Goal: Task Accomplishment & Management: Manage account settings

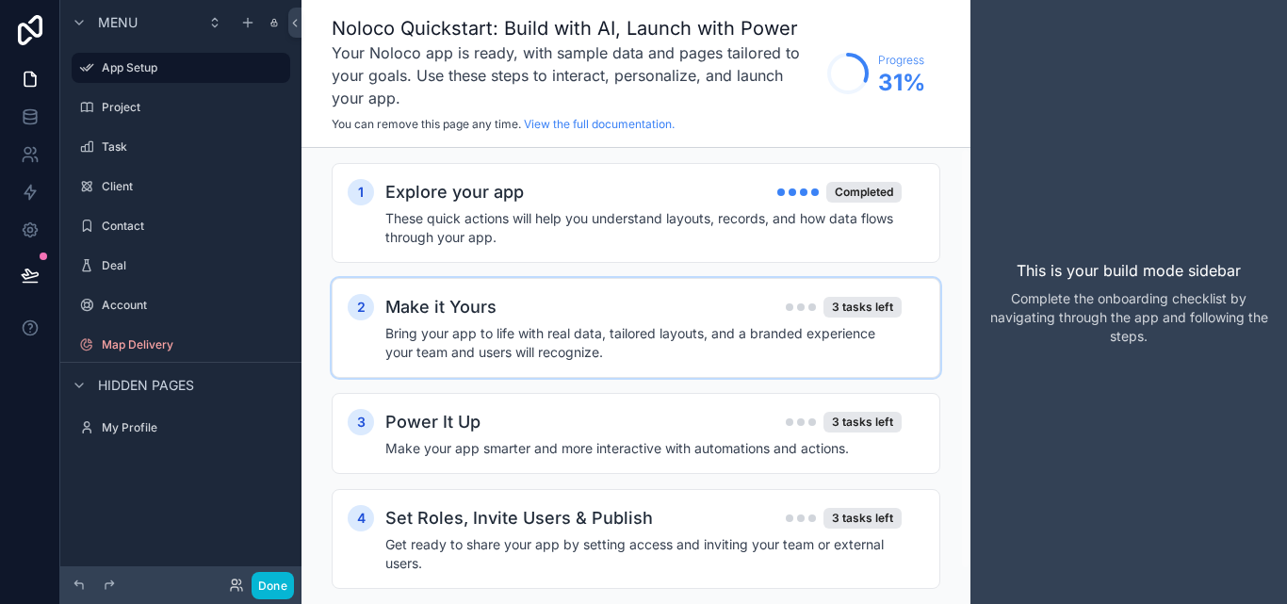
click at [859, 334] on h4 "Bring your app to life with real data, tailored layouts, and a branded experien…" at bounding box center [643, 343] width 516 height 38
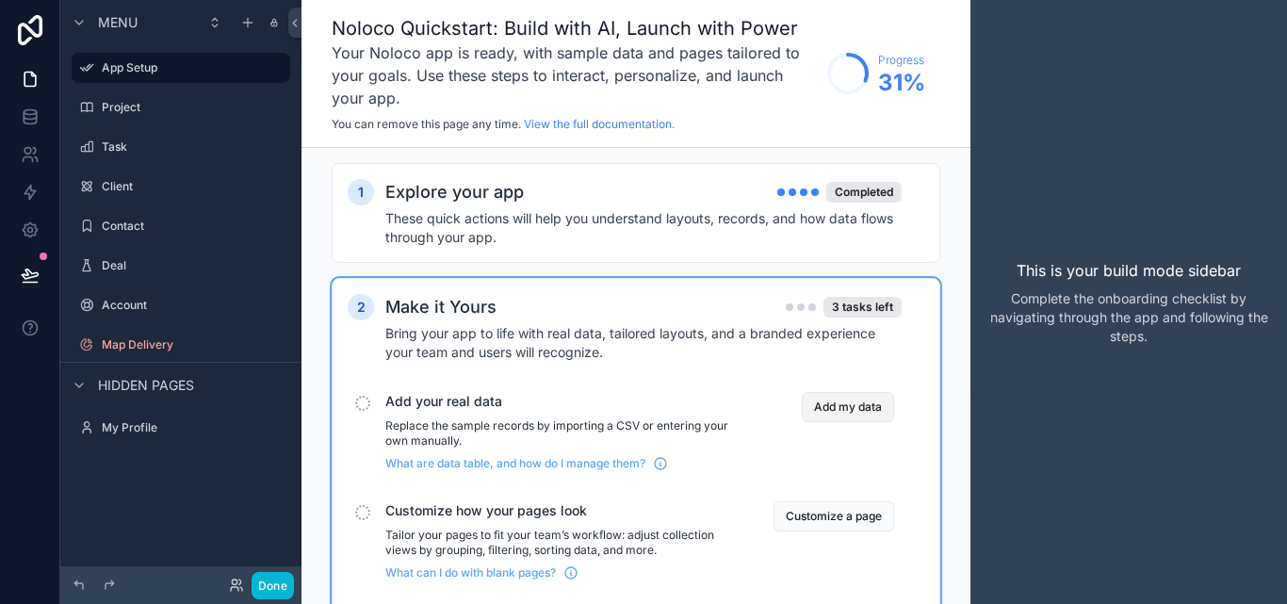
click at [865, 410] on button "Add my data" at bounding box center [848, 407] width 92 height 30
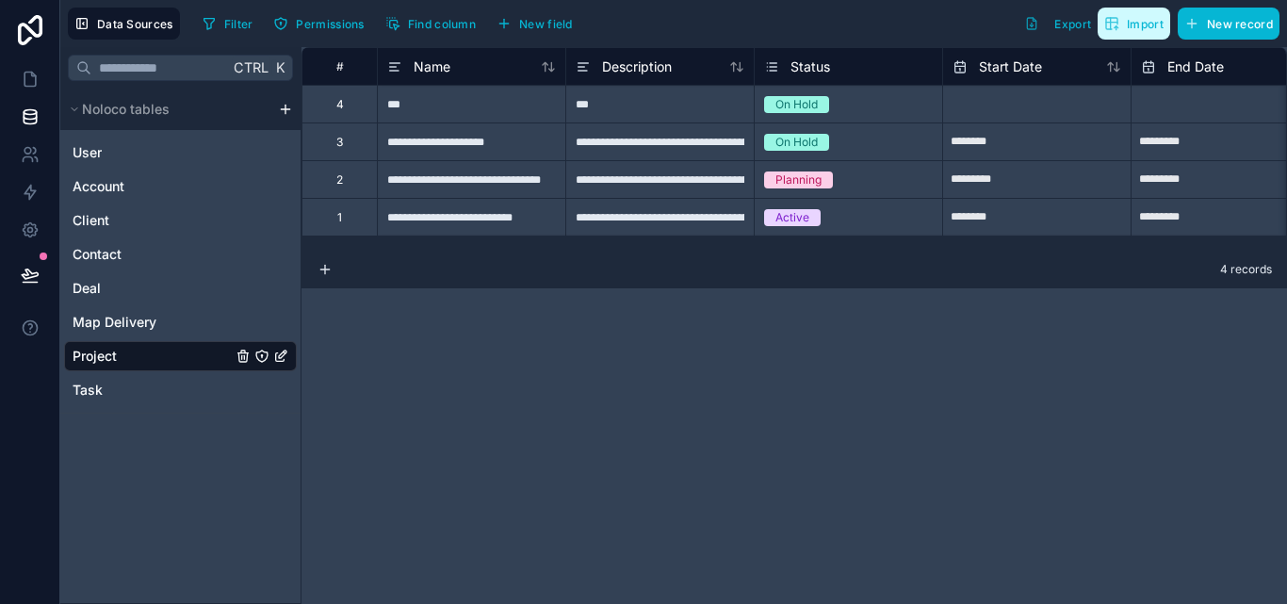
click at [1119, 23] on icon "button" at bounding box center [1111, 23] width 15 height 15
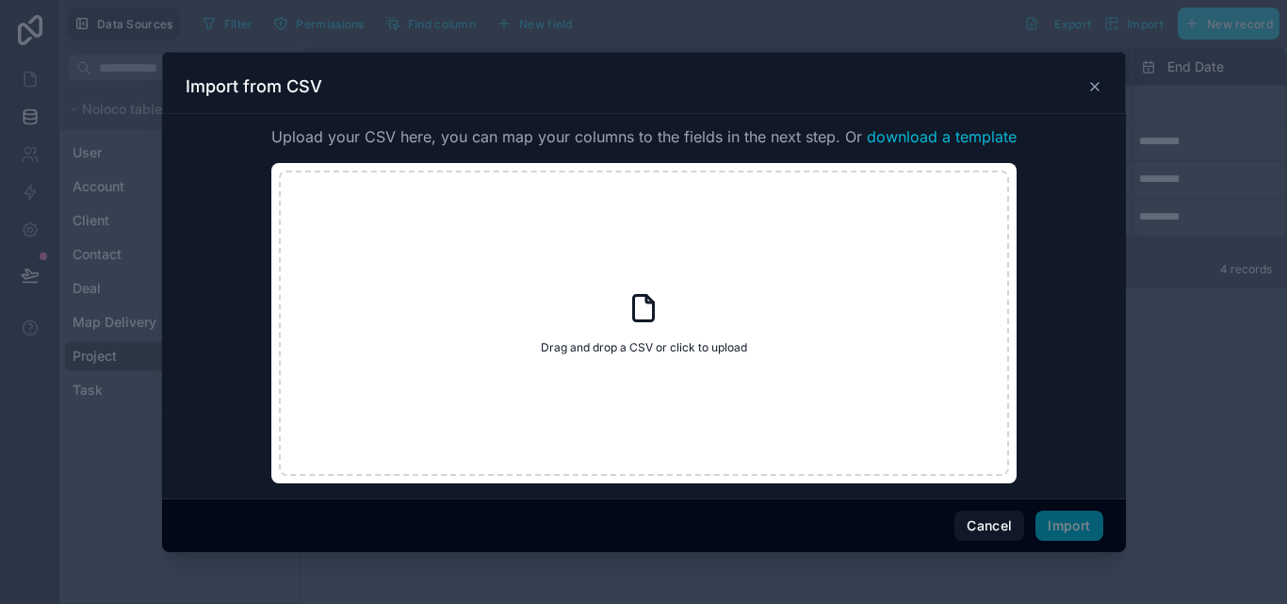
click at [1093, 82] on icon at bounding box center [1094, 86] width 15 height 15
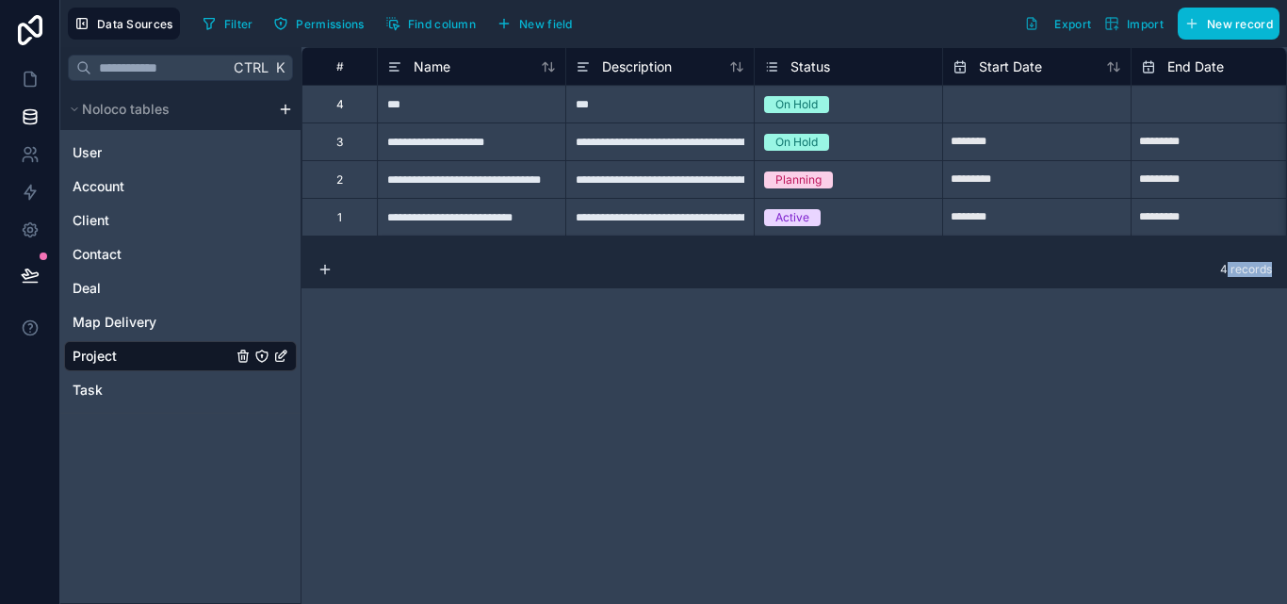
drag, startPoint x: 1226, startPoint y: 270, endPoint x: 1270, endPoint y: 270, distance: 44.3
click at [1270, 270] on span "4 records" at bounding box center [1246, 269] width 52 height 15
click at [1227, 267] on span "4 records" at bounding box center [1246, 269] width 52 height 15
drag, startPoint x: 240, startPoint y: 64, endPoint x: 280, endPoint y: 59, distance: 39.9
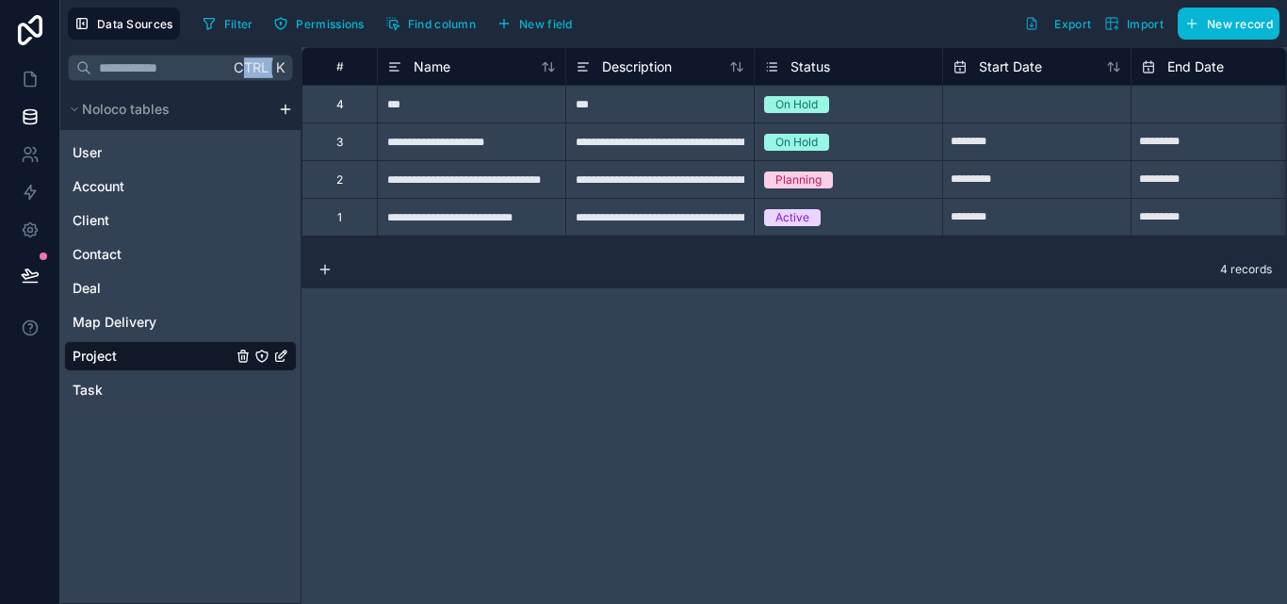
click at [280, 59] on span "Ctrl K" at bounding box center [260, 68] width 57 height 24
click at [266, 67] on span "Ctrl" at bounding box center [251, 68] width 39 height 24
click at [269, 69] on span "Ctrl" at bounding box center [251, 68] width 39 height 24
click at [269, 70] on span "Ctrl" at bounding box center [251, 68] width 39 height 24
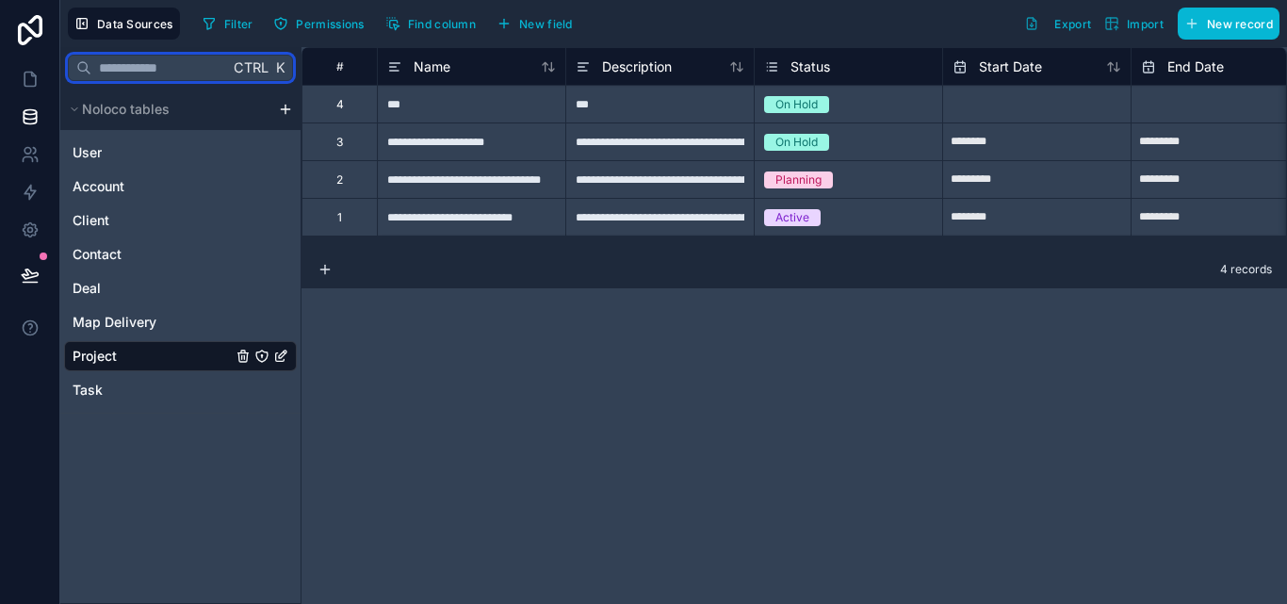
click at [137, 64] on input "text" at bounding box center [160, 68] width 138 height 34
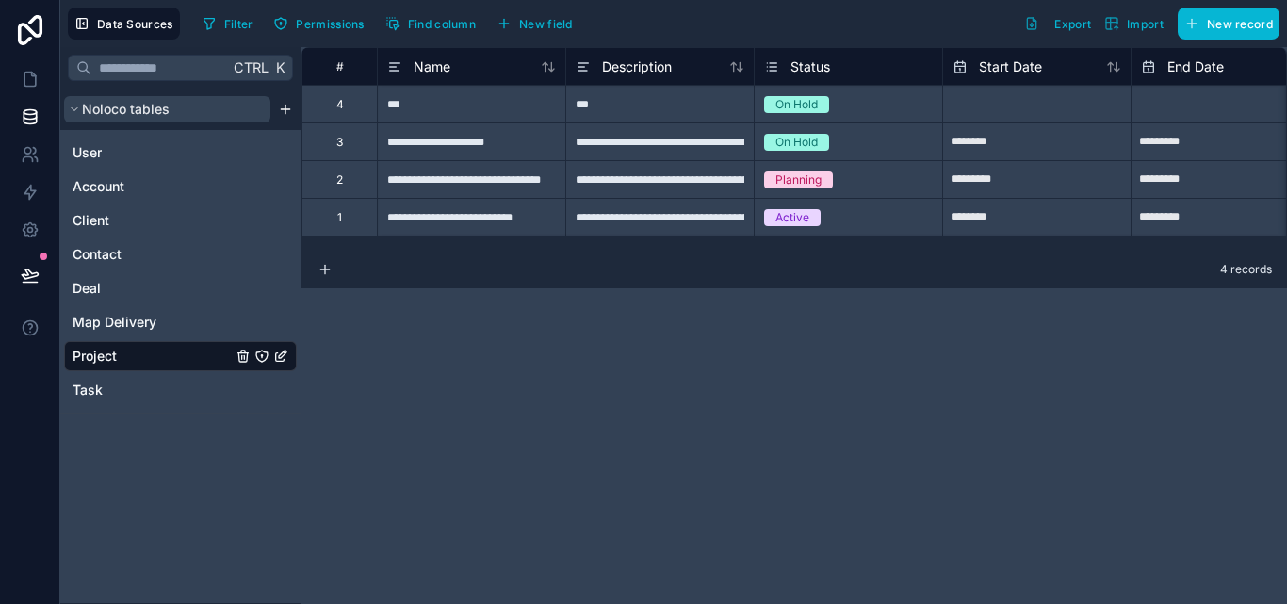
click at [69, 112] on icon "scrollable content" at bounding box center [74, 109] width 11 height 11
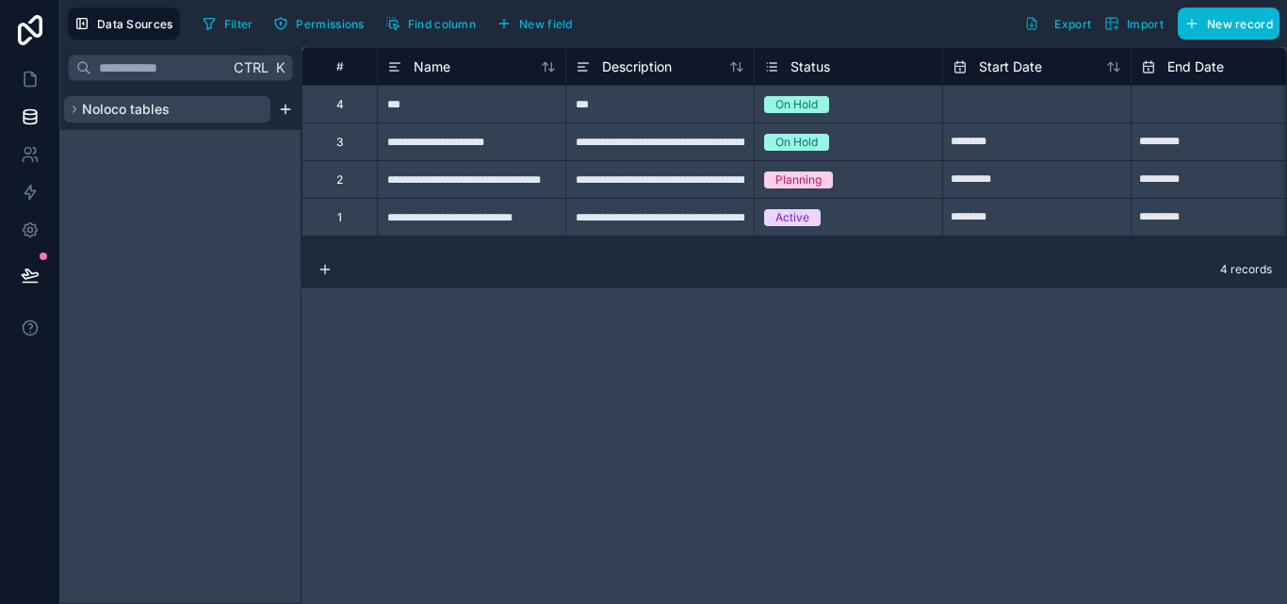
click at [69, 112] on icon "scrollable content" at bounding box center [74, 109] width 11 height 11
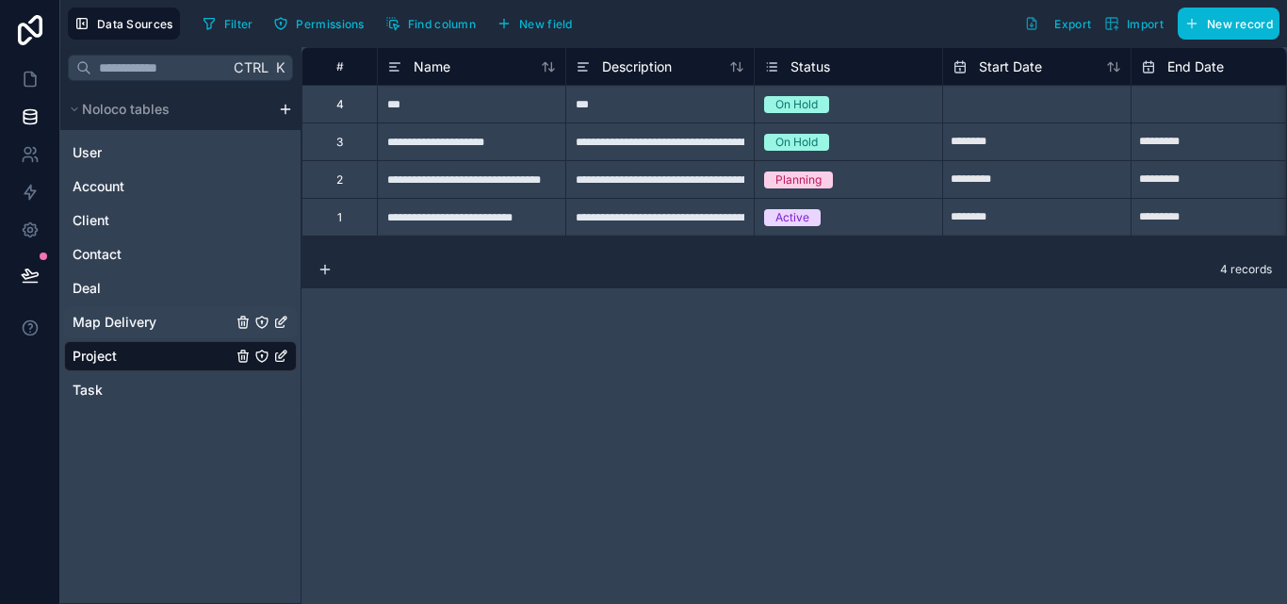
click at [130, 326] on span "Map Delivery" at bounding box center [115, 322] width 84 height 19
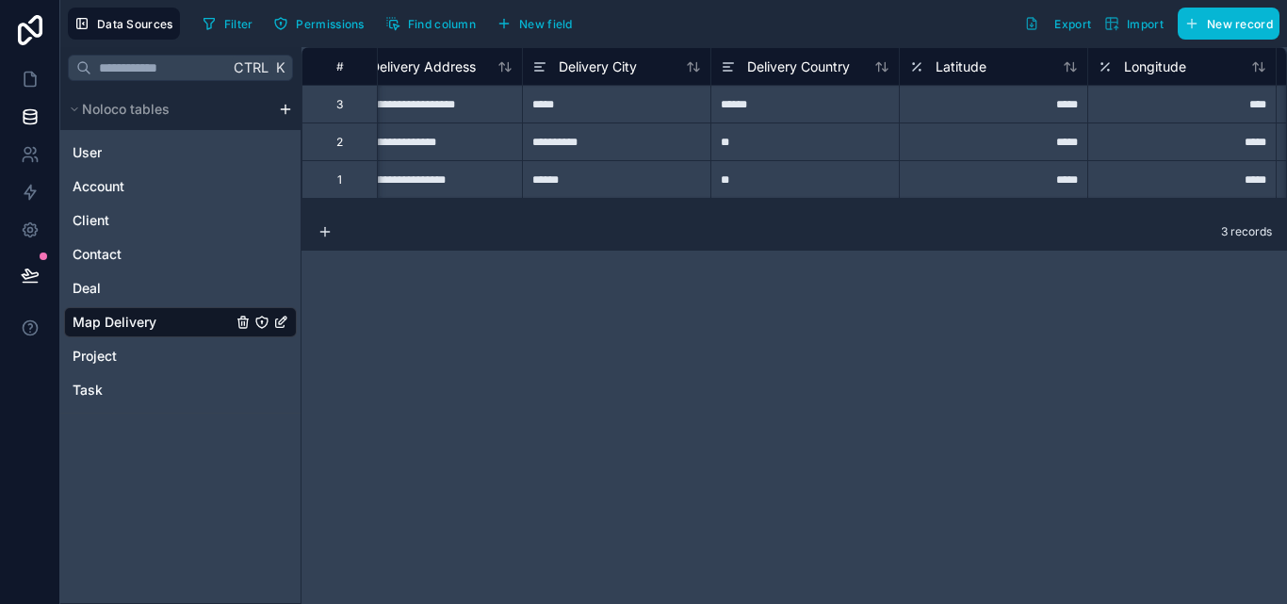
scroll to position [0, 41]
click at [339, 67] on div "#" at bounding box center [340, 66] width 46 height 14
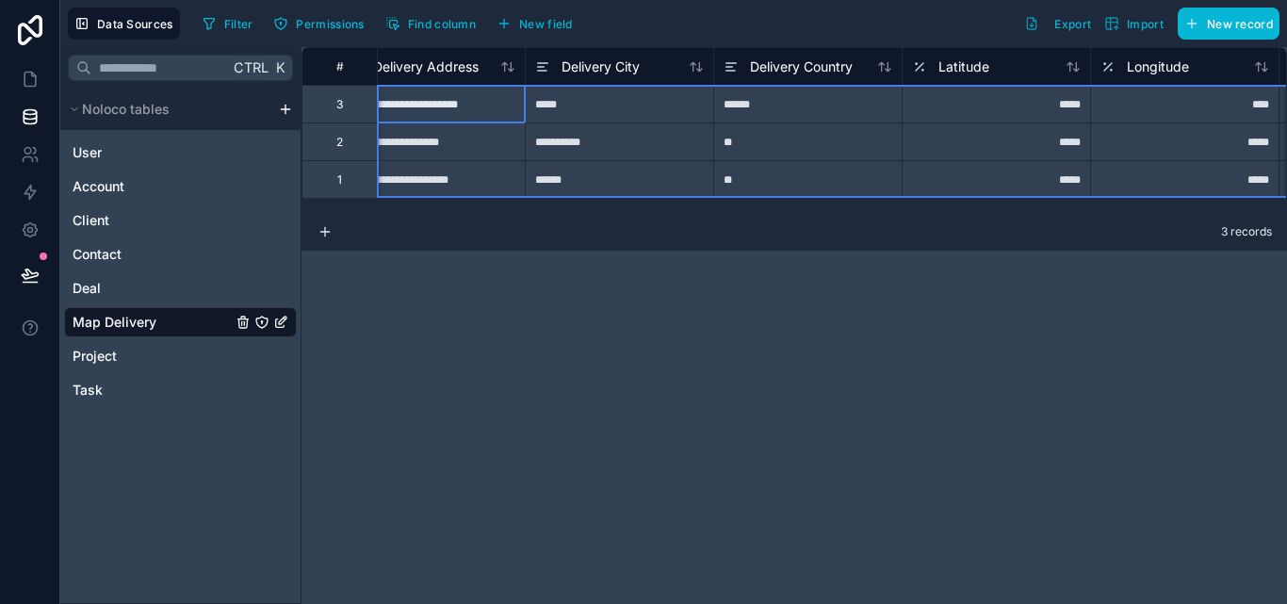
click at [339, 67] on div "#" at bounding box center [340, 66] width 46 height 14
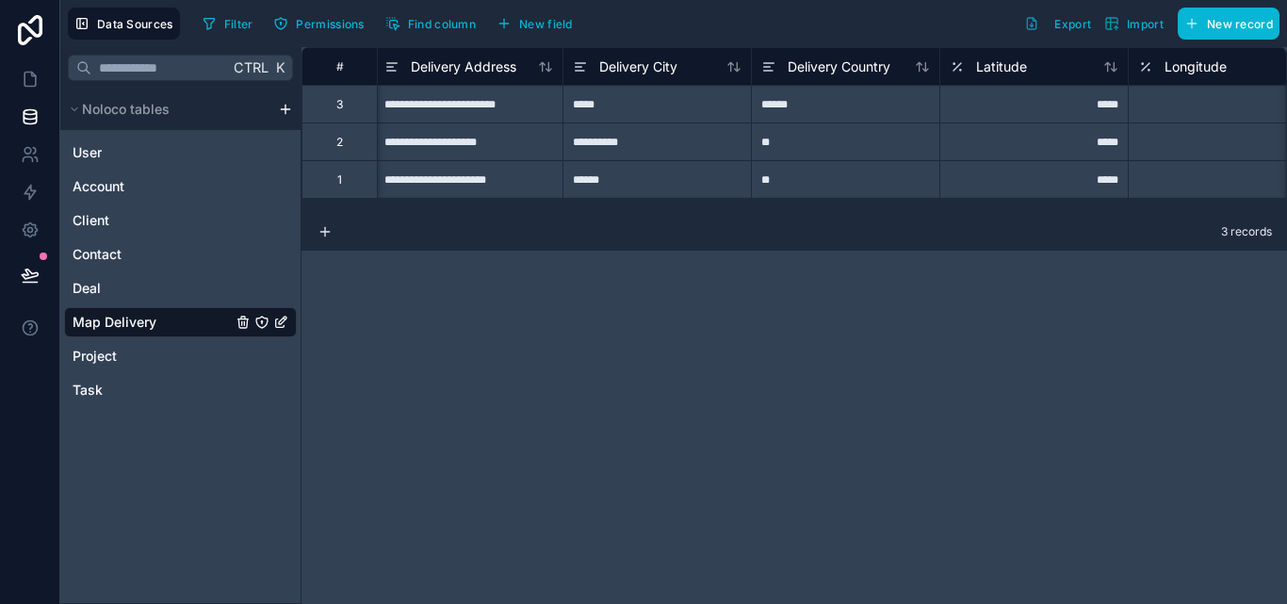
scroll to position [0, 0]
click at [133, 220] on div "Client" at bounding box center [180, 220] width 233 height 30
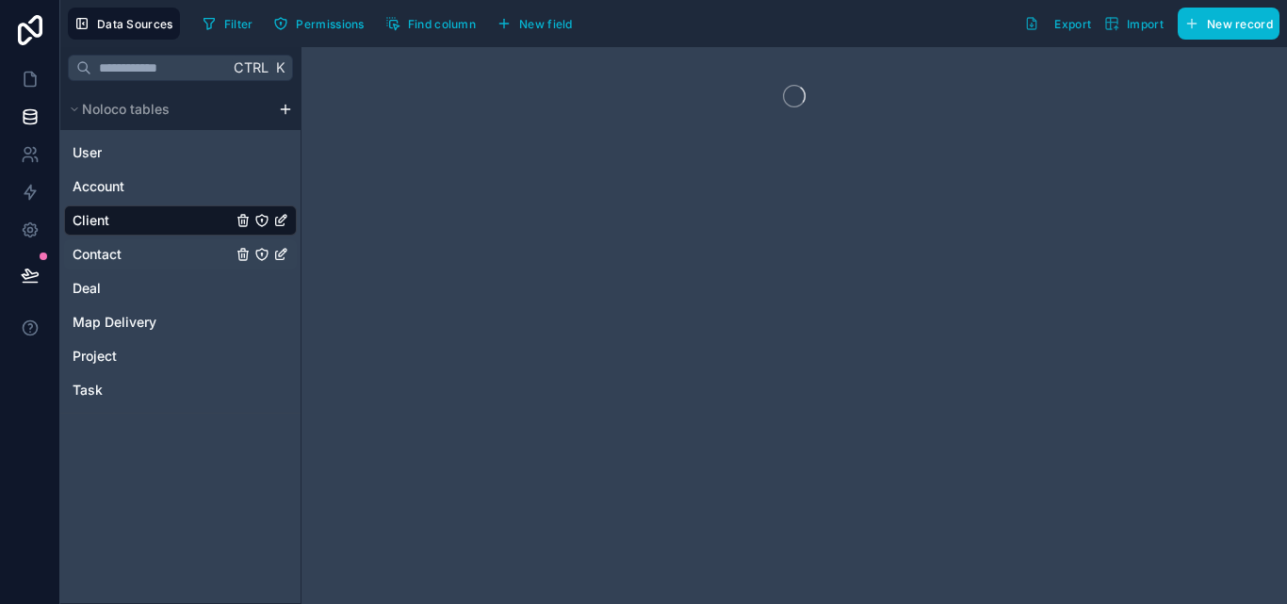
click at [106, 259] on span "Contact" at bounding box center [97, 254] width 49 height 19
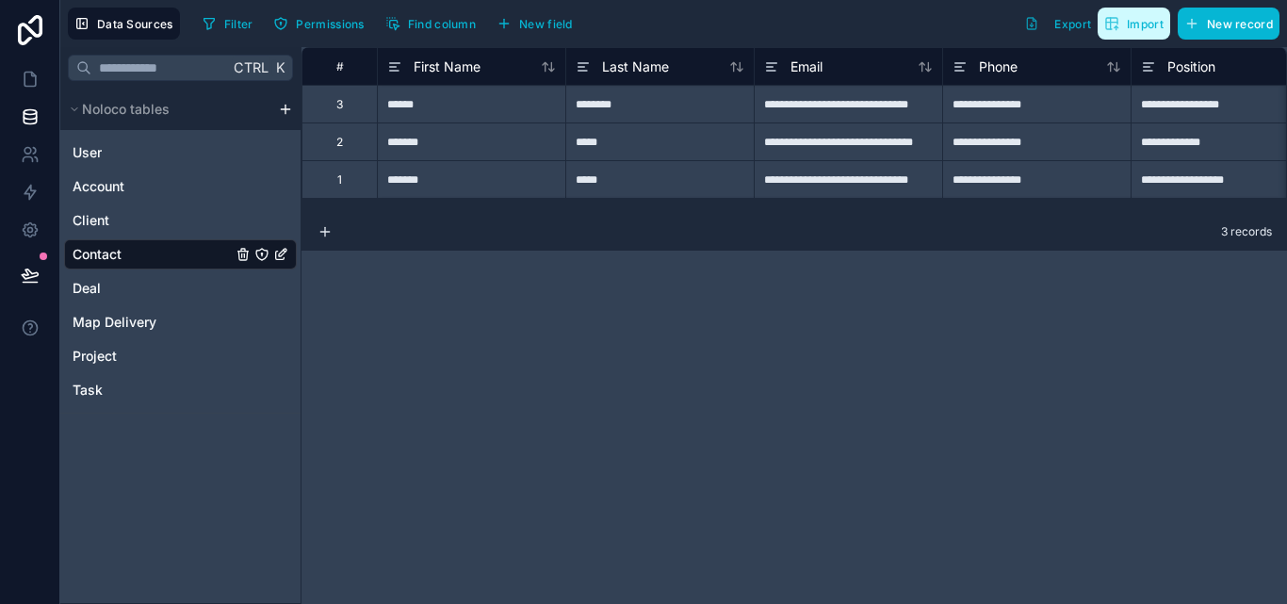
click at [1124, 23] on span "Import" at bounding box center [1133, 23] width 59 height 15
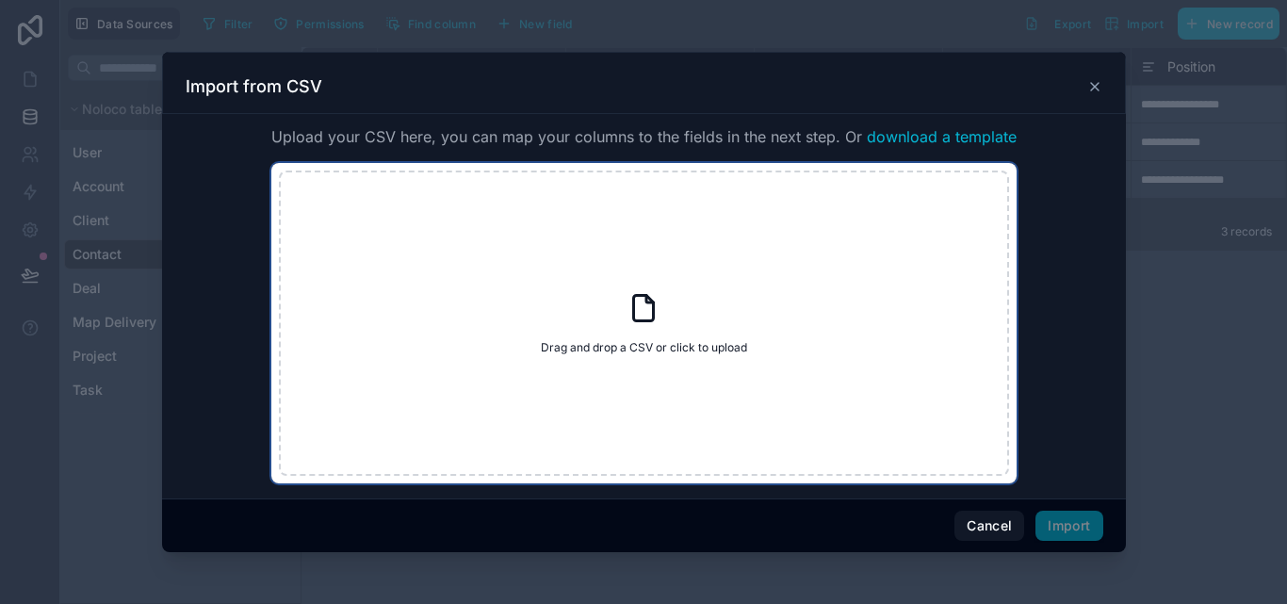
click at [658, 334] on div "Drag and drop a CSV or click to upload Drag and drop a CSV or click to upload" at bounding box center [644, 323] width 730 height 305
type input "**********"
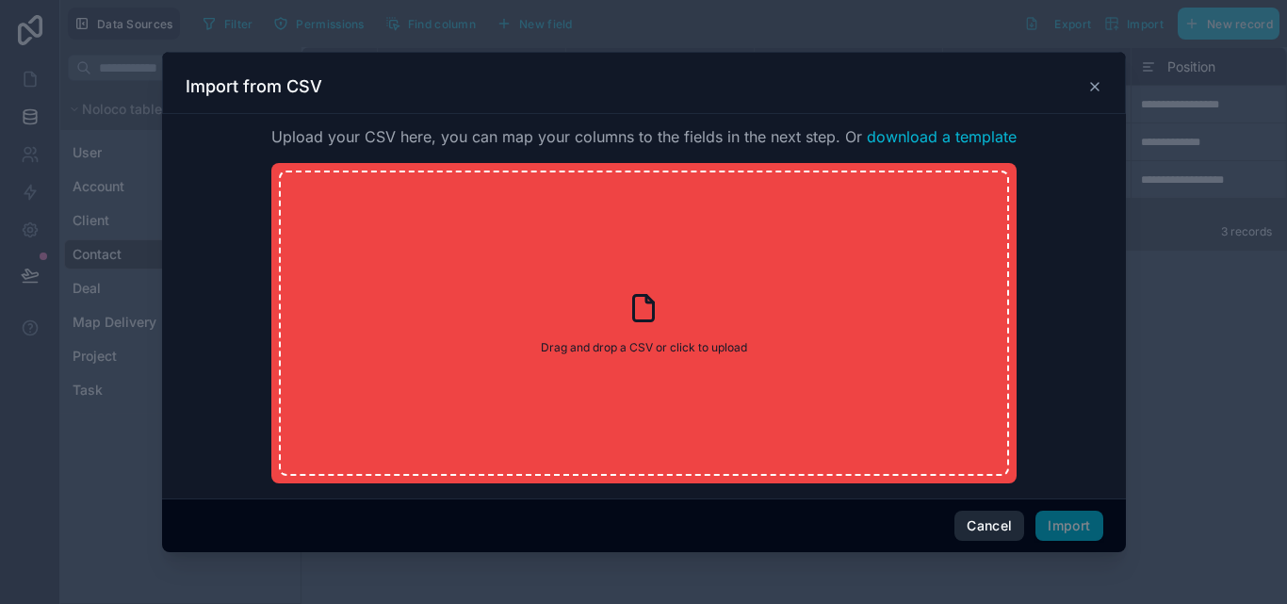
click at [989, 533] on button "Cancel" at bounding box center [989, 526] width 70 height 30
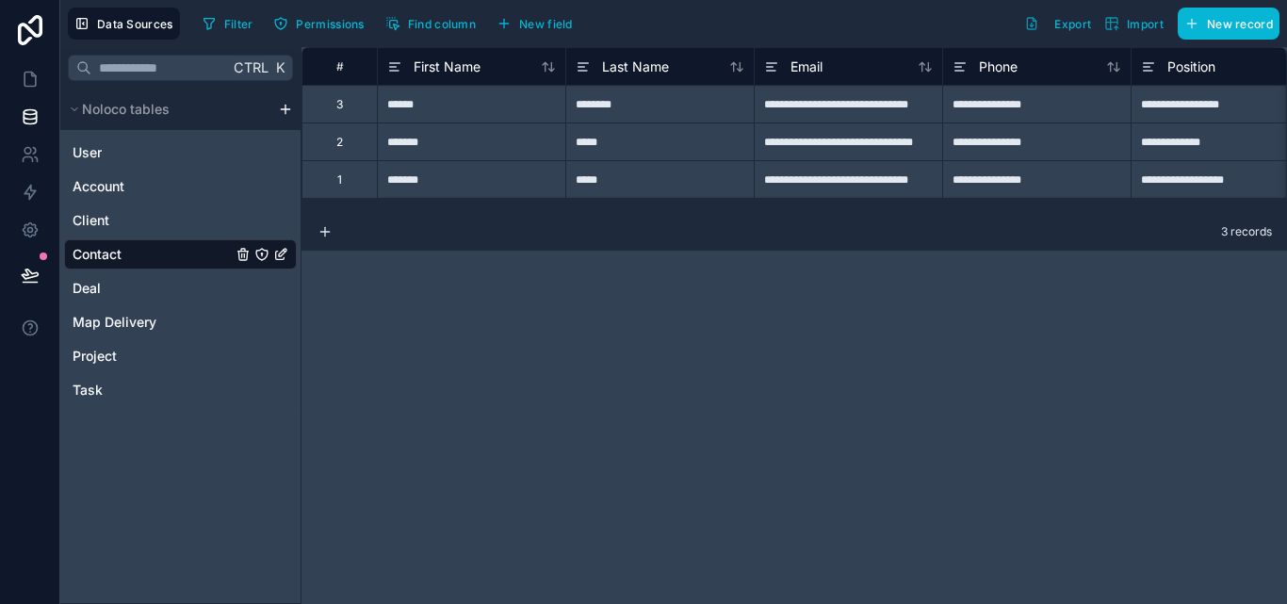
click at [167, 422] on div "Ctrl K Noloco tables User Account Client Contact Deal Map Delivery Project Task" at bounding box center [180, 325] width 241 height 557
click at [153, 139] on div "User" at bounding box center [180, 153] width 233 height 30
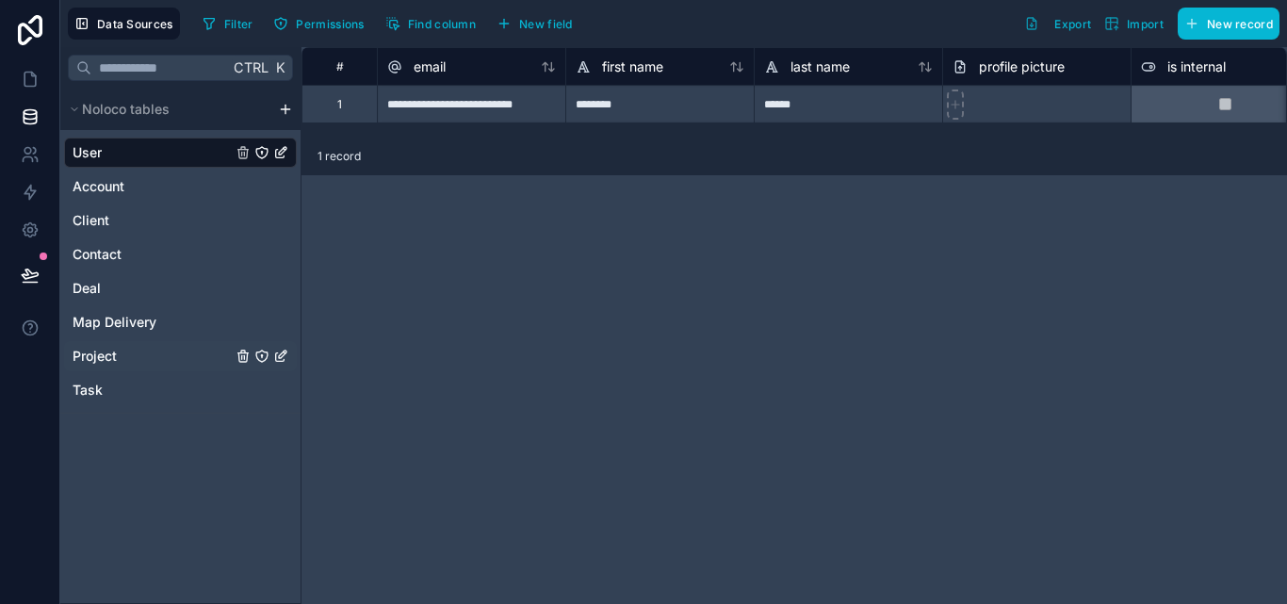
drag, startPoint x: 104, startPoint y: 401, endPoint x: 95, endPoint y: 368, distance: 34.1
drag, startPoint x: 95, startPoint y: 368, endPoint x: 83, endPoint y: 352, distance: 20.2
drag, startPoint x: 83, startPoint y: 352, endPoint x: 186, endPoint y: 124, distance: 250.1
click at [185, 126] on div "Noloco tables" at bounding box center [180, 109] width 240 height 41
click at [290, 106] on html "**********" at bounding box center [643, 302] width 1287 height 604
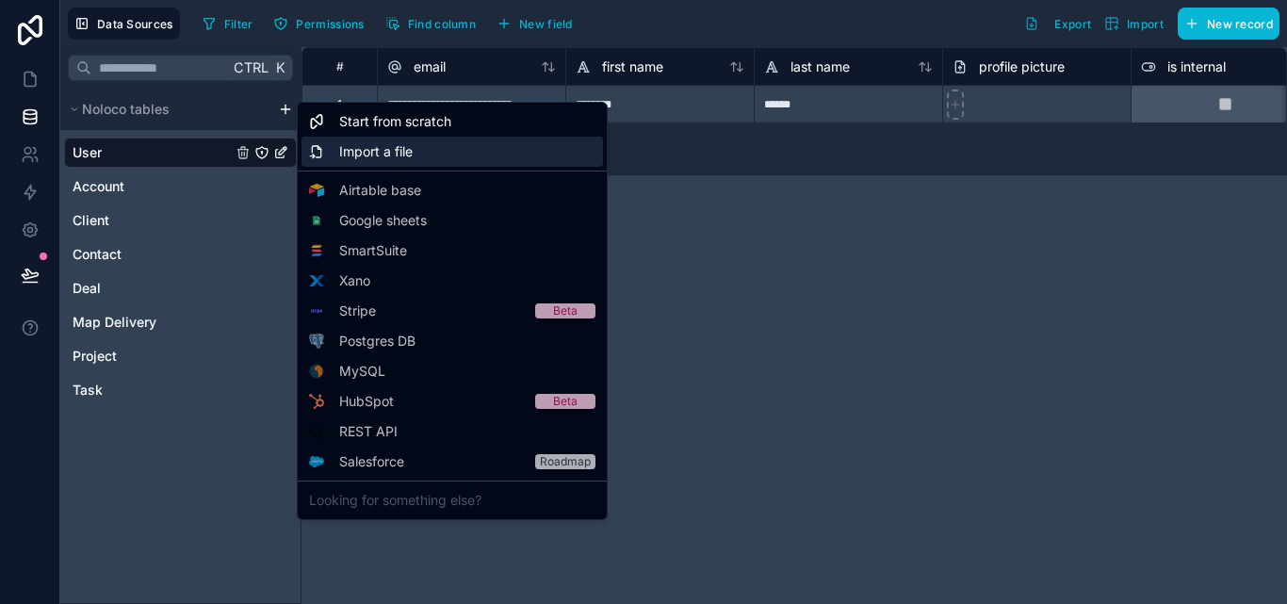
click at [397, 152] on span "Import a file" at bounding box center [375, 151] width 73 height 19
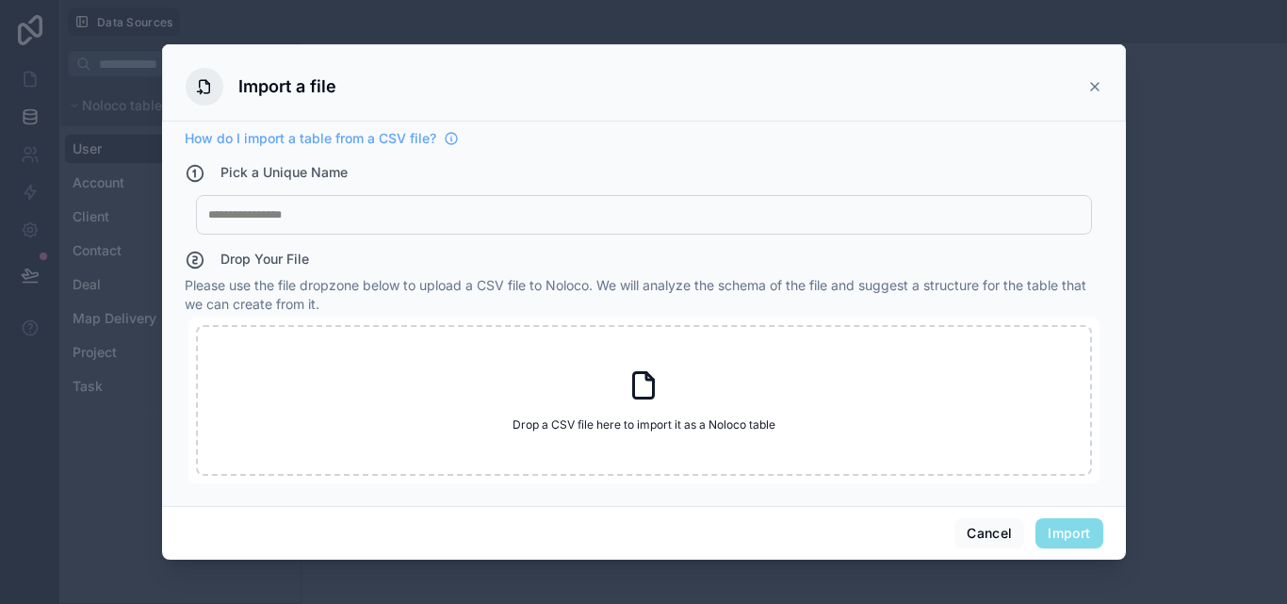
drag, startPoint x: 1114, startPoint y: 73, endPoint x: 1102, endPoint y: 72, distance: 11.5
click at [1113, 73] on div "Import a file" at bounding box center [644, 82] width 964 height 77
click at [1095, 80] on icon at bounding box center [1094, 86] width 15 height 15
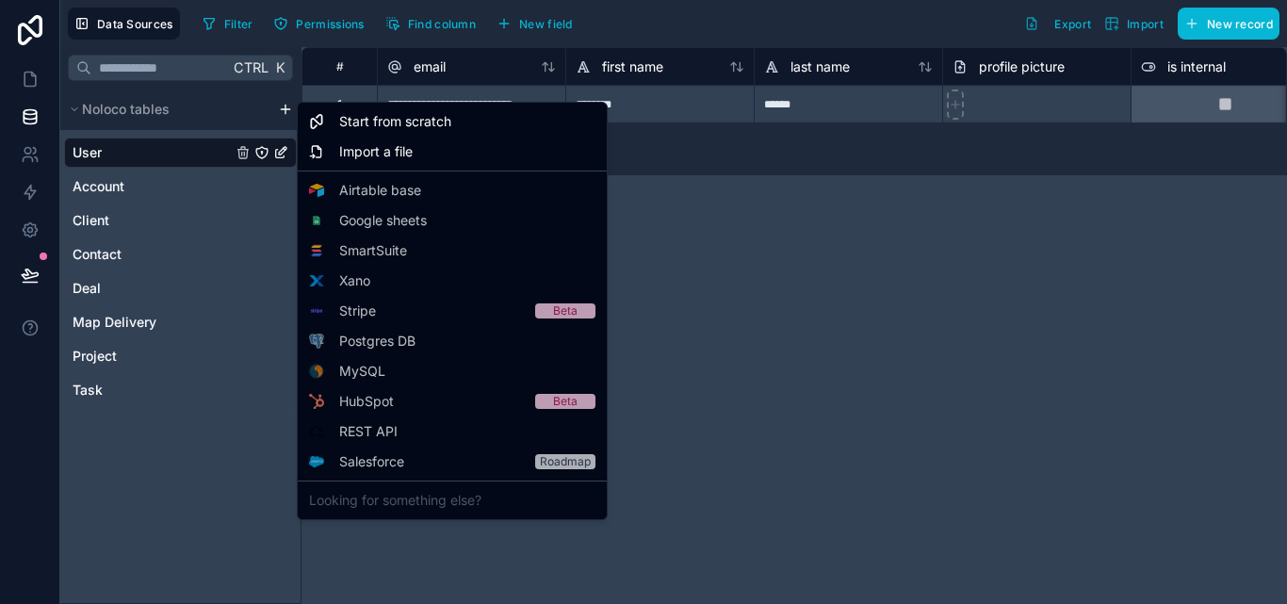
click at [284, 108] on html "**********" at bounding box center [643, 302] width 1287 height 604
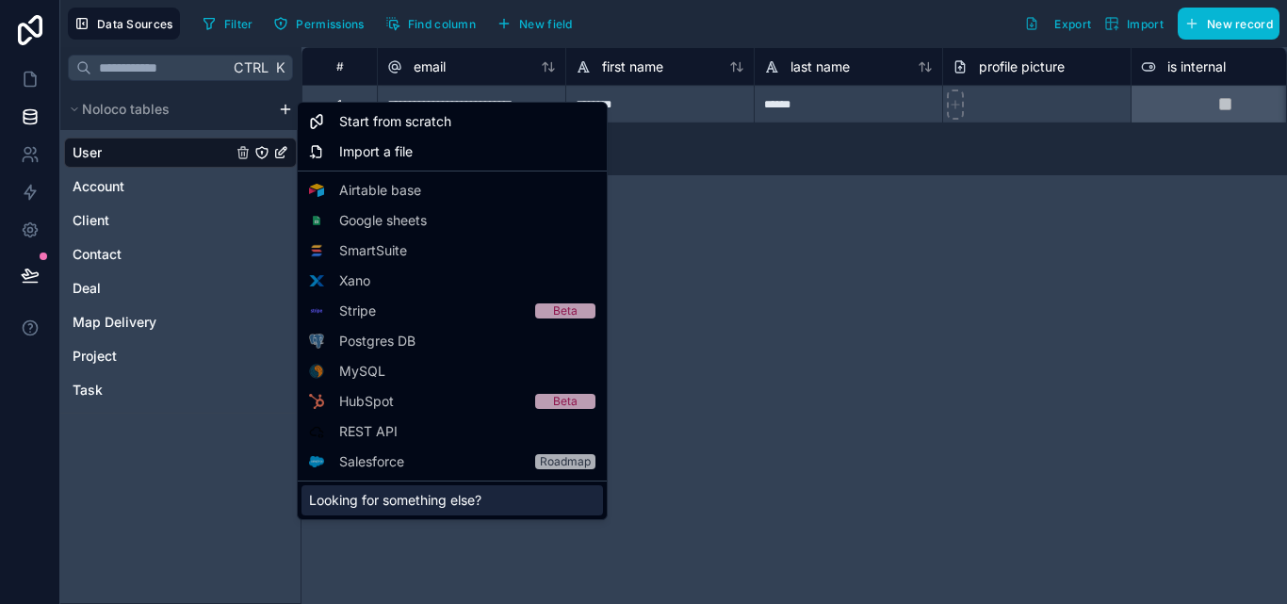
drag, startPoint x: 432, startPoint y: 369, endPoint x: 435, endPoint y: 512, distance: 142.3
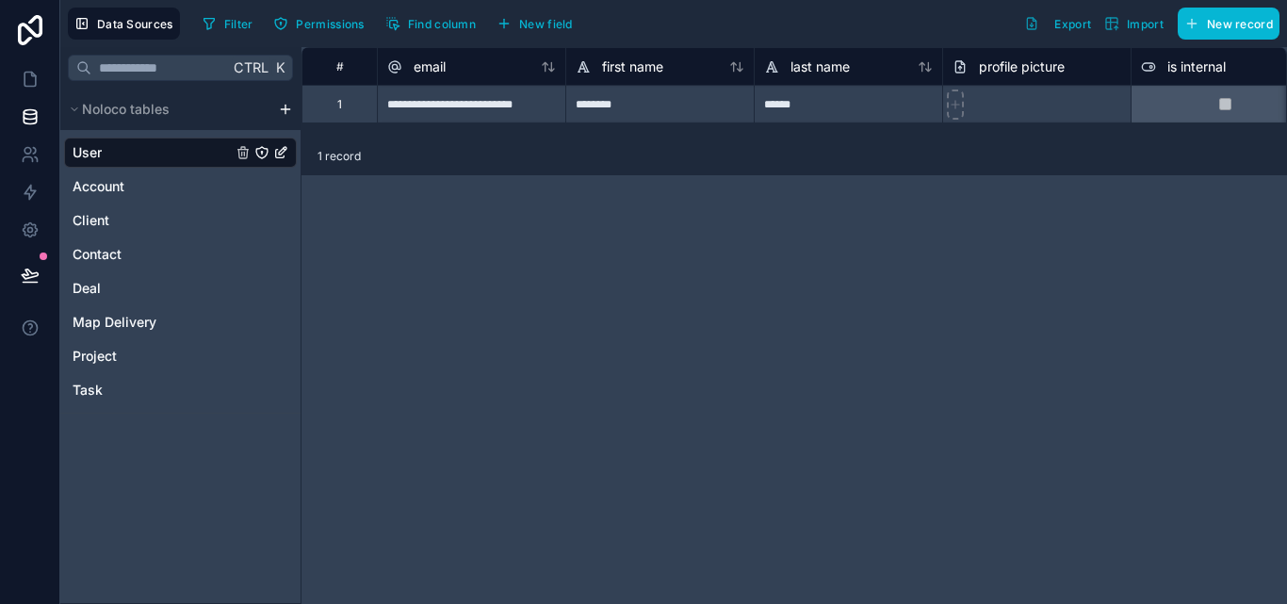
click at [279, 117] on div "Noloco tables" at bounding box center [180, 109] width 240 height 41
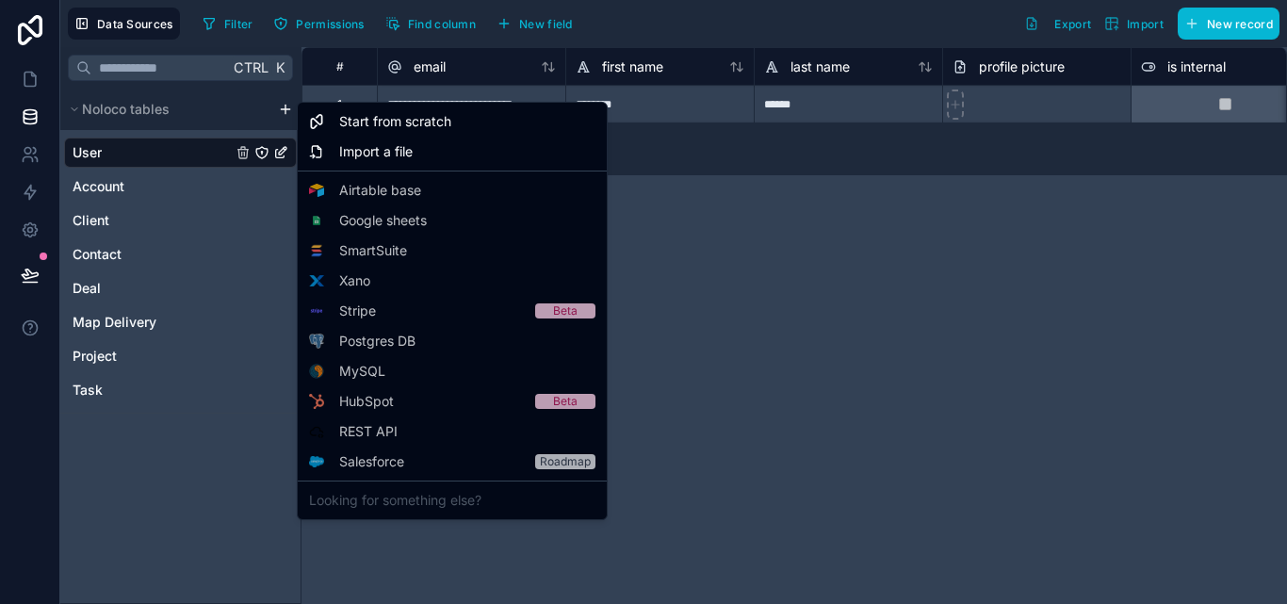
click at [285, 108] on html "**********" at bounding box center [643, 302] width 1287 height 604
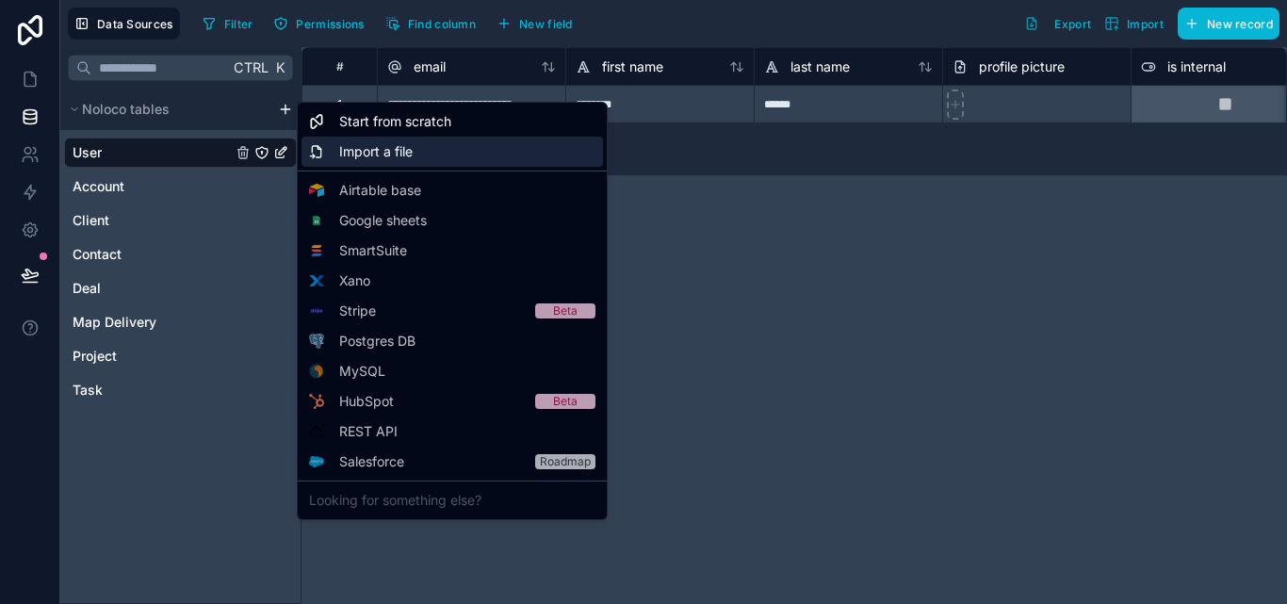
click at [365, 154] on span "Import a file" at bounding box center [375, 151] width 73 height 19
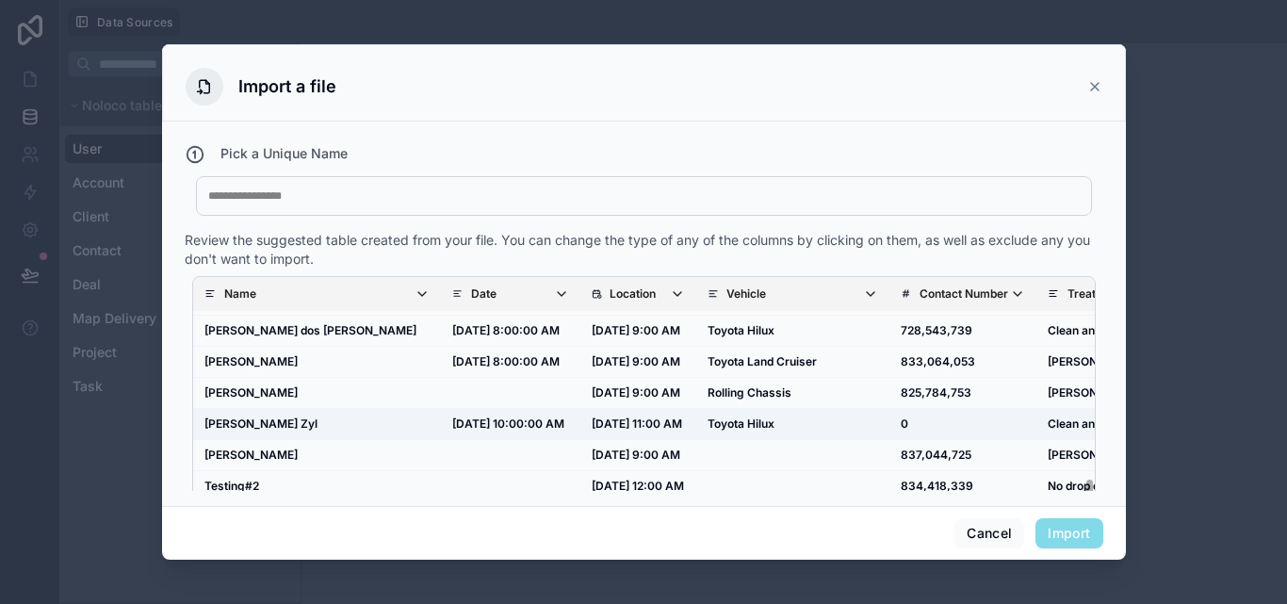
scroll to position [38, 0]
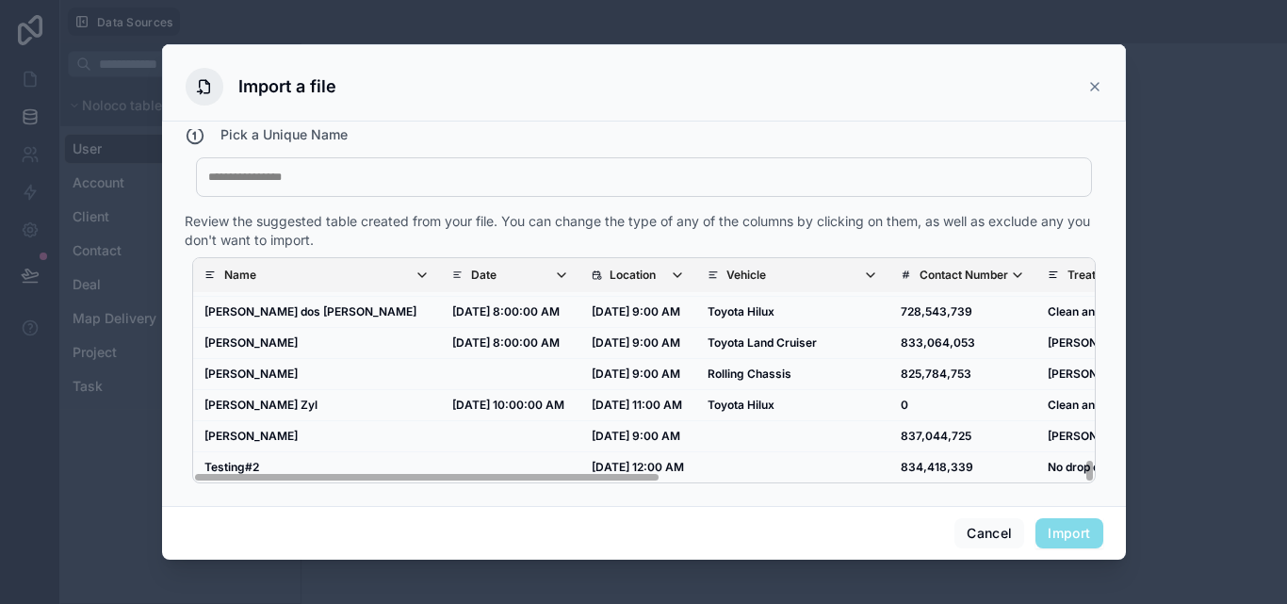
drag, startPoint x: 821, startPoint y: 304, endPoint x: 856, endPoint y: 80, distance: 227.1
click at [856, 80] on div "Import a file" at bounding box center [644, 87] width 917 height 38
click at [1066, 530] on span "Import" at bounding box center [1069, 533] width 67 height 30
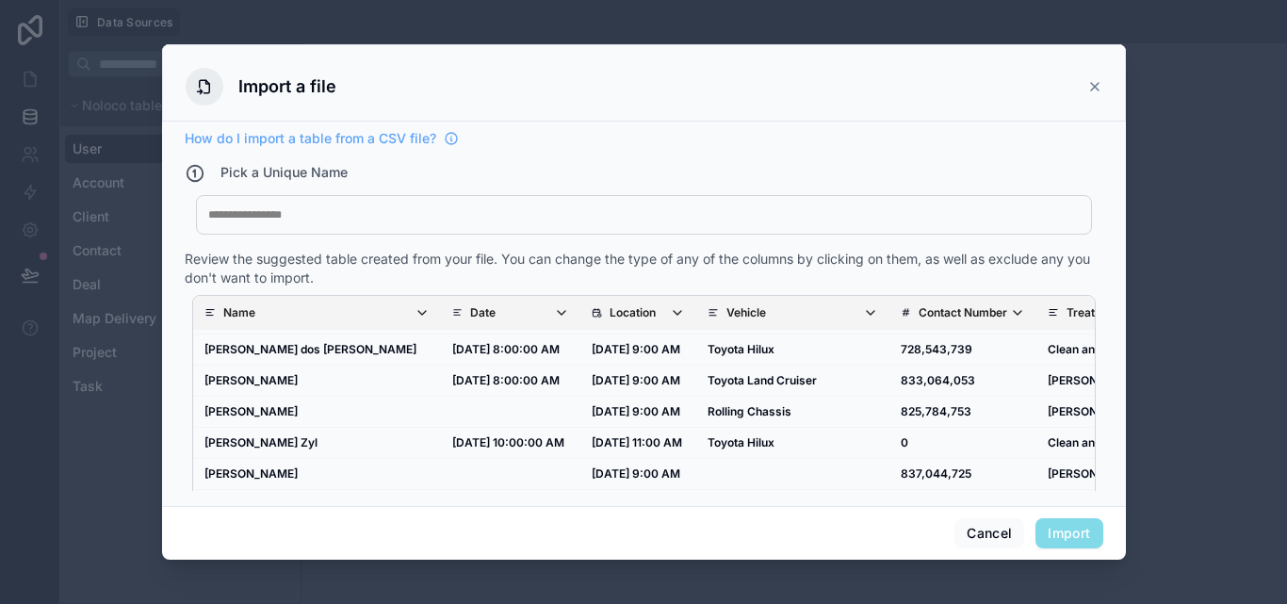
click at [613, 202] on div "My Imported File" at bounding box center [644, 215] width 896 height 40
click at [597, 220] on div at bounding box center [644, 214] width 872 height 15
drag, startPoint x: 1051, startPoint y: 533, endPoint x: 1085, endPoint y: 596, distance: 72.1
click at [1051, 532] on button "Import" at bounding box center [1069, 533] width 67 height 30
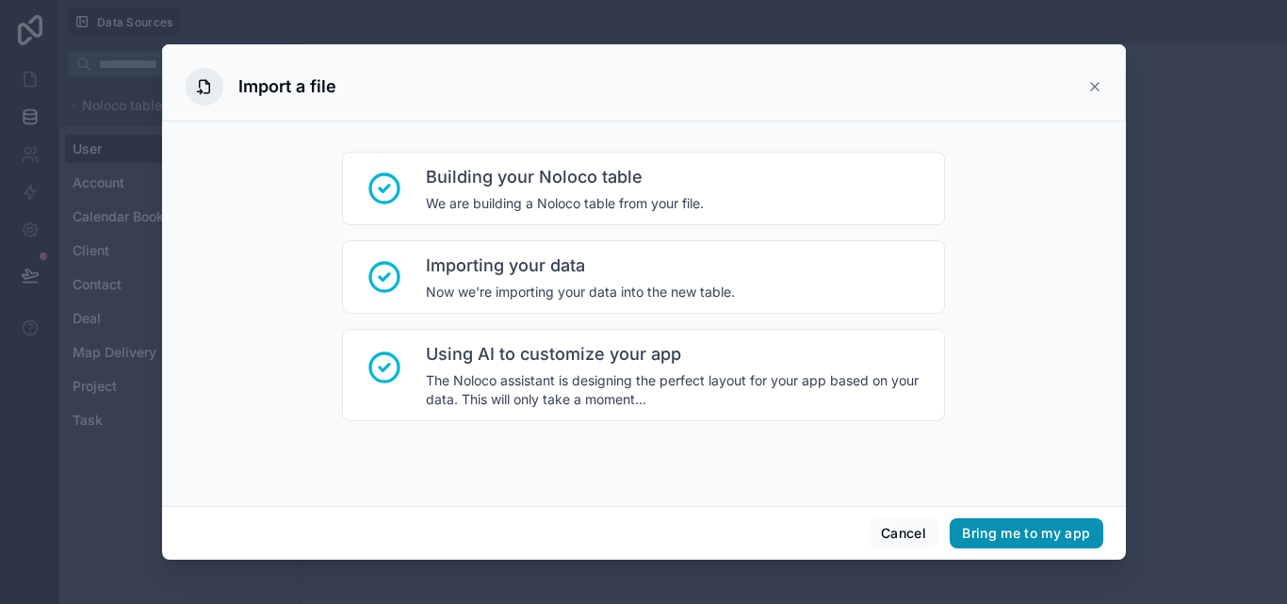
click at [1081, 538] on button "Bring me to my app" at bounding box center [1026, 533] width 153 height 30
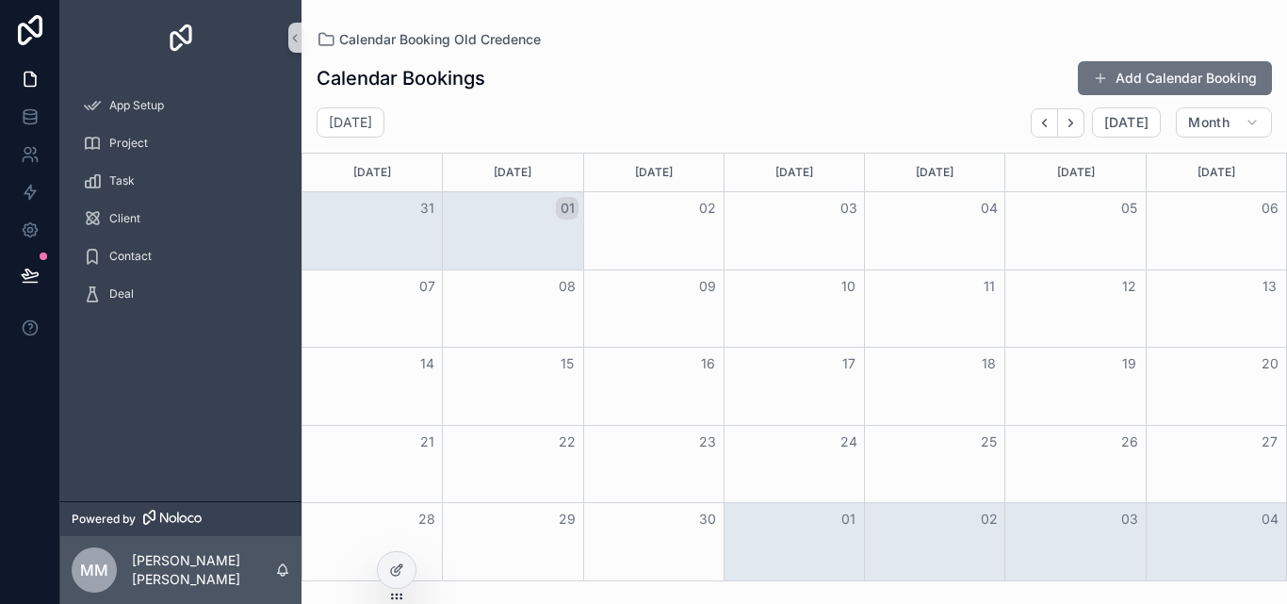
click at [468, 209] on div "01" at bounding box center [513, 208] width 140 height 32
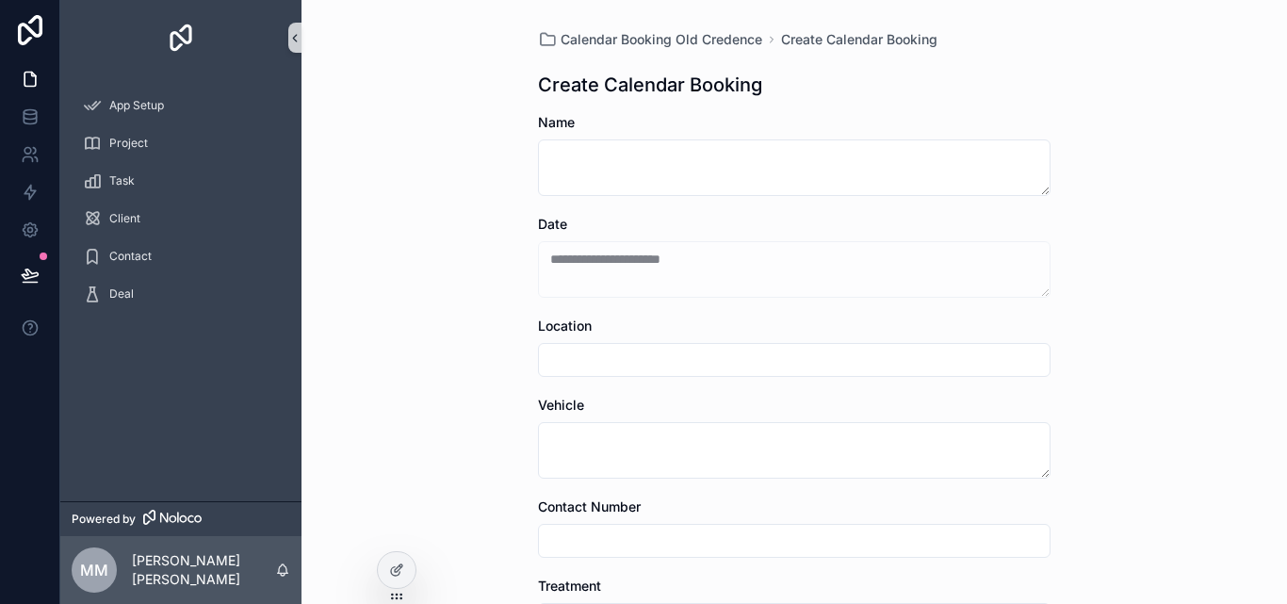
click at [299, 43] on icon "scrollable content" at bounding box center [294, 38] width 13 height 14
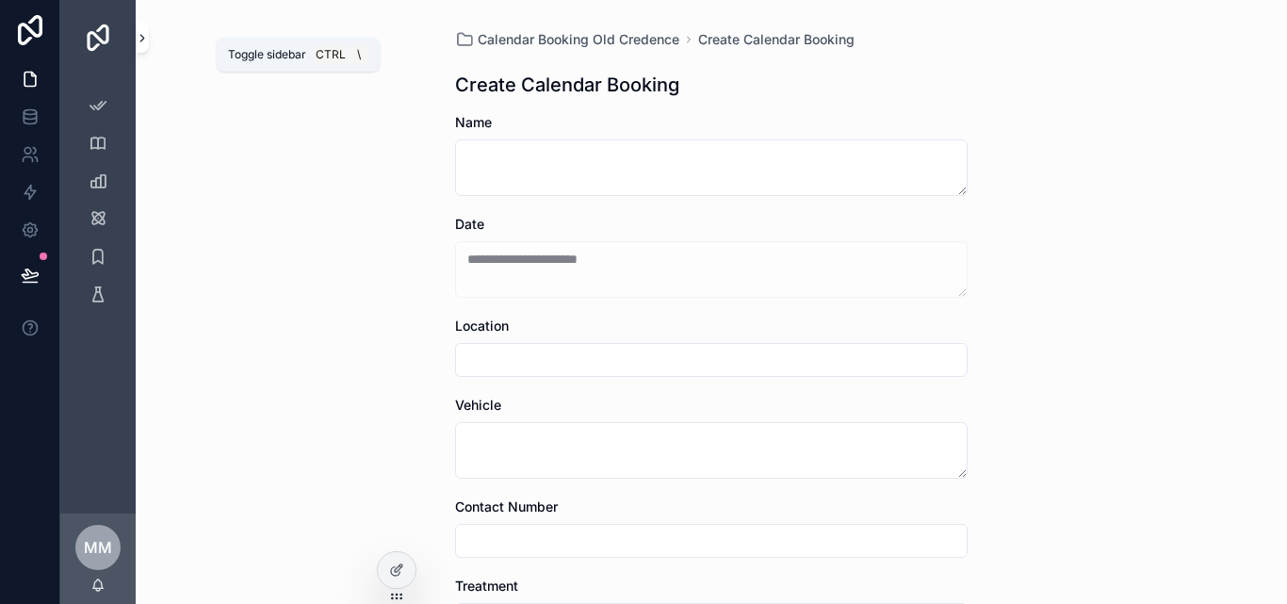
click at [142, 42] on icon "scrollable content" at bounding box center [142, 38] width 13 height 14
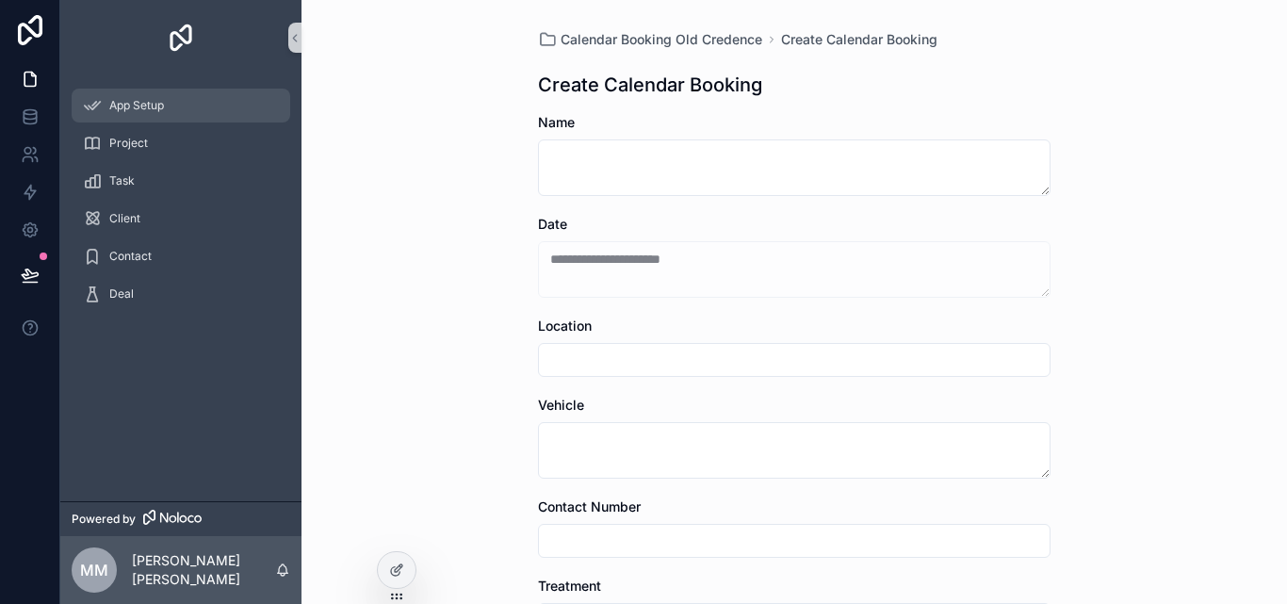
click at [176, 116] on div "App Setup" at bounding box center [181, 105] width 196 height 30
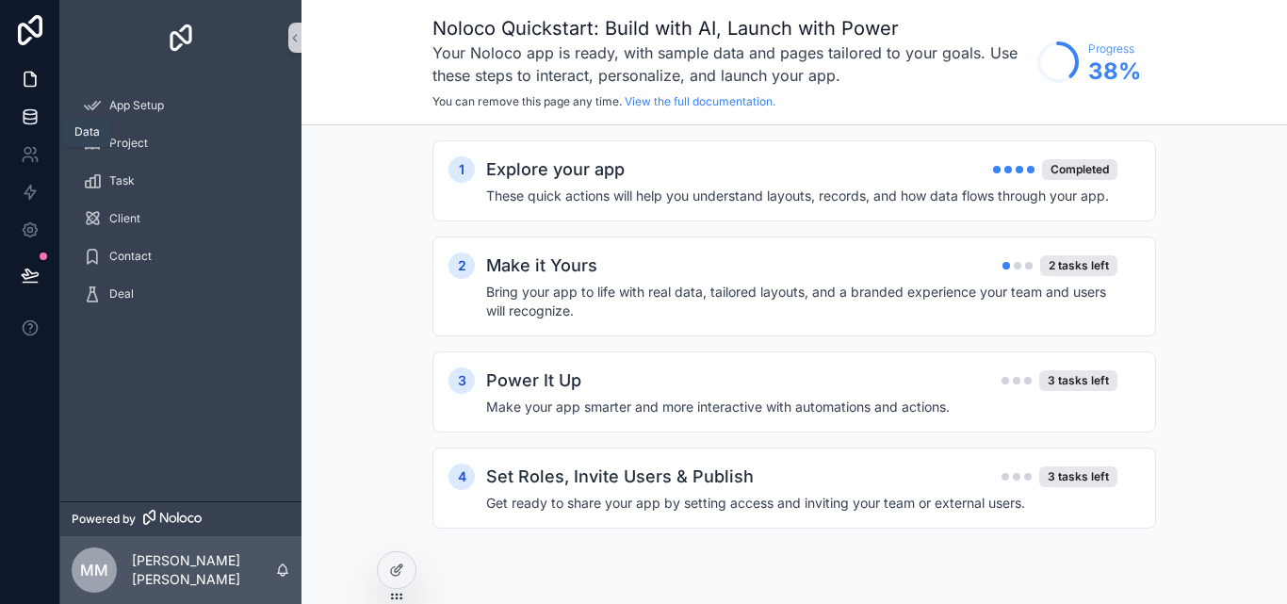
click at [42, 123] on link at bounding box center [29, 117] width 59 height 38
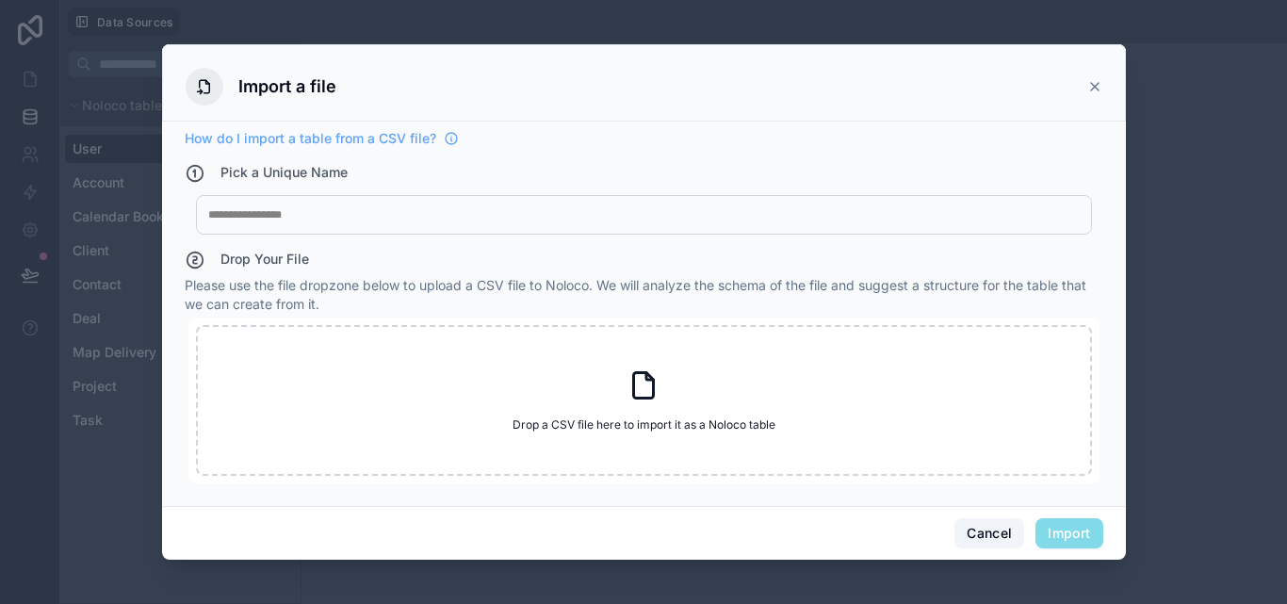
click at [994, 534] on button "Cancel" at bounding box center [989, 533] width 70 height 30
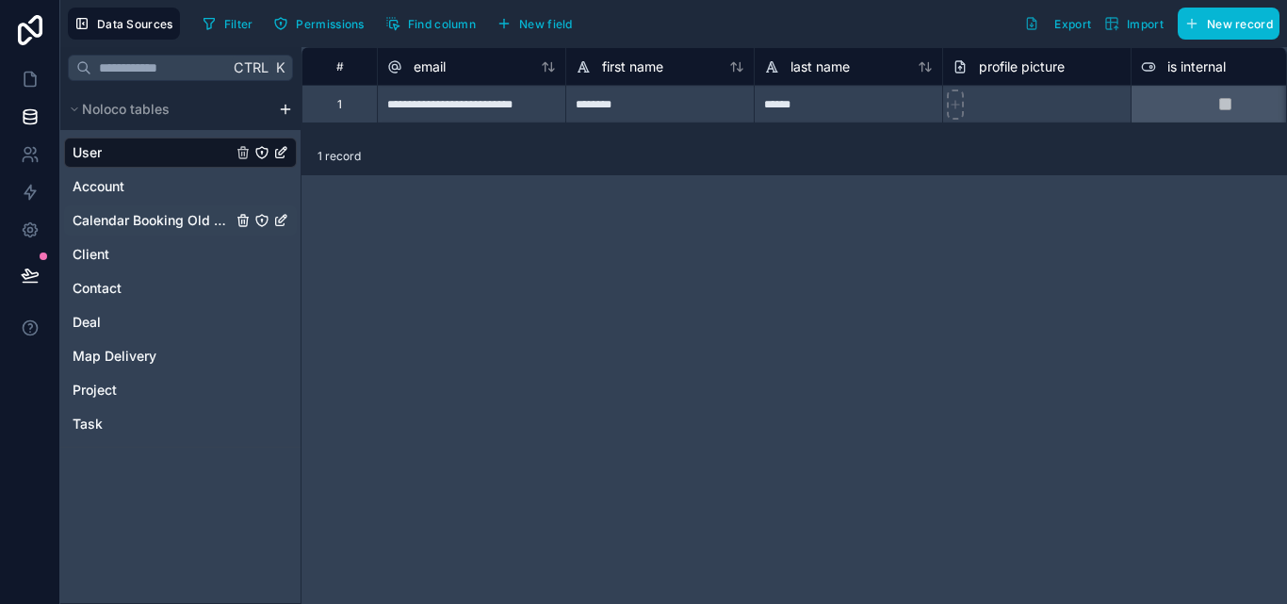
click at [160, 215] on span "Calendar Booking Old Credence" at bounding box center [152, 220] width 159 height 19
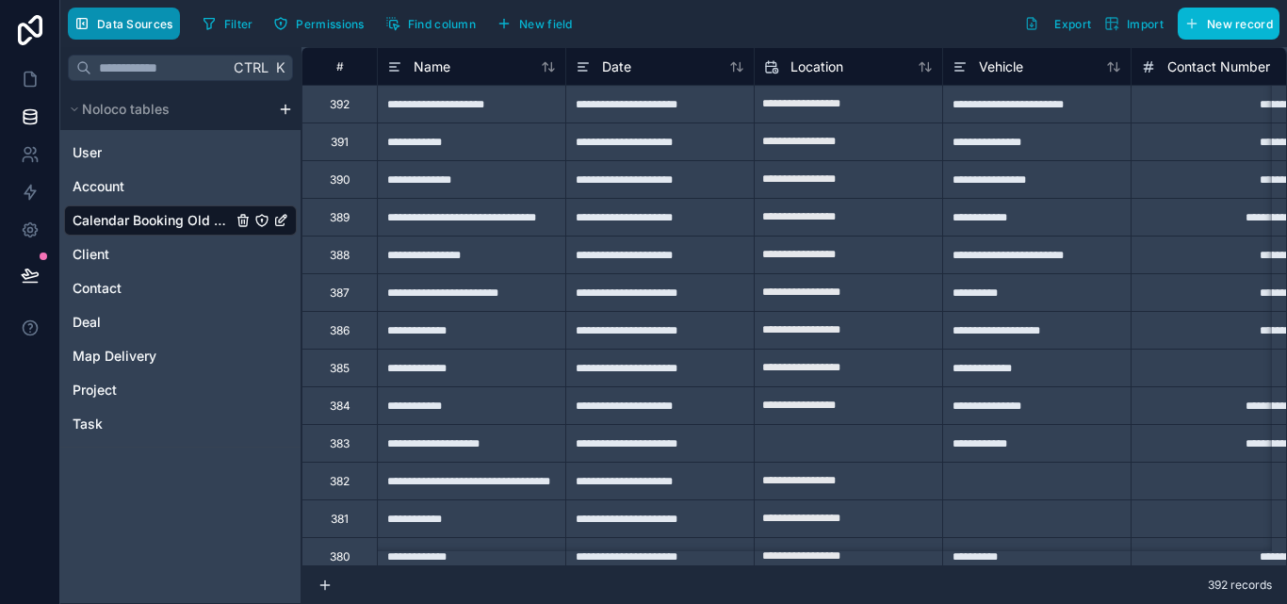
click at [129, 26] on span "Data Sources" at bounding box center [135, 24] width 76 height 14
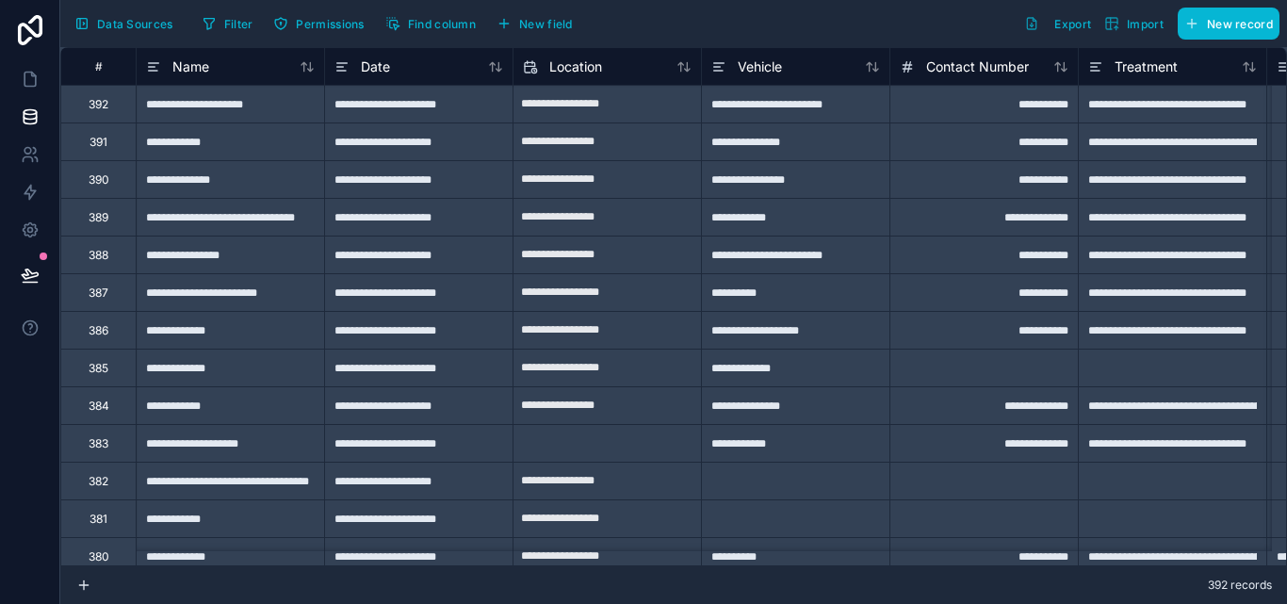
type input "**********"
click at [129, 26] on span "Data Sources" at bounding box center [135, 24] width 76 height 14
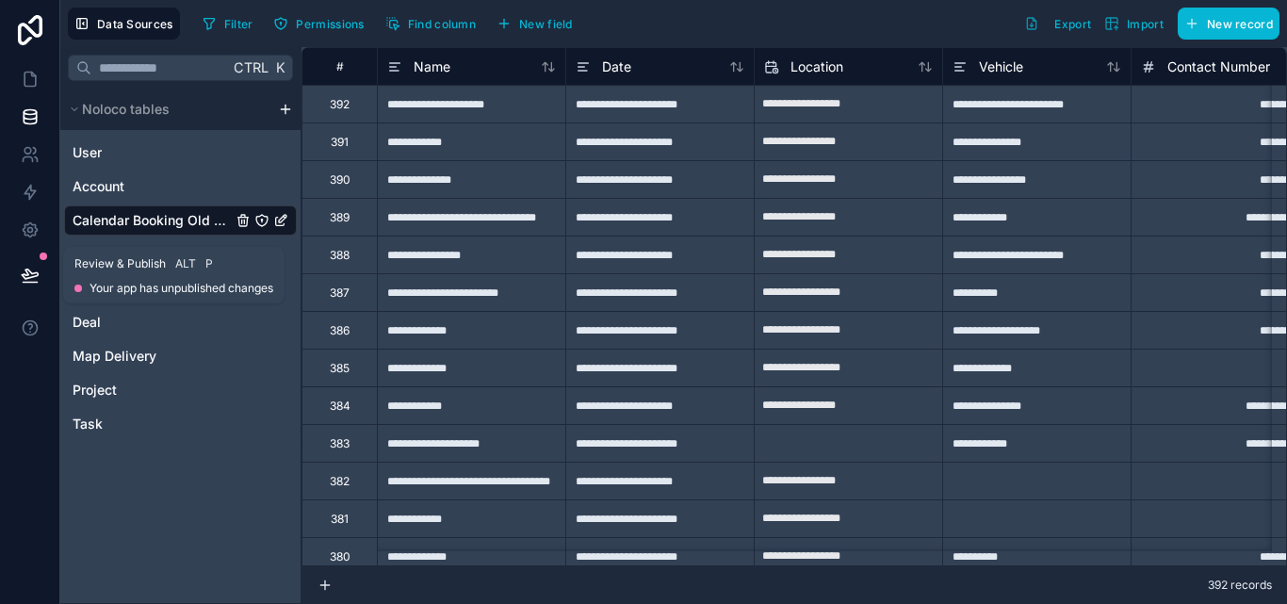
click at [29, 277] on icon at bounding box center [30, 273] width 16 height 9
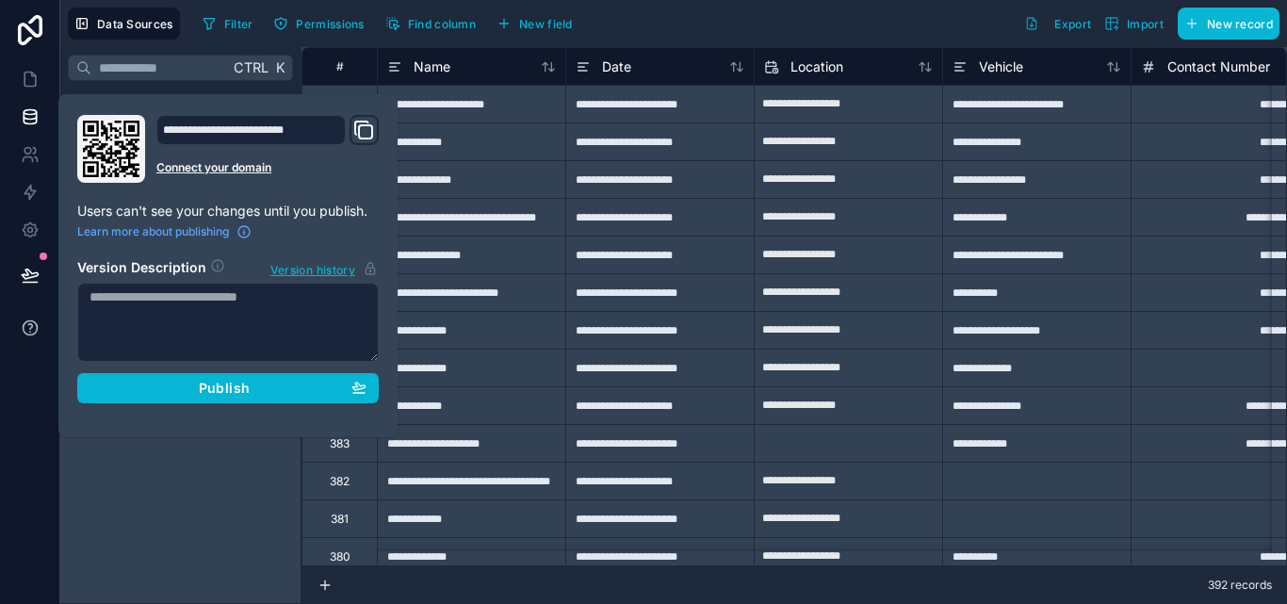
click at [27, 354] on div at bounding box center [30, 302] width 60 height 604
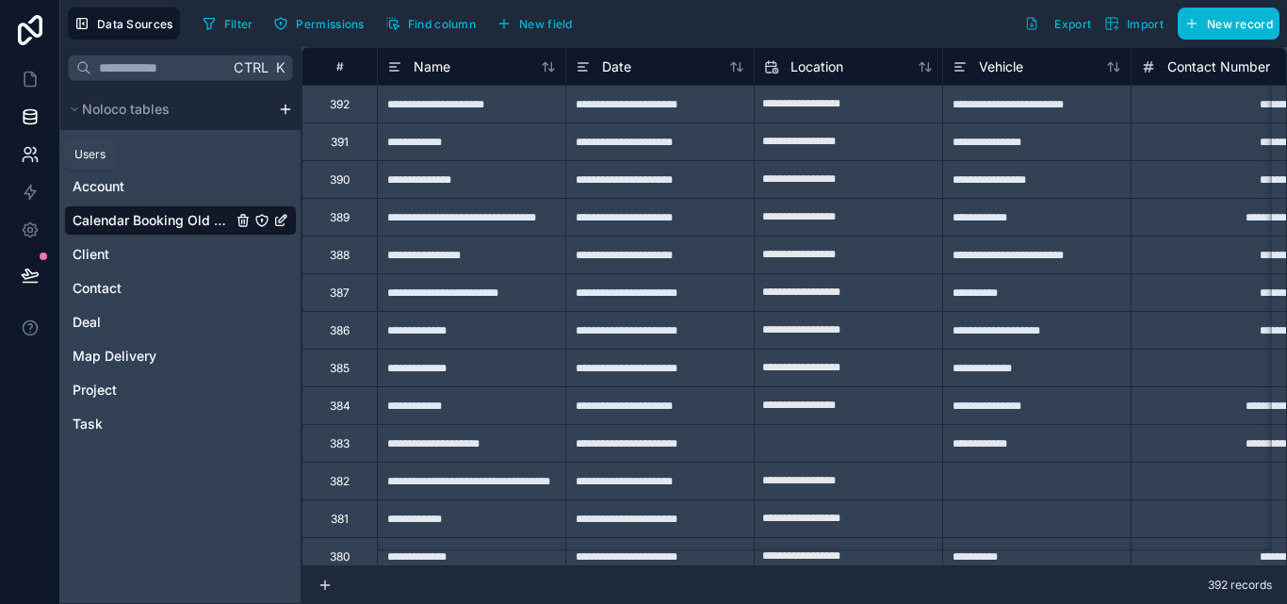
click at [33, 145] on icon at bounding box center [30, 154] width 19 height 19
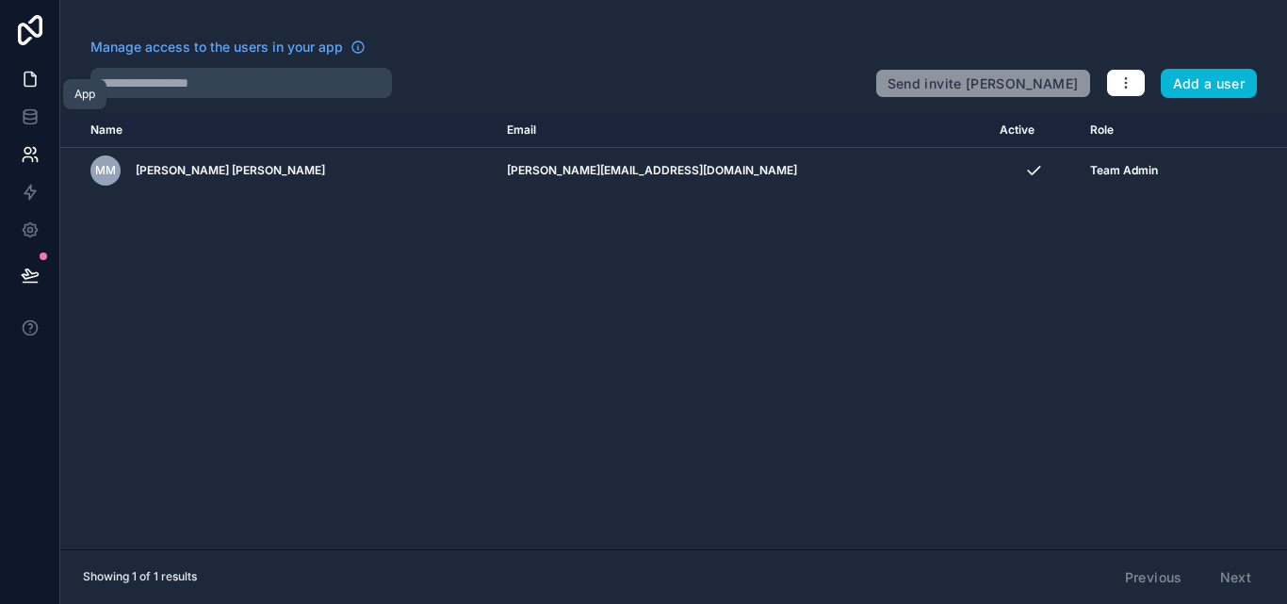
click at [24, 74] on icon at bounding box center [29, 80] width 11 height 14
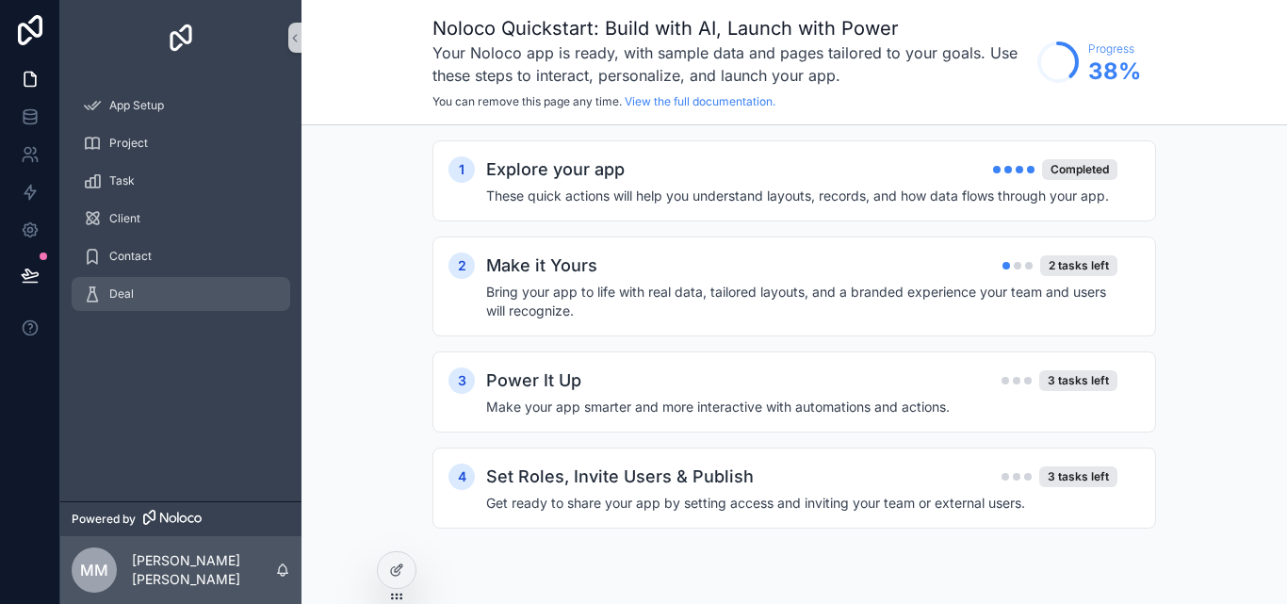
click at [188, 293] on div "Deal" at bounding box center [181, 294] width 196 height 30
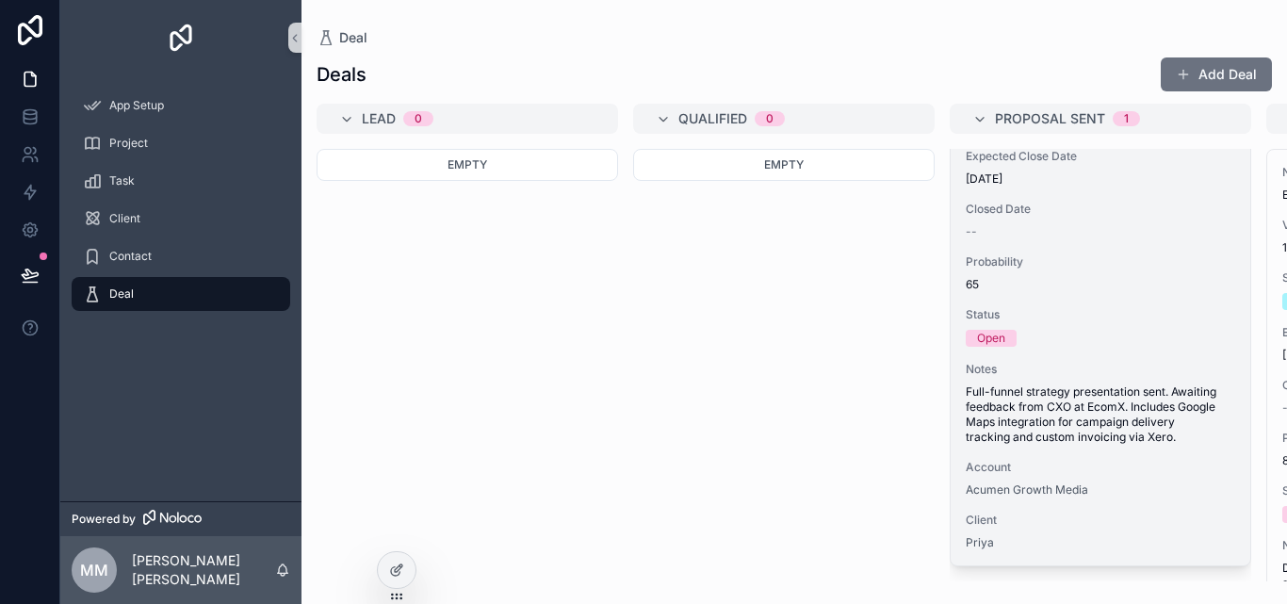
scroll to position [190, 0]
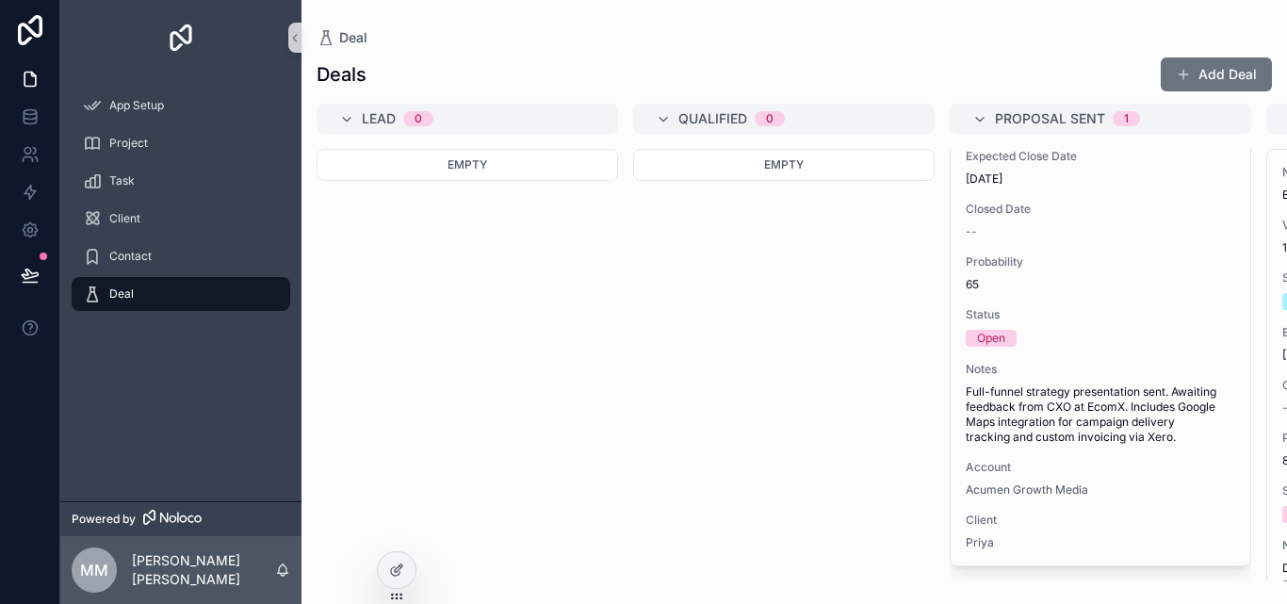
click at [195, 273] on div "Contact" at bounding box center [180, 256] width 241 height 38
click at [189, 262] on div "Contact" at bounding box center [181, 256] width 196 height 30
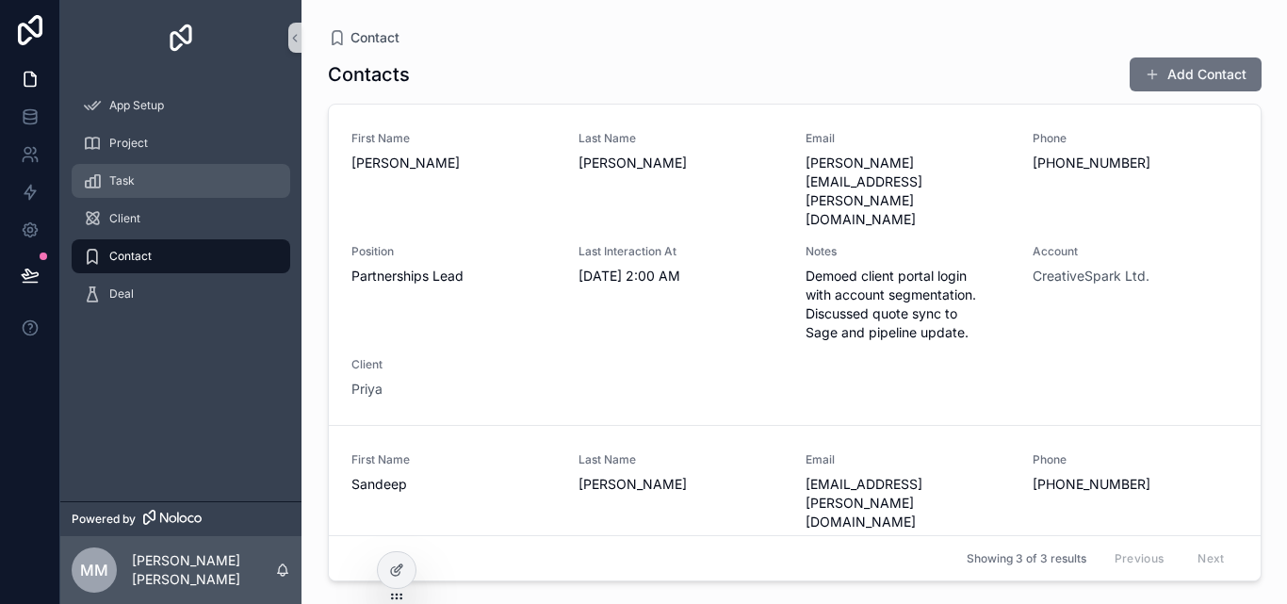
click at [172, 193] on div "Task" at bounding box center [181, 181] width 196 height 30
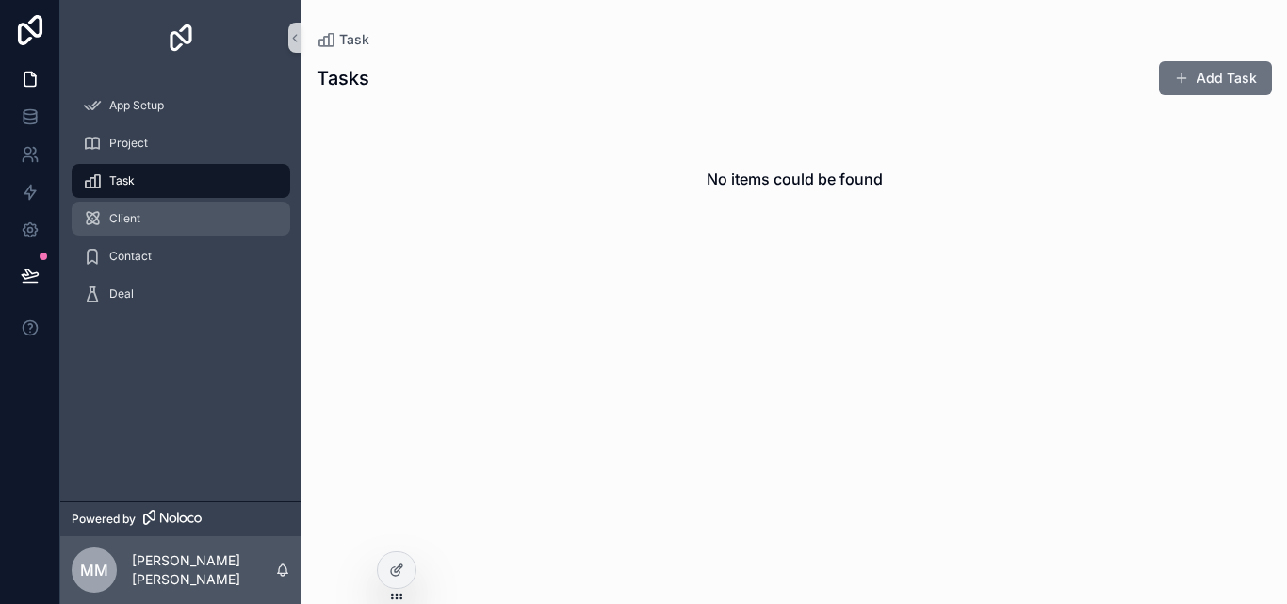
click at [162, 213] on div "Client" at bounding box center [181, 219] width 196 height 30
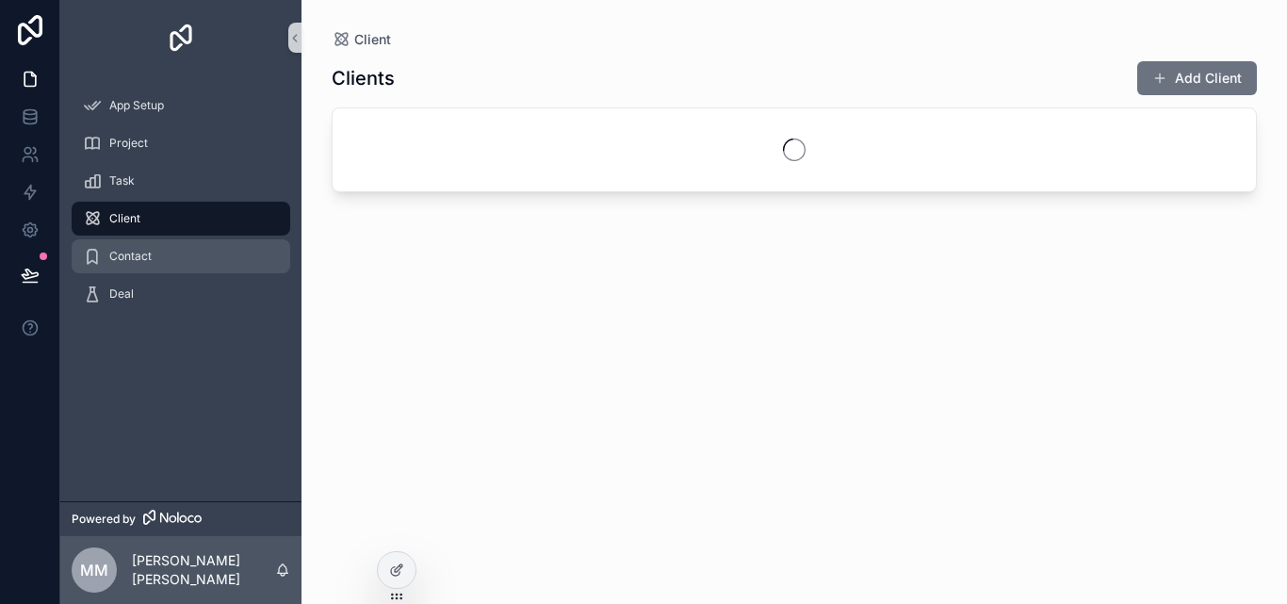
click at [150, 252] on span "Contact" at bounding box center [130, 256] width 42 height 15
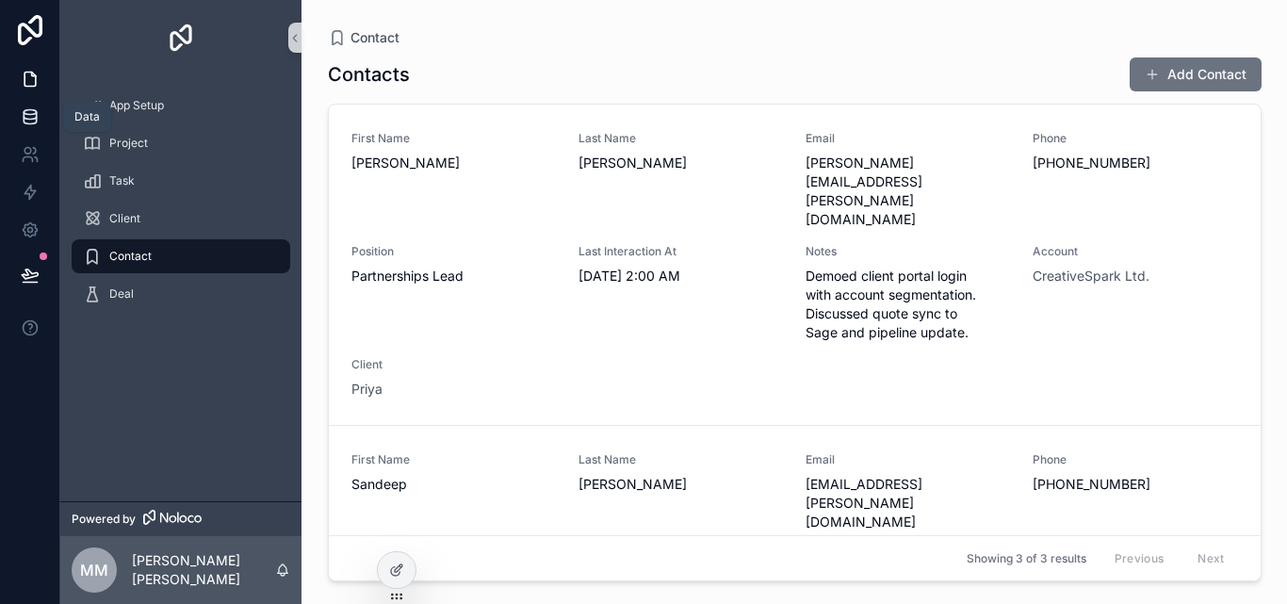
click at [16, 111] on link at bounding box center [29, 117] width 59 height 38
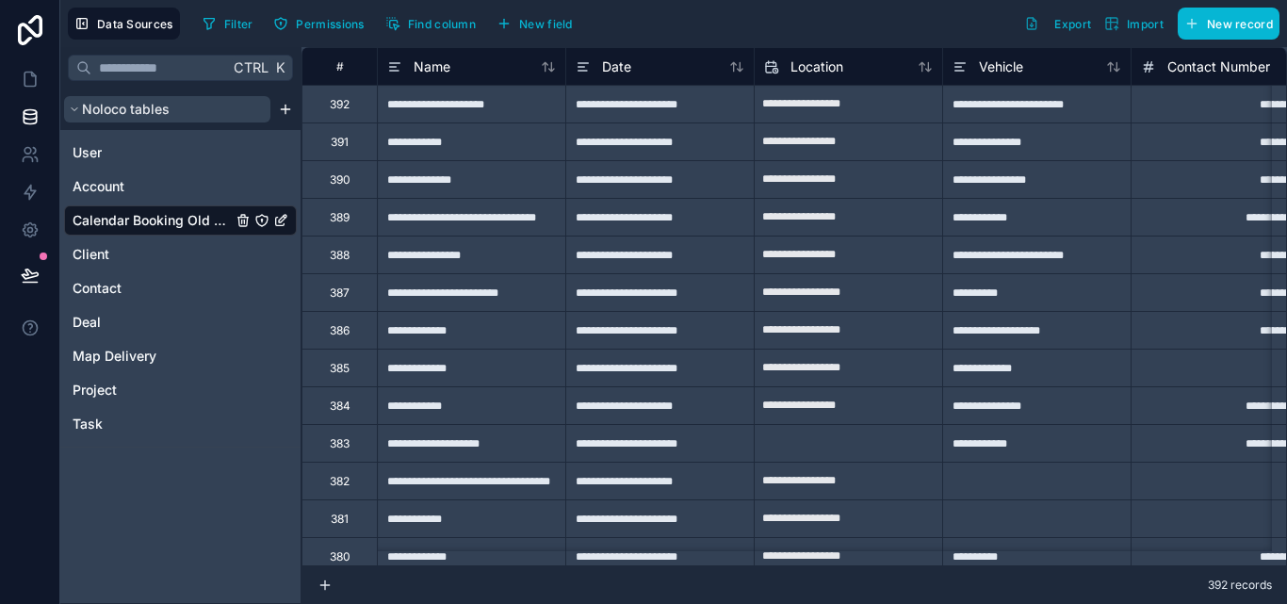
click at [72, 115] on button "Noloco tables" at bounding box center [167, 109] width 206 height 26
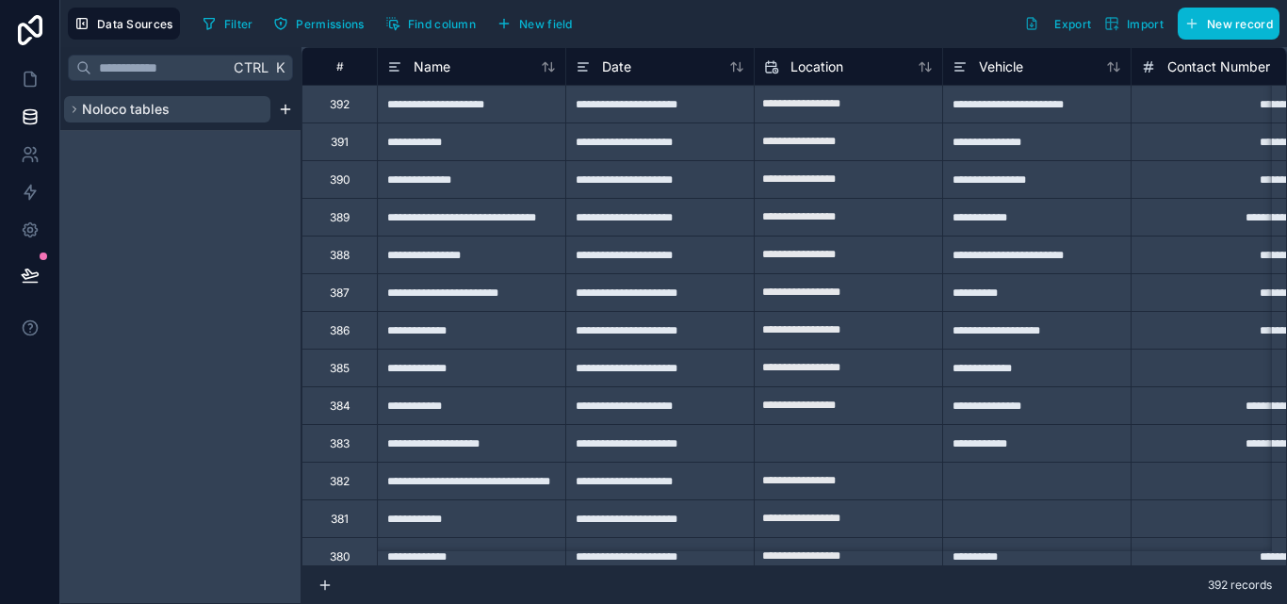
click at [75, 106] on icon "scrollable content" at bounding box center [74, 109] width 11 height 11
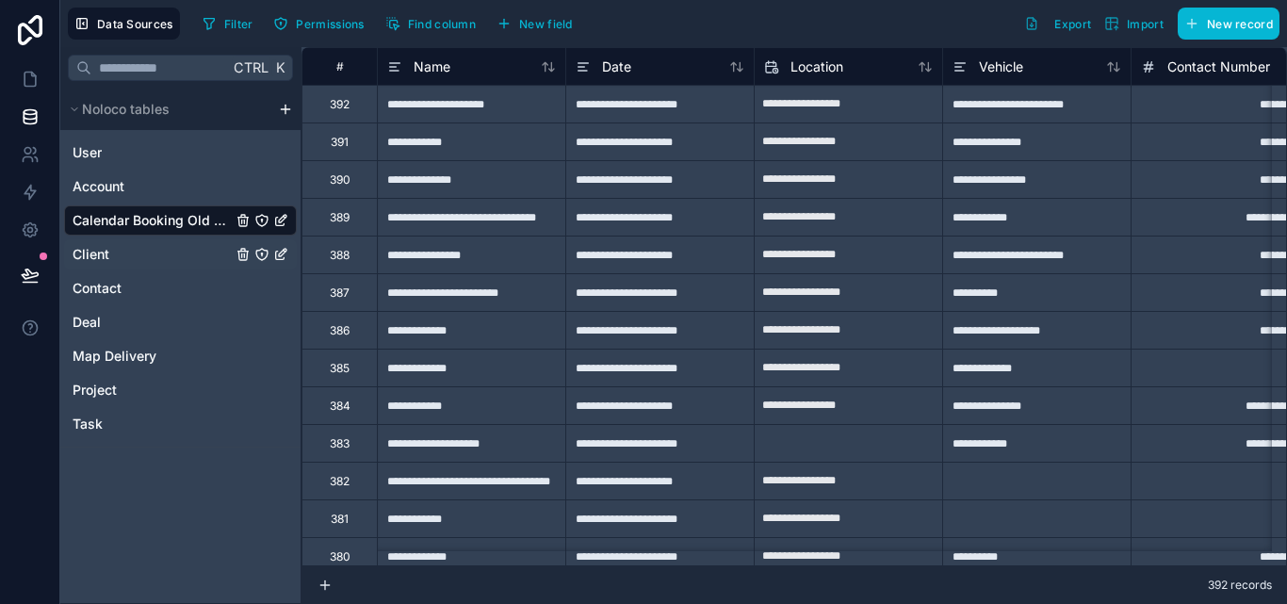
click at [173, 259] on div "Client" at bounding box center [180, 254] width 233 height 30
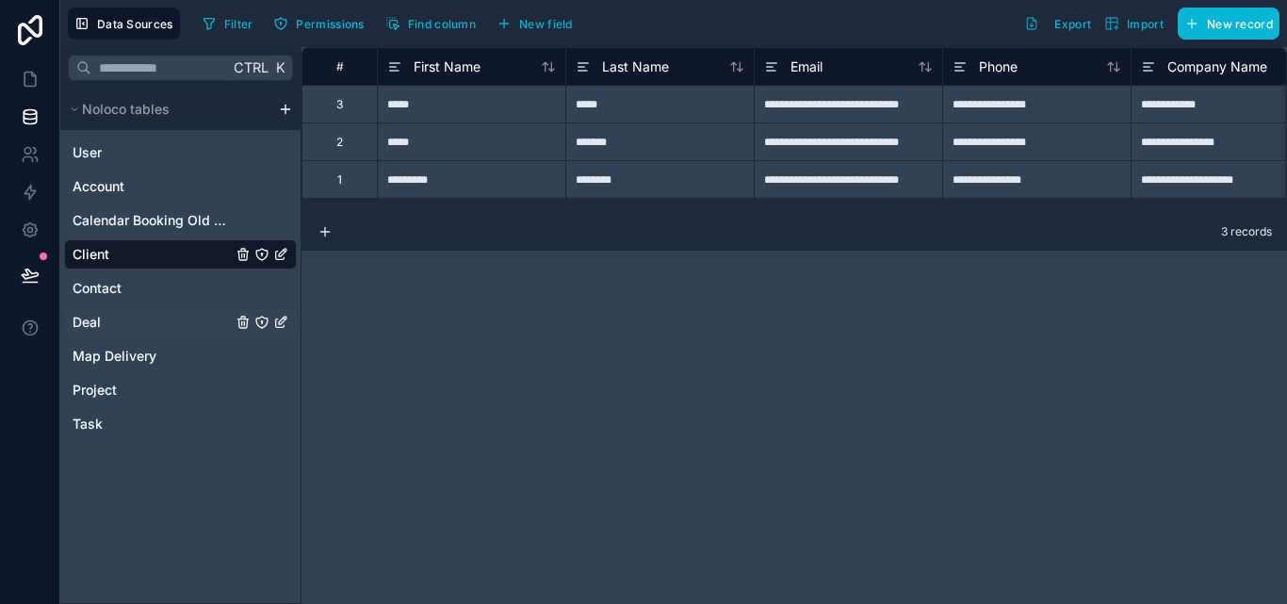
click at [146, 315] on div "Deal" at bounding box center [180, 322] width 233 height 30
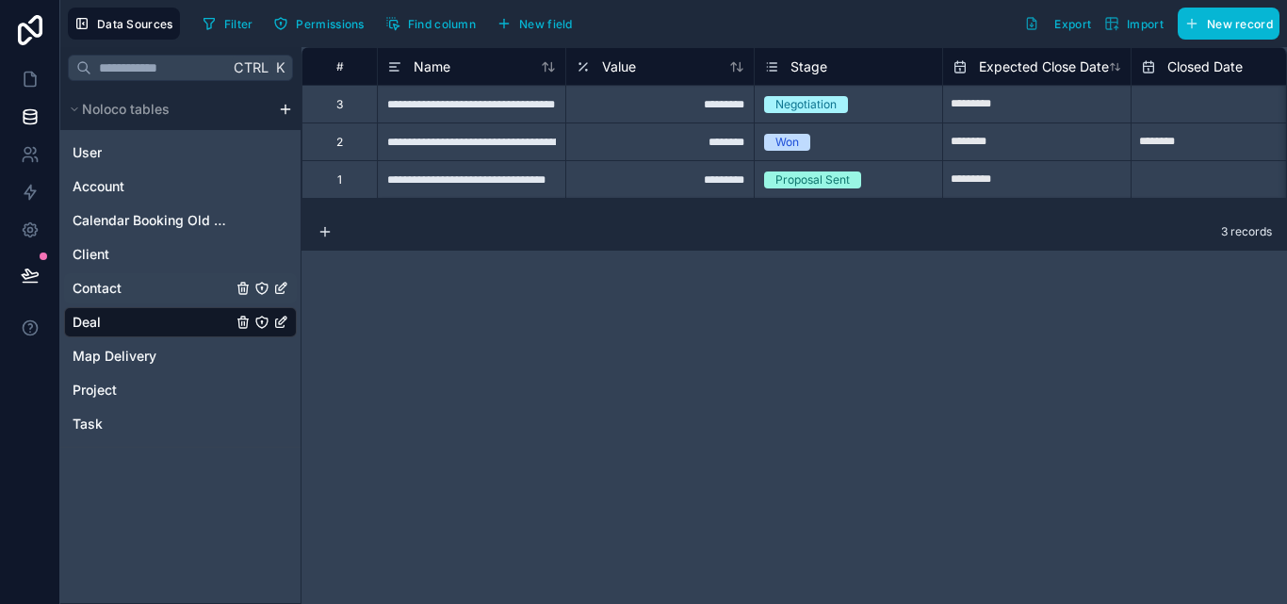
click at [144, 292] on div "Contact" at bounding box center [180, 288] width 233 height 30
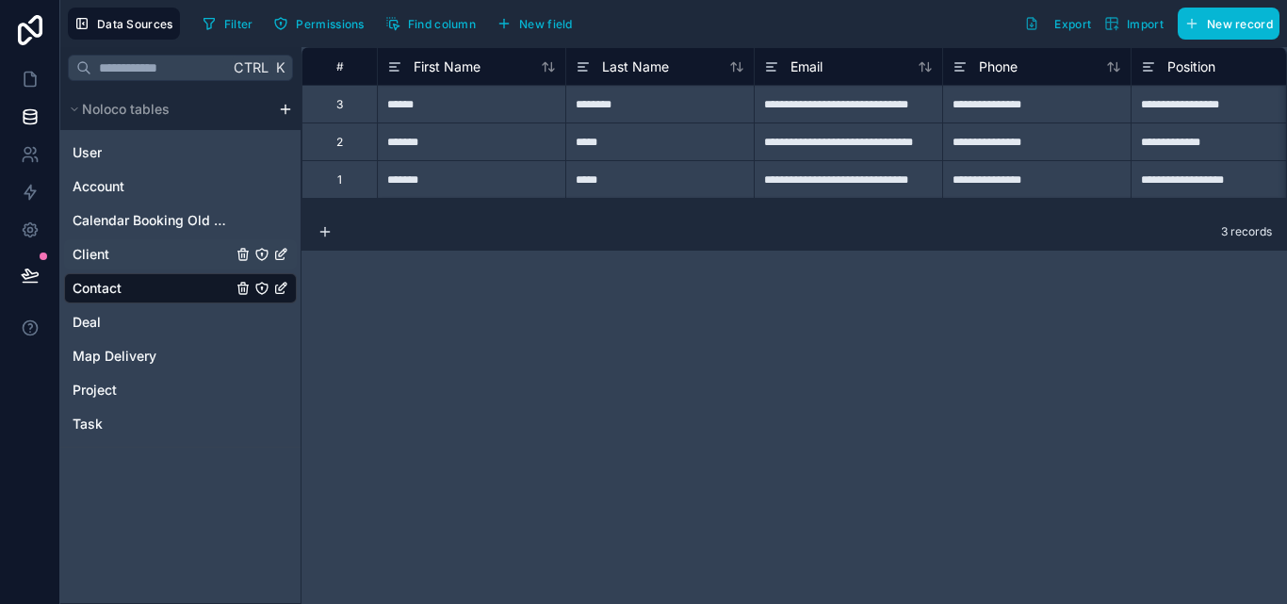
click at [145, 262] on div "Client" at bounding box center [180, 254] width 233 height 30
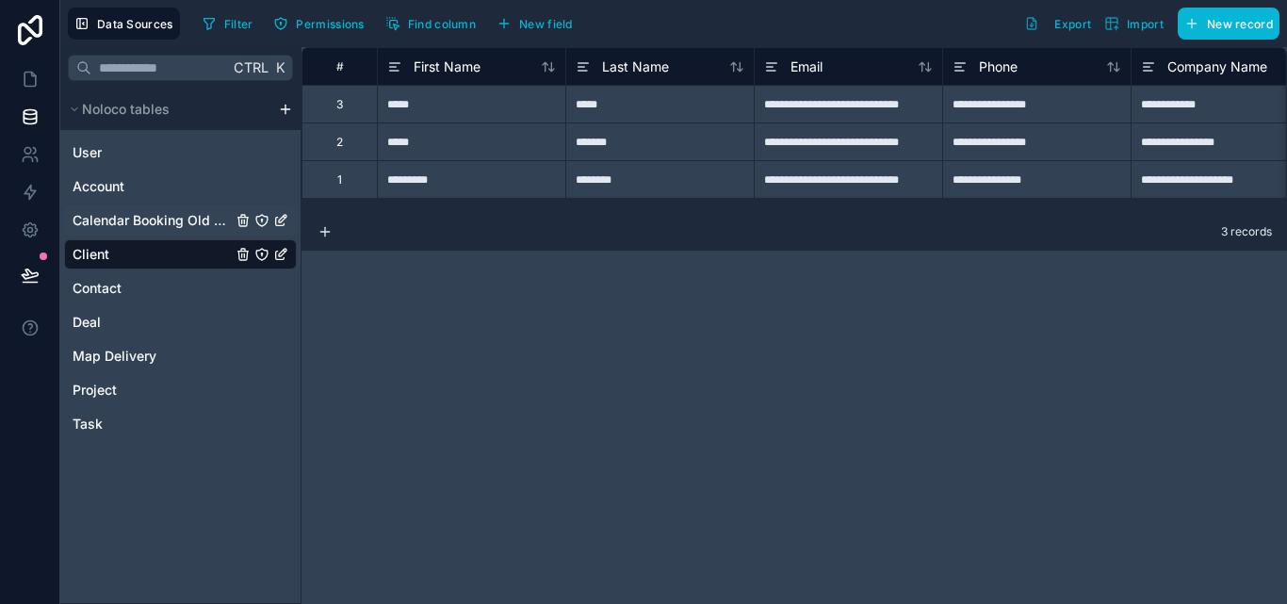
click at [147, 229] on span "Calendar Booking Old Credence" at bounding box center [152, 220] width 159 height 19
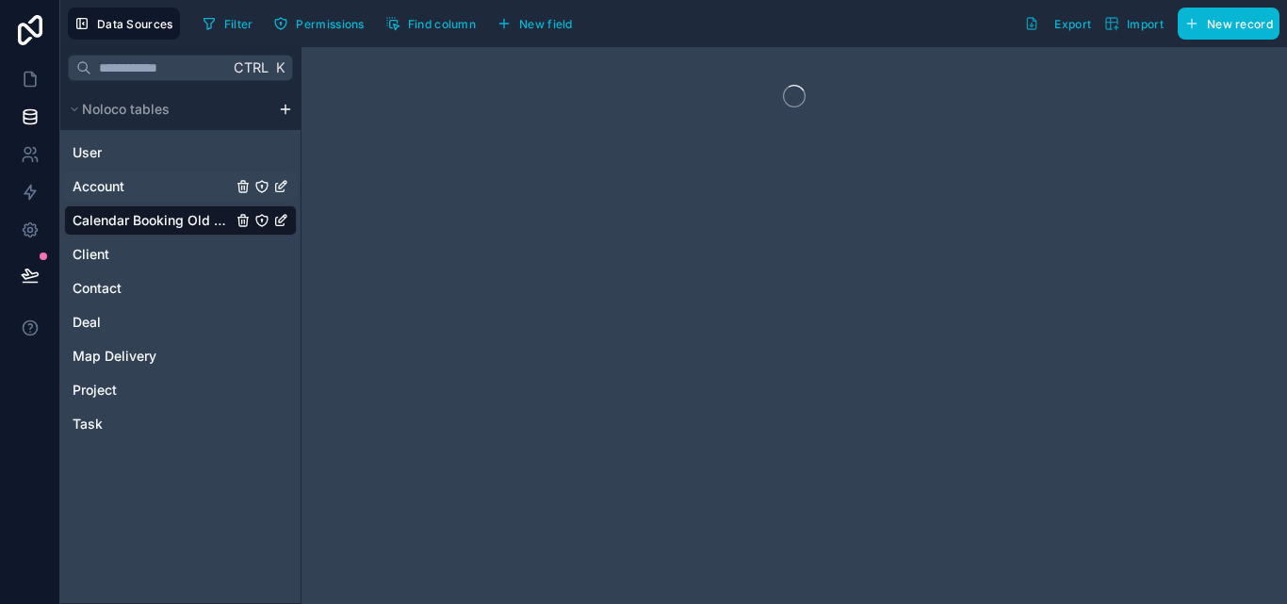
click at [150, 188] on div "Account" at bounding box center [180, 186] width 233 height 30
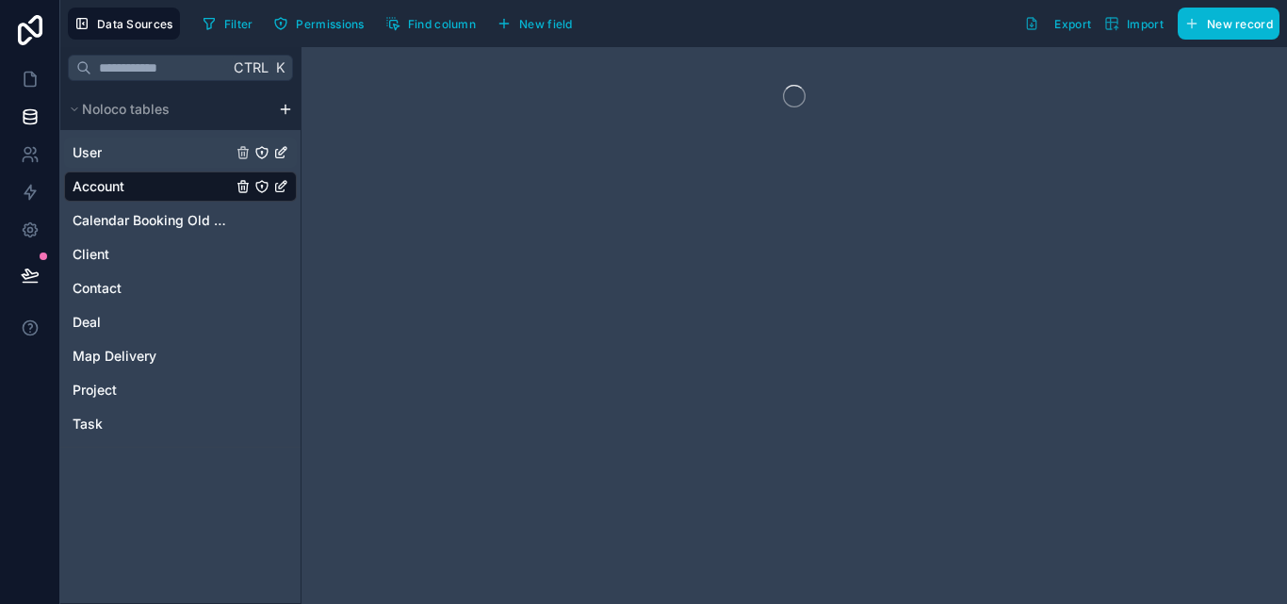
click at [150, 152] on div "User" at bounding box center [180, 153] width 233 height 30
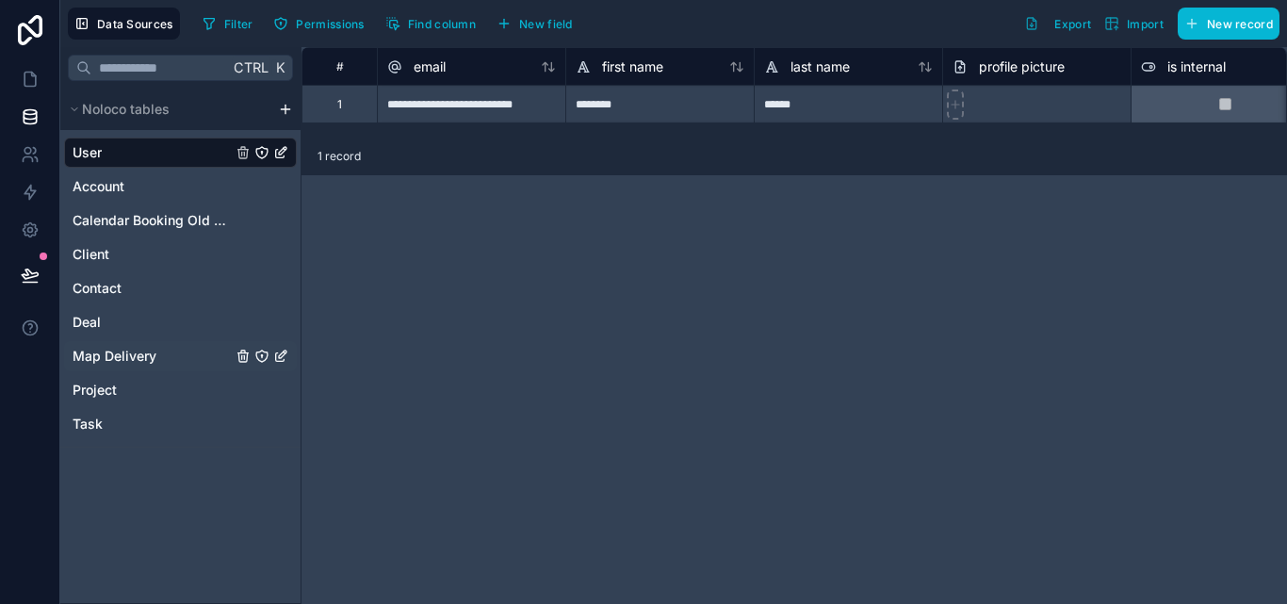
click at [90, 353] on span "Map Delivery" at bounding box center [115, 356] width 84 height 19
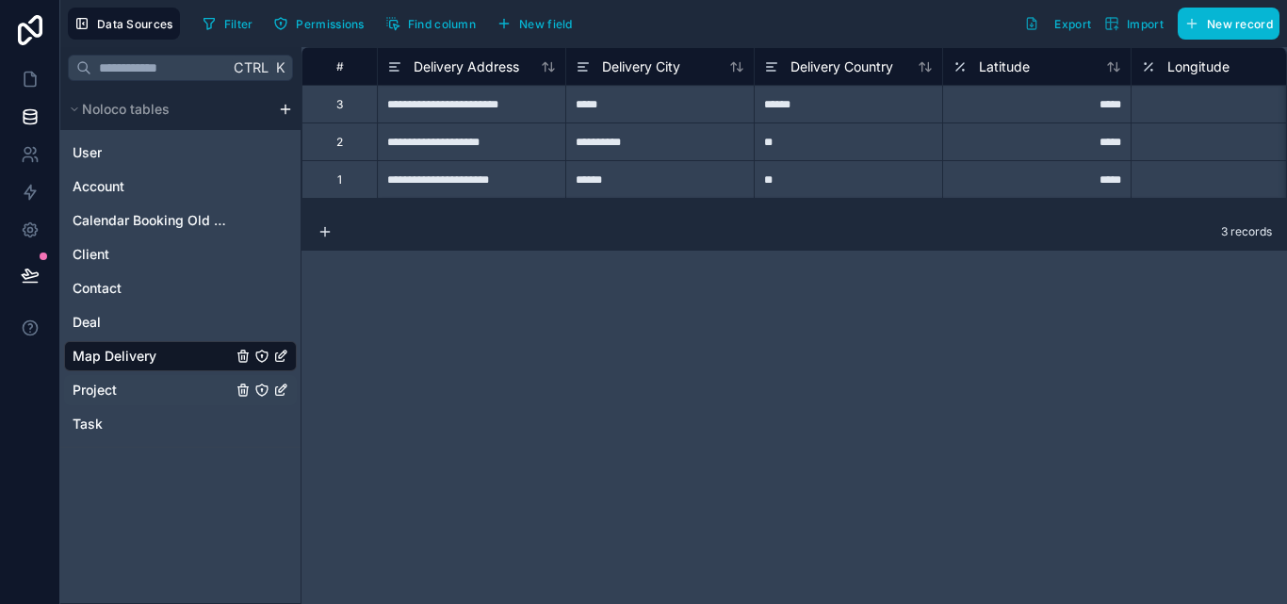
click at [86, 387] on span "Project" at bounding box center [95, 390] width 44 height 19
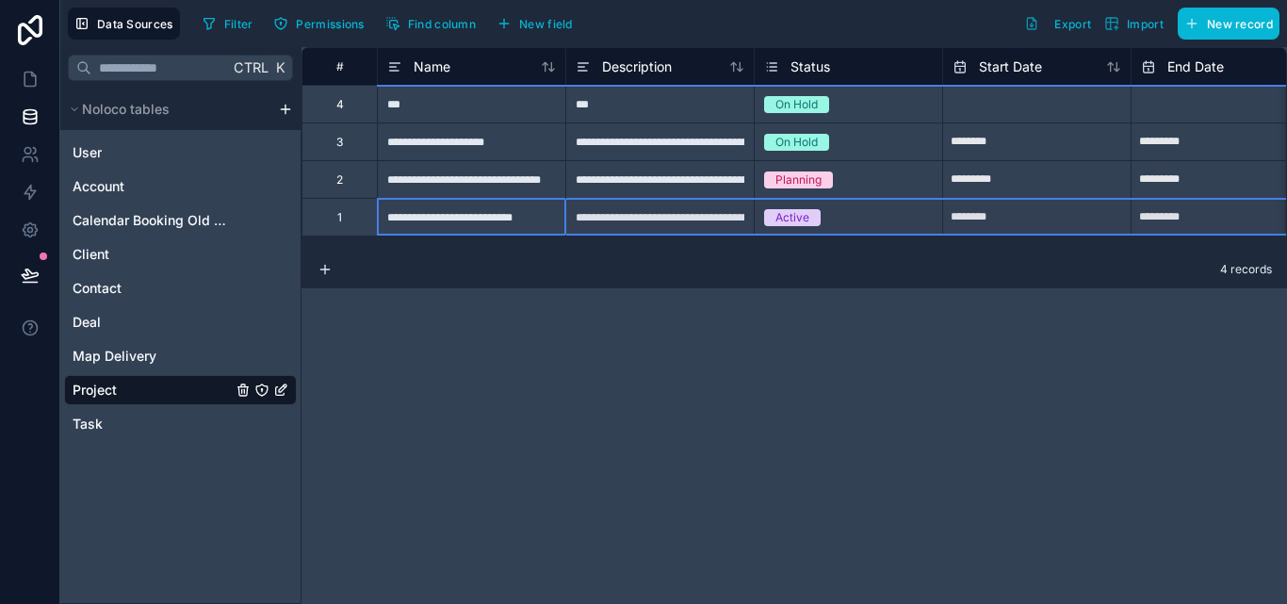
click at [338, 213] on div "1" at bounding box center [339, 217] width 5 height 15
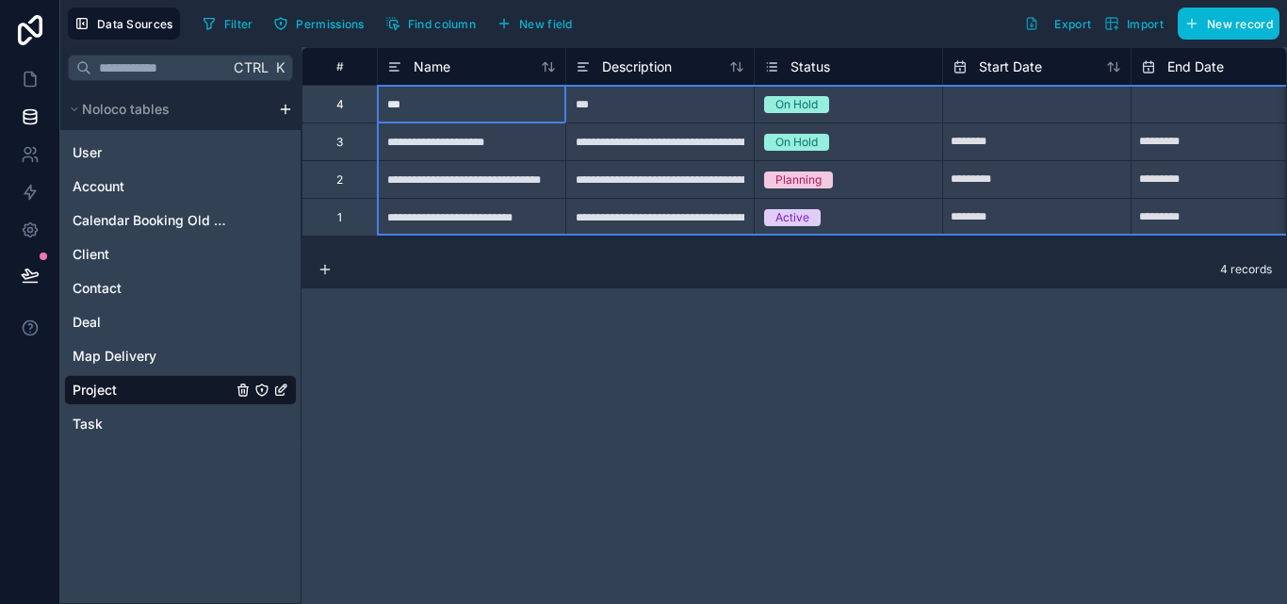
click at [339, 63] on div "#" at bounding box center [340, 66] width 46 height 14
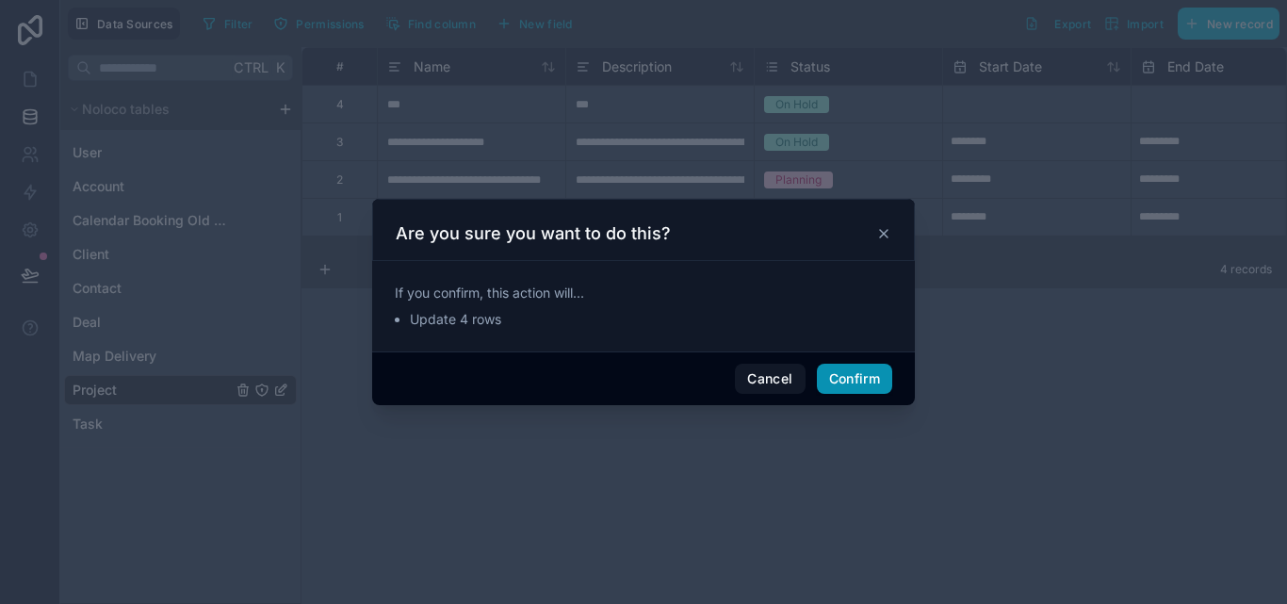
click at [825, 379] on button "Confirm" at bounding box center [854, 379] width 75 height 30
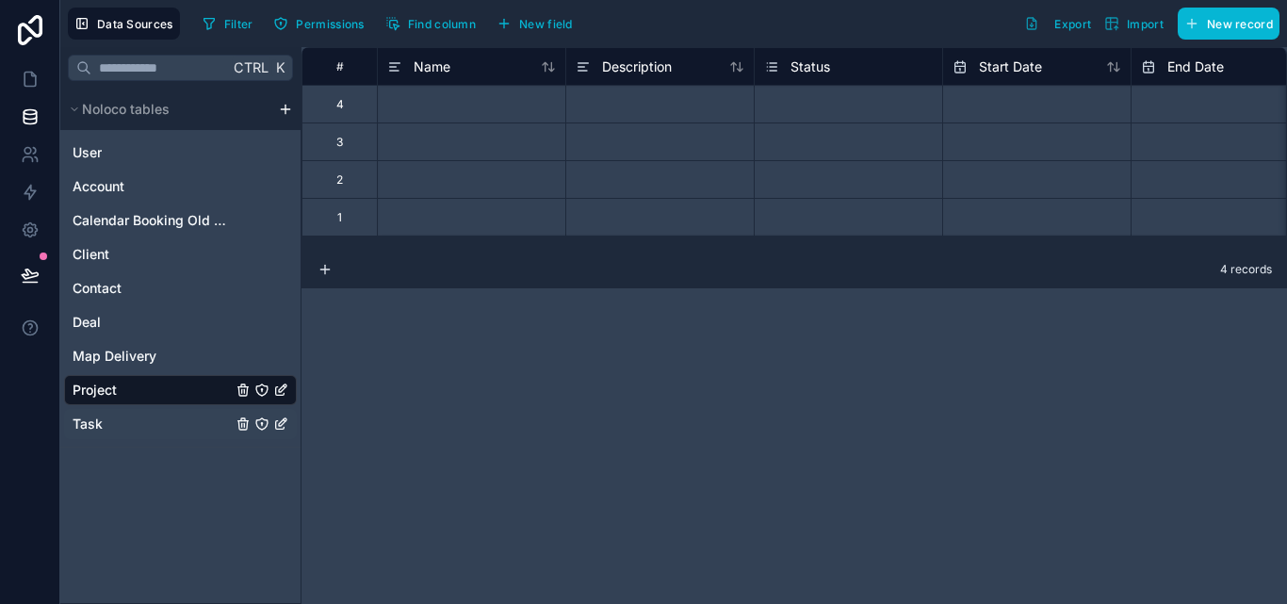
click at [144, 414] on div "Task" at bounding box center [180, 424] width 233 height 30
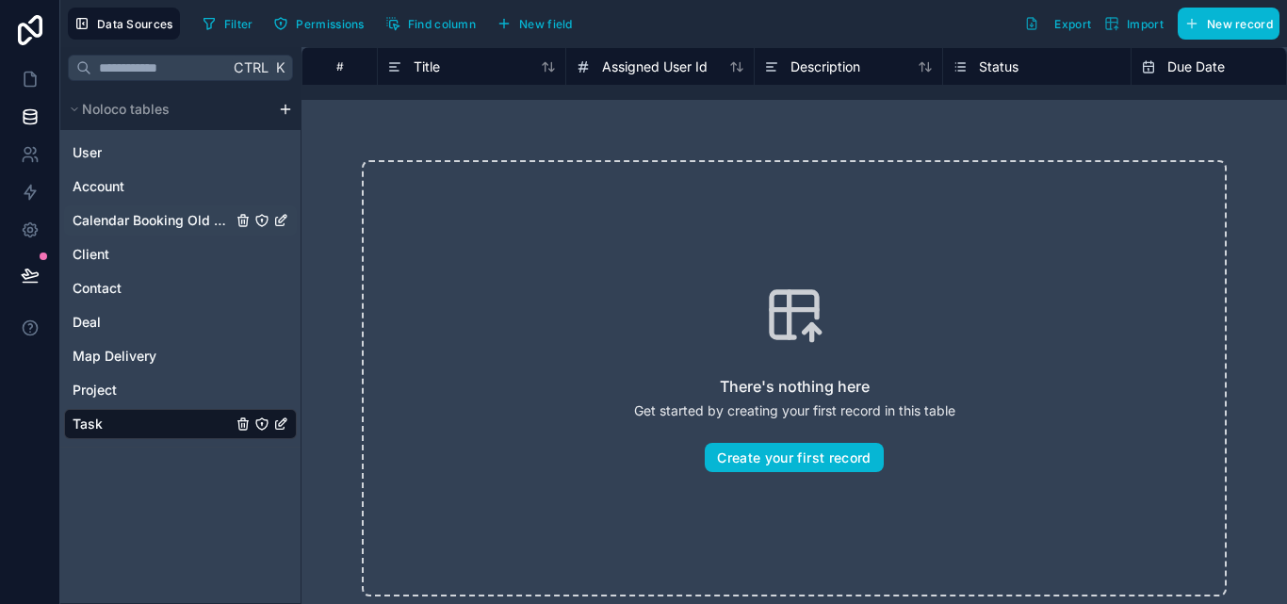
click at [179, 212] on span "Calendar Booking Old Credence" at bounding box center [152, 220] width 159 height 19
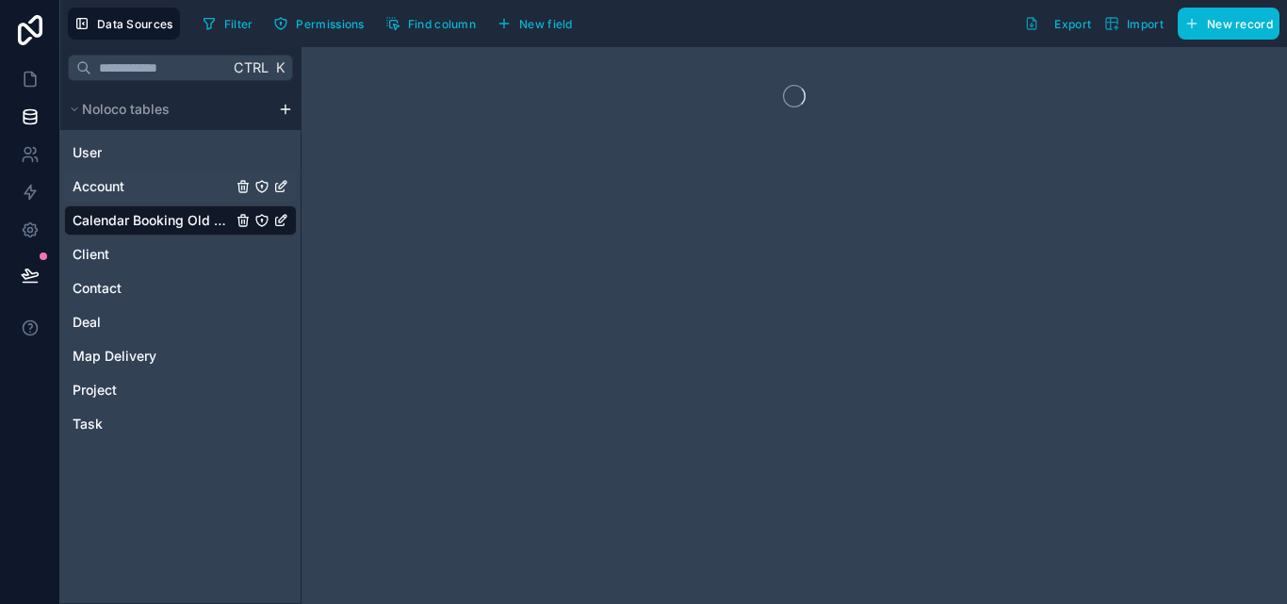
click at [171, 195] on div "Account" at bounding box center [180, 186] width 233 height 30
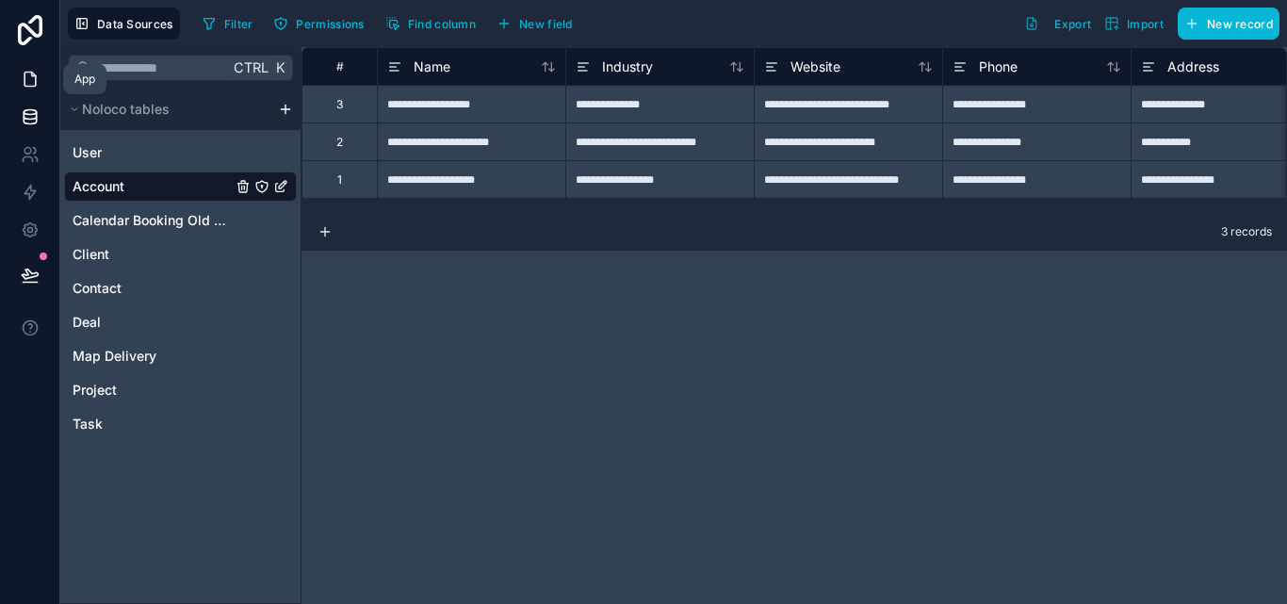
click at [33, 80] on icon at bounding box center [30, 79] width 19 height 19
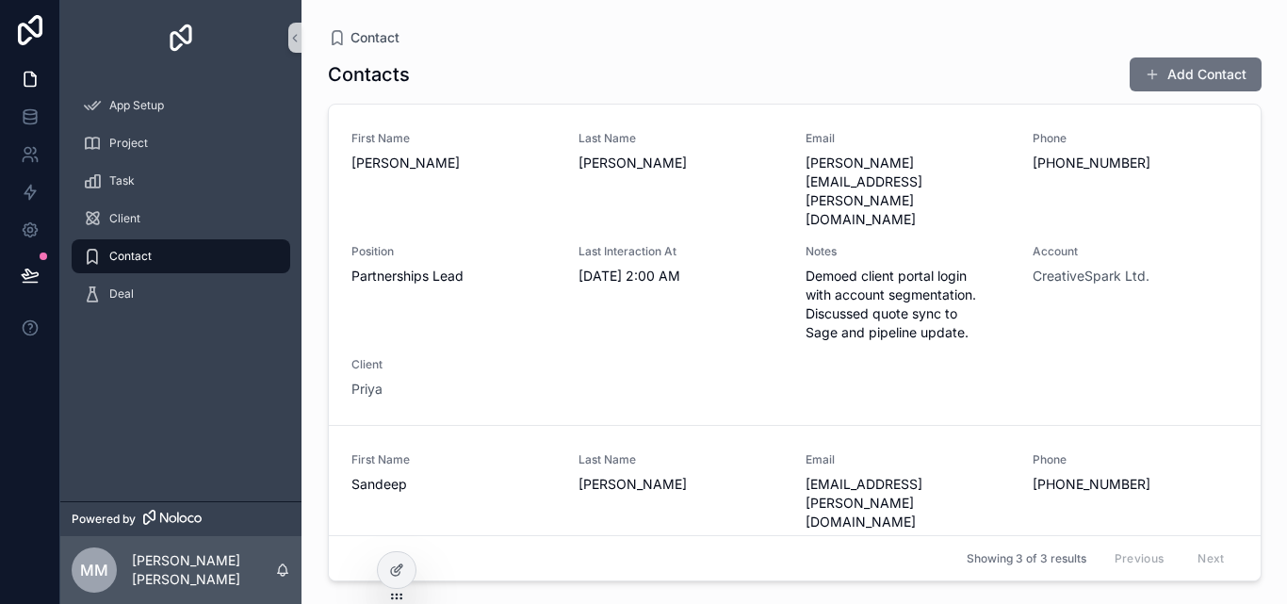
click at [171, 342] on div "App Setup Project Task Client Contact Deal" at bounding box center [180, 288] width 241 height 426
drag, startPoint x: 137, startPoint y: 340, endPoint x: 122, endPoint y: 329, distance: 18.1
click at [122, 329] on div "App Setup Project Task Client Contact Deal" at bounding box center [180, 205] width 241 height 260
click at [132, 157] on div "Project" at bounding box center [181, 143] width 196 height 30
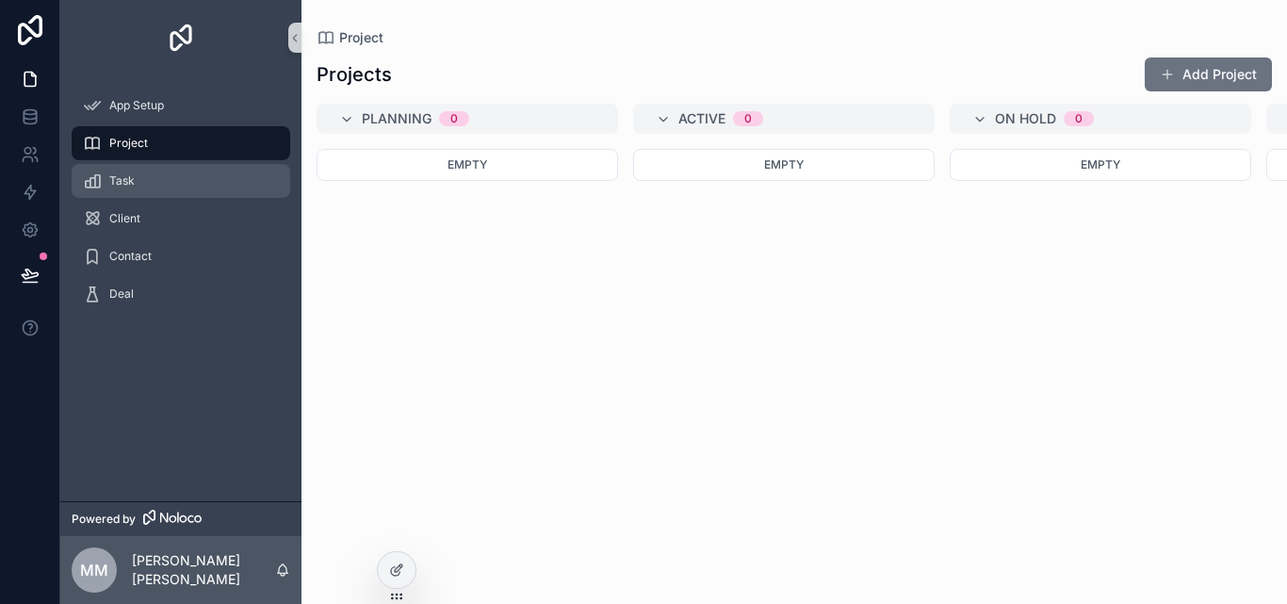
click at [178, 181] on div "Task" at bounding box center [181, 181] width 196 height 30
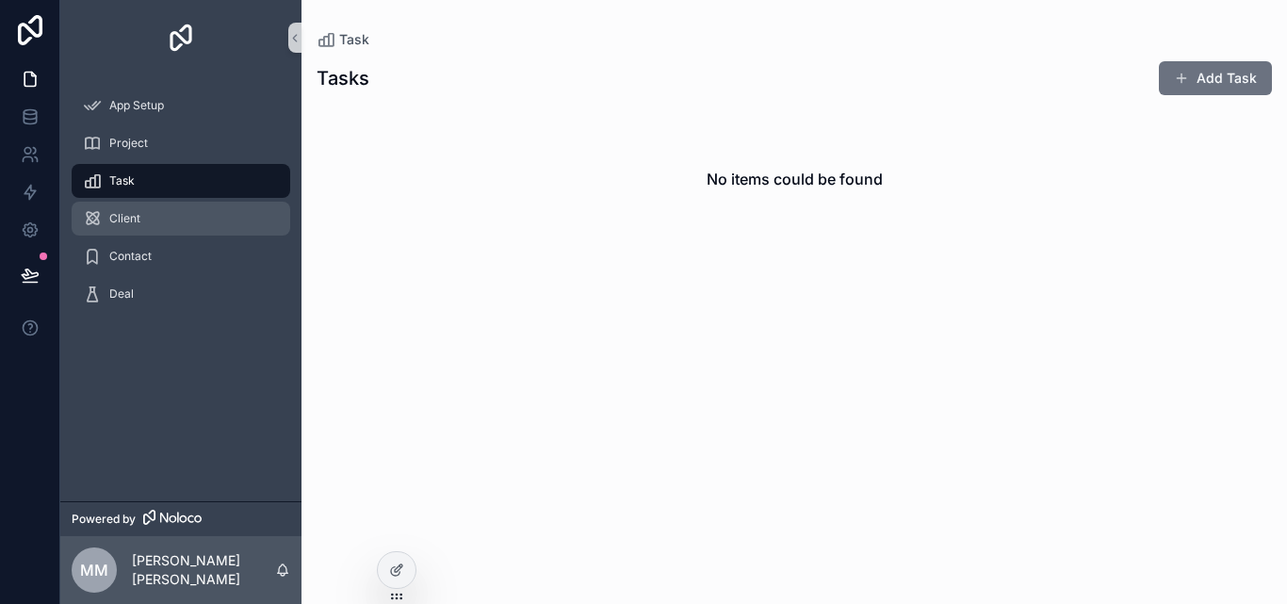
click at [159, 212] on div "Client" at bounding box center [181, 219] width 196 height 30
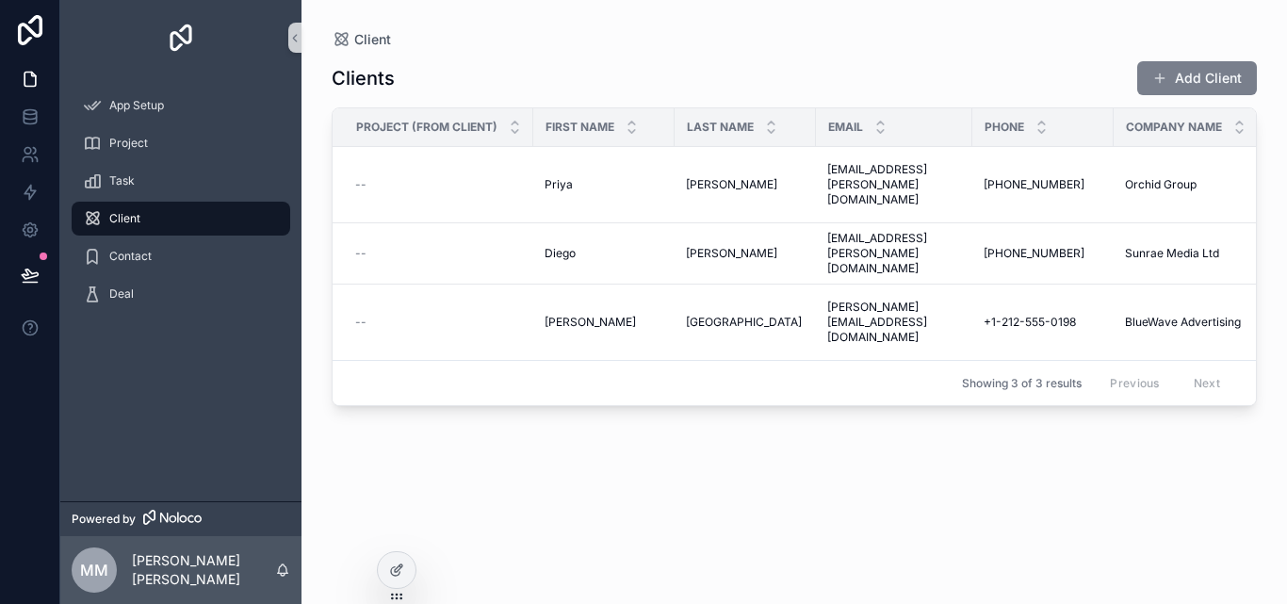
click at [1220, 90] on button "Add Client" at bounding box center [1197, 78] width 120 height 34
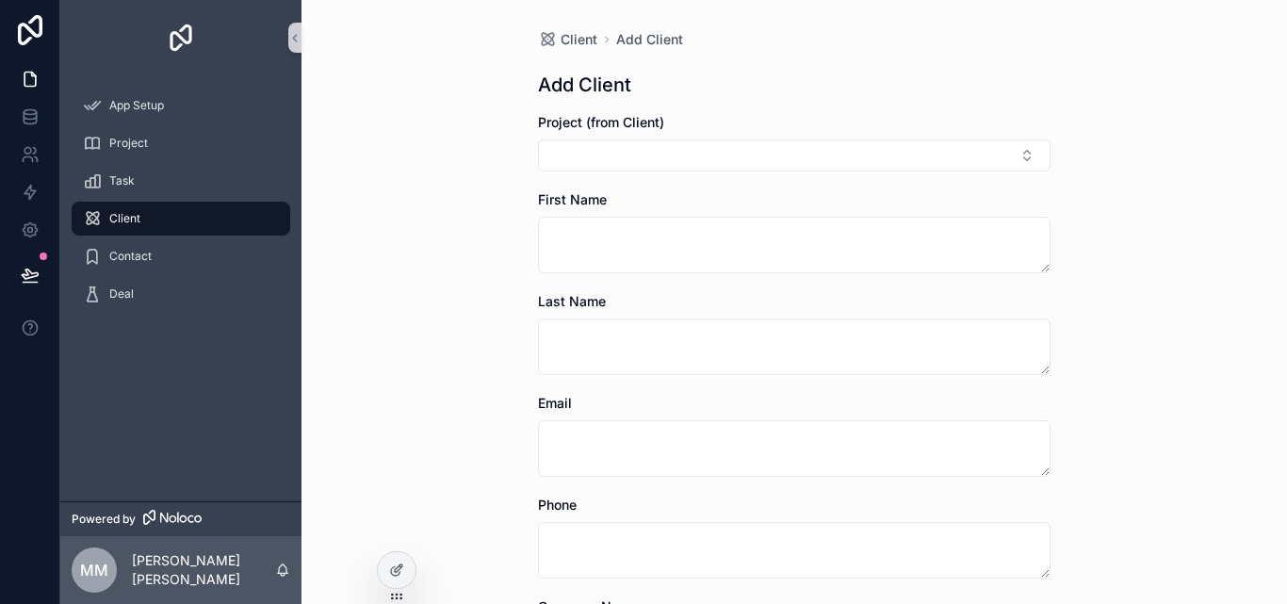
click at [1003, 135] on div "Project (from Client)" at bounding box center [794, 142] width 513 height 58
click at [997, 149] on button "Select Button" at bounding box center [794, 155] width 513 height 32
click at [1079, 273] on div "Client Add Client Add Client Project (from Client) First Name Last Name Email P…" at bounding box center [795, 302] width 986 height 604
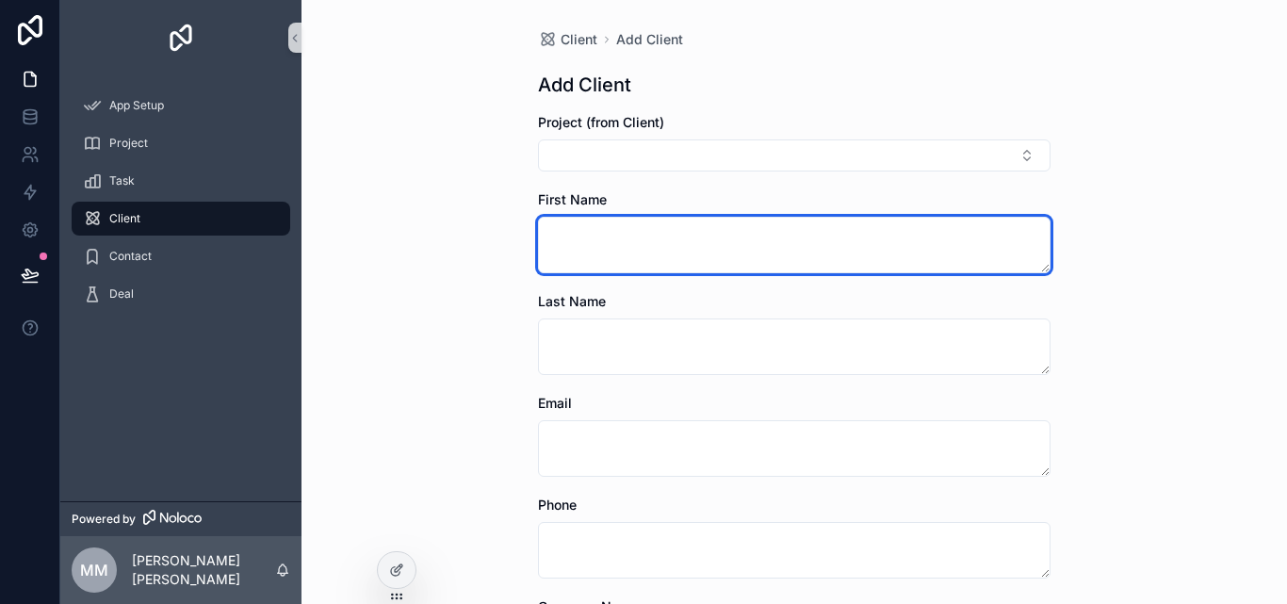
click at [959, 246] on textarea "scrollable content" at bounding box center [794, 245] width 513 height 57
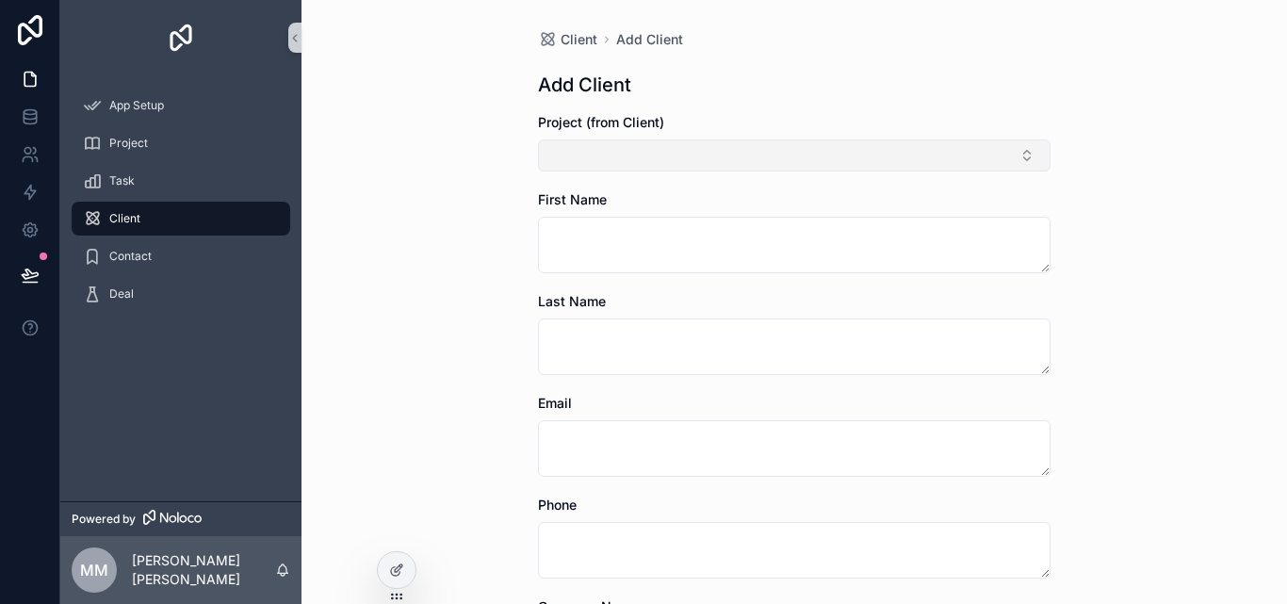
click at [962, 158] on button "Select Button" at bounding box center [794, 155] width 513 height 32
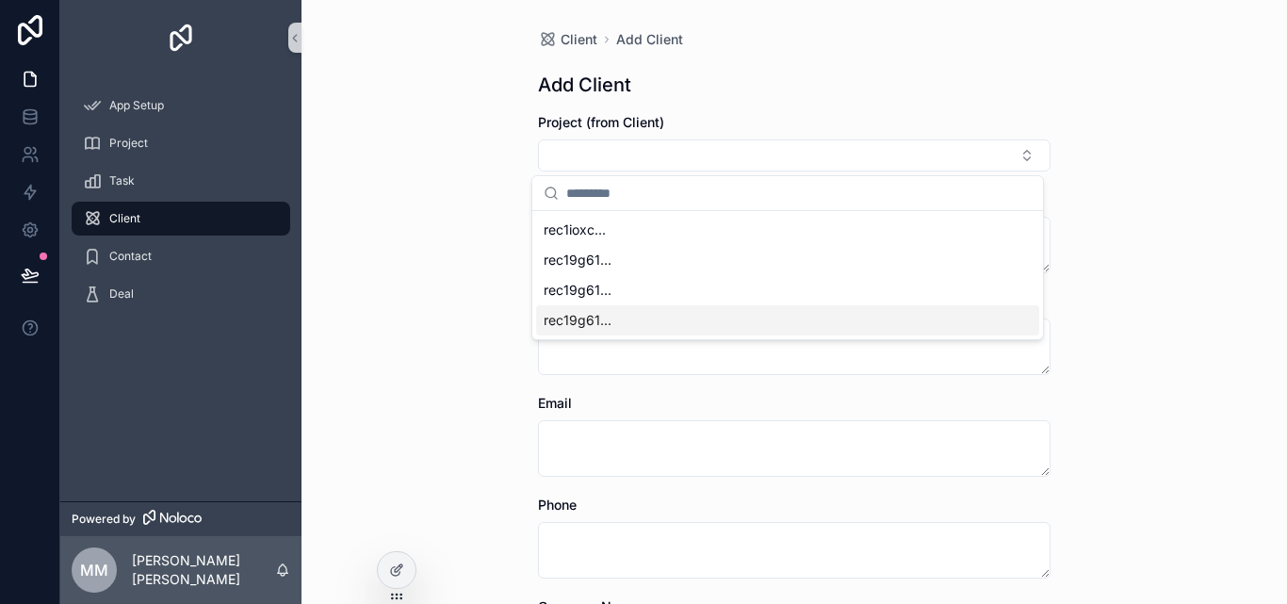
click at [692, 307] on div "rec19g61..." at bounding box center [787, 320] width 503 height 30
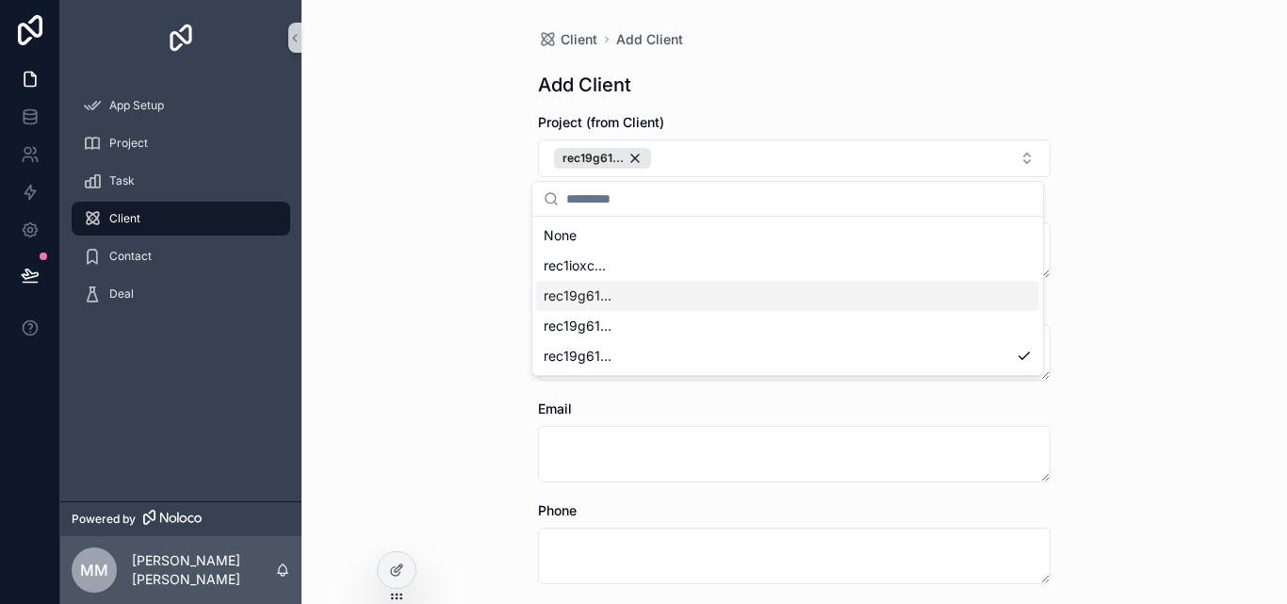
click at [963, 289] on div "rec19g61..." at bounding box center [787, 296] width 503 height 30
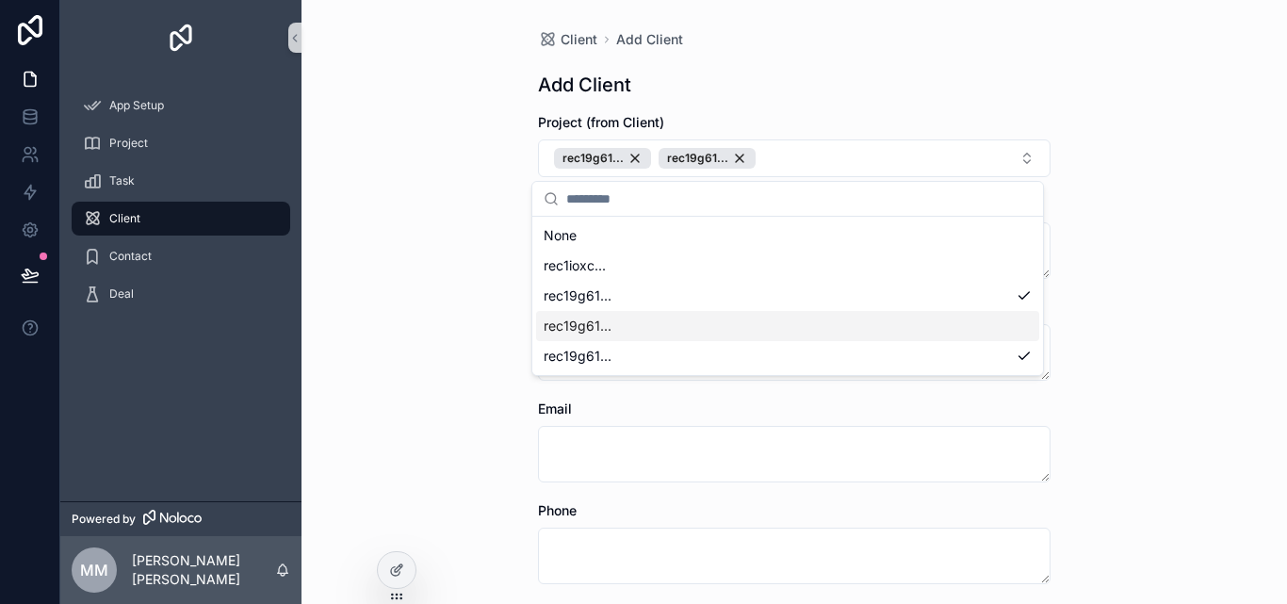
click at [905, 334] on div "rec19g61..." at bounding box center [787, 326] width 503 height 30
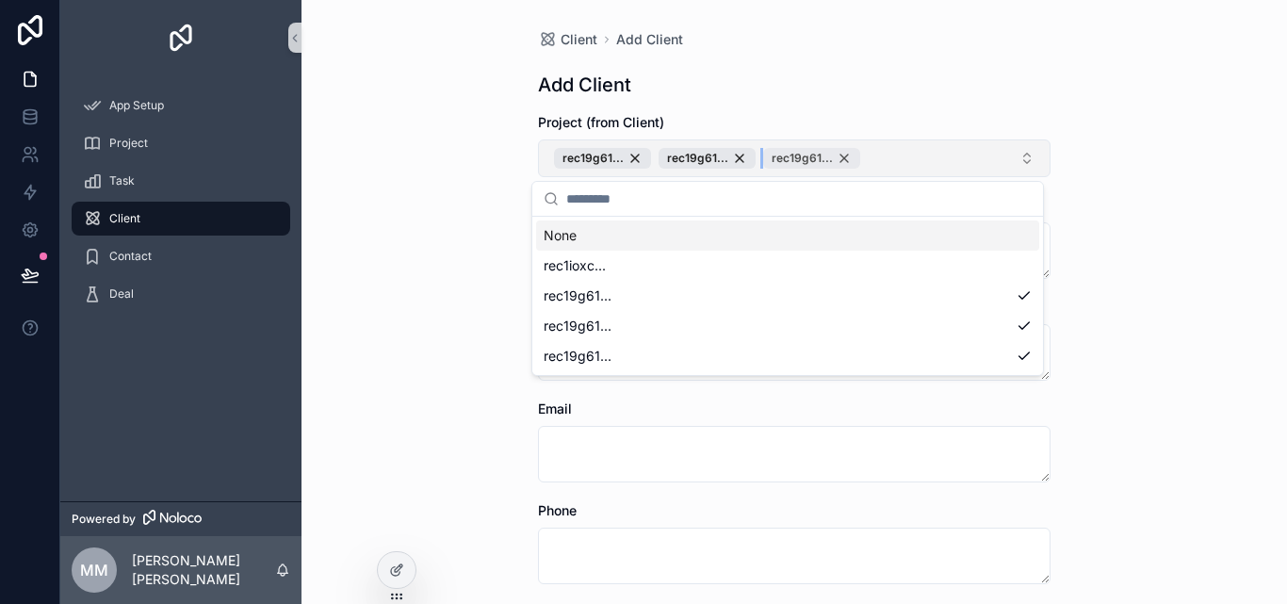
click at [824, 157] on div "rec19g61..." at bounding box center [811, 158] width 97 height 21
click at [725, 161] on div "rec19g61..." at bounding box center [707, 158] width 97 height 21
click at [628, 166] on div "rec19g61..." at bounding box center [602, 158] width 97 height 21
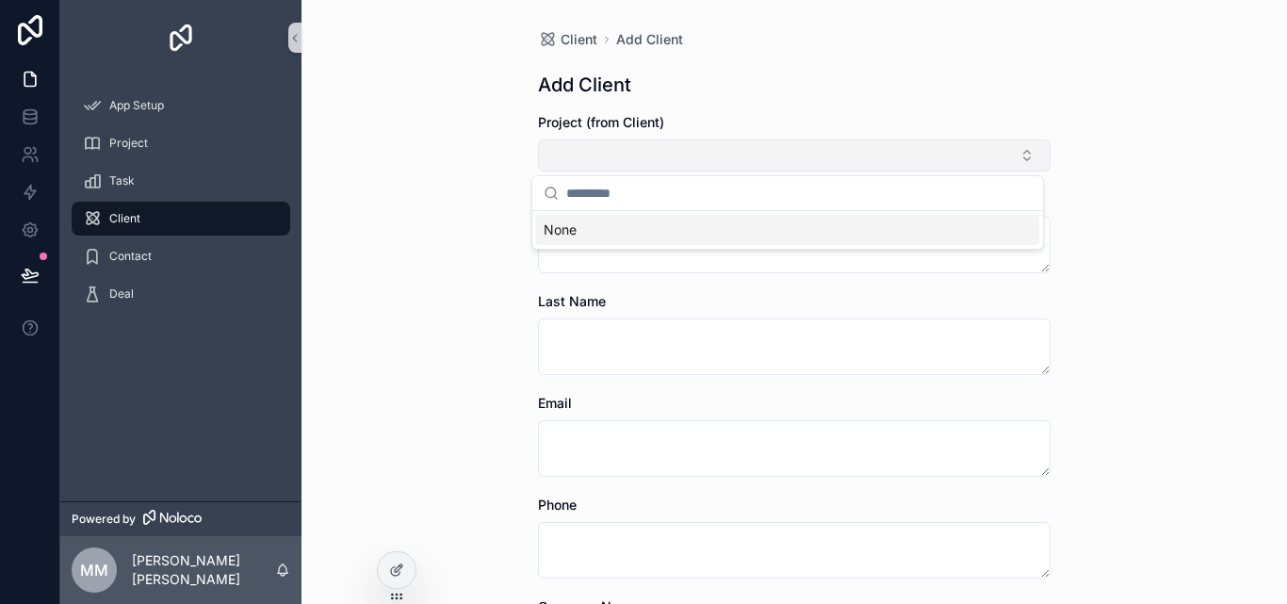
click at [1143, 247] on div "Client Add Client Add Client Project (from Client) First Name Last Name Email P…" at bounding box center [795, 302] width 986 height 604
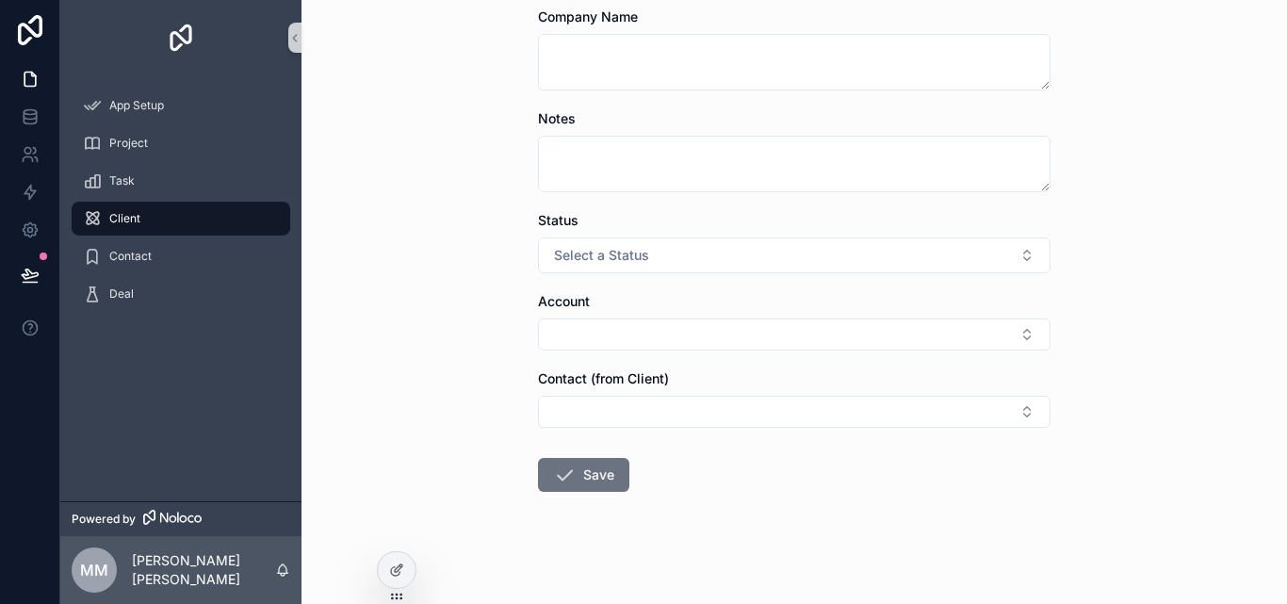
scroll to position [598, 0]
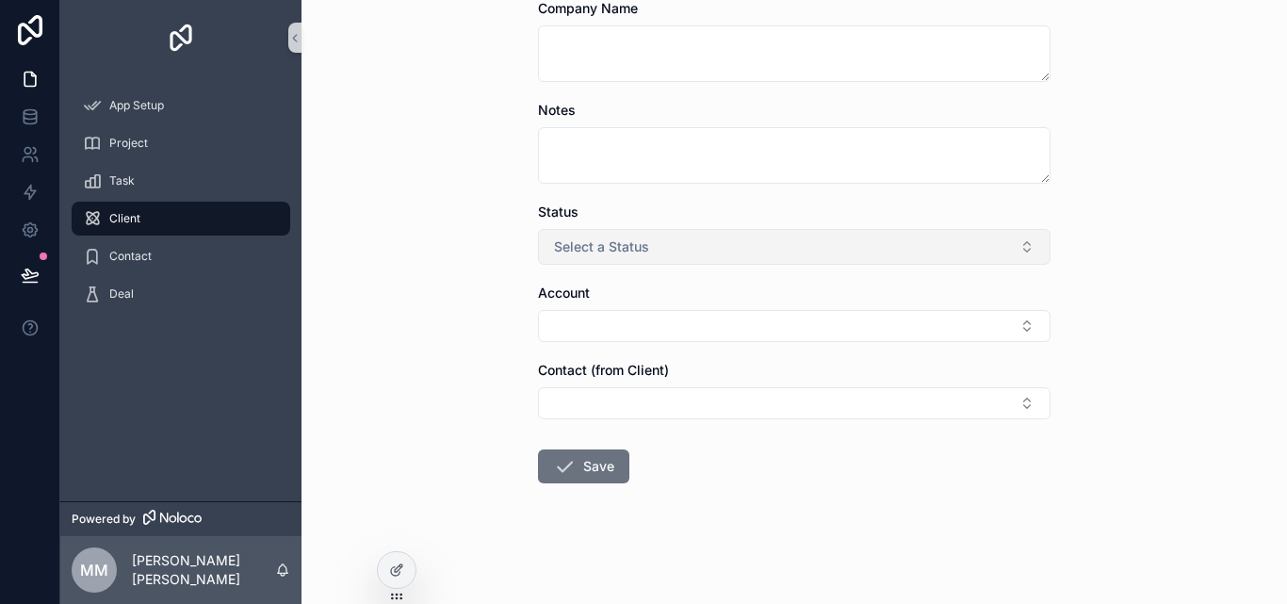
click at [717, 257] on button "Select a Status" at bounding box center [794, 247] width 513 height 36
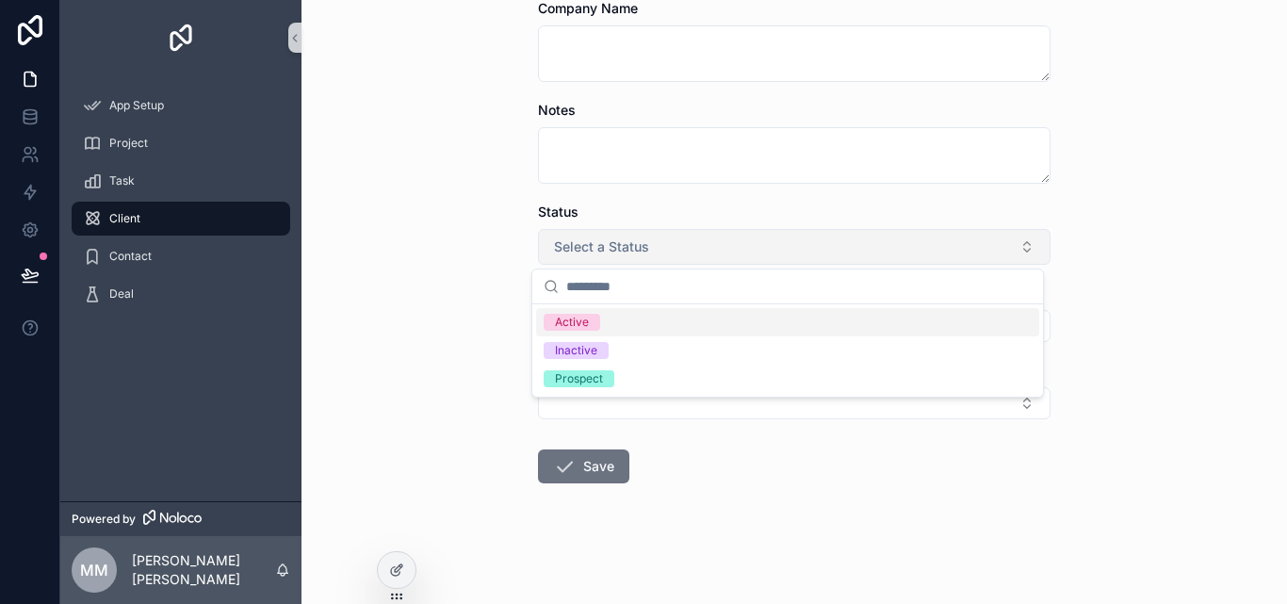
click at [717, 257] on button "Select a Status" at bounding box center [794, 247] width 513 height 36
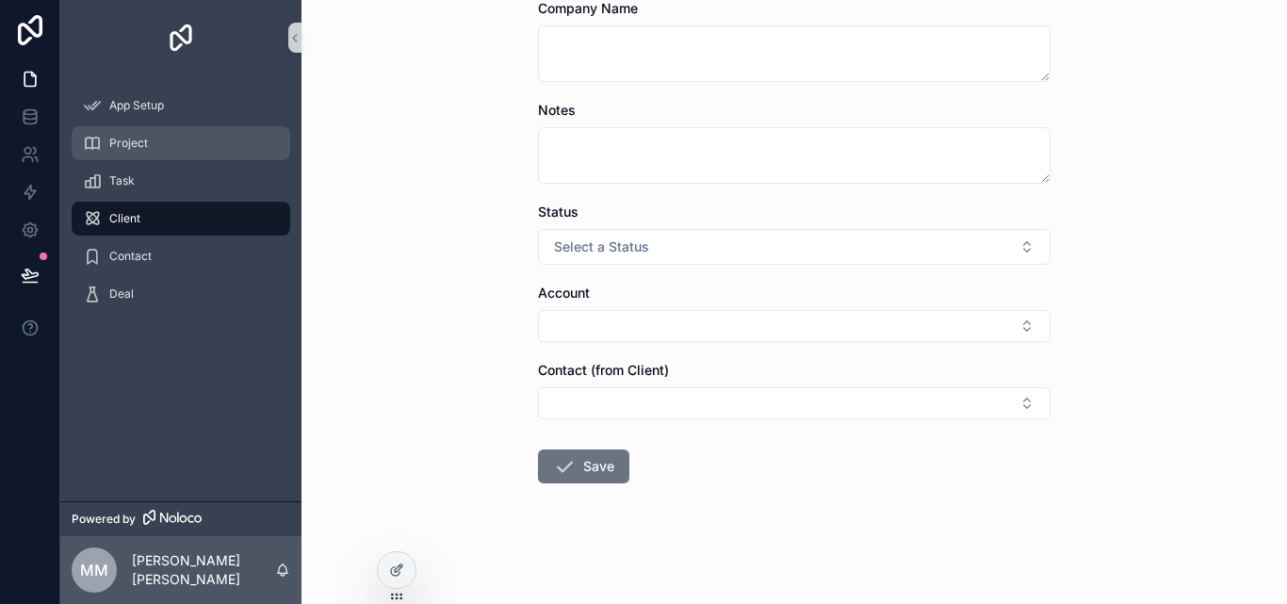
click at [185, 155] on div "Project" at bounding box center [181, 143] width 196 height 30
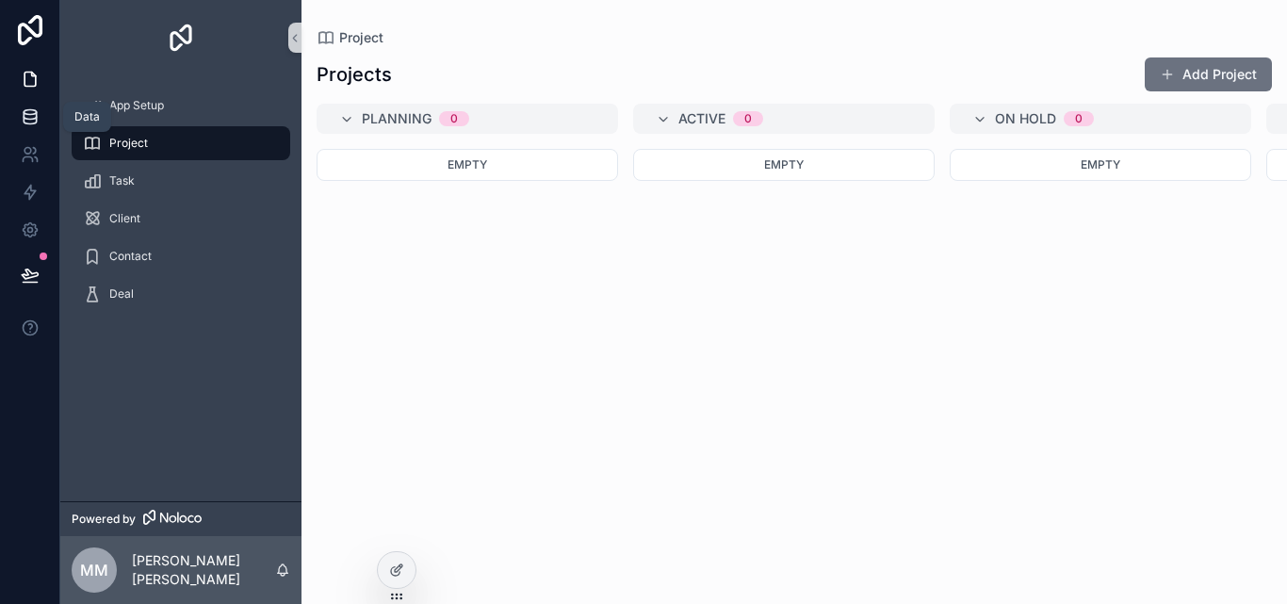
click at [41, 125] on link at bounding box center [29, 117] width 59 height 38
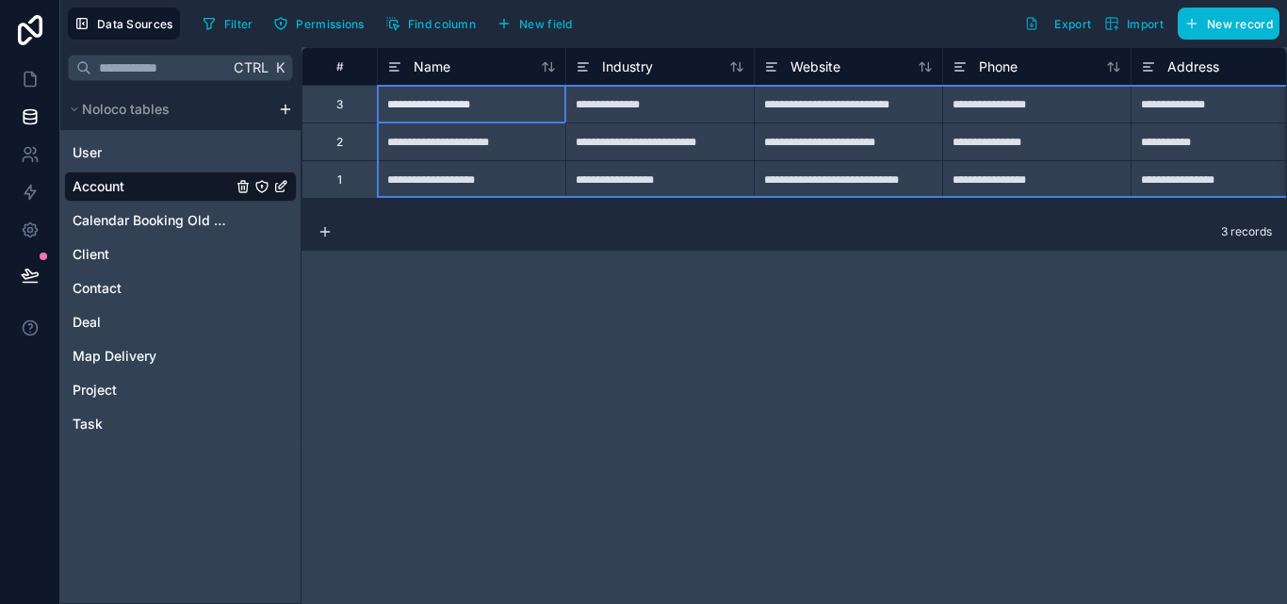
drag, startPoint x: 343, startPoint y: 111, endPoint x: 332, endPoint y: 178, distance: 67.8
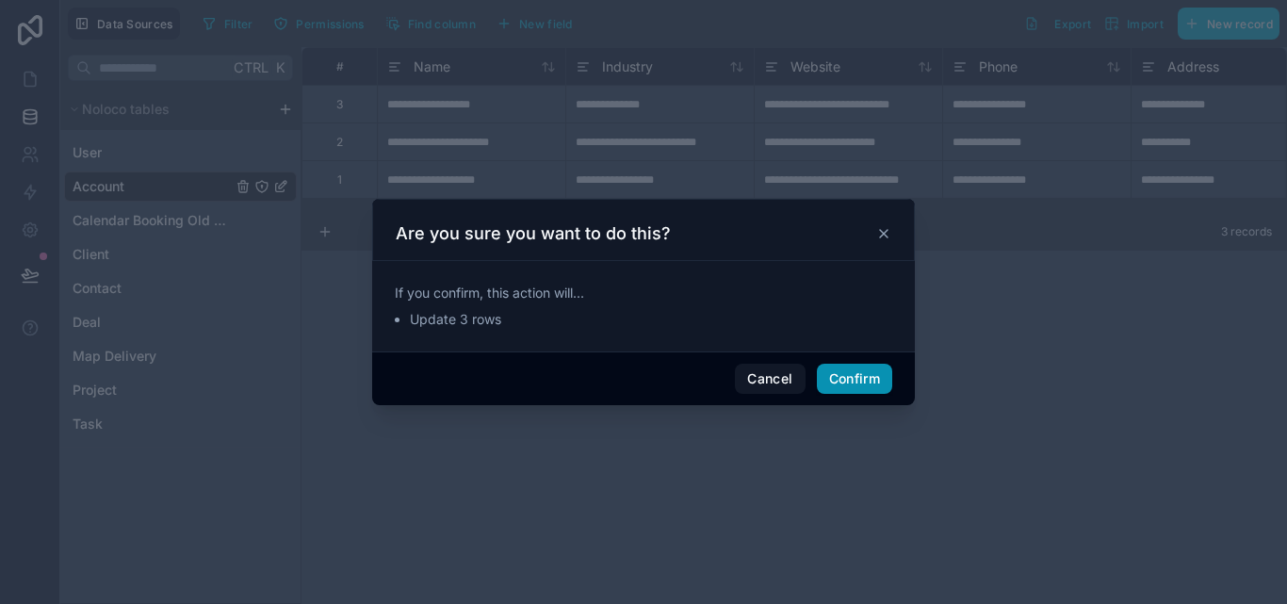
click at [837, 371] on button "Confirm" at bounding box center [854, 379] width 75 height 30
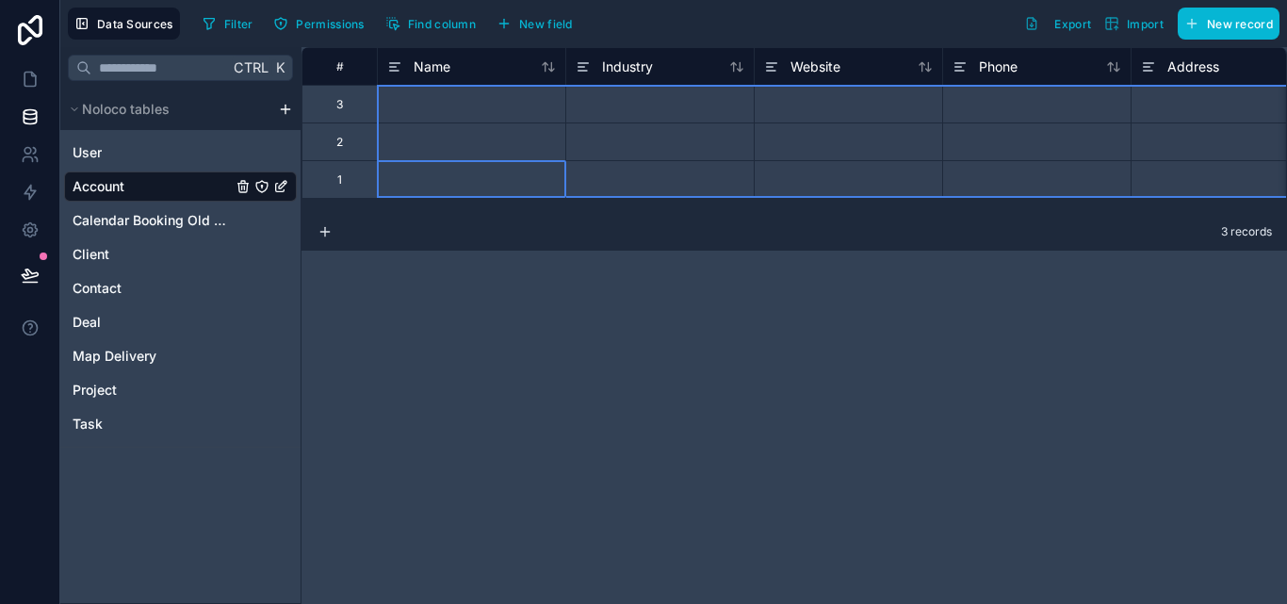
drag, startPoint x: 333, startPoint y: 188, endPoint x: 346, endPoint y: 116, distance: 73.7
click at [424, 283] on div "# Name Industry Website Phone Address City 3 2 1 3 records" at bounding box center [795, 325] width 986 height 557
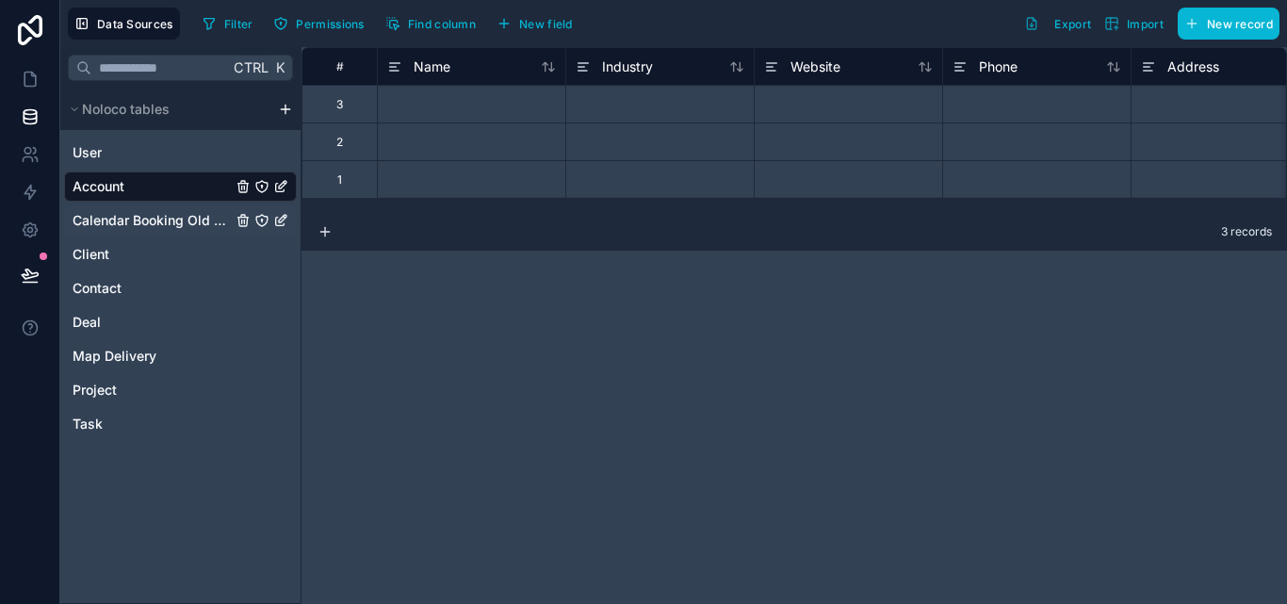
click at [115, 223] on span "Calendar Booking Old Credence" at bounding box center [152, 220] width 159 height 19
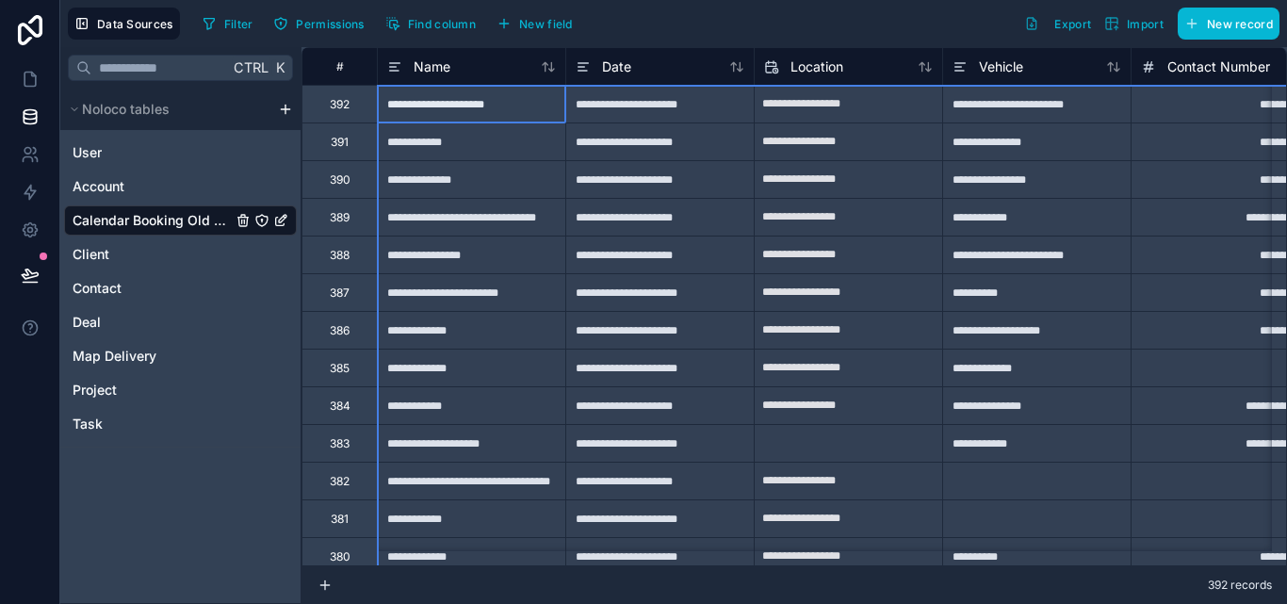
click at [325, 60] on div "#" at bounding box center [340, 66] width 46 height 14
click at [334, 66] on div "#" at bounding box center [340, 66] width 46 height 14
click at [509, 73] on div "Name" at bounding box center [471, 67] width 169 height 23
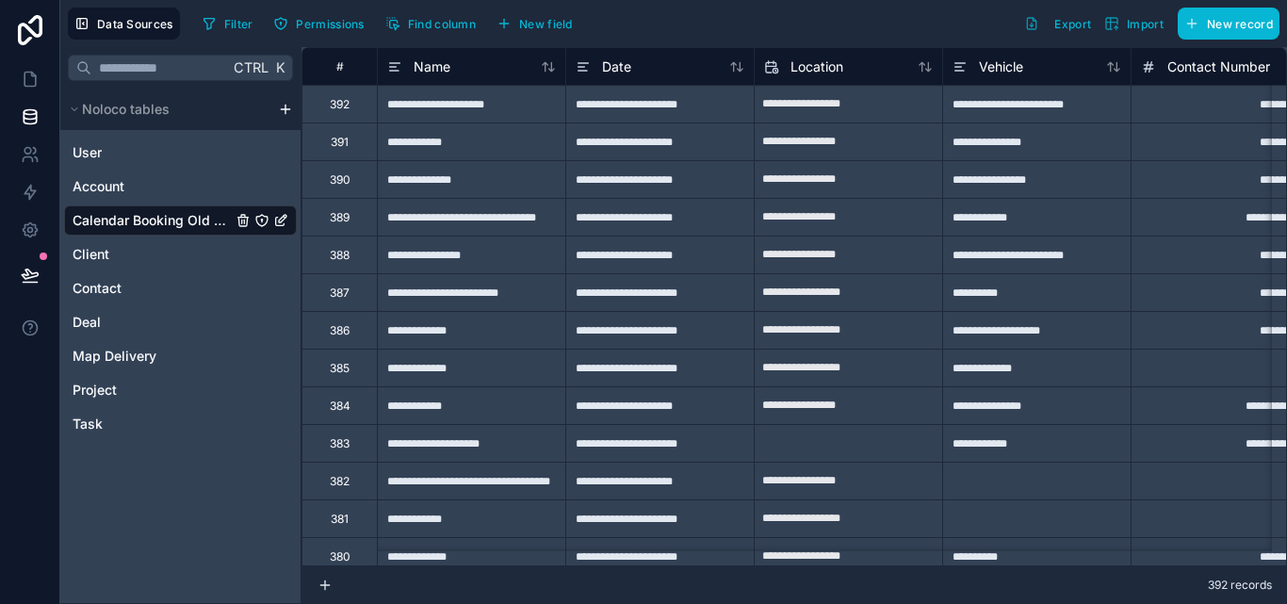
drag, startPoint x: 196, startPoint y: 218, endPoint x: 905, endPoint y: 40, distance: 730.6
click at [905, 40] on div "Data Sources Filter Permissions Find column New field Export Import New record" at bounding box center [673, 23] width 1227 height 47
click at [27, 84] on icon at bounding box center [30, 79] width 19 height 19
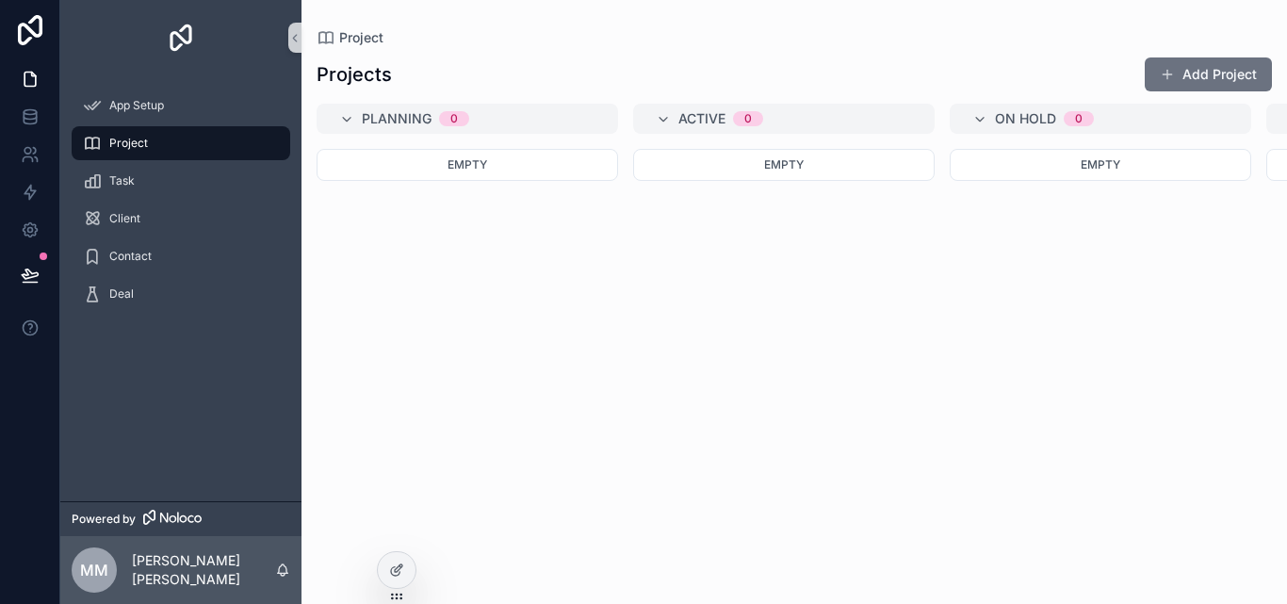
click at [194, 34] on img "scrollable content" at bounding box center [181, 38] width 30 height 30
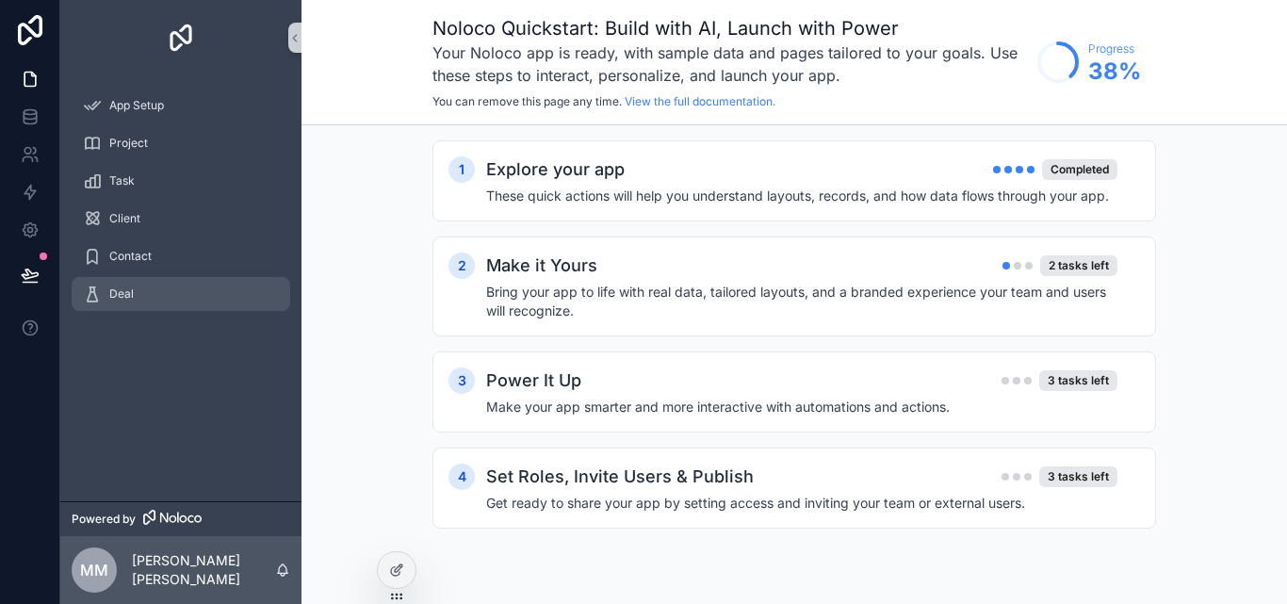
click at [237, 300] on div "Deal" at bounding box center [181, 294] width 196 height 30
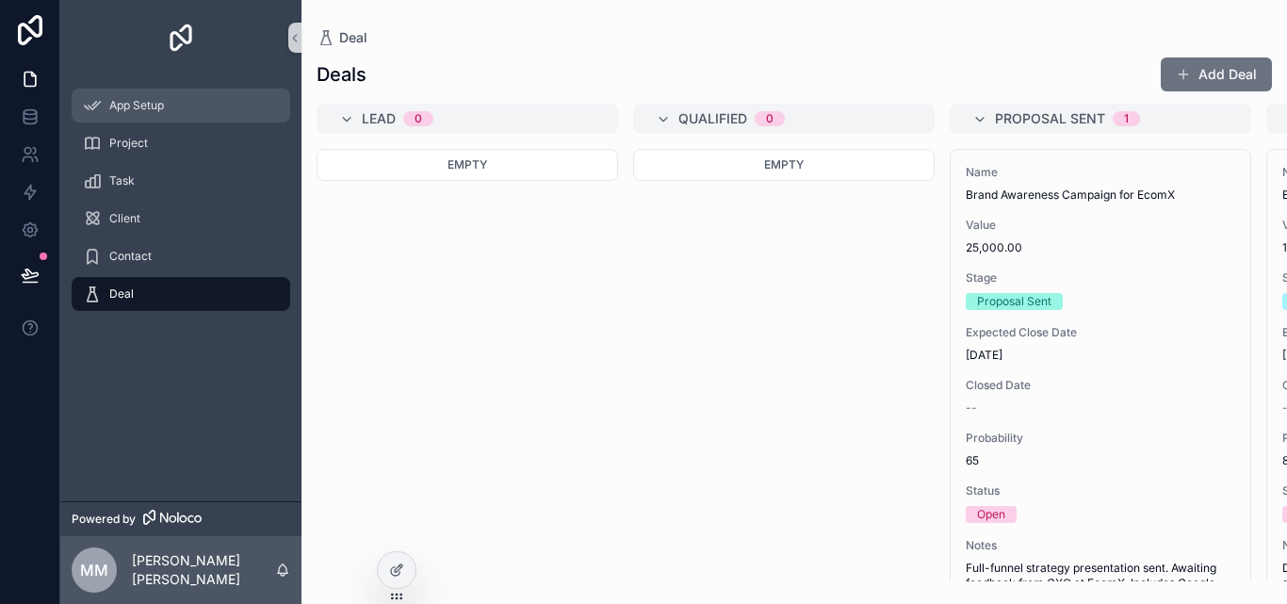
click at [222, 112] on div "App Setup" at bounding box center [181, 105] width 196 height 30
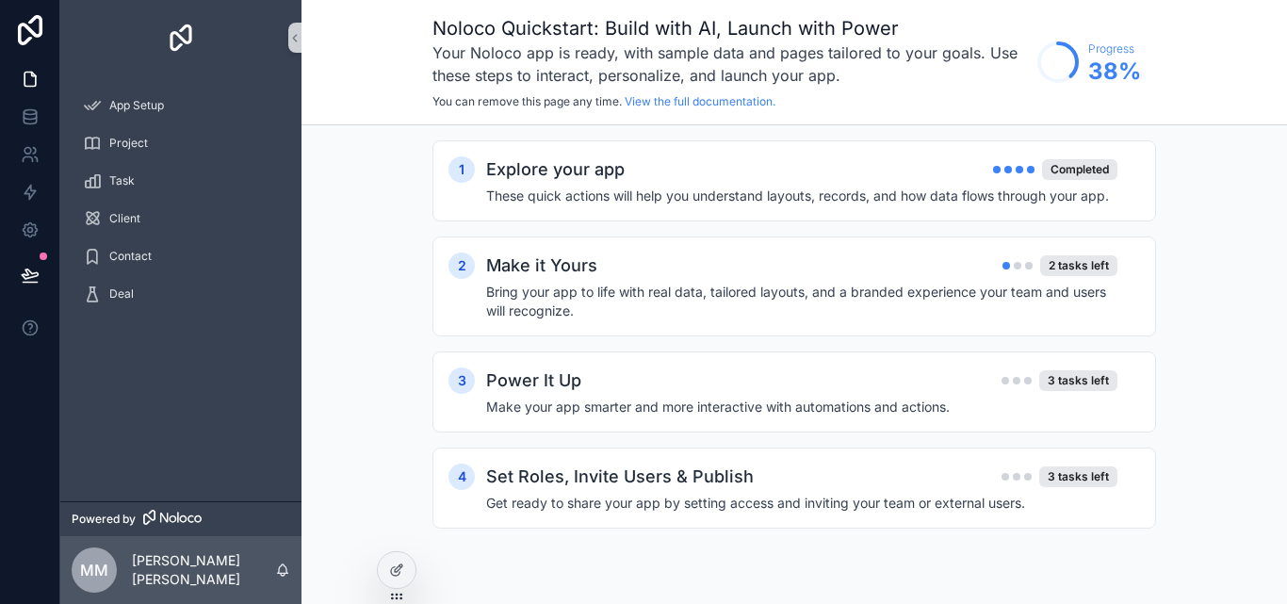
click at [1286, 137] on div "1 Explore your app Completed These quick actions will help you understand layou…" at bounding box center [795, 353] width 986 height 456
drag, startPoint x: 1272, startPoint y: 207, endPoint x: 1268, endPoint y: 248, distance: 40.7
click at [1272, 210] on div "1 Explore your app Completed These quick actions will help you understand layou…" at bounding box center [795, 353] width 986 height 456
drag, startPoint x: 1185, startPoint y: 316, endPoint x: 1171, endPoint y: 318, distance: 14.4
click at [1172, 318] on div "1 Explore your app Completed These quick actions will help you understand layou…" at bounding box center [795, 353] width 986 height 456
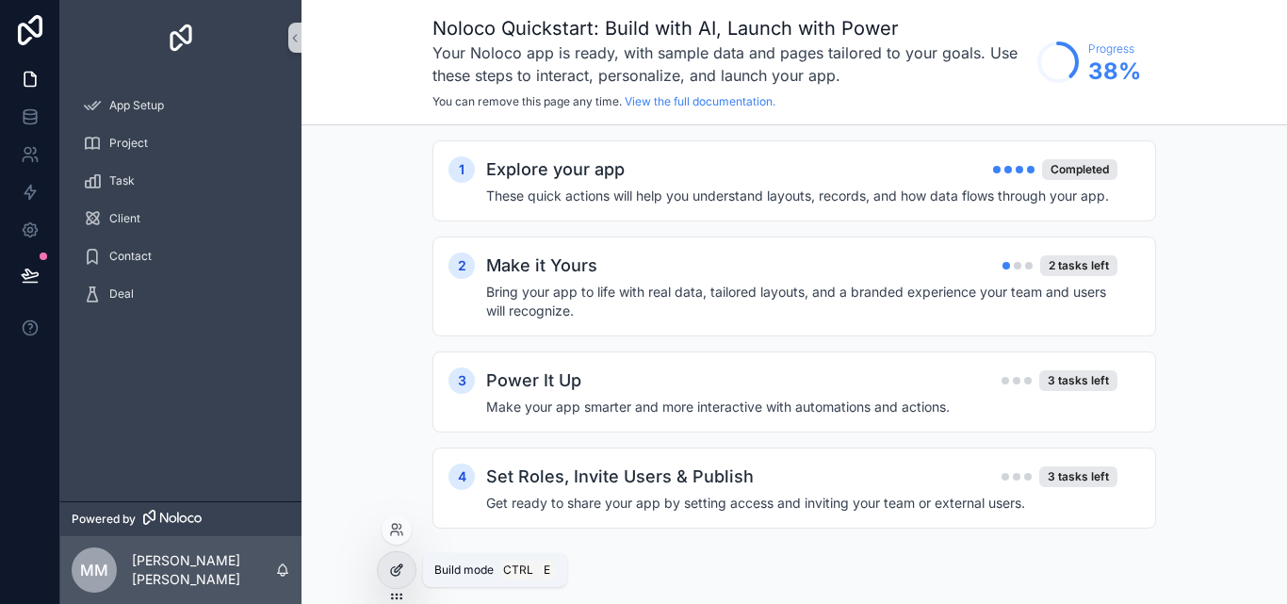
click at [392, 572] on icon at bounding box center [396, 570] width 15 height 15
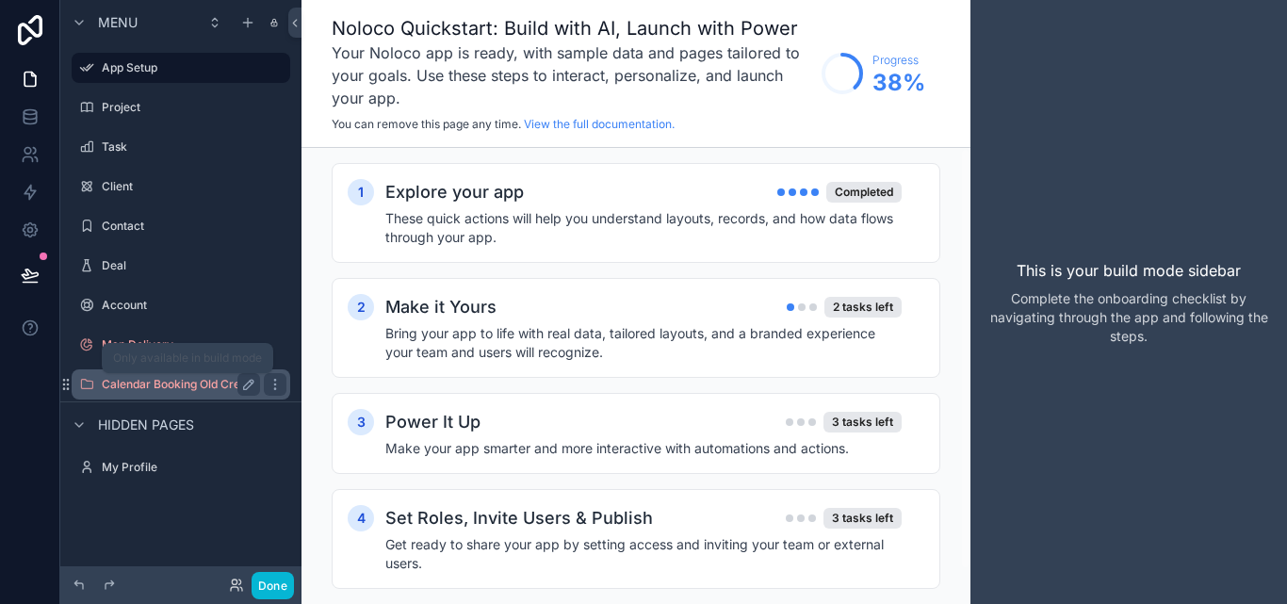
click at [193, 384] on label "Calendar Booking Old Credence" at bounding box center [187, 384] width 171 height 15
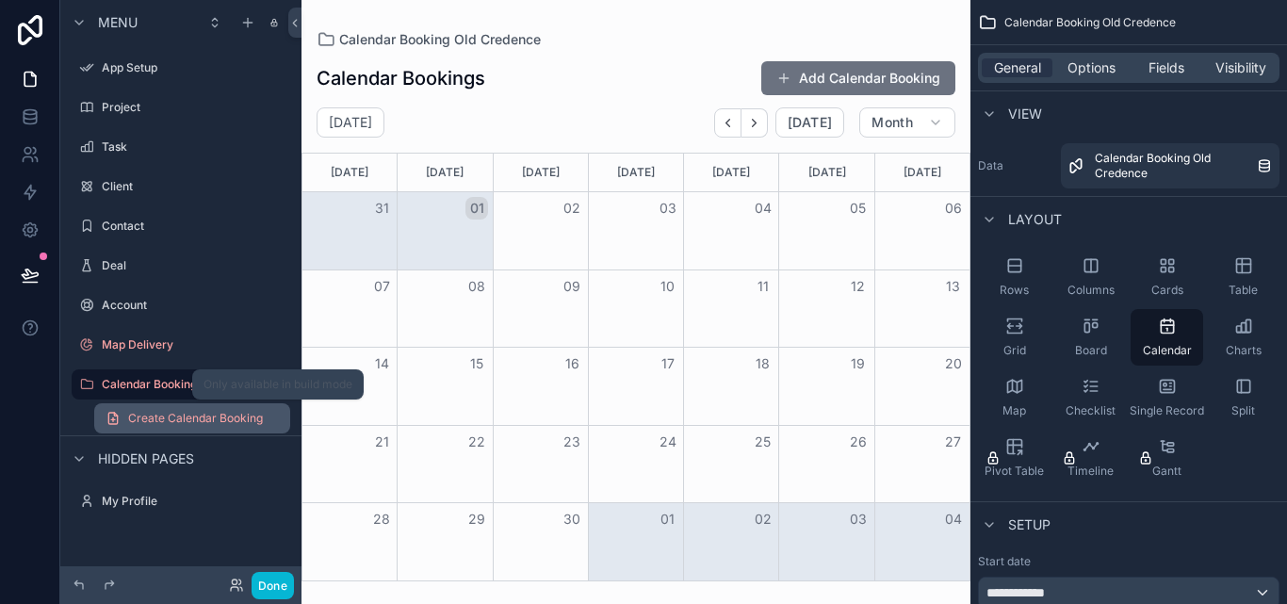
click at [190, 422] on span "Create Calendar Booking" at bounding box center [195, 418] width 135 height 15
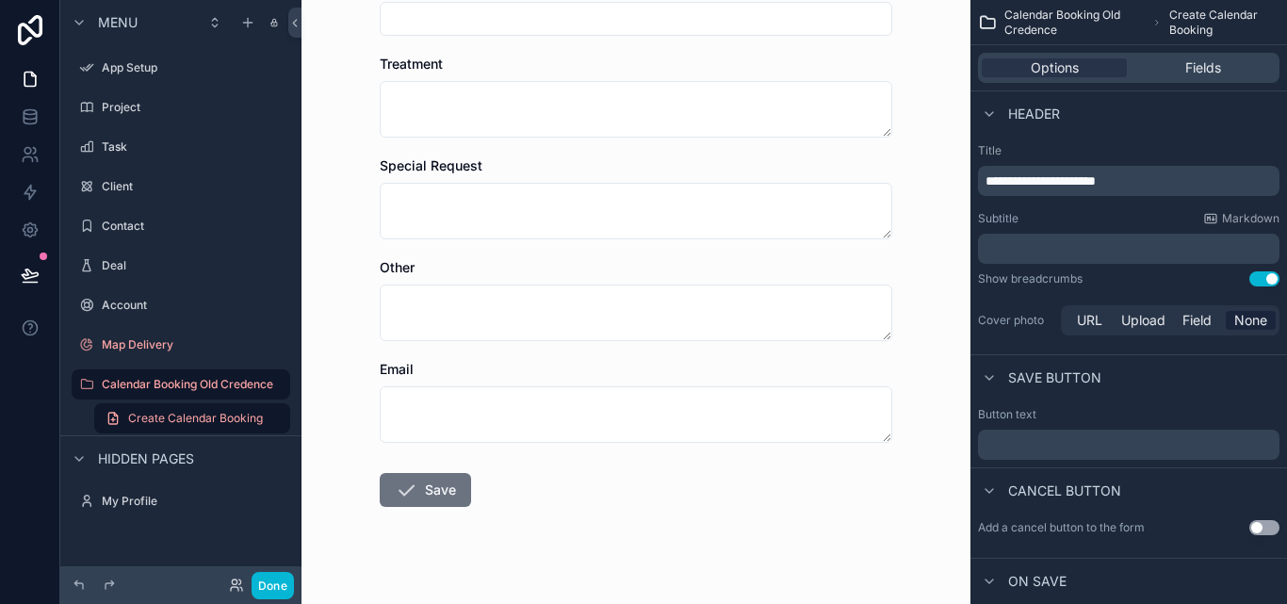
scroll to position [546, 0]
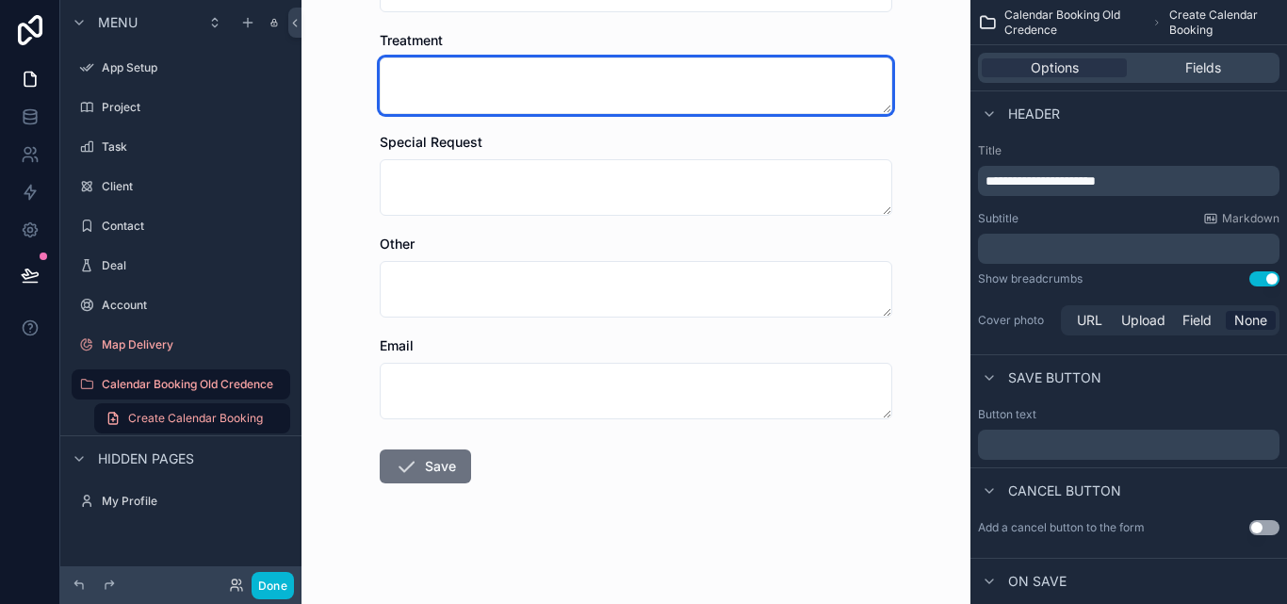
click at [772, 100] on textarea "scrollable content" at bounding box center [636, 85] width 513 height 57
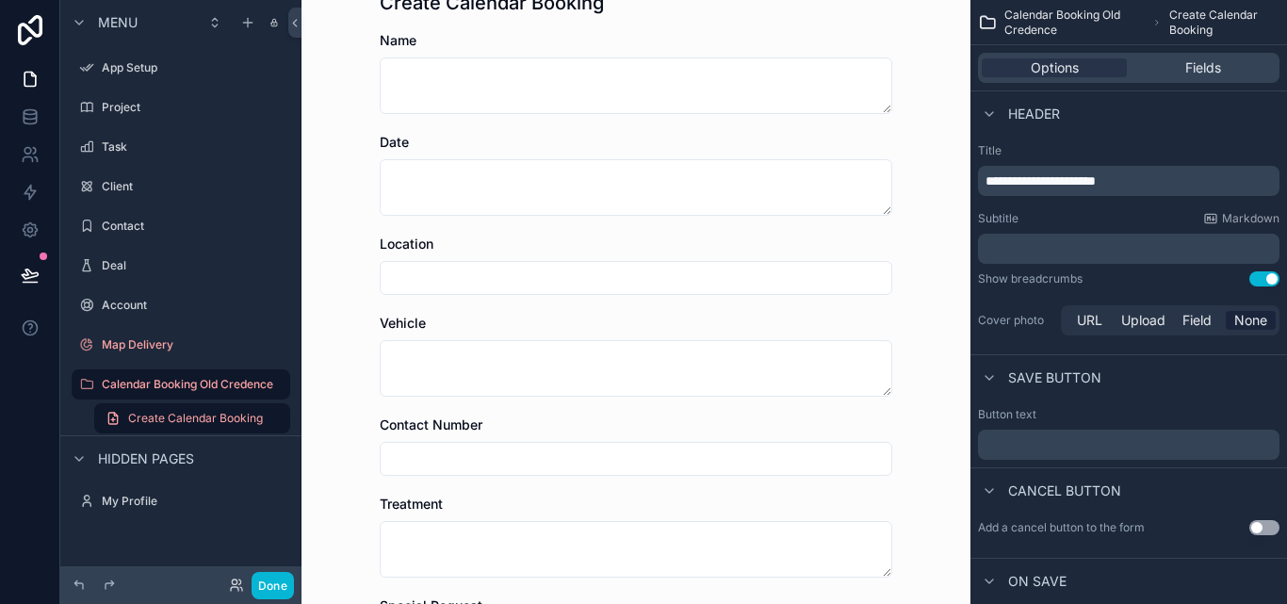
scroll to position [283, 0]
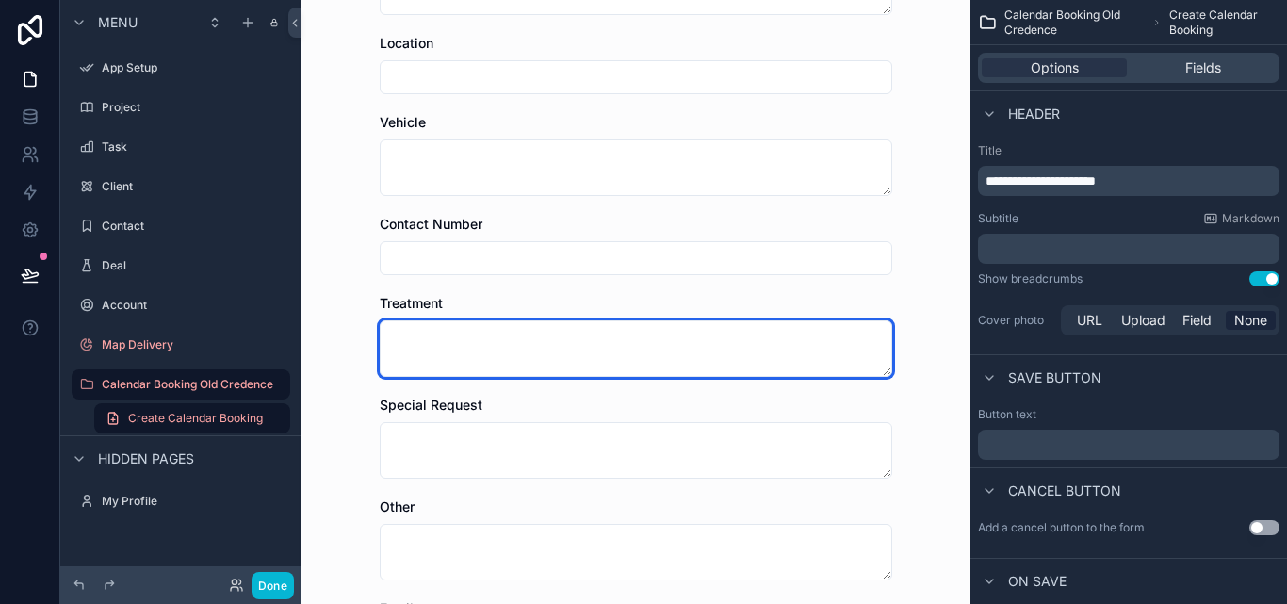
click at [646, 354] on textarea "scrollable content" at bounding box center [636, 348] width 513 height 57
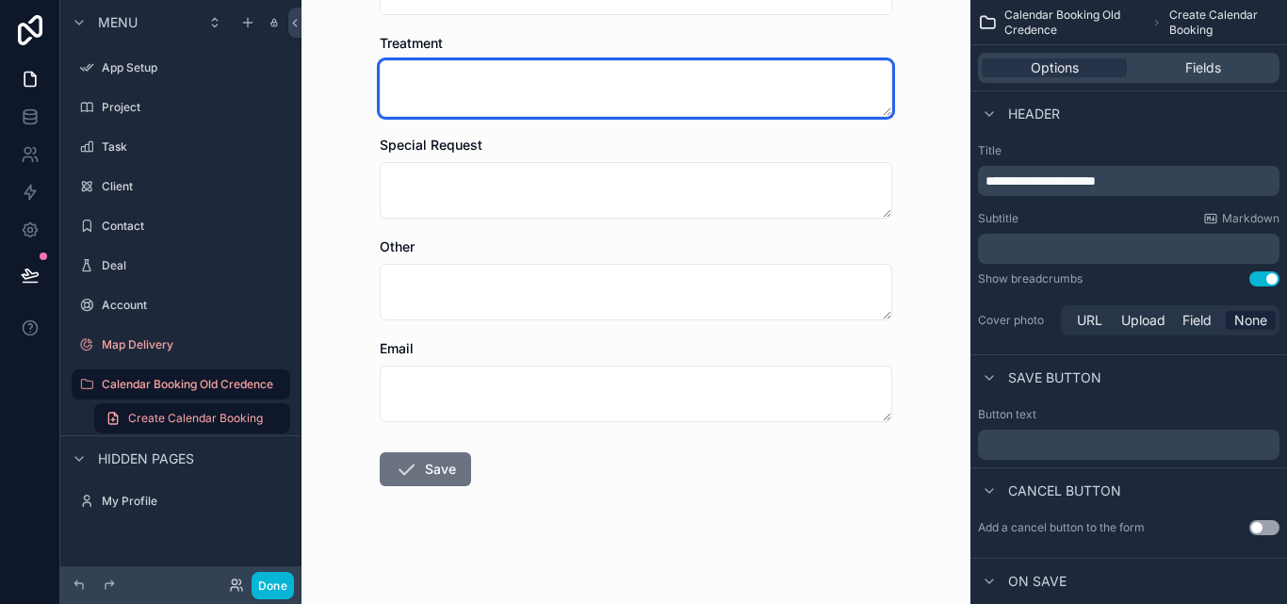
scroll to position [546, 0]
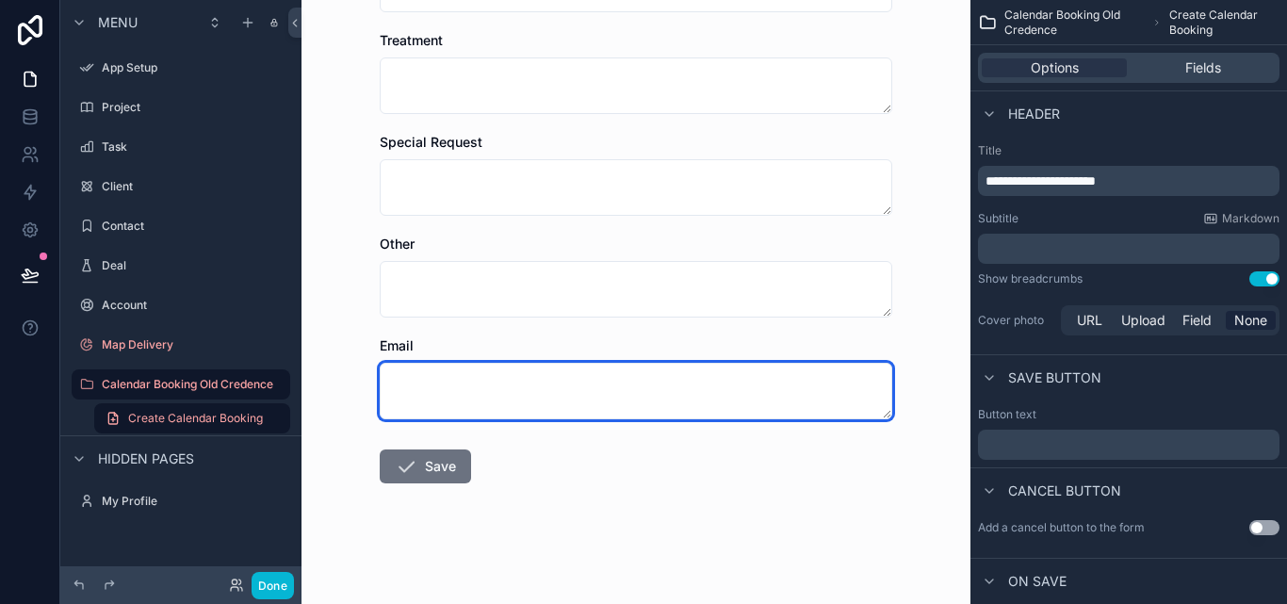
click at [614, 394] on textarea "scrollable content" at bounding box center [636, 391] width 513 height 57
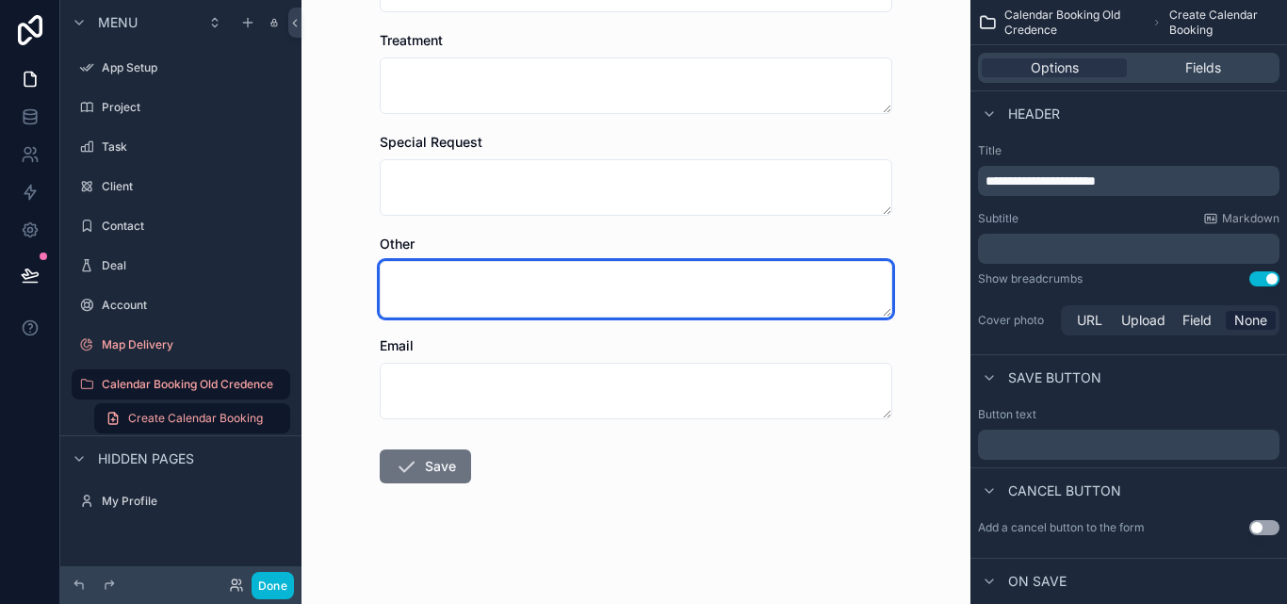
click at [613, 289] on textarea "scrollable content" at bounding box center [636, 289] width 513 height 57
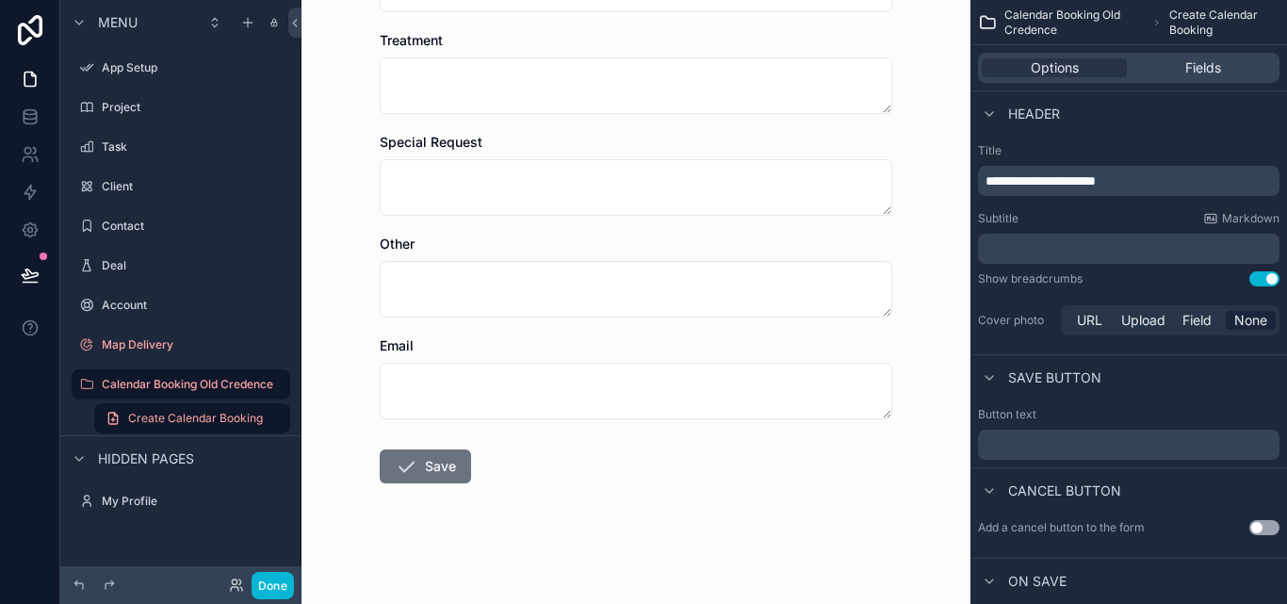
click at [609, 217] on form "Name Date Location Vehicle Contact Number Treatment Special Request Other Email…" at bounding box center [636, 86] width 513 height 1036
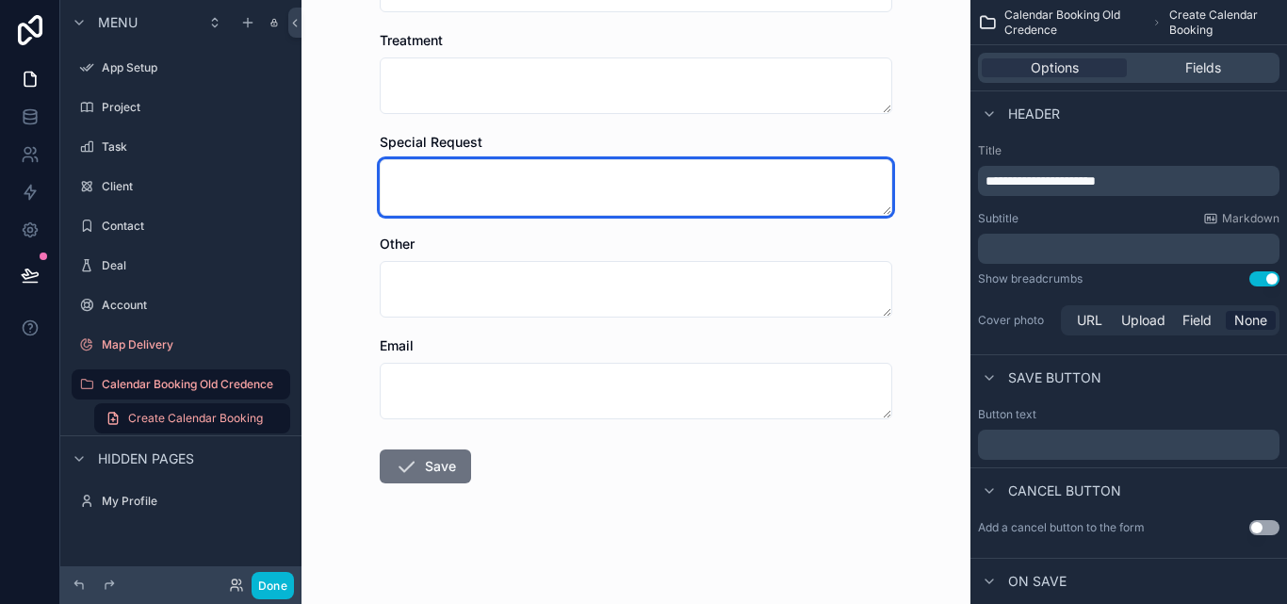
click at [609, 197] on textarea "scrollable content" at bounding box center [636, 187] width 513 height 57
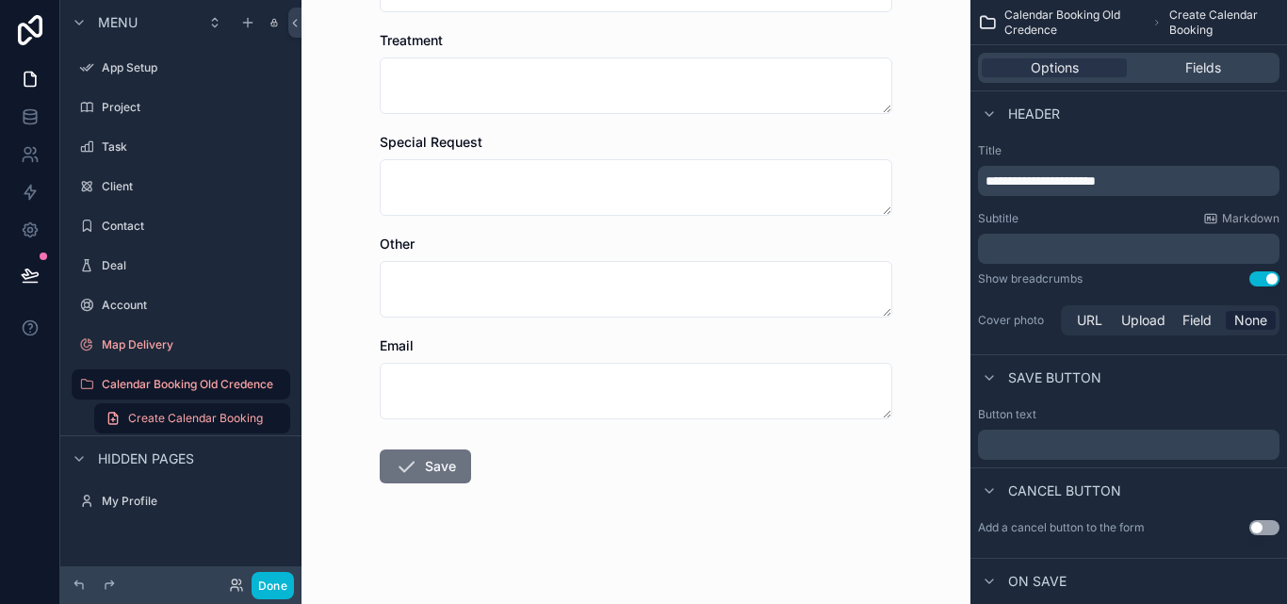
click at [616, 127] on form "Name Date Location Vehicle Contact Number Treatment Special Request Other Email…" at bounding box center [636, 86] width 513 height 1036
click at [616, 120] on form "Name Date Location Vehicle Contact Number Treatment Special Request Other Email…" at bounding box center [636, 86] width 513 height 1036
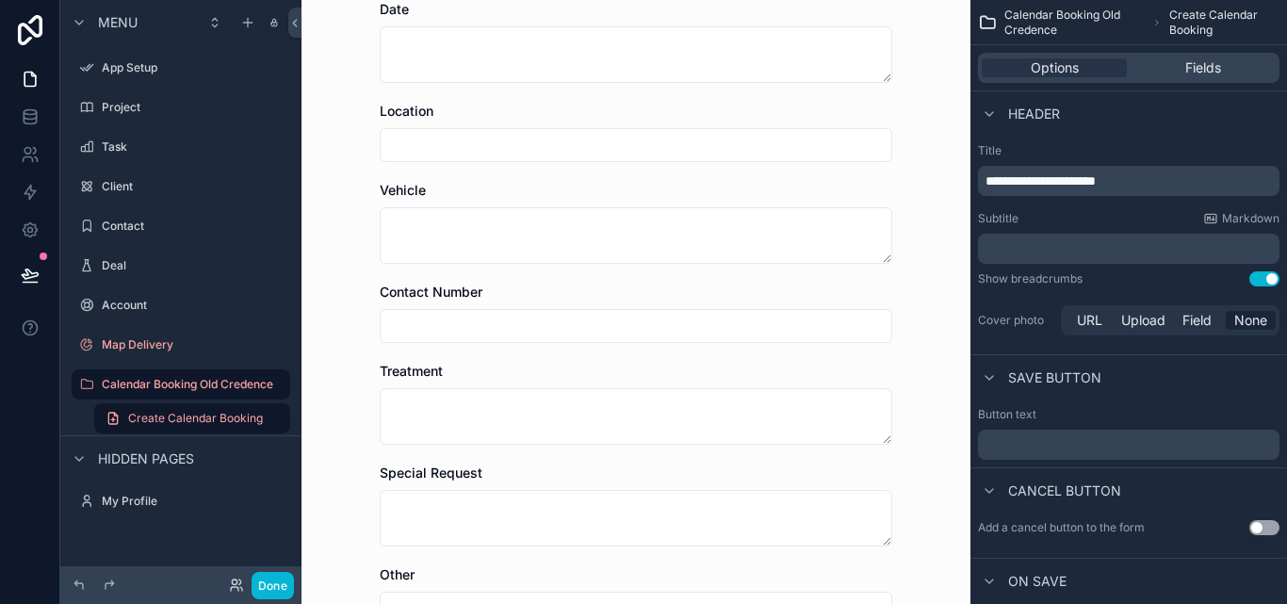
scroll to position [0, 0]
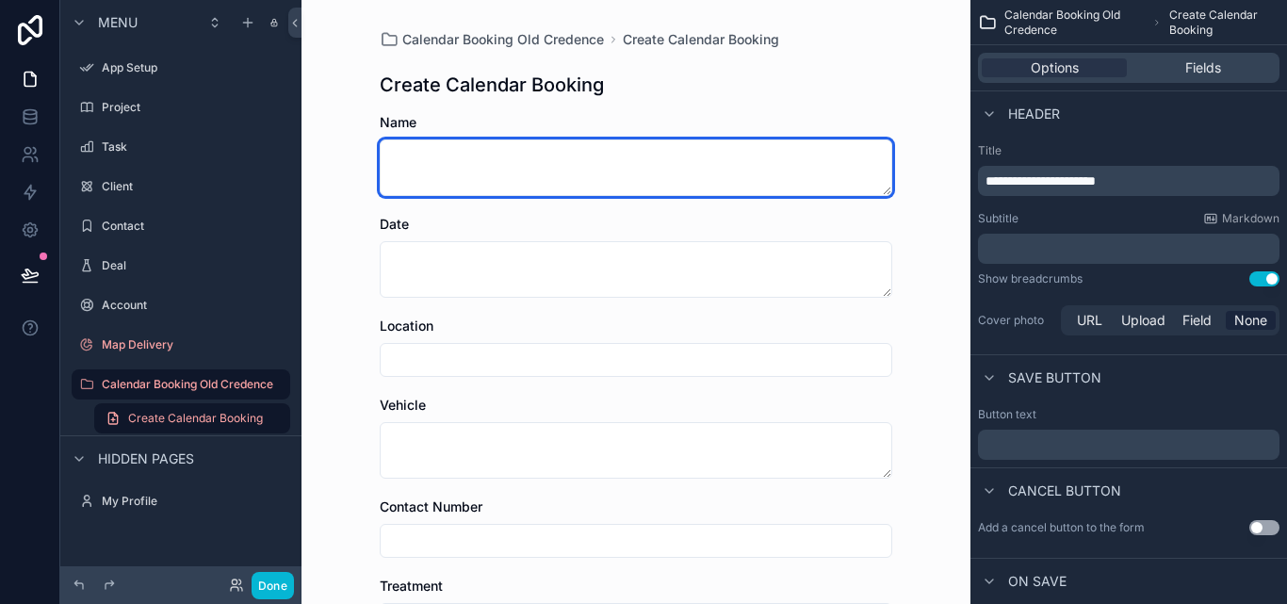
click at [449, 153] on textarea "scrollable content" at bounding box center [636, 167] width 513 height 57
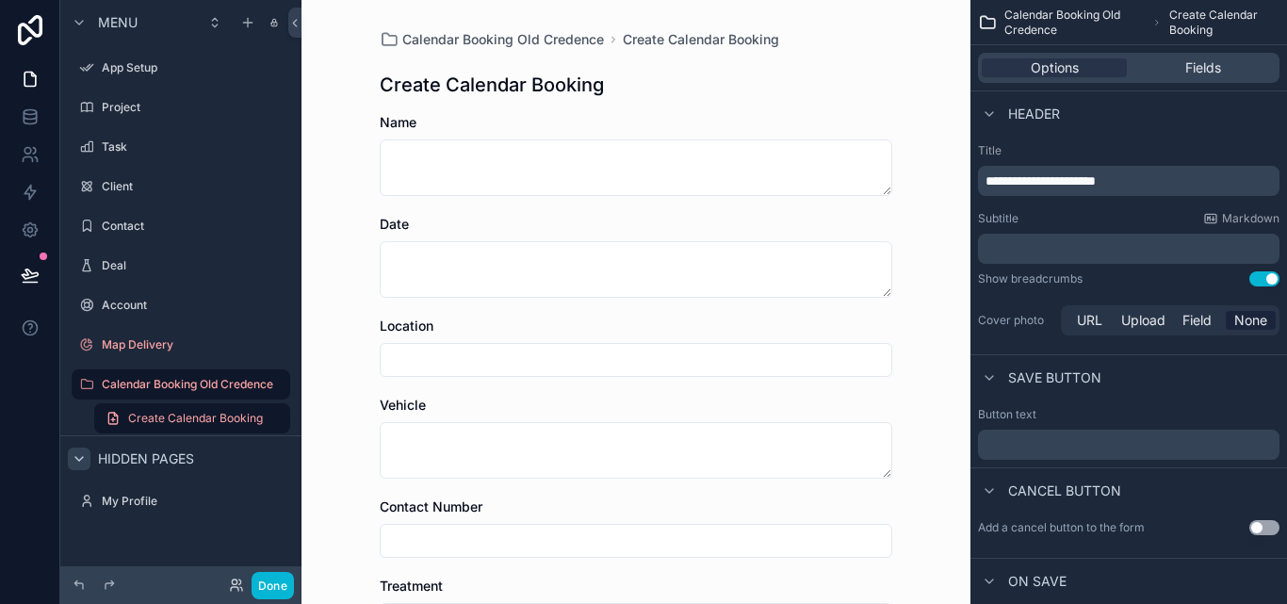
click at [85, 462] on icon "scrollable content" at bounding box center [79, 458] width 15 height 15
click at [83, 462] on icon "scrollable content" at bounding box center [79, 458] width 15 height 15
click at [82, 462] on icon "scrollable content" at bounding box center [79, 458] width 15 height 15
click at [135, 179] on label "Client" at bounding box center [177, 186] width 151 height 15
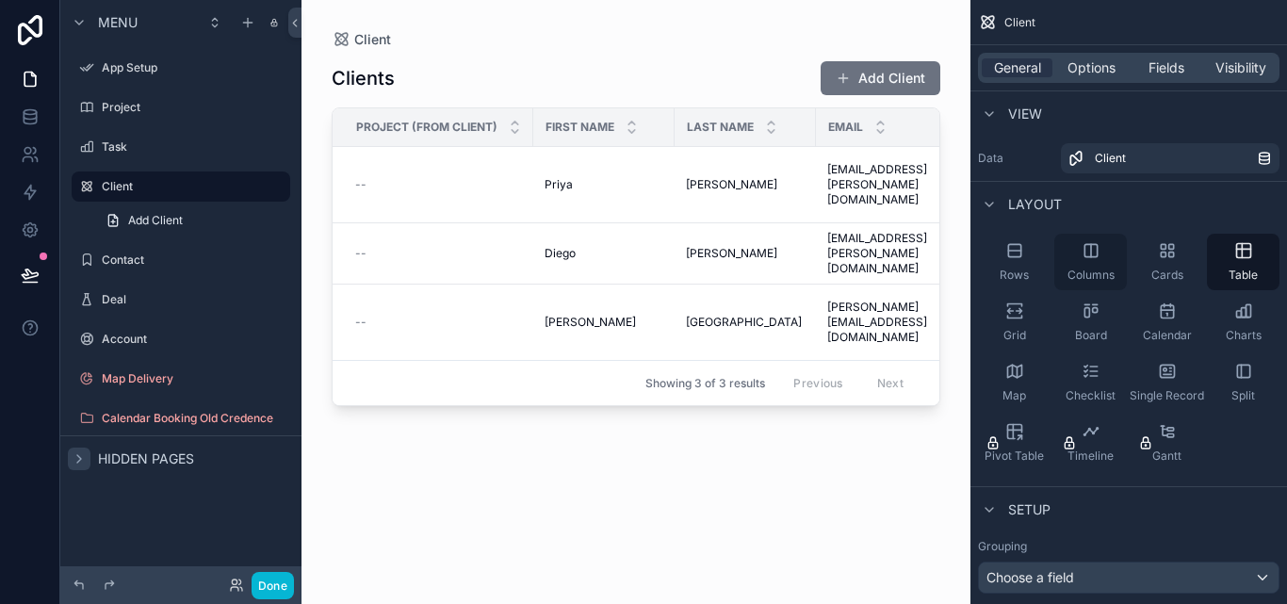
click at [1103, 273] on span "Columns" at bounding box center [1091, 275] width 47 height 15
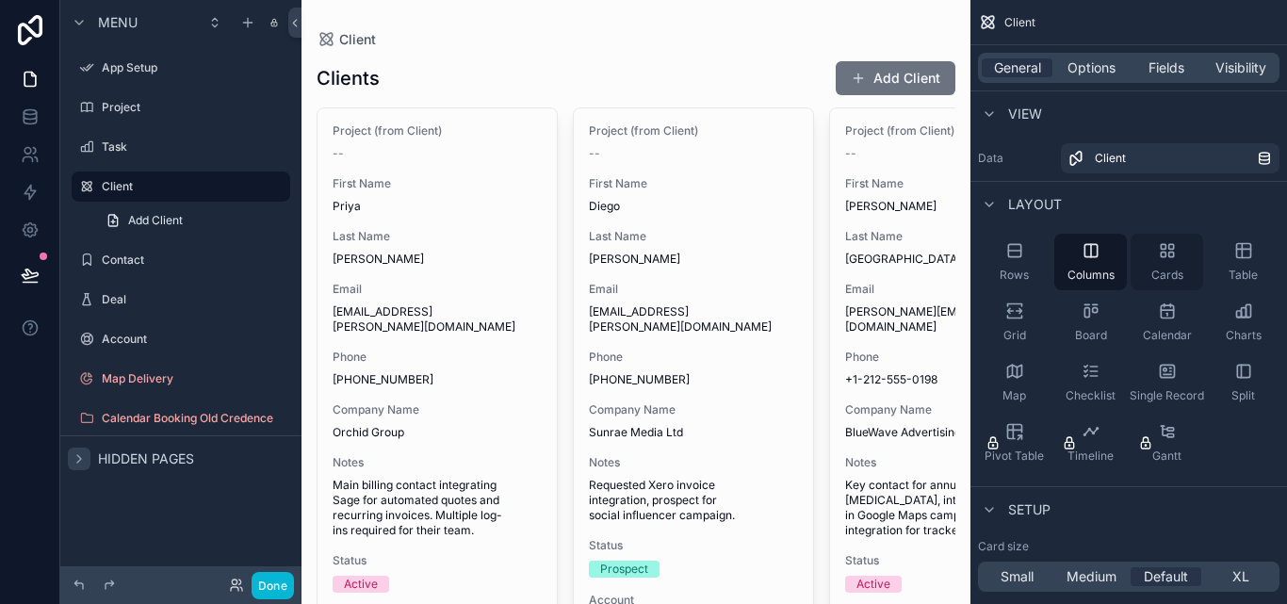
click at [1193, 269] on div "Cards" at bounding box center [1167, 262] width 73 height 57
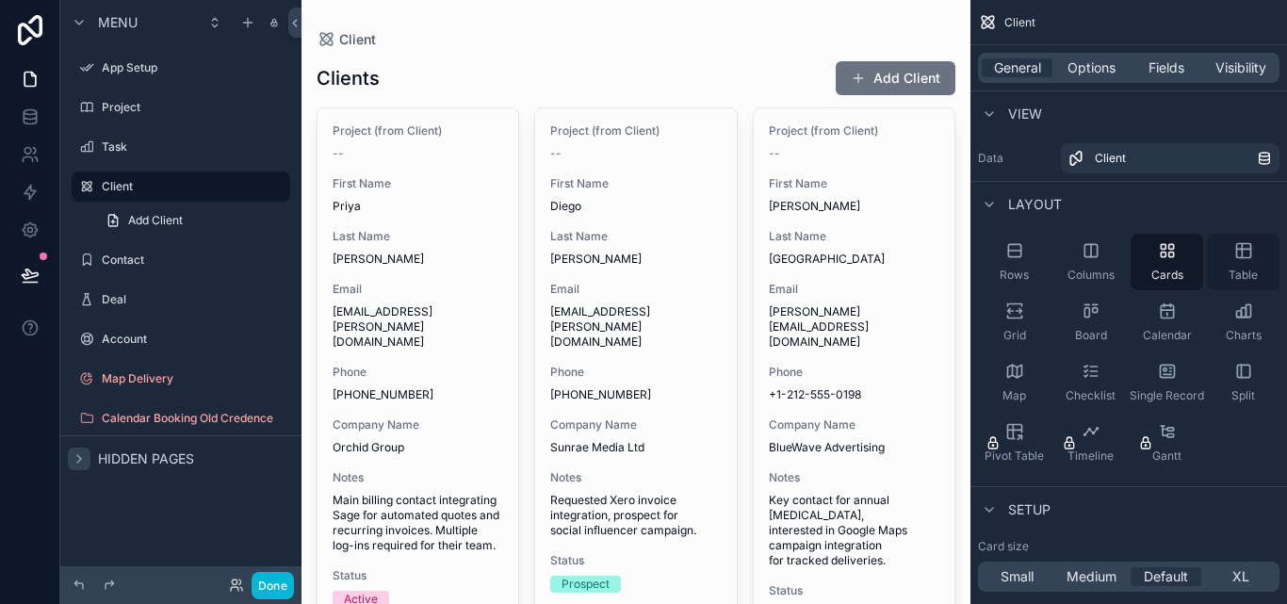
click at [1242, 257] on icon "scrollable content" at bounding box center [1242, 251] width 0 height 14
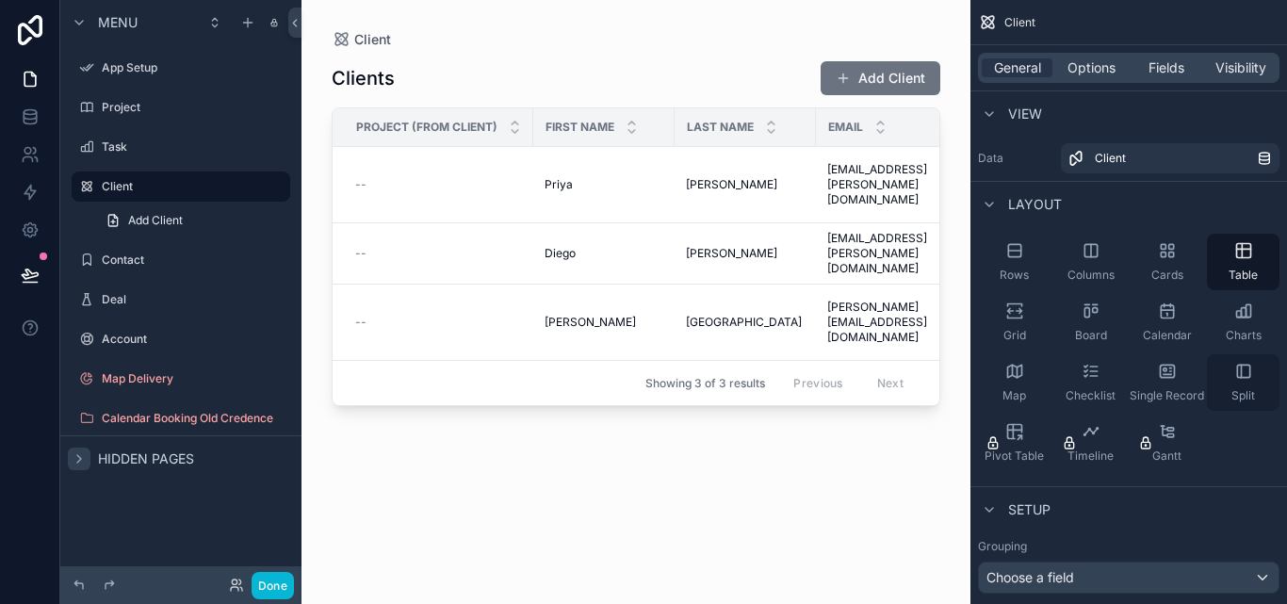
click at [1224, 376] on div "Split" at bounding box center [1243, 382] width 73 height 57
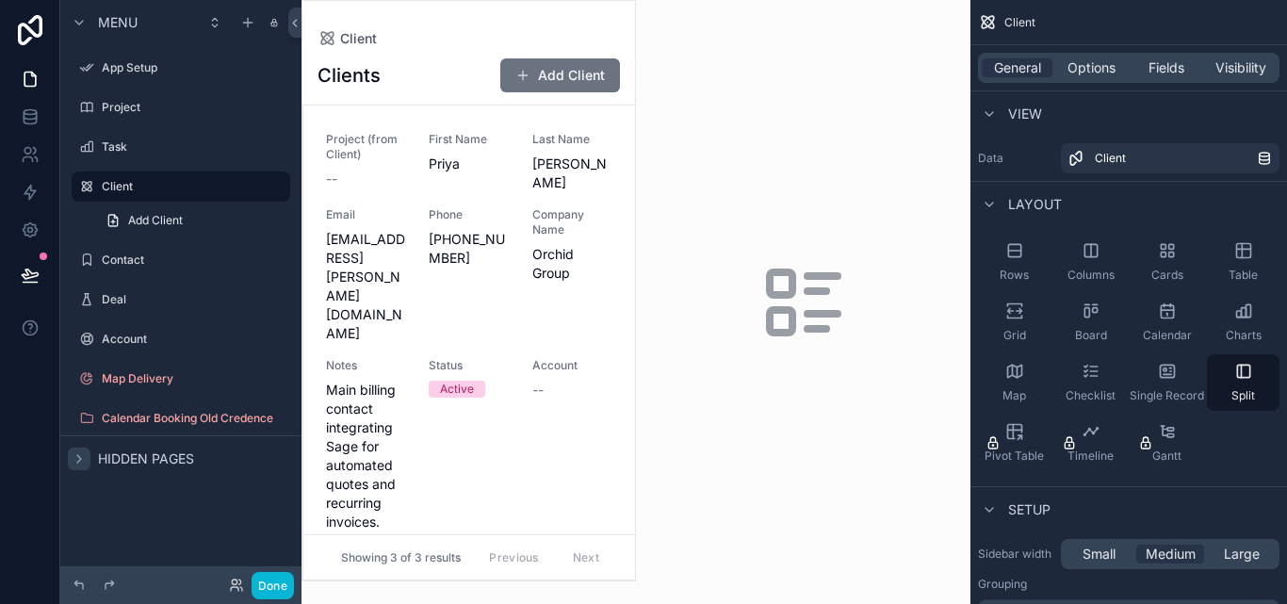
click at [327, 254] on div "scrollable content" at bounding box center [468, 290] width 333 height 579
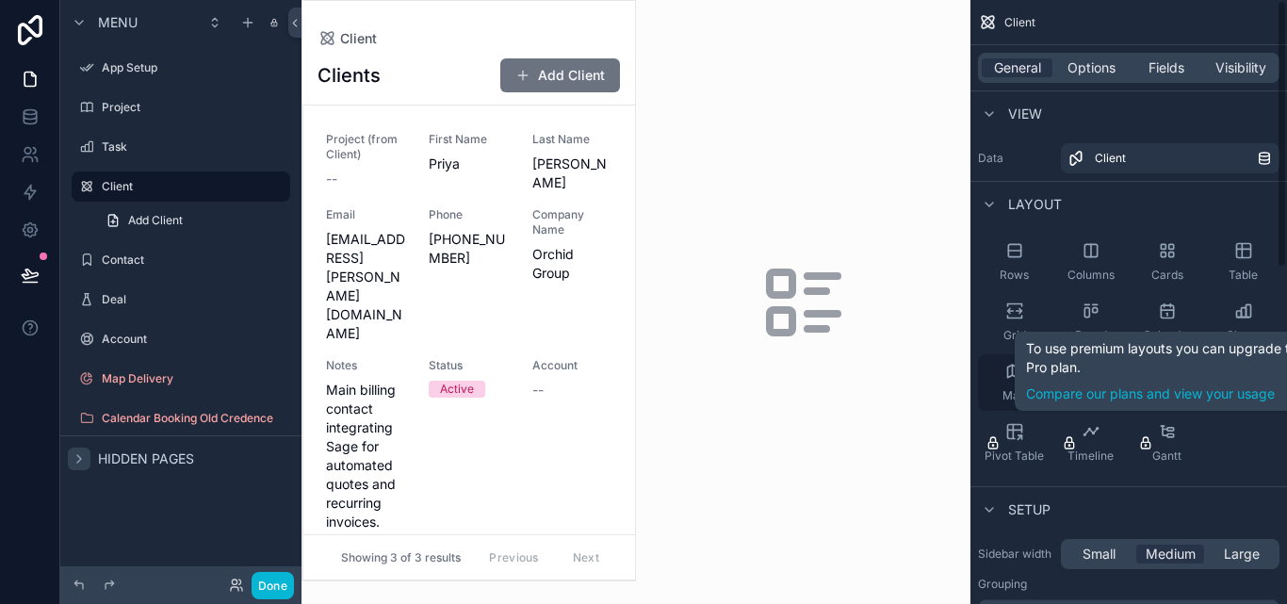
click at [1007, 383] on div "Map" at bounding box center [1014, 382] width 73 height 57
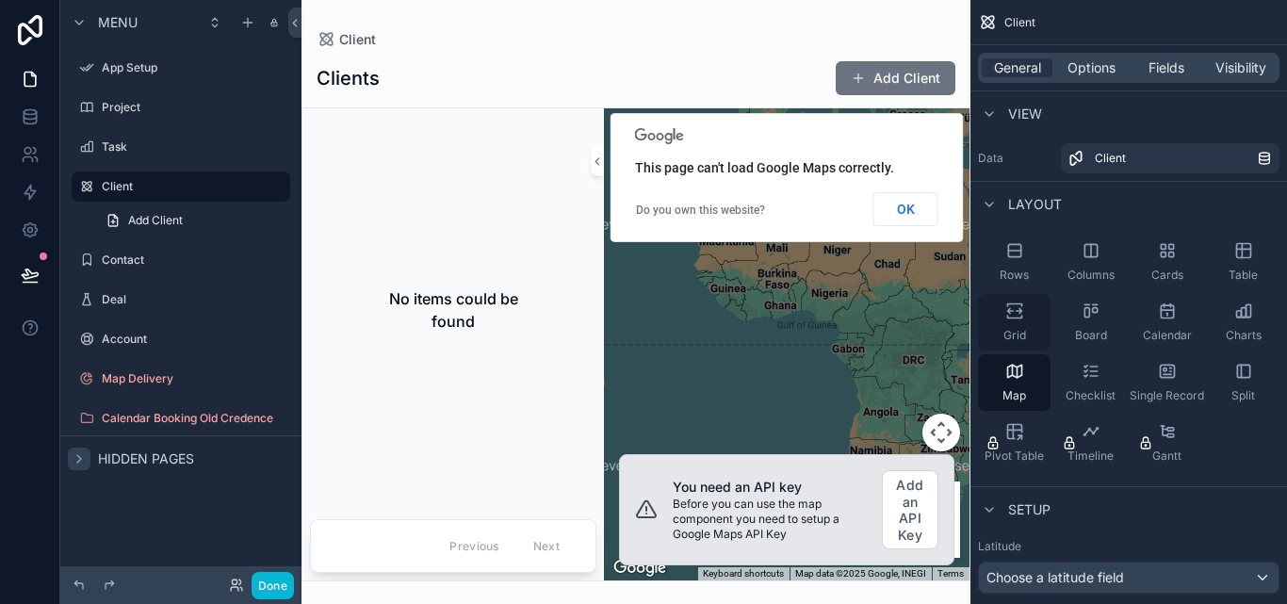
click at [1008, 331] on span "Grid" at bounding box center [1014, 335] width 23 height 15
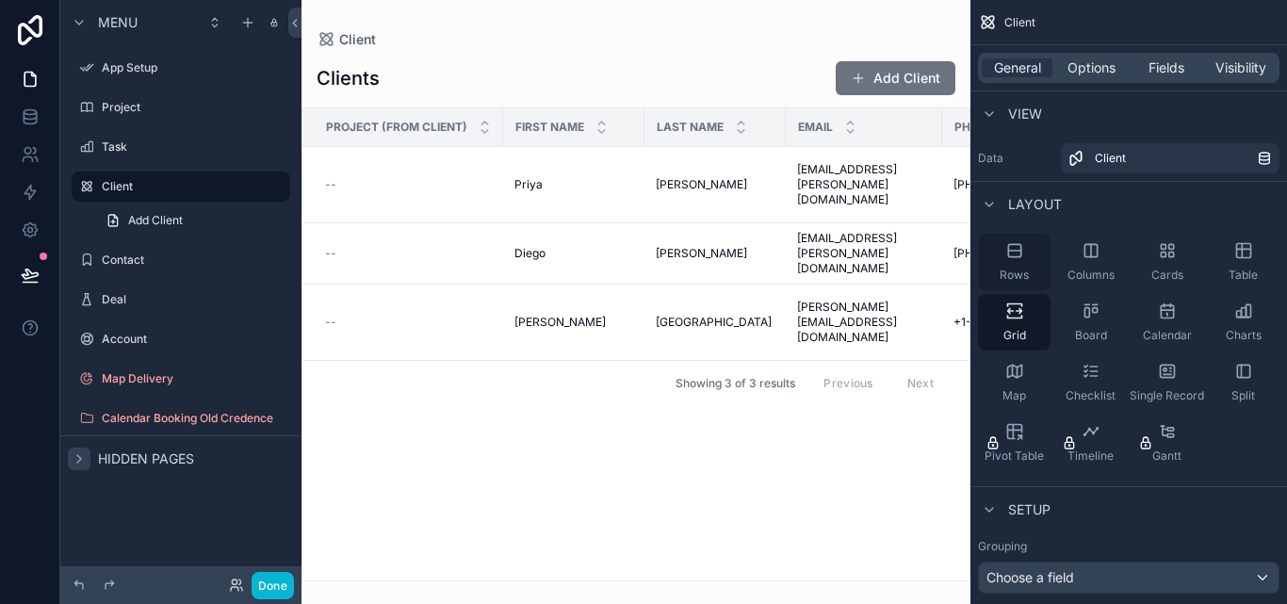
click at [1008, 270] on span "Rows" at bounding box center [1014, 275] width 29 height 15
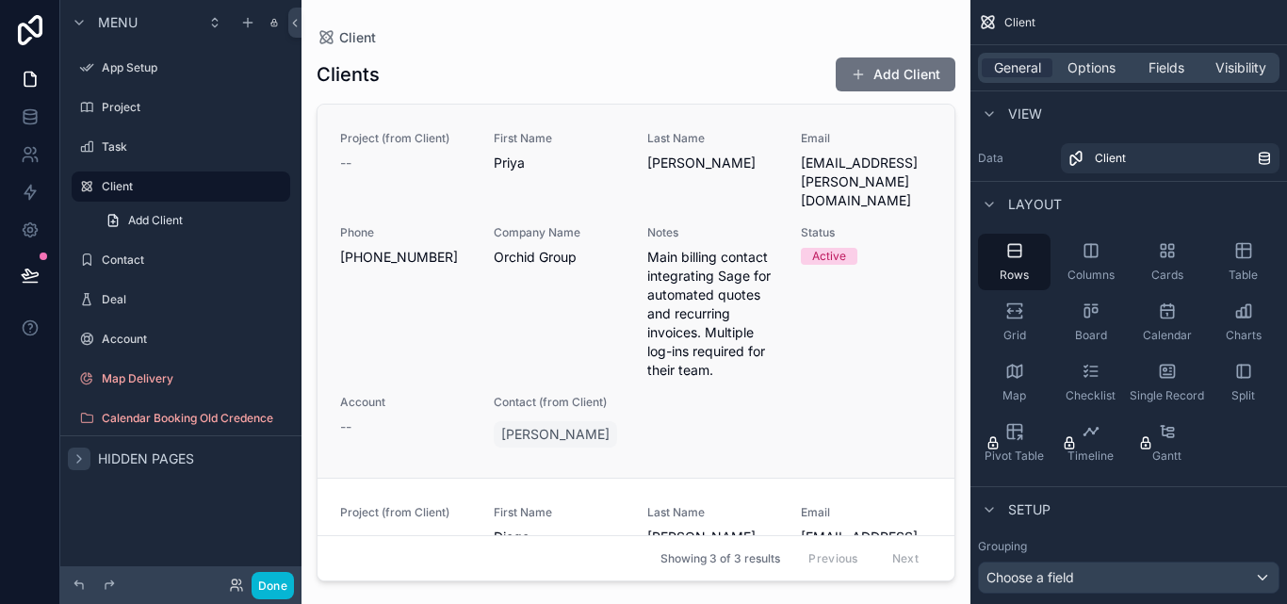
click at [895, 267] on div "Status Active" at bounding box center [866, 302] width 131 height 155
click at [985, 504] on icon "scrollable content" at bounding box center [989, 509] width 15 height 15
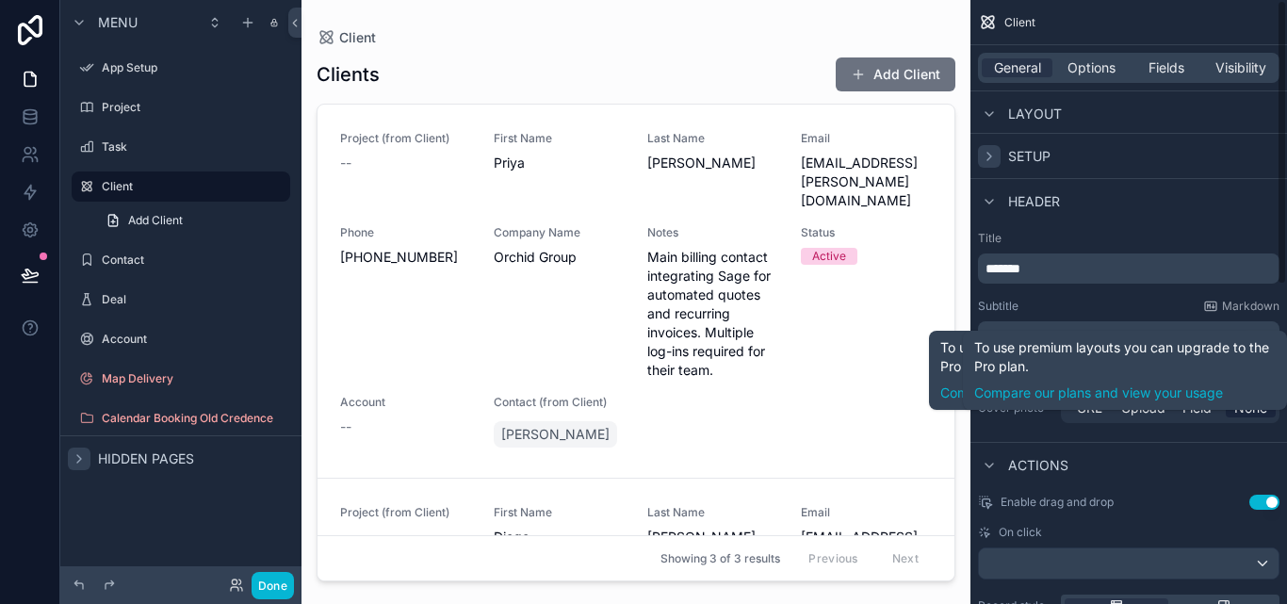
scroll to position [565, 0]
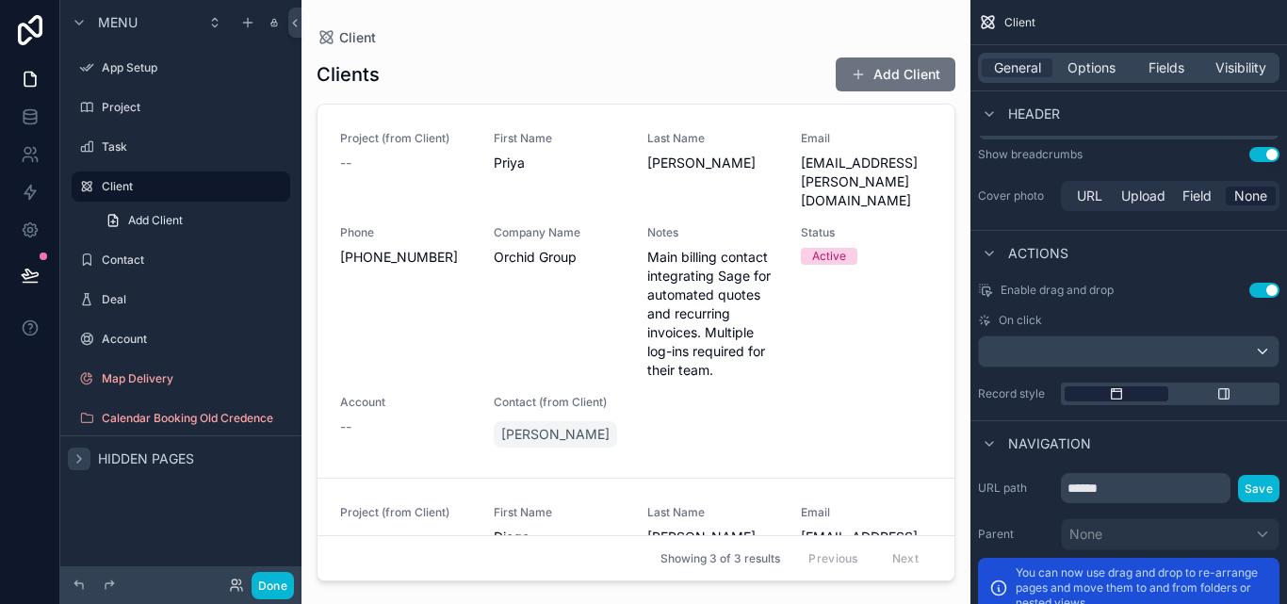
click at [1134, 393] on div "scrollable content" at bounding box center [1117, 393] width 104 height 15
click at [1254, 410] on div "Enable drag and drop Use setting On click Record style" at bounding box center [1129, 344] width 317 height 138
click at [1248, 396] on div "scrollable content" at bounding box center [1224, 393] width 104 height 15
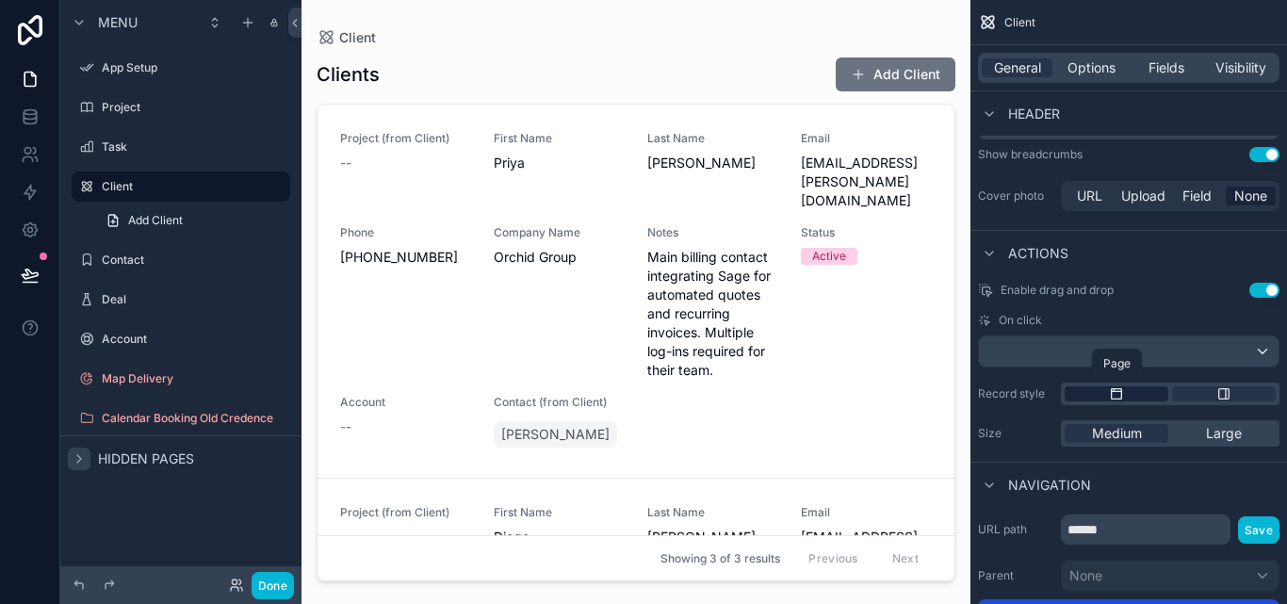
click at [1112, 389] on icon "scrollable content" at bounding box center [1117, 394] width 10 height 10
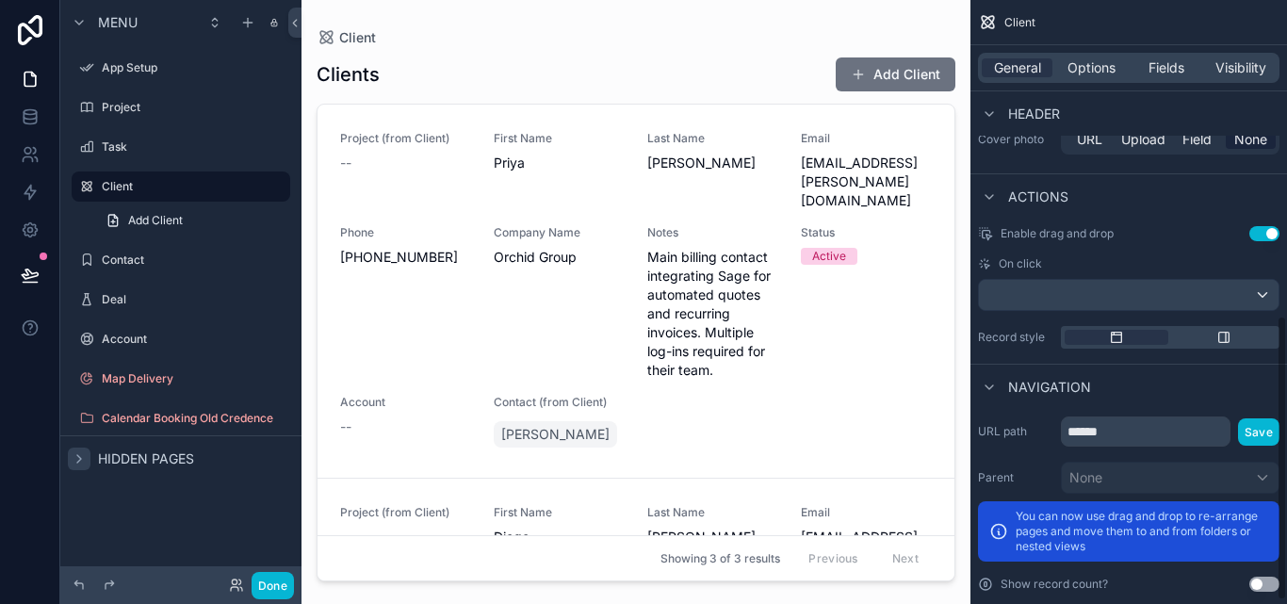
scroll to position [677, 0]
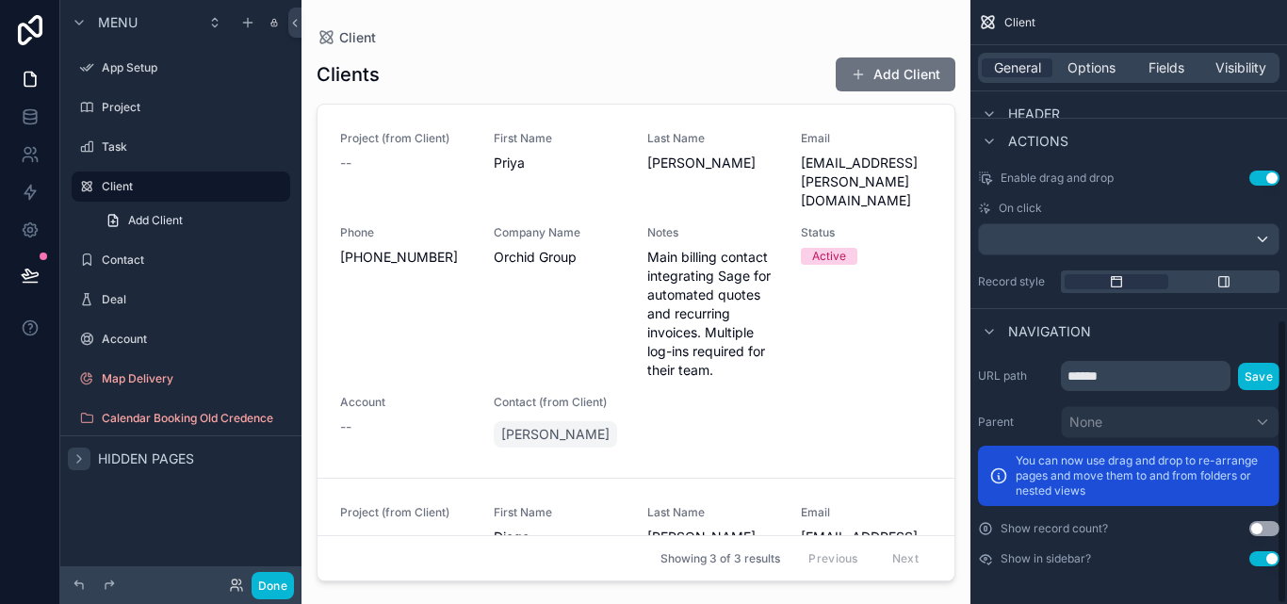
click at [1266, 531] on button "Use setting" at bounding box center [1264, 528] width 30 height 15
click at [1286, 427] on div "Client General Options Fields Visibility View Data Client Layout Rows Columns C…" at bounding box center [1129, 302] width 317 height 604
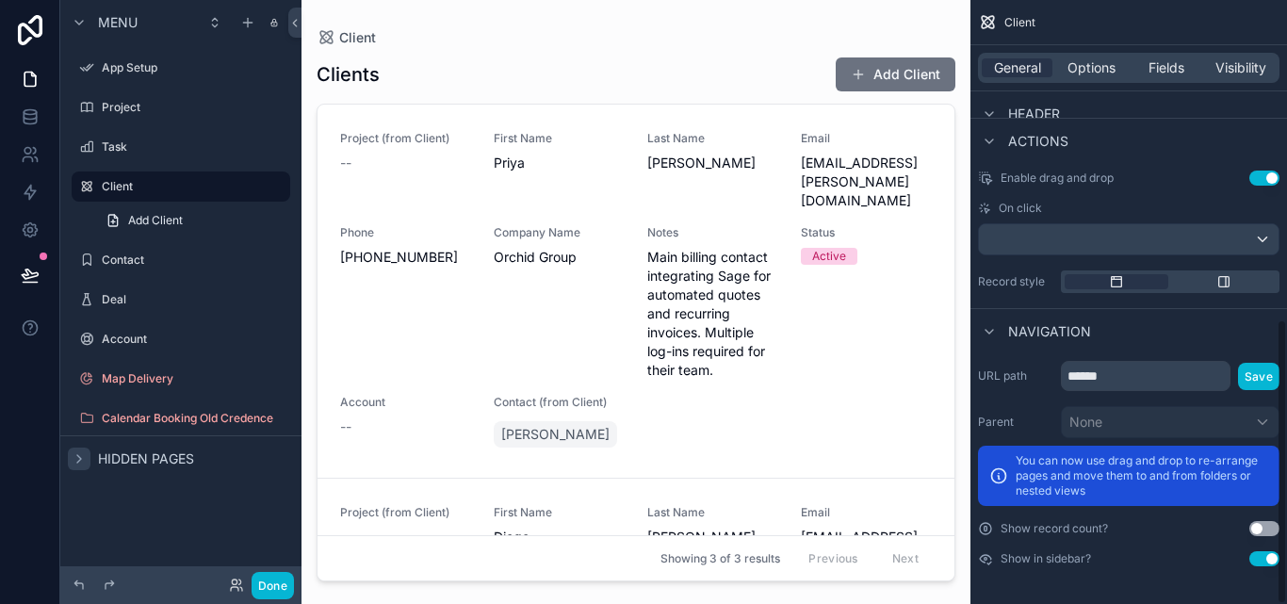
click at [1175, 486] on p "You can now use drag and drop to re-arrange pages and move them to and from fol…" at bounding box center [1142, 475] width 253 height 45
click at [1101, 67] on span "Options" at bounding box center [1092, 67] width 48 height 19
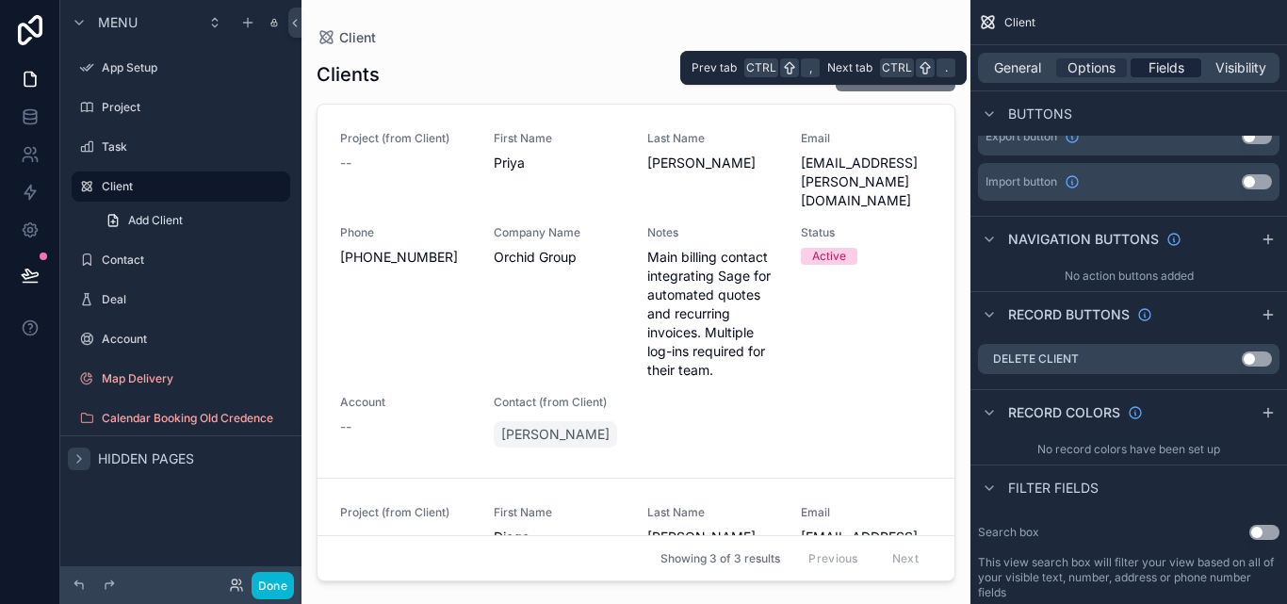
click at [1149, 61] on span "Fields" at bounding box center [1167, 67] width 36 height 19
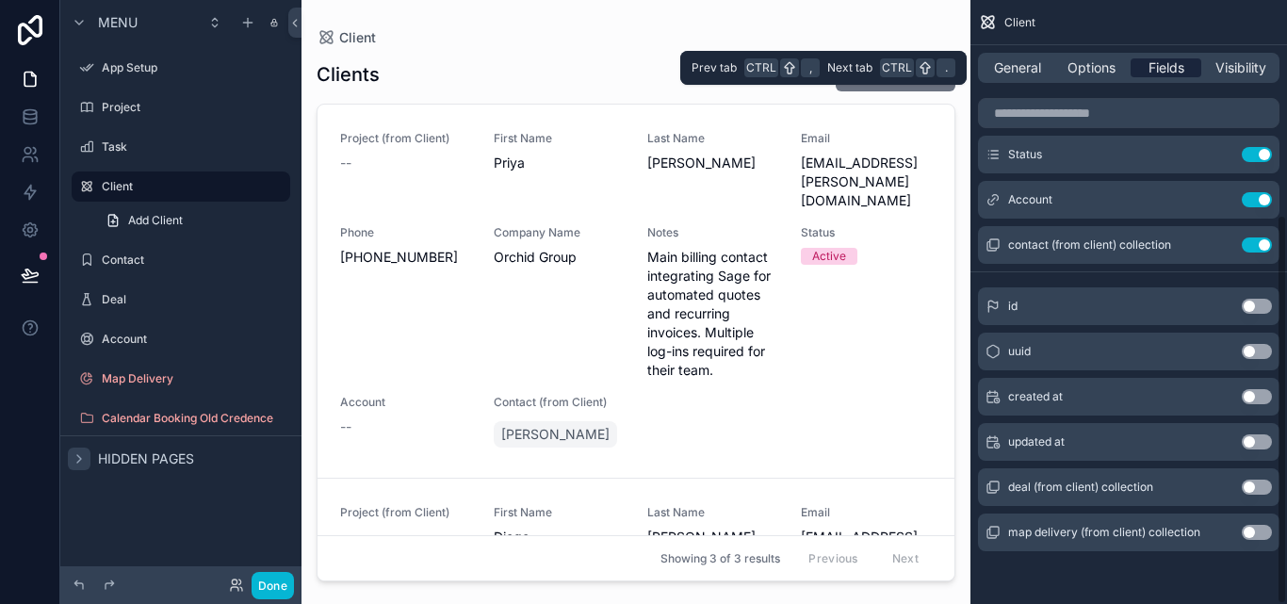
scroll to position [333, 0]
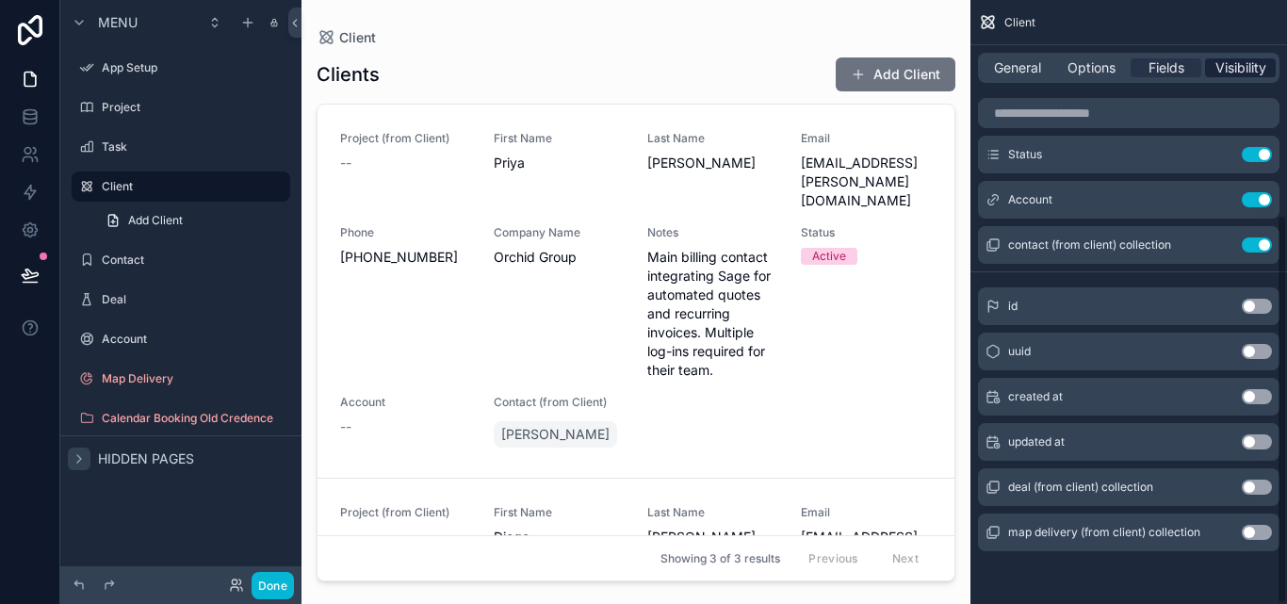
click at [1230, 66] on span "Visibility" at bounding box center [1240, 67] width 51 height 19
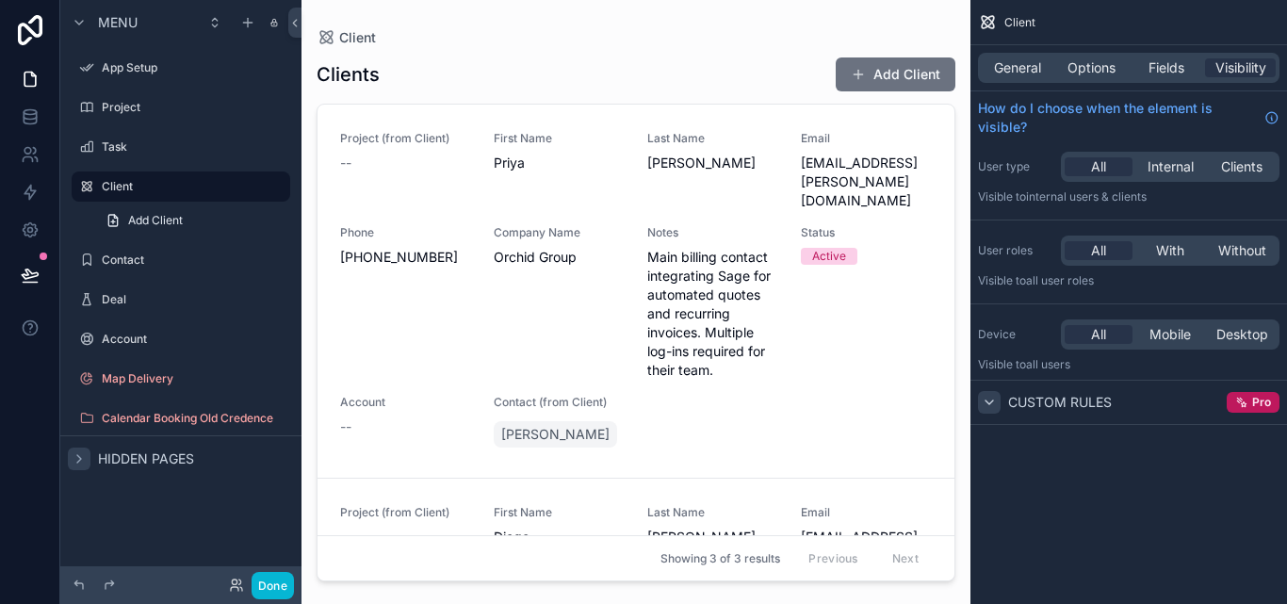
click at [999, 403] on div "scrollable content" at bounding box center [989, 402] width 23 height 23
click at [998, 403] on div "scrollable content" at bounding box center [989, 402] width 23 height 23
click at [1190, 82] on div "General Options Fields Visibility" at bounding box center [1129, 68] width 302 height 30
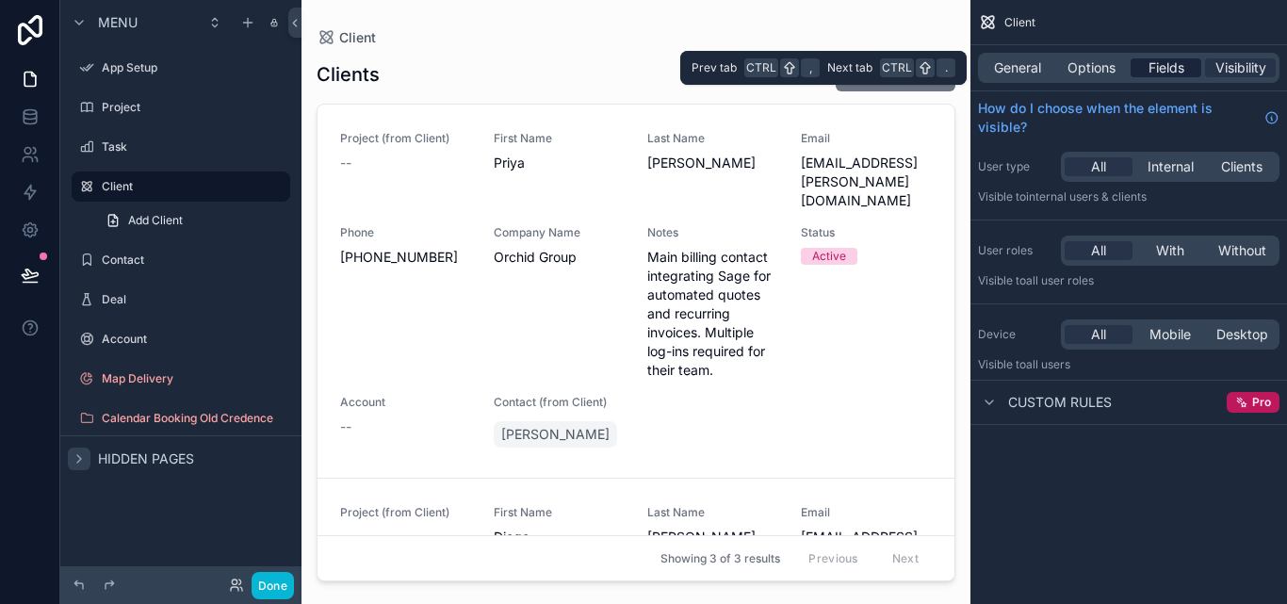
click at [1185, 77] on div "General Options Fields Visibility" at bounding box center [1129, 68] width 302 height 30
click at [1184, 76] on span "Fields" at bounding box center [1167, 67] width 36 height 19
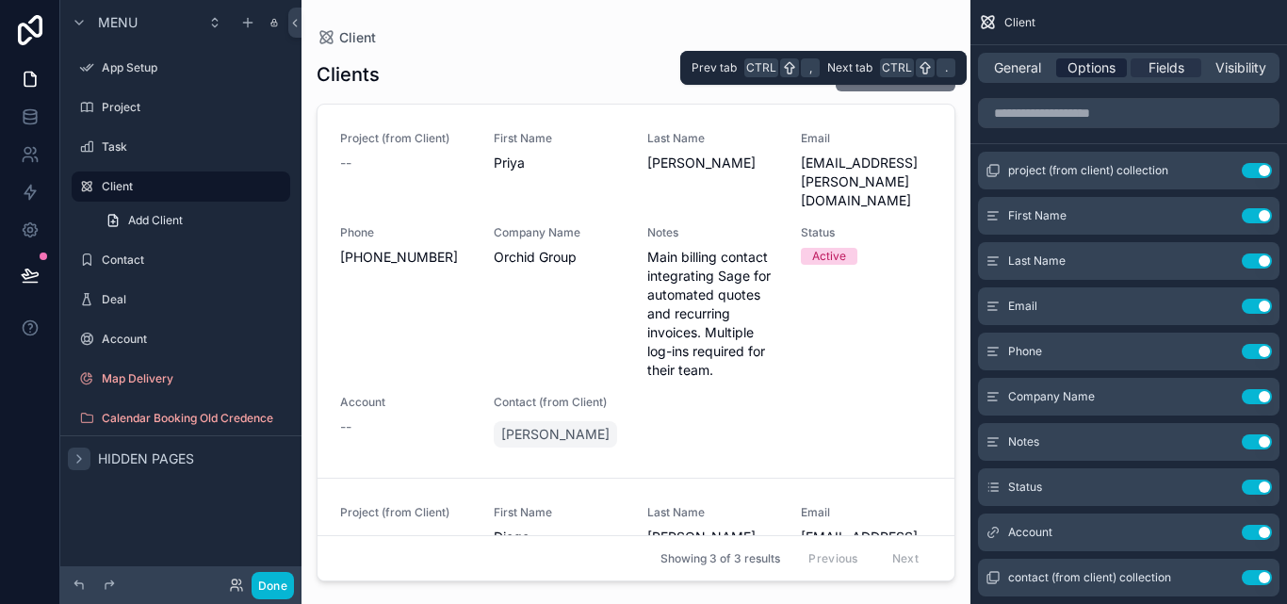
click at [1124, 75] on div "Options" at bounding box center [1091, 67] width 71 height 19
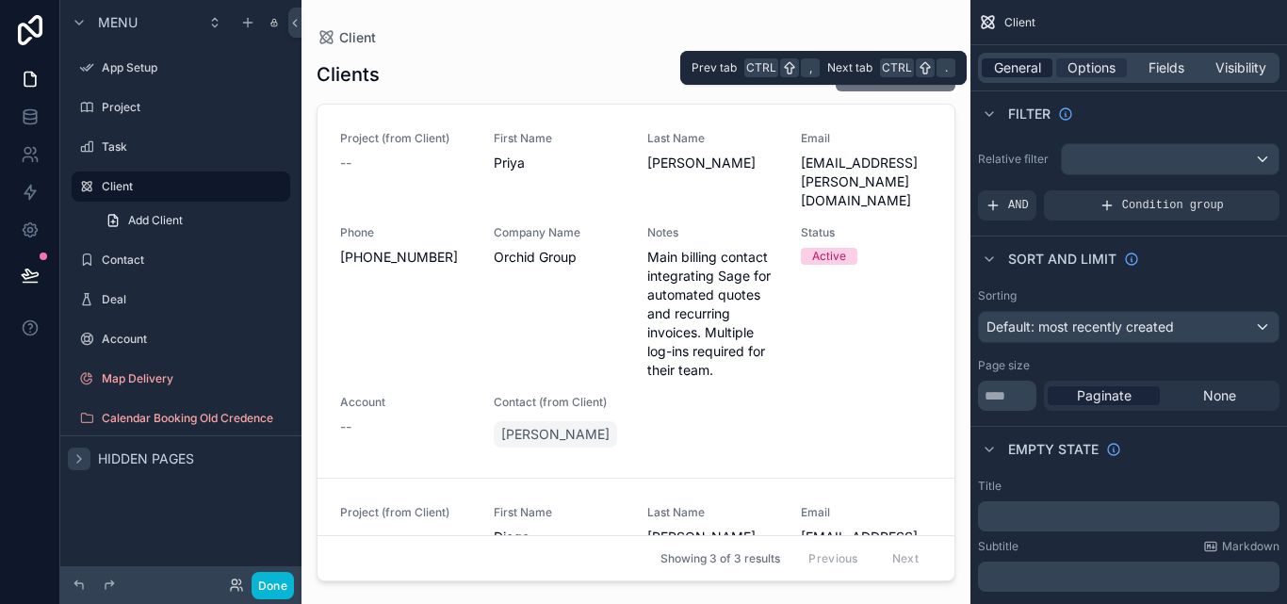
click at [1049, 73] on div "General" at bounding box center [1017, 67] width 71 height 19
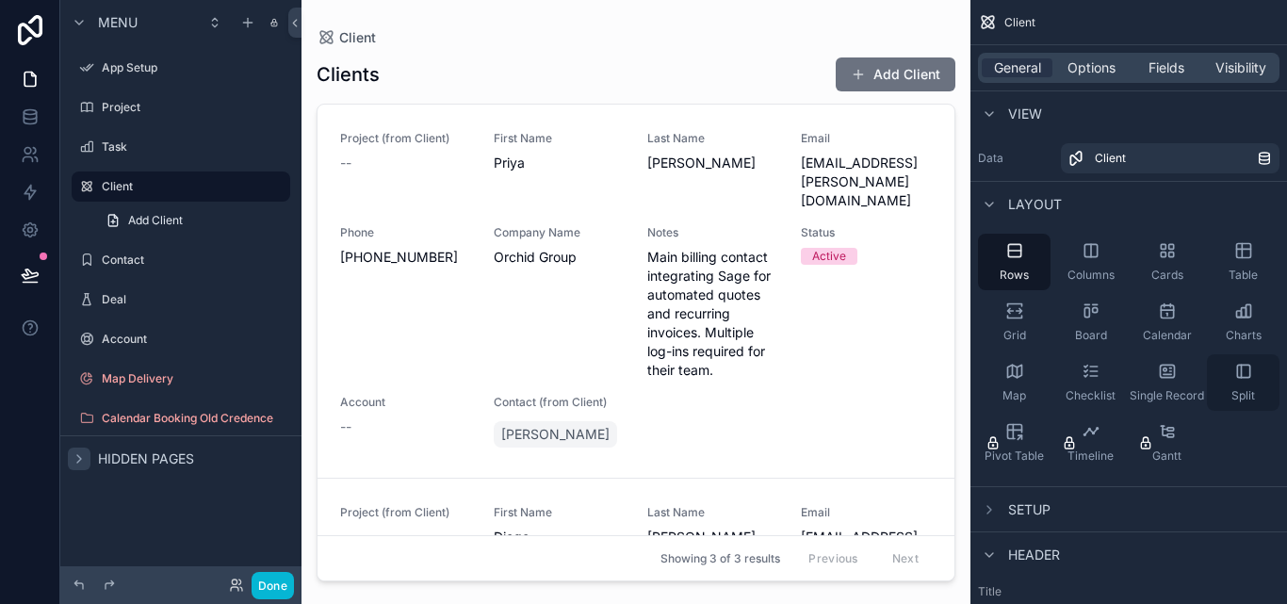
click at [1232, 386] on div "Split" at bounding box center [1243, 382] width 73 height 57
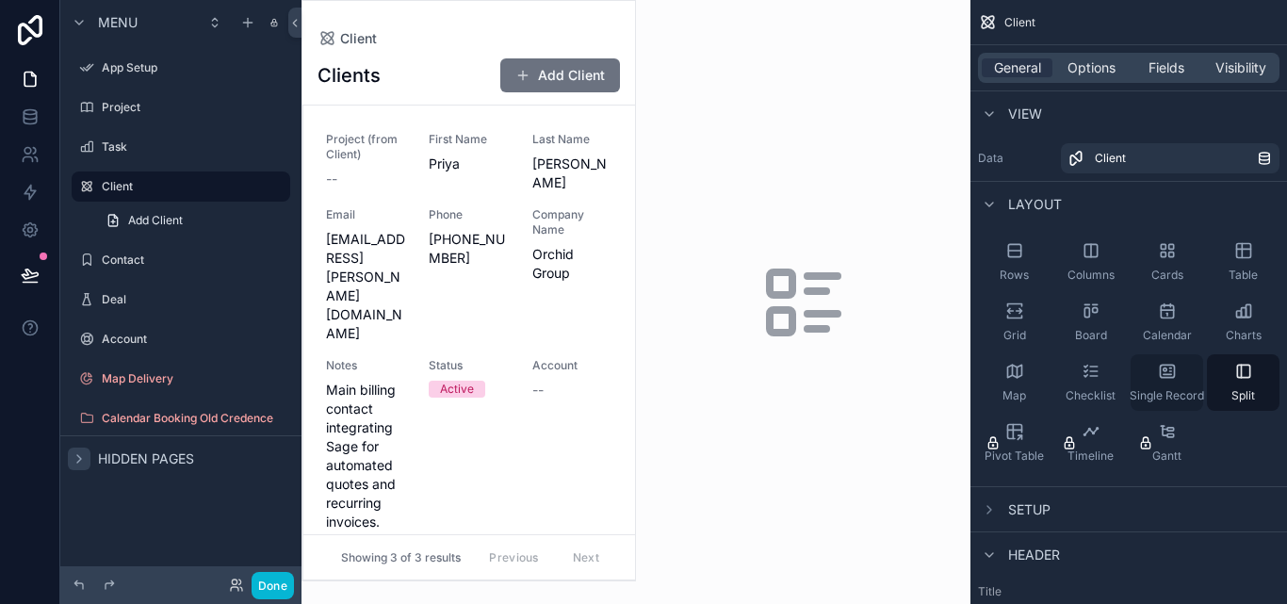
click at [1150, 361] on div "Single Record" at bounding box center [1167, 382] width 73 height 57
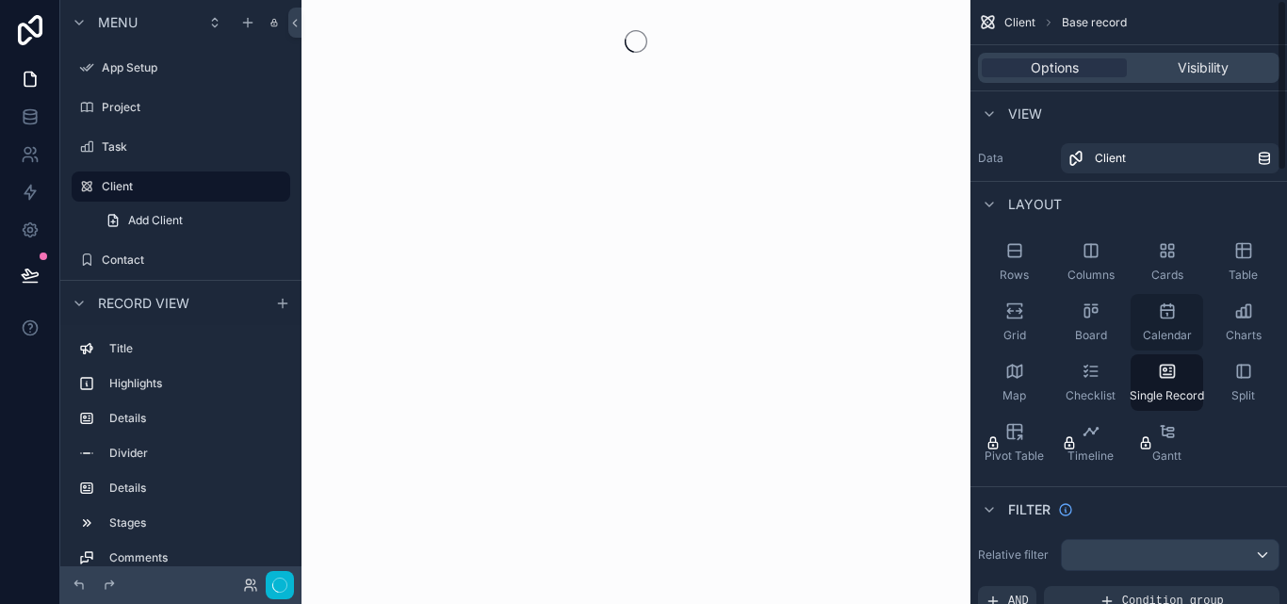
click at [1150, 305] on div "Calendar" at bounding box center [1167, 322] width 73 height 57
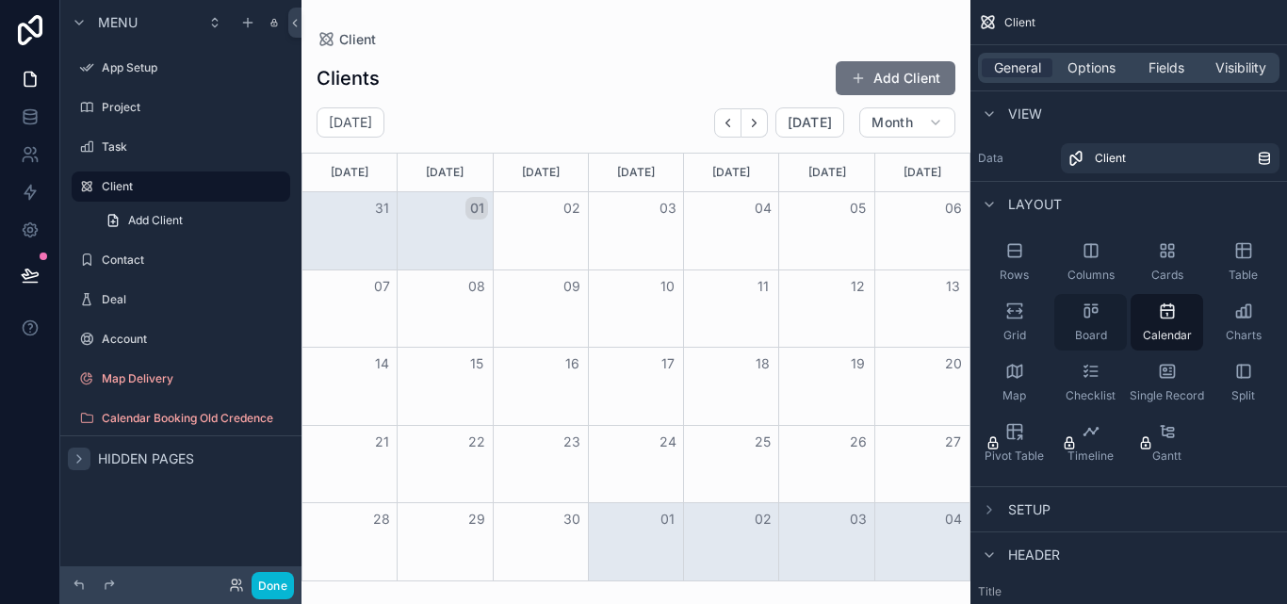
click at [1067, 302] on div "Board" at bounding box center [1090, 322] width 73 height 57
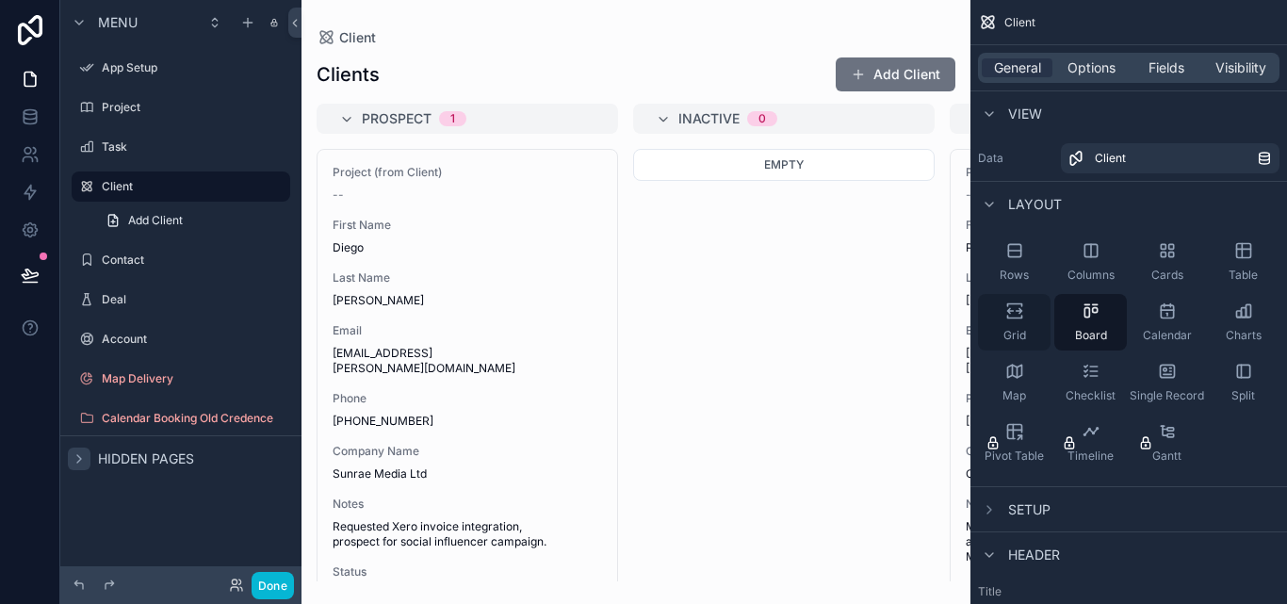
drag, startPoint x: 1030, startPoint y: 253, endPoint x: 1026, endPoint y: 302, distance: 48.2
click at [1029, 253] on div "Rows" at bounding box center [1014, 262] width 73 height 57
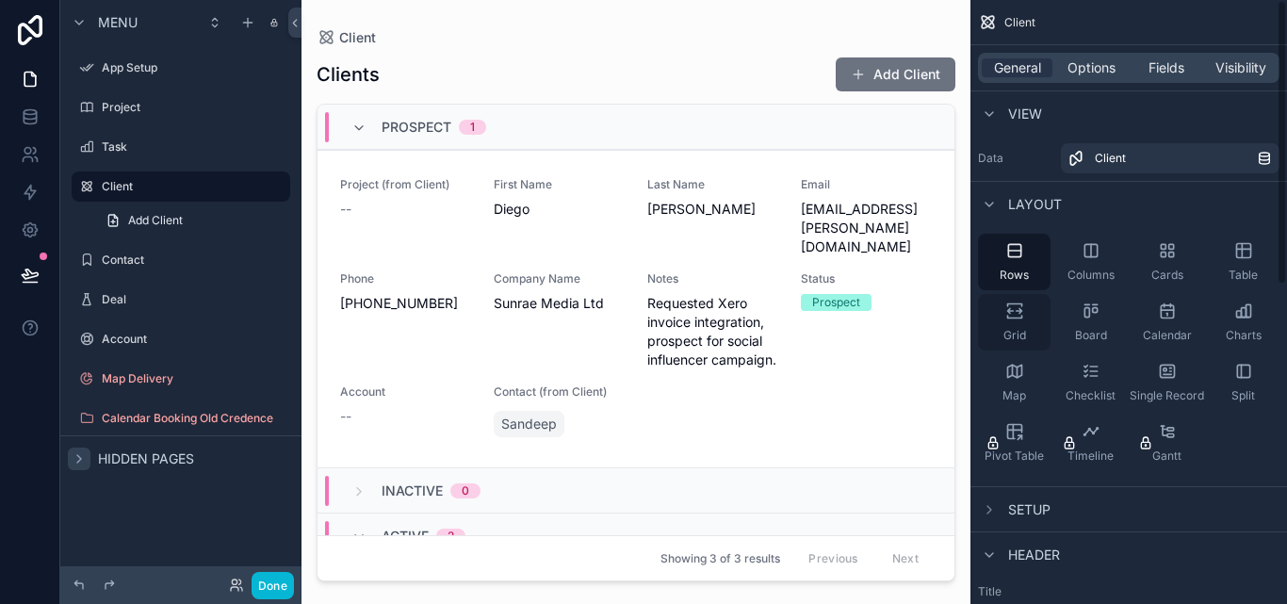
click at [1021, 334] on span "Grid" at bounding box center [1014, 335] width 23 height 15
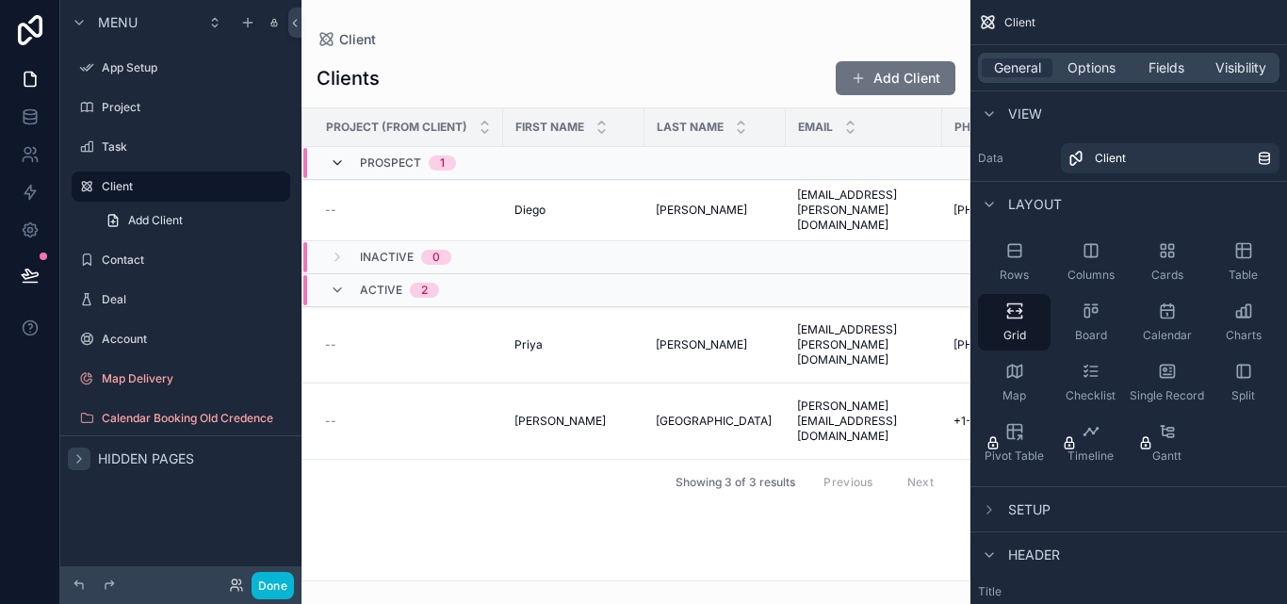
click at [338, 167] on icon "scrollable content" at bounding box center [337, 162] width 15 height 15
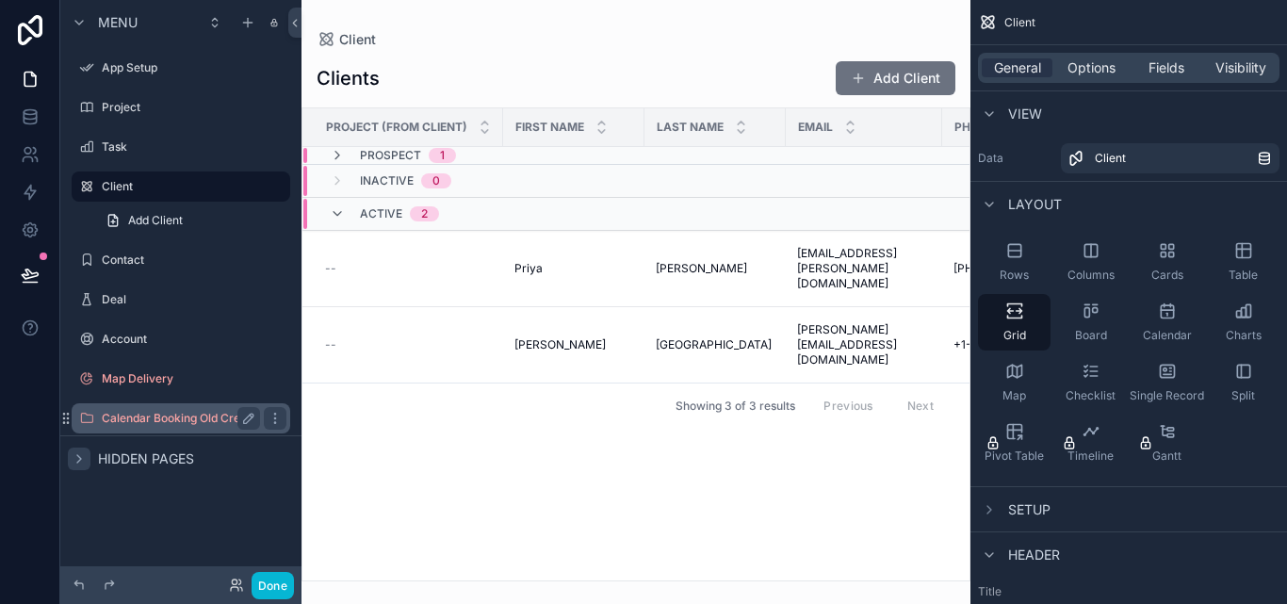
click at [144, 411] on div "Calendar Booking Old Credence" at bounding box center [181, 418] width 158 height 23
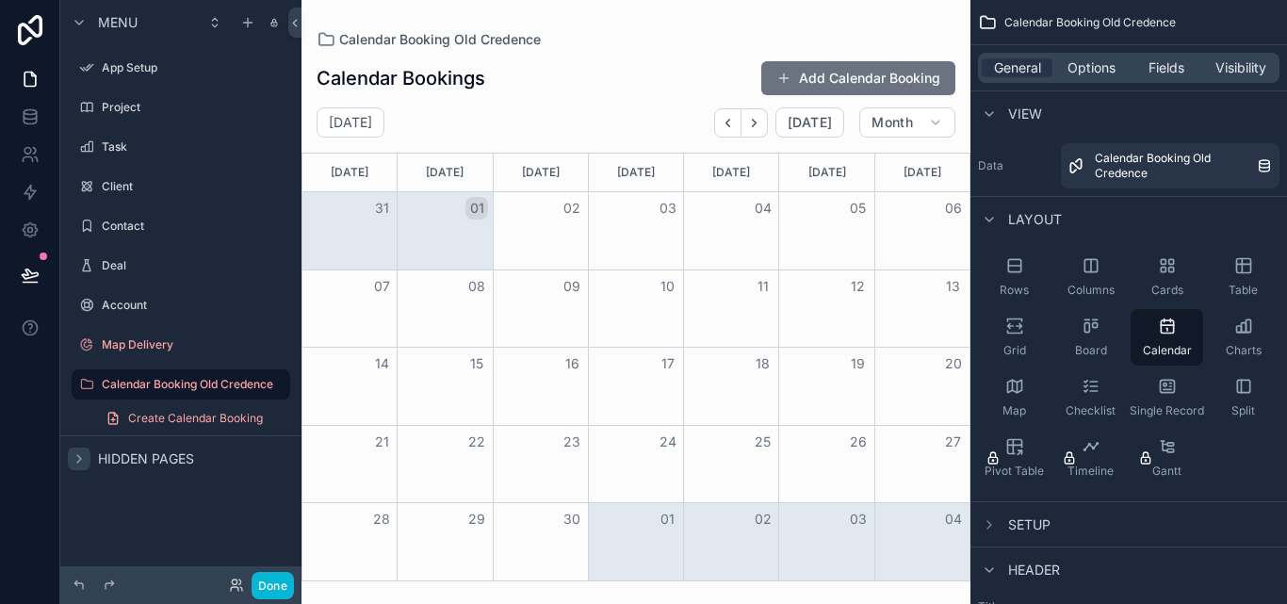
click at [629, 519] on div "01" at bounding box center [635, 519] width 95 height 32
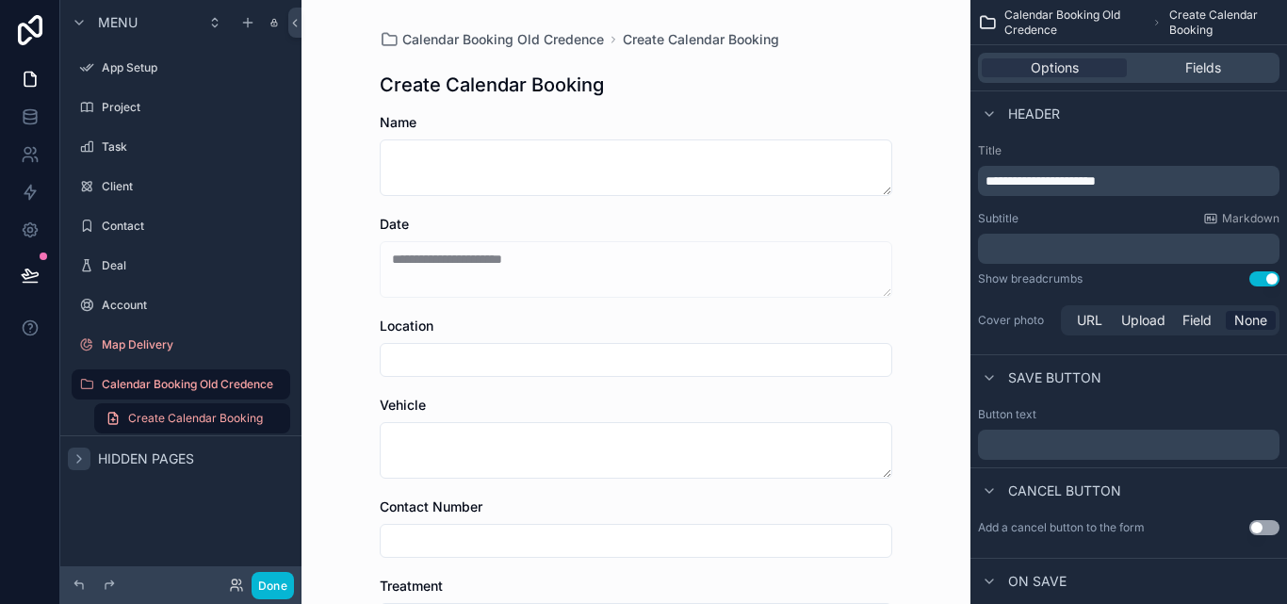
click at [628, 520] on div "Contact Number" at bounding box center [636, 528] width 513 height 60
click at [547, 40] on span "Calendar Booking Old Credence" at bounding box center [503, 39] width 202 height 19
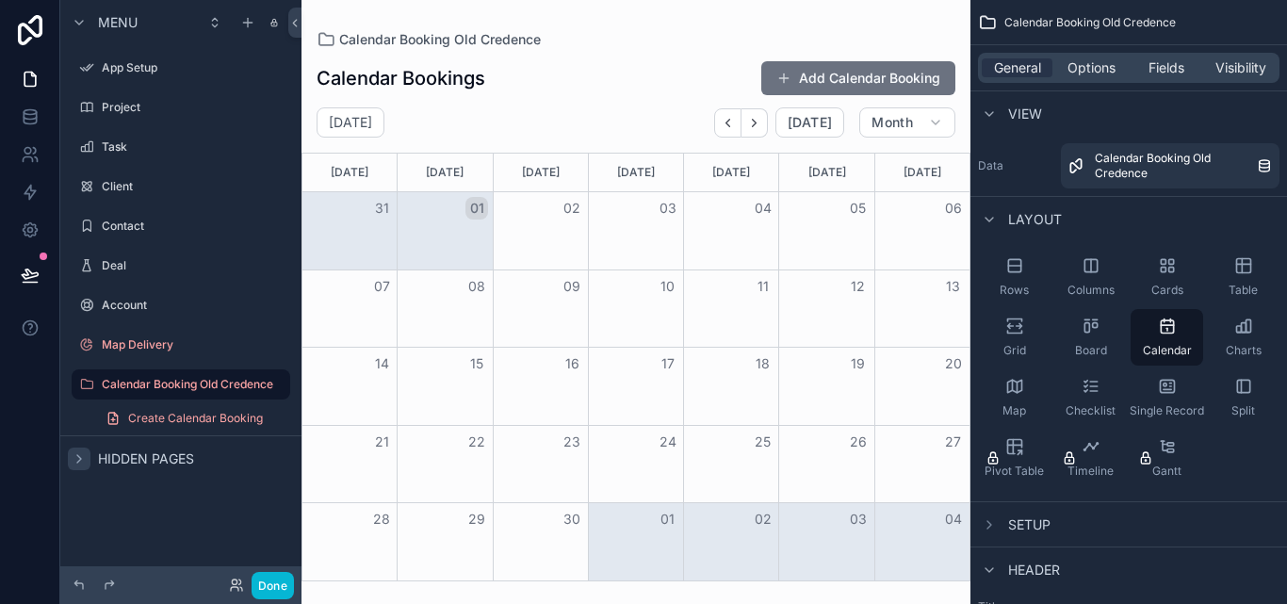
click at [984, 178] on div "Data Calendar Booking Old Credence" at bounding box center [1129, 165] width 302 height 45
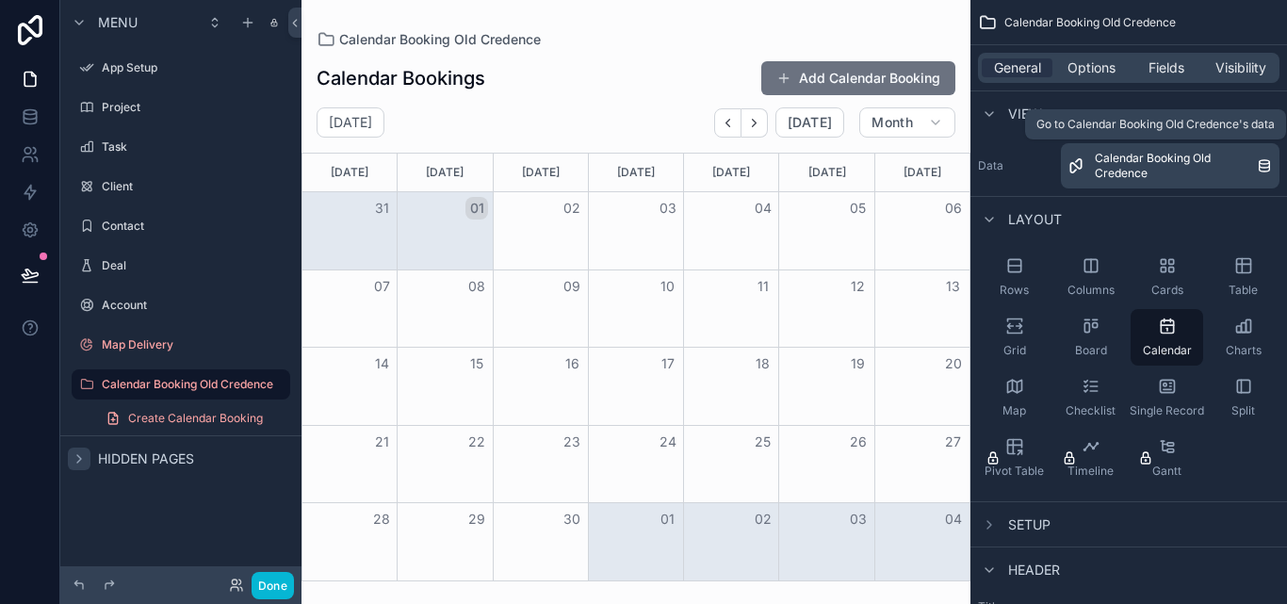
click at [1076, 168] on icon "scrollable content" at bounding box center [1076, 165] width 15 height 15
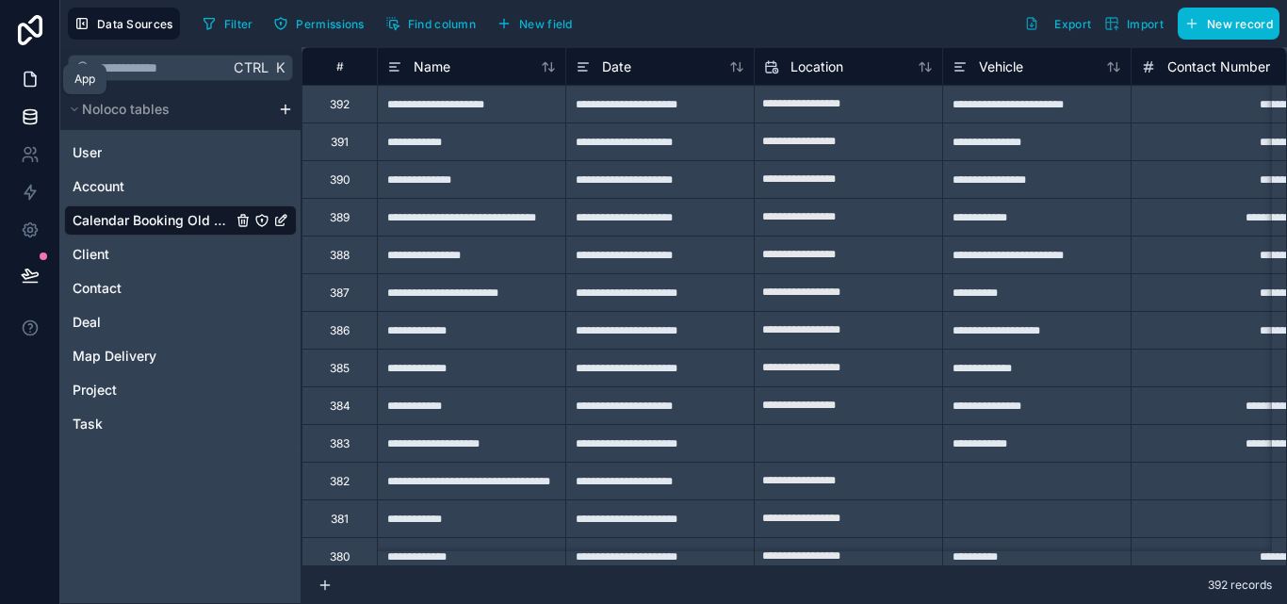
click at [37, 78] on icon at bounding box center [30, 79] width 19 height 19
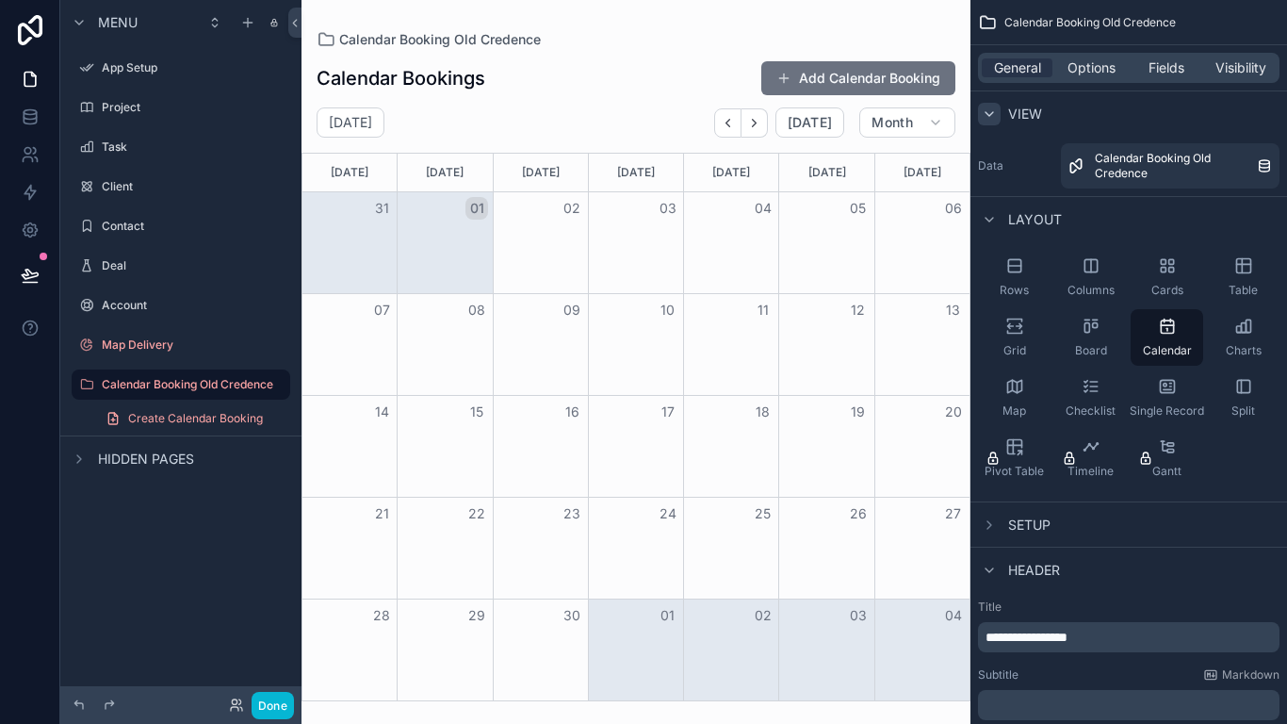
click at [988, 114] on icon "scrollable content" at bounding box center [990, 114] width 8 height 4
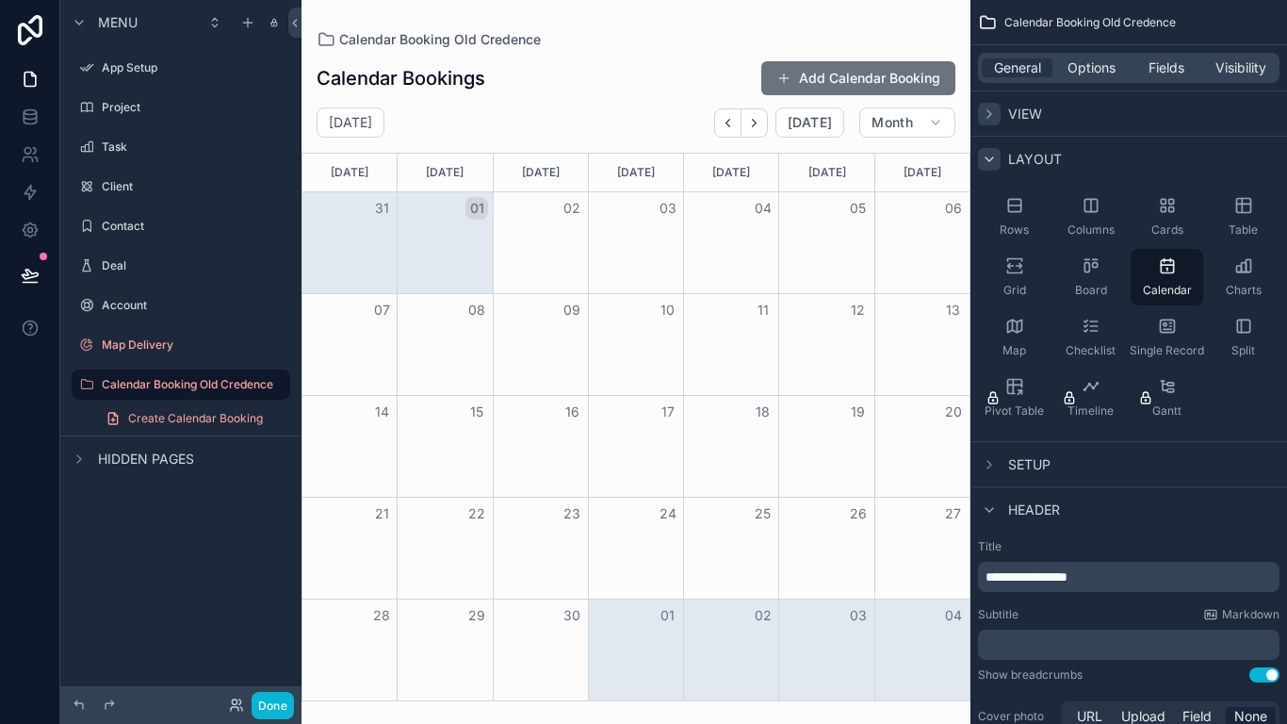
click at [982, 155] on icon "scrollable content" at bounding box center [989, 159] width 15 height 15
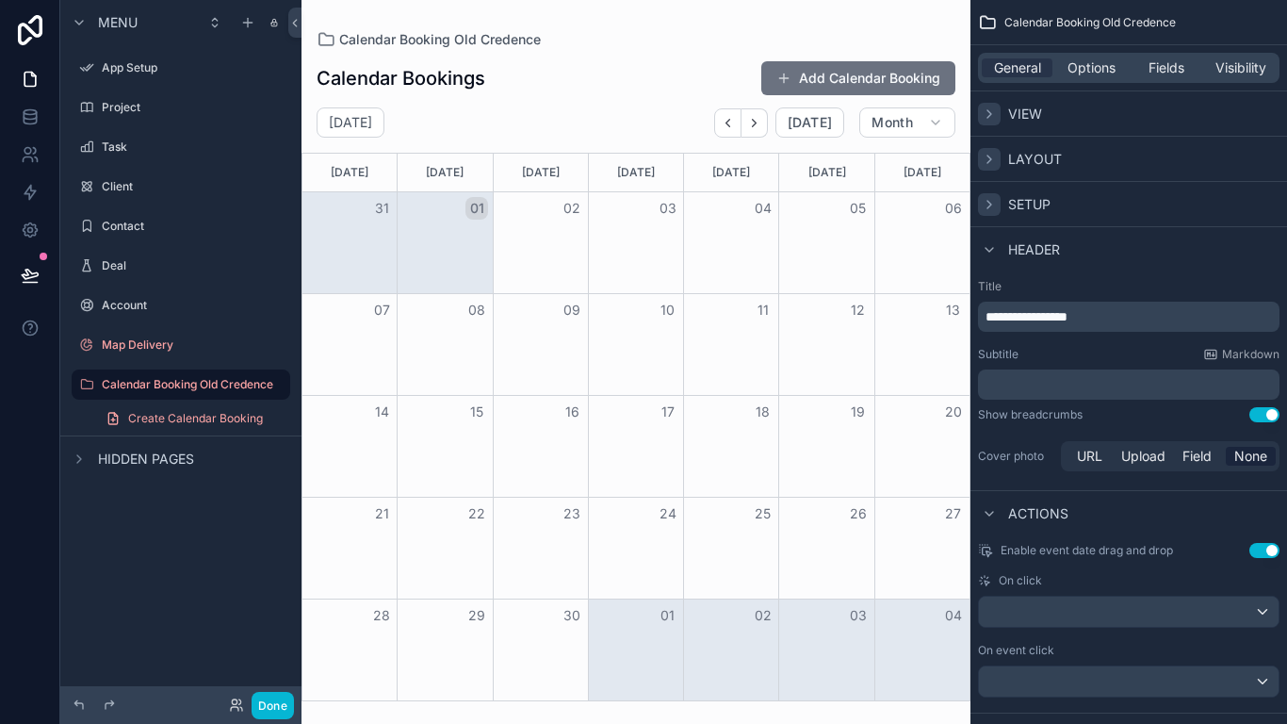
click at [983, 204] on icon "scrollable content" at bounding box center [989, 204] width 15 height 15
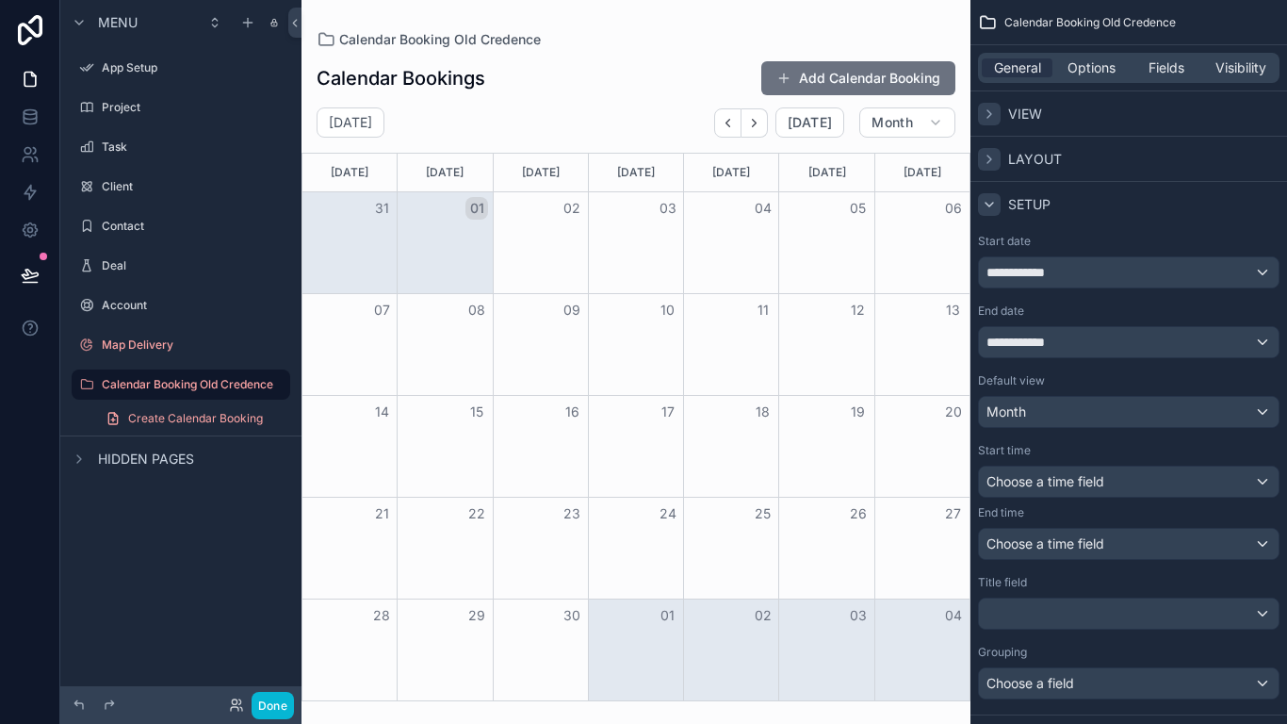
click at [989, 121] on icon "scrollable content" at bounding box center [989, 113] width 15 height 15
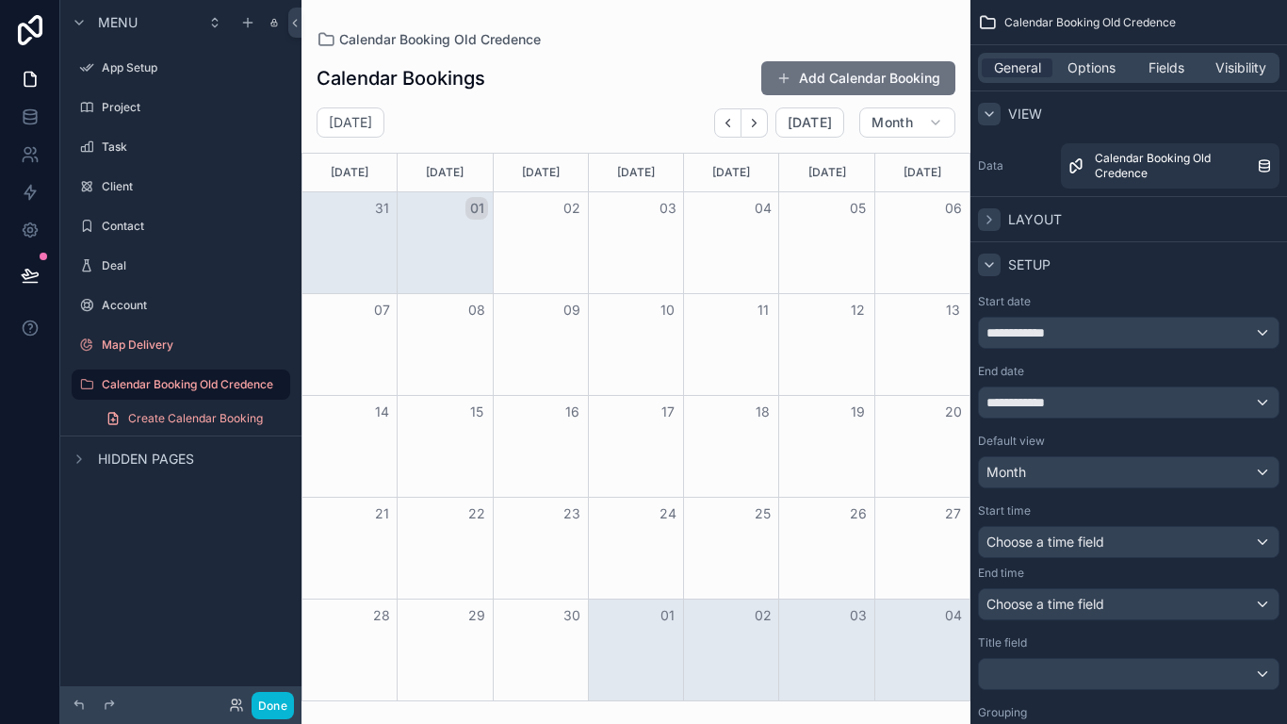
click at [986, 104] on div "scrollable content" at bounding box center [989, 114] width 23 height 23
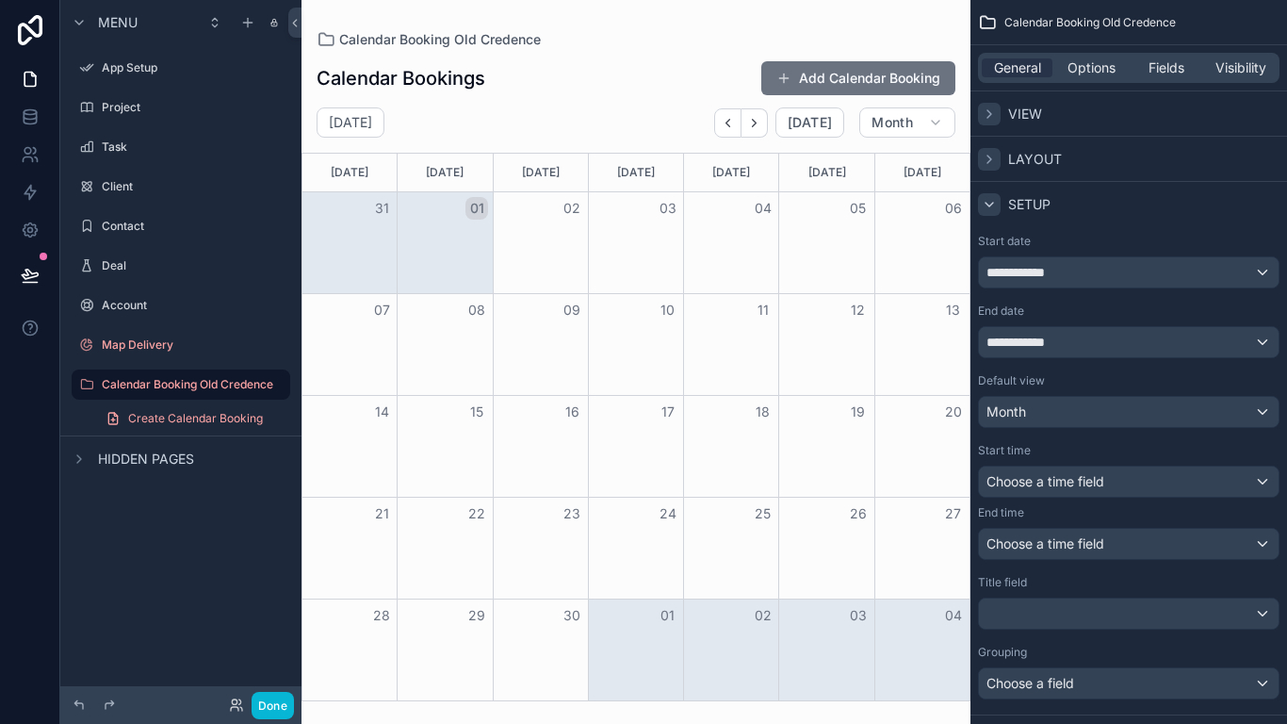
click at [990, 118] on icon "scrollable content" at bounding box center [989, 113] width 15 height 15
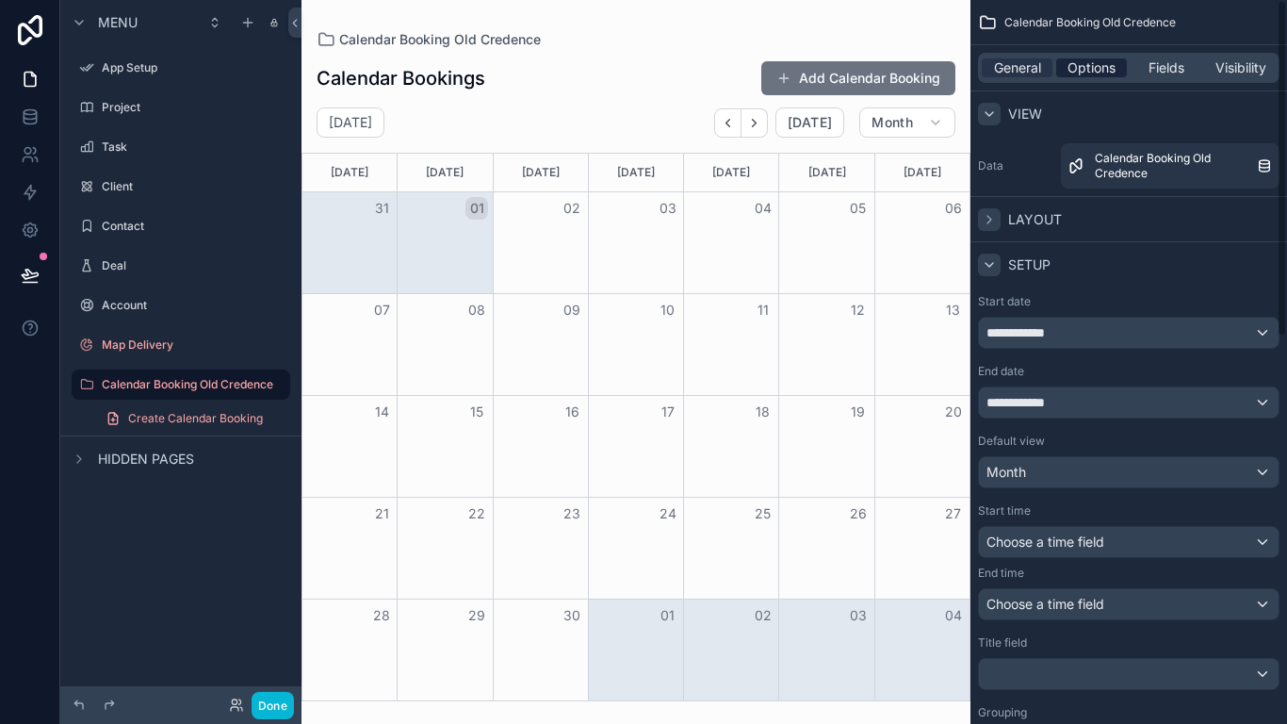
click at [1081, 60] on span "Options" at bounding box center [1092, 67] width 48 height 19
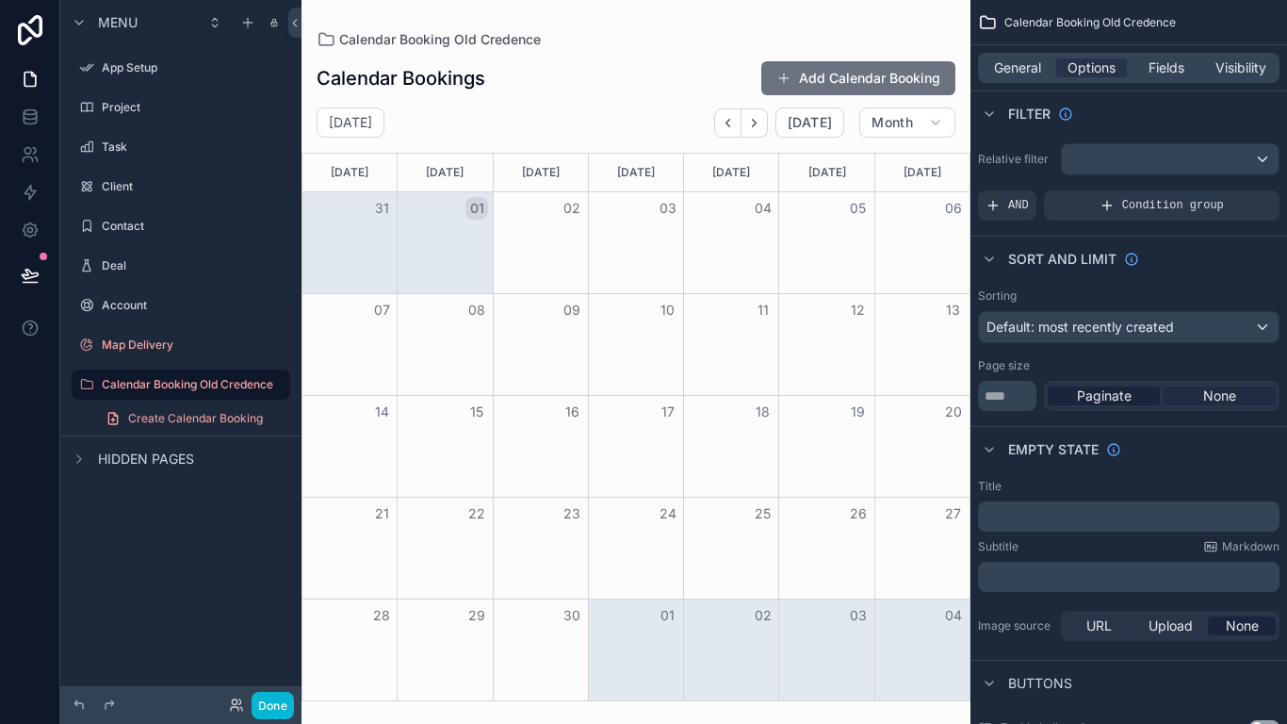
click at [1227, 402] on span "None" at bounding box center [1219, 395] width 33 height 19
click at [1133, 396] on div "Paginate" at bounding box center [1104, 395] width 112 height 19
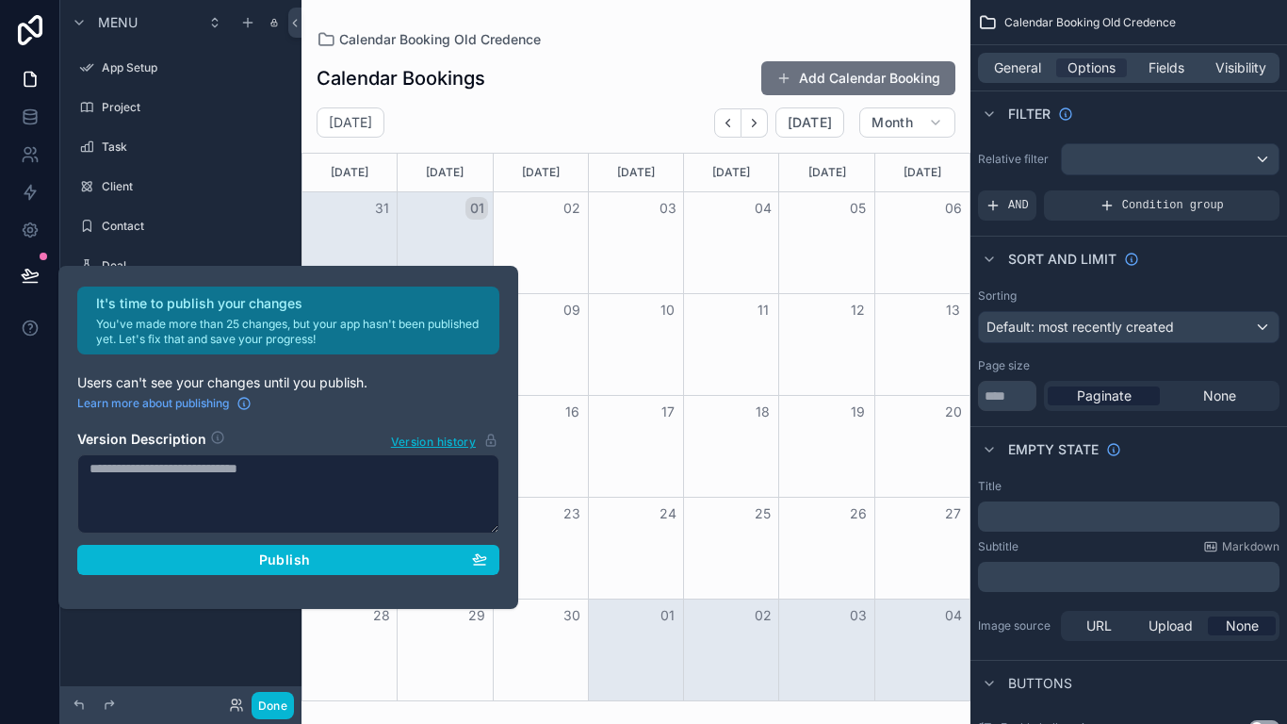
click at [478, 226] on div "Month View" at bounding box center [444, 242] width 95 height 101
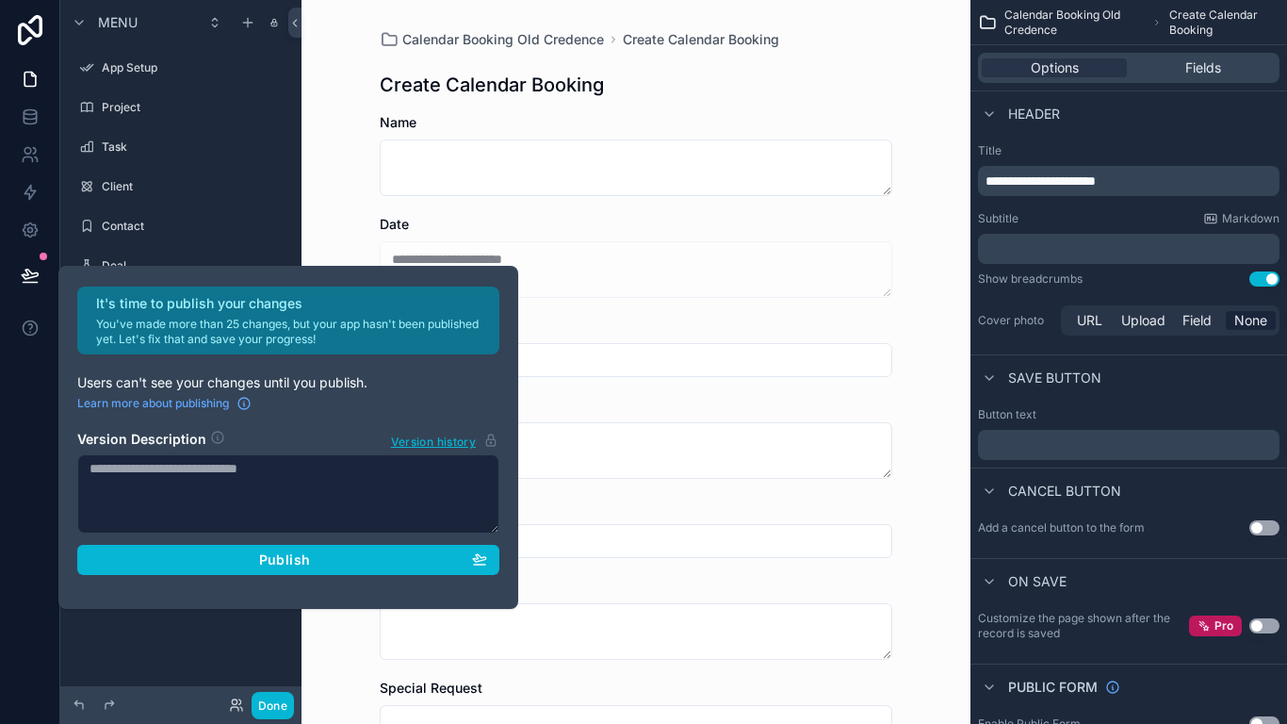
click at [615, 302] on form "**********" at bounding box center [636, 631] width 513 height 1036
click at [351, 235] on div "**********" at bounding box center [636, 362] width 669 height 724
click at [899, 100] on div "**********" at bounding box center [636, 575] width 543 height 1150
click at [906, 107] on div "**********" at bounding box center [636, 362] width 669 height 724
click at [335, 171] on div "**********" at bounding box center [636, 362] width 669 height 724
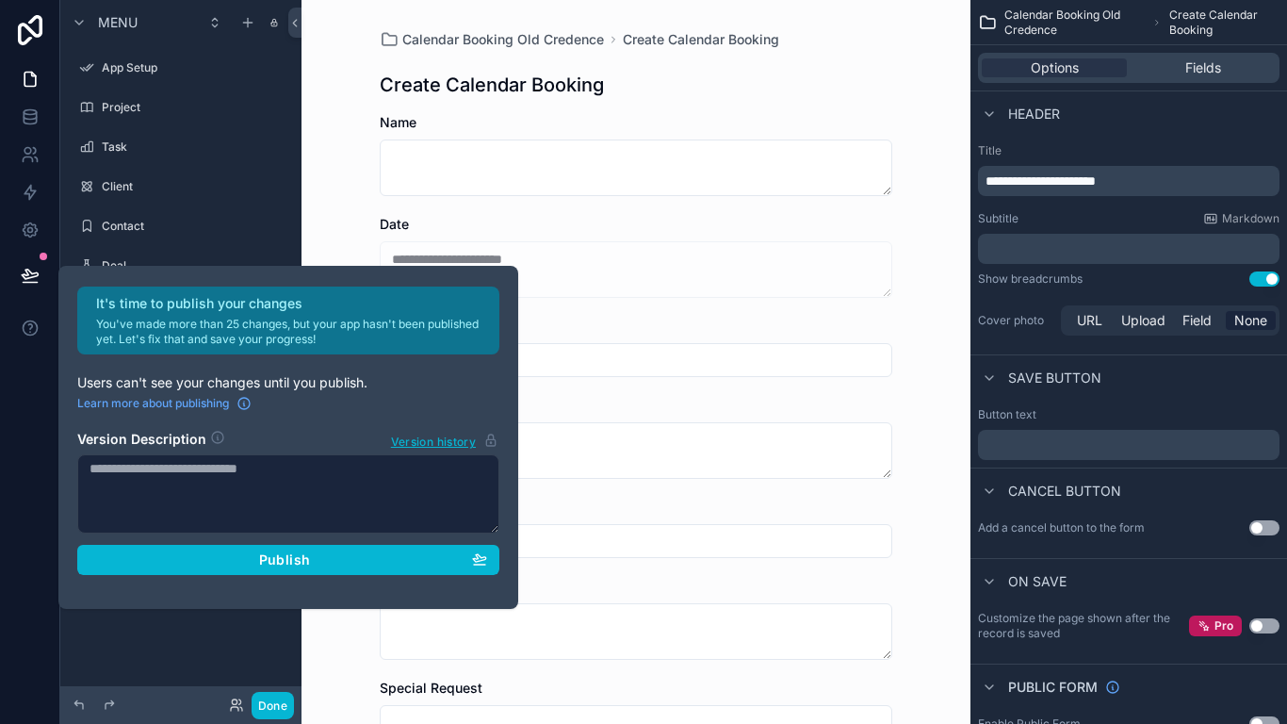
drag, startPoint x: 229, startPoint y: 413, endPoint x: 213, endPoint y: 465, distance: 54.2
click at [229, 414] on div "It's time to publish your changes You've made more than 25 changes, but your ap…" at bounding box center [288, 437] width 437 height 302
click at [212, 603] on div "Menu App Setup Project Task Client Contact Deal Account Map Delivery Calendar B…" at bounding box center [180, 350] width 241 height 701
drag, startPoint x: 49, startPoint y: 184, endPoint x: 48, endPoint y: 171, distance: 13.2
click at [49, 183] on link at bounding box center [29, 192] width 59 height 38
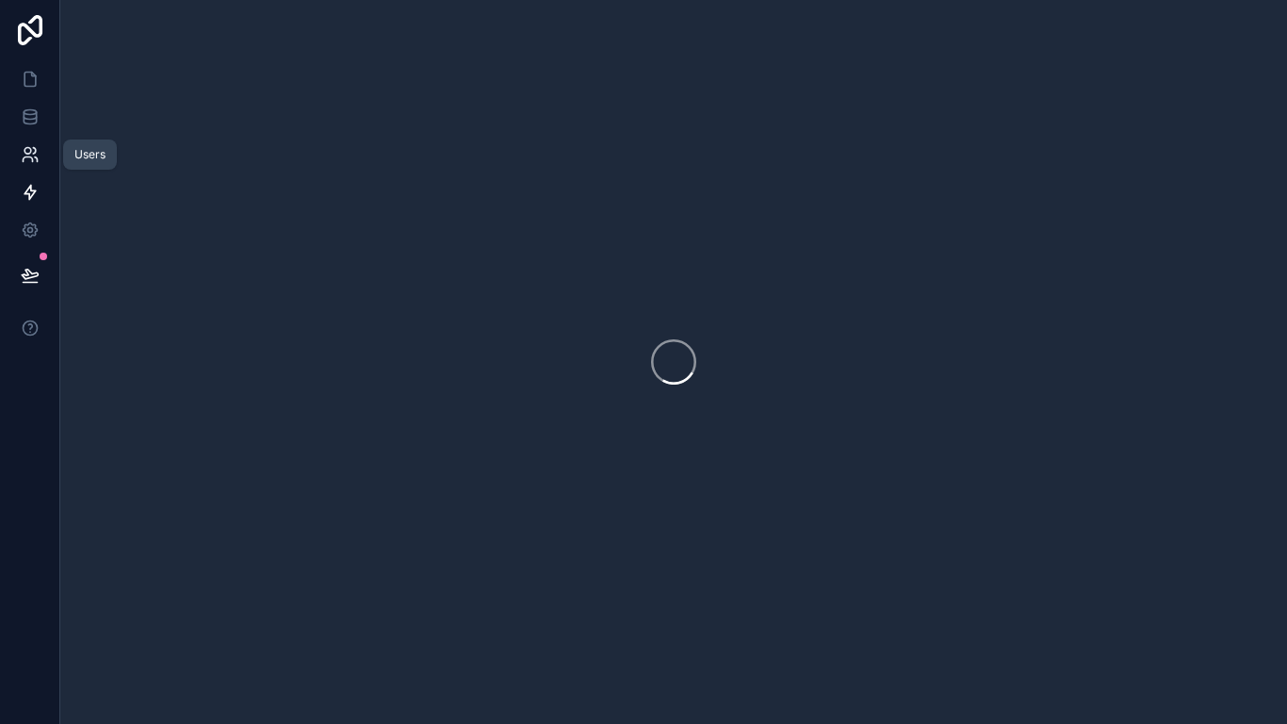
click at [41, 149] on link at bounding box center [29, 155] width 59 height 38
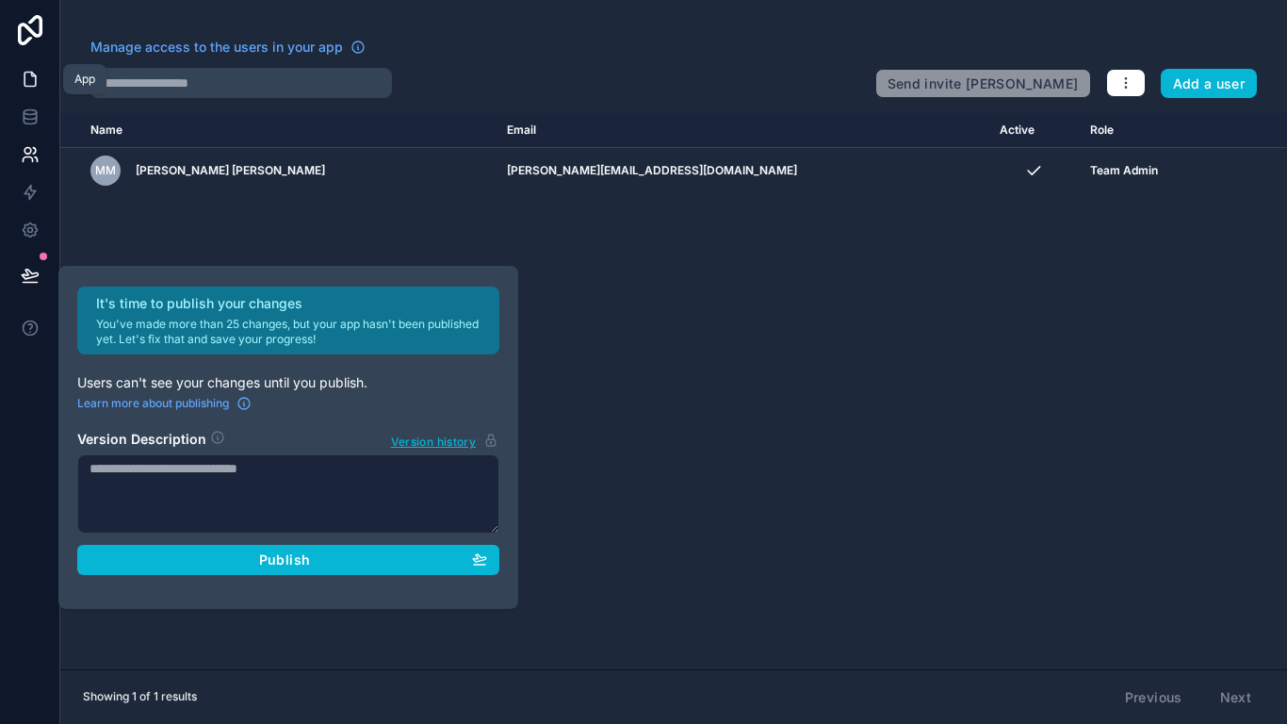
click at [33, 84] on icon at bounding box center [30, 79] width 19 height 19
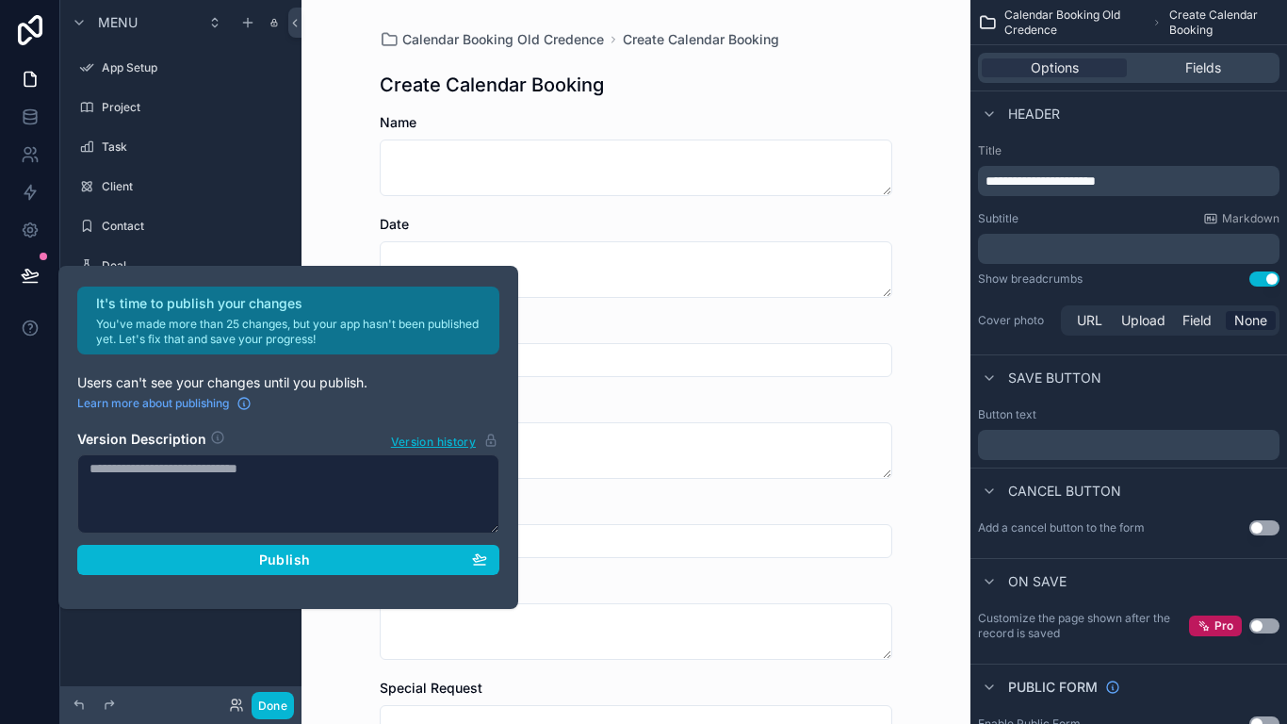
drag, startPoint x: 267, startPoint y: 357, endPoint x: 220, endPoint y: 419, distance: 77.5
drag, startPoint x: 220, startPoint y: 419, endPoint x: 193, endPoint y: 381, distance: 47.3
drag, startPoint x: 193, startPoint y: 381, endPoint x: 778, endPoint y: 120, distance: 640.7
click at [779, 120] on div "Name" at bounding box center [636, 122] width 513 height 19
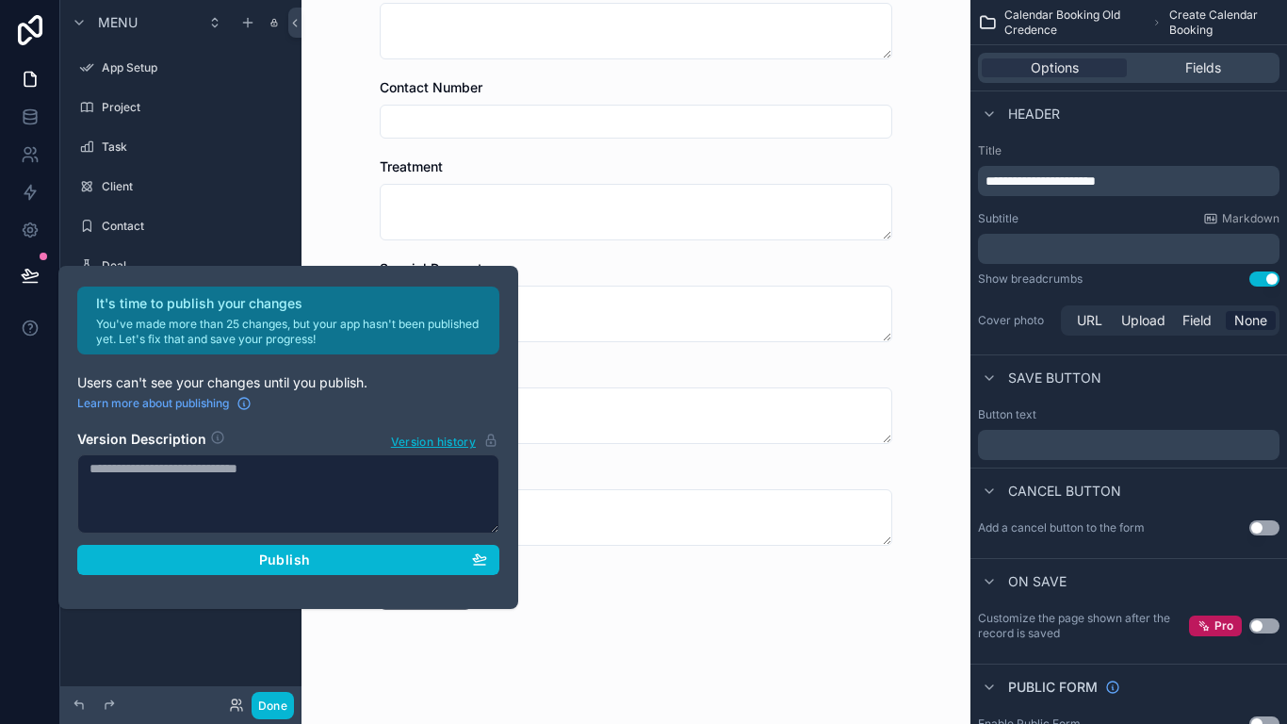
scroll to position [426, 0]
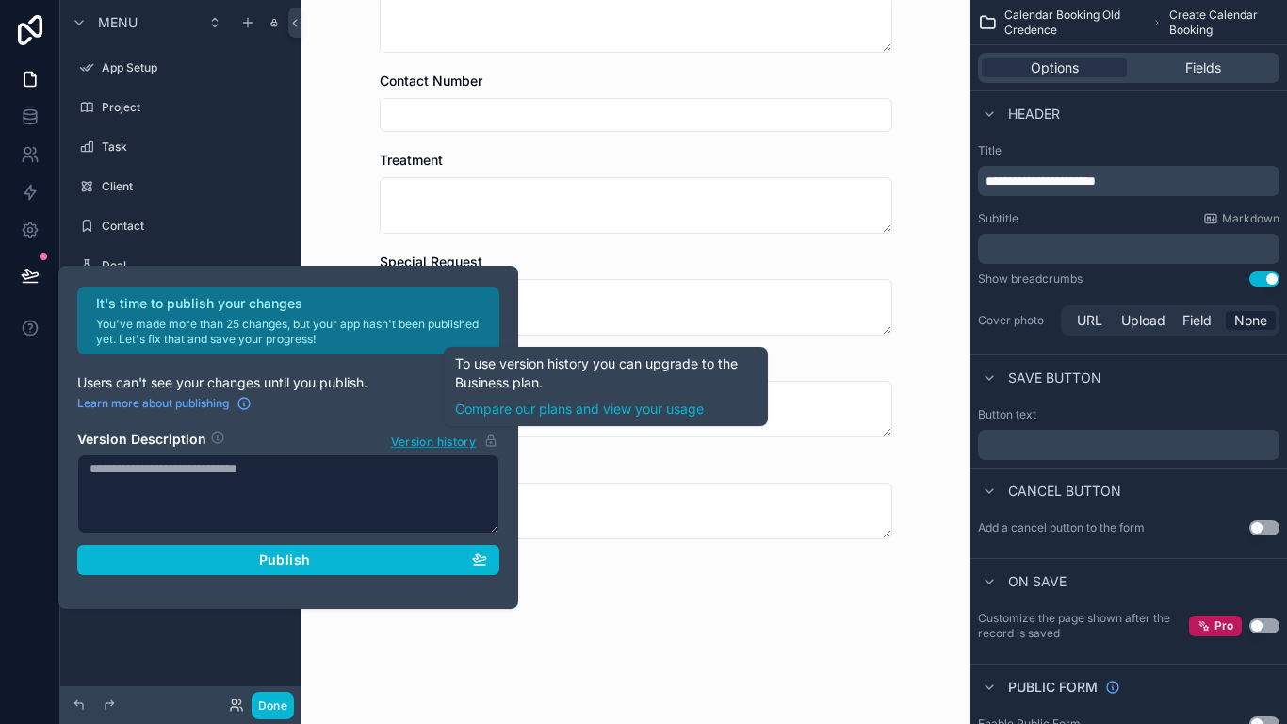
click at [422, 439] on span "Version history" at bounding box center [433, 440] width 85 height 19
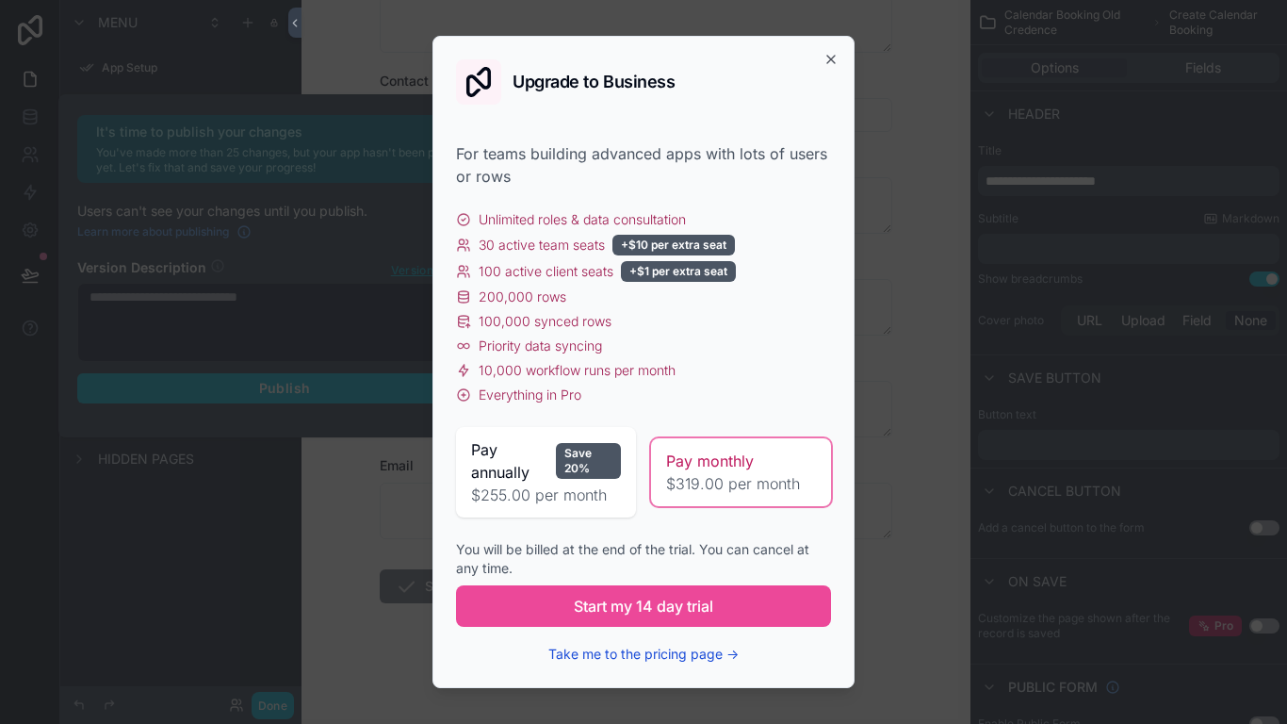
click at [654, 603] on button "Take me to the pricing page →" at bounding box center [643, 653] width 190 height 19
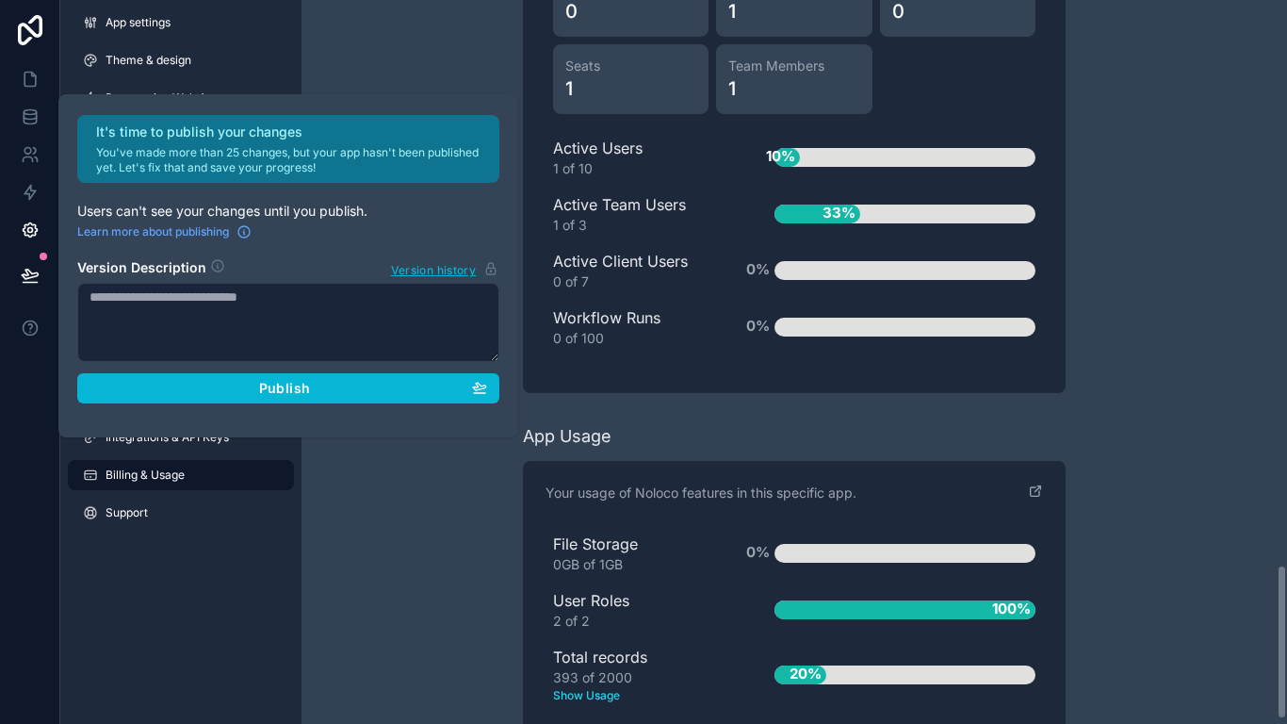
scroll to position [2645, 0]
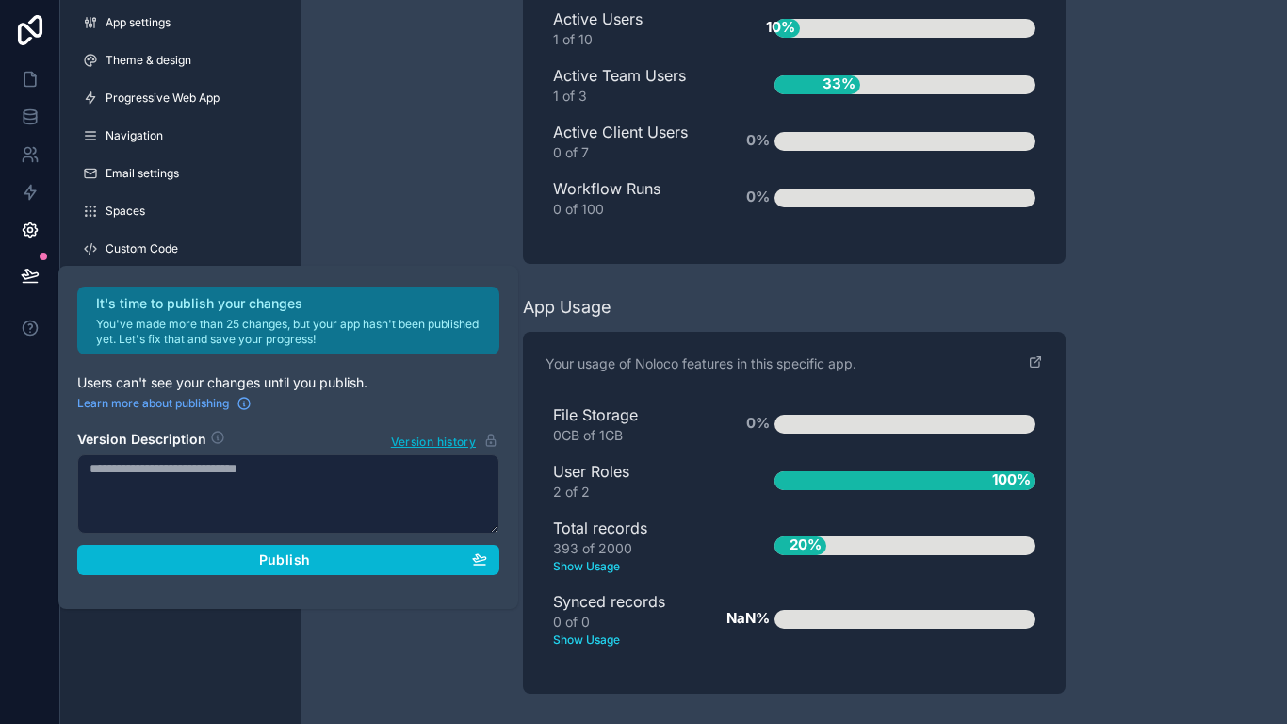
click at [594, 563] on text "Show Usage" at bounding box center [633, 566] width 161 height 17
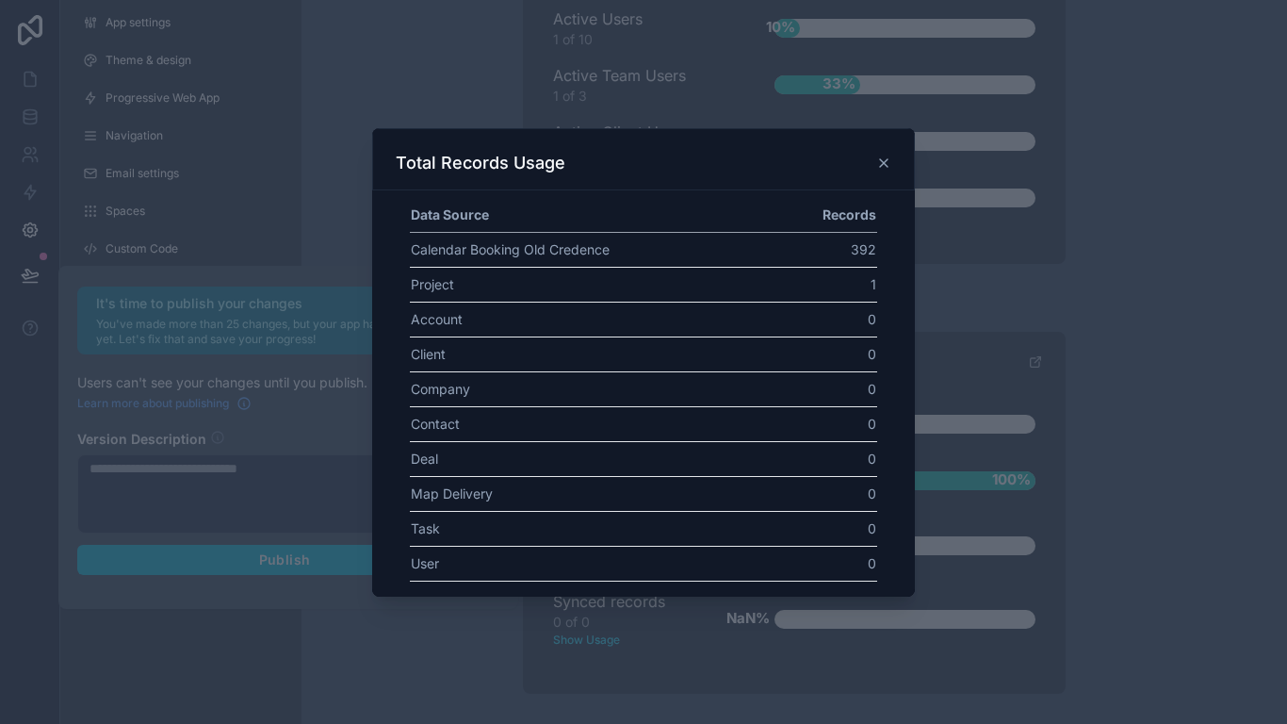
click at [887, 166] on icon at bounding box center [884, 163] width 8 height 8
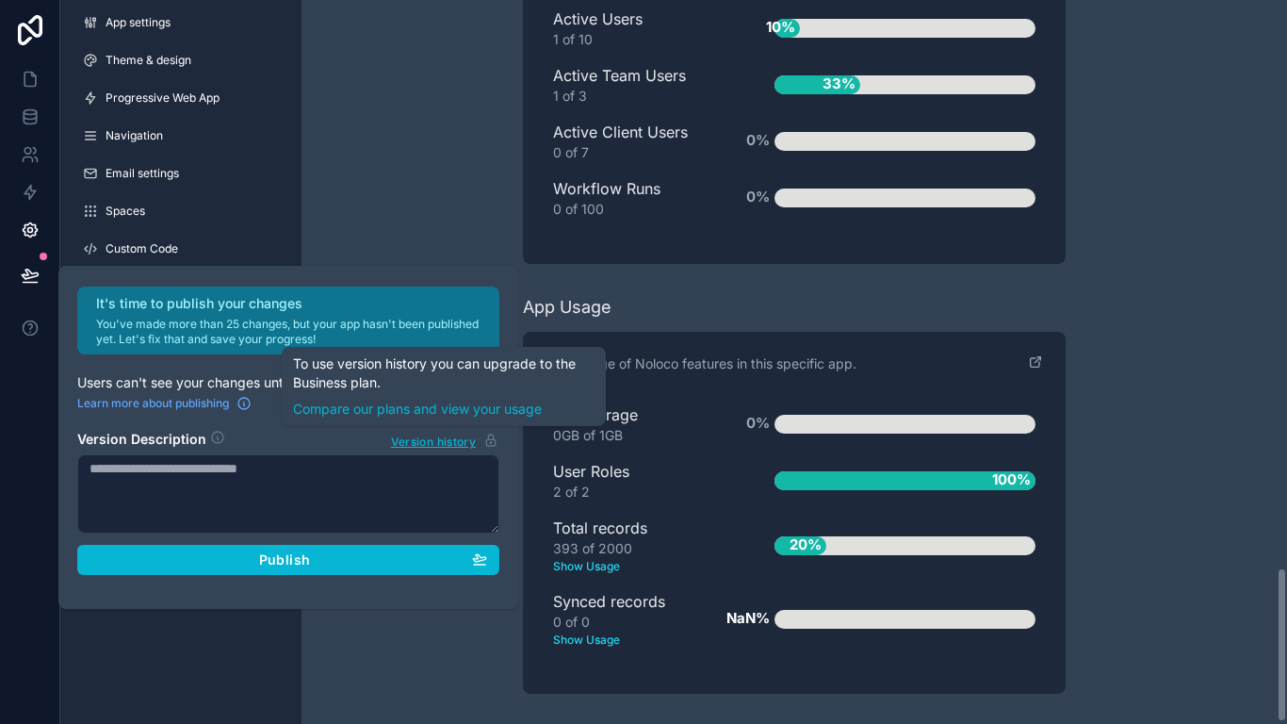
scroll to position [2174, 0]
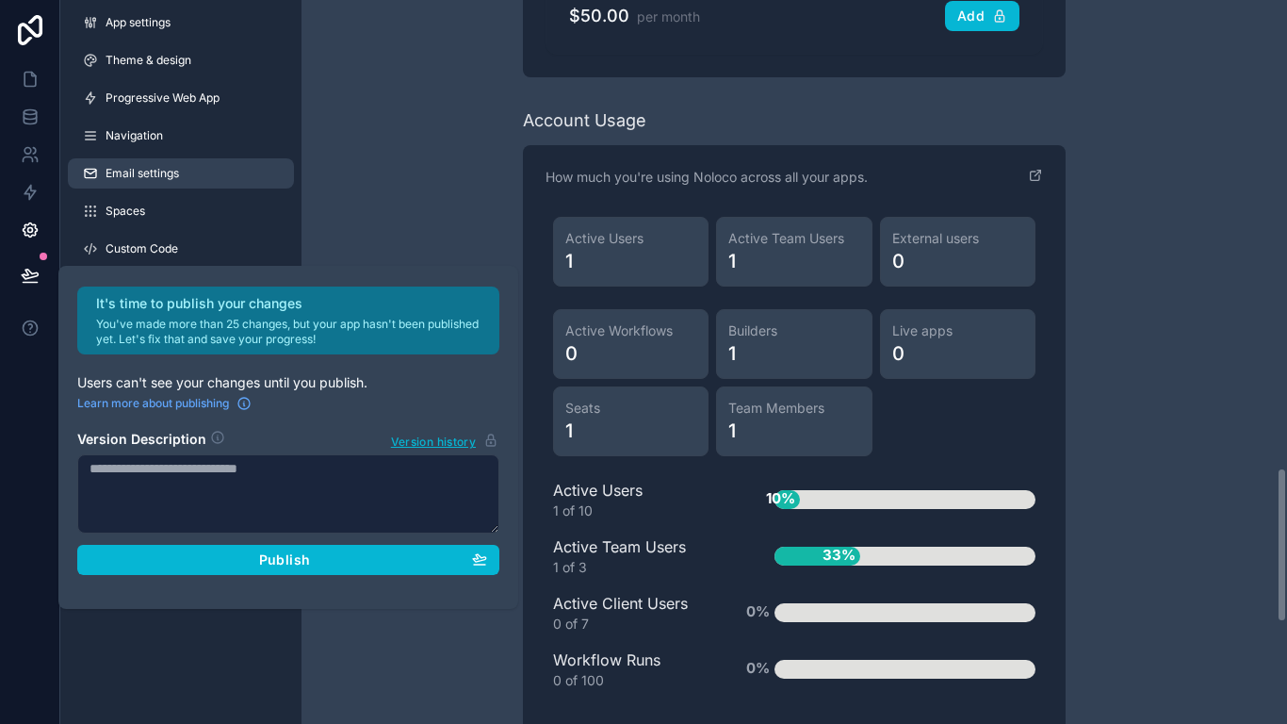
click at [195, 178] on link "Email settings" at bounding box center [181, 173] width 226 height 30
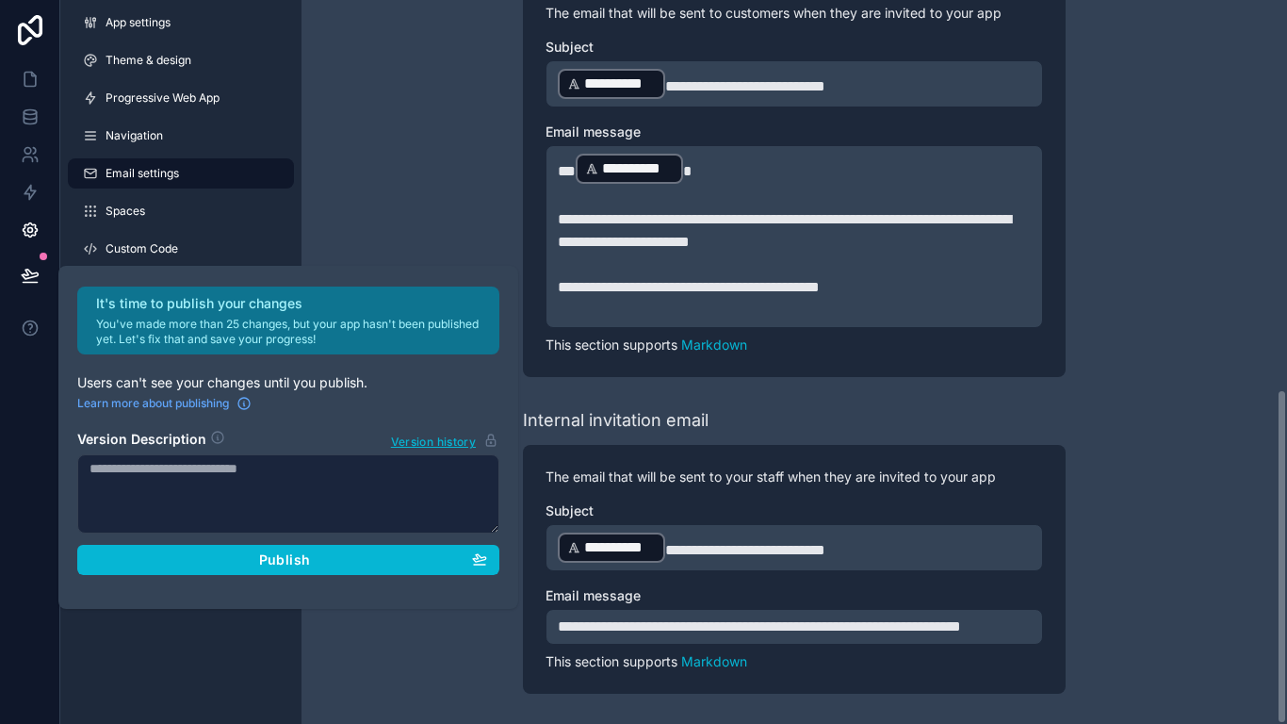
scroll to position [840, 0]
click at [156, 179] on span "Email settings" at bounding box center [142, 173] width 73 height 15
click at [160, 147] on link "Navigation" at bounding box center [181, 136] width 226 height 30
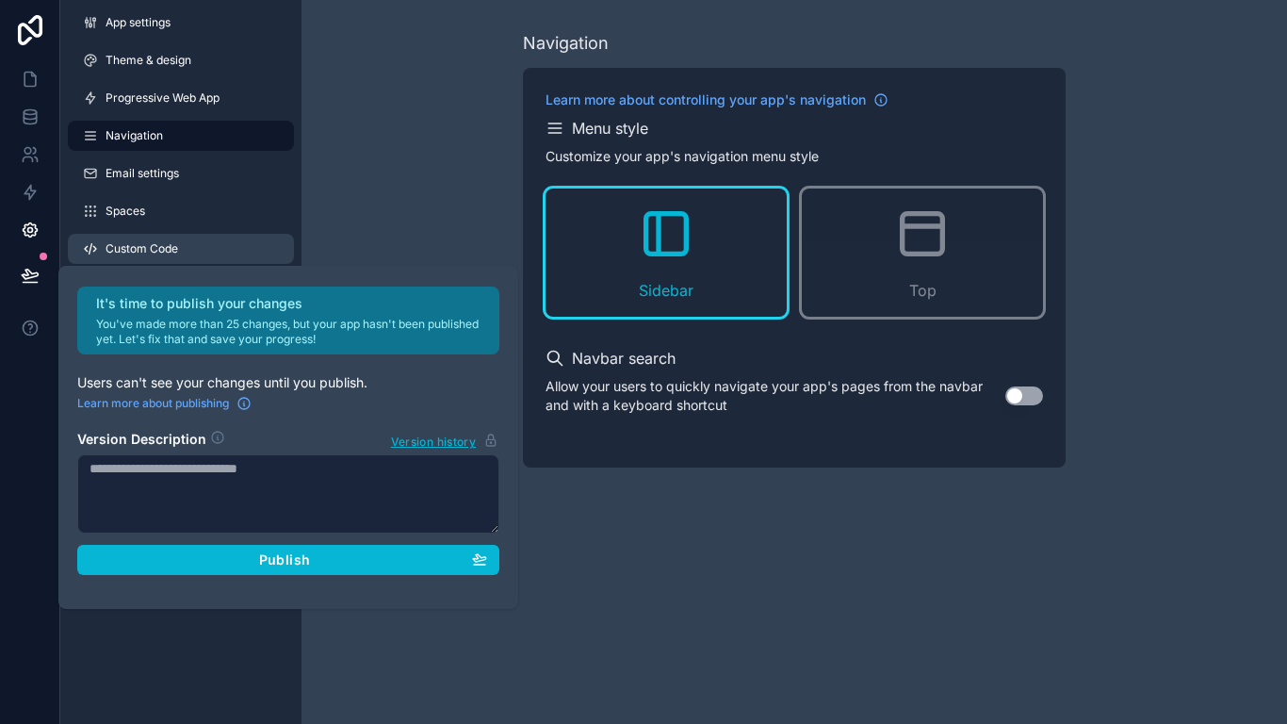
click at [160, 244] on span "Custom Code" at bounding box center [142, 248] width 73 height 15
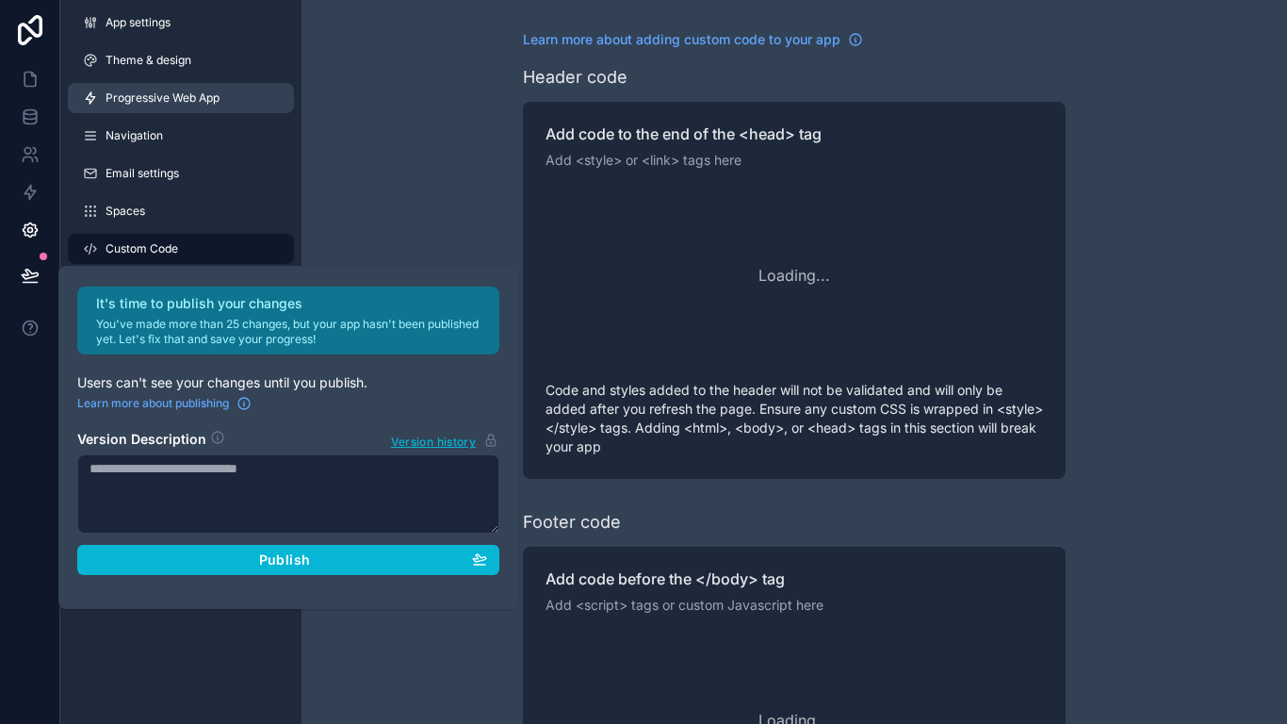
click at [160, 107] on link "Progressive Web App" at bounding box center [181, 98] width 226 height 30
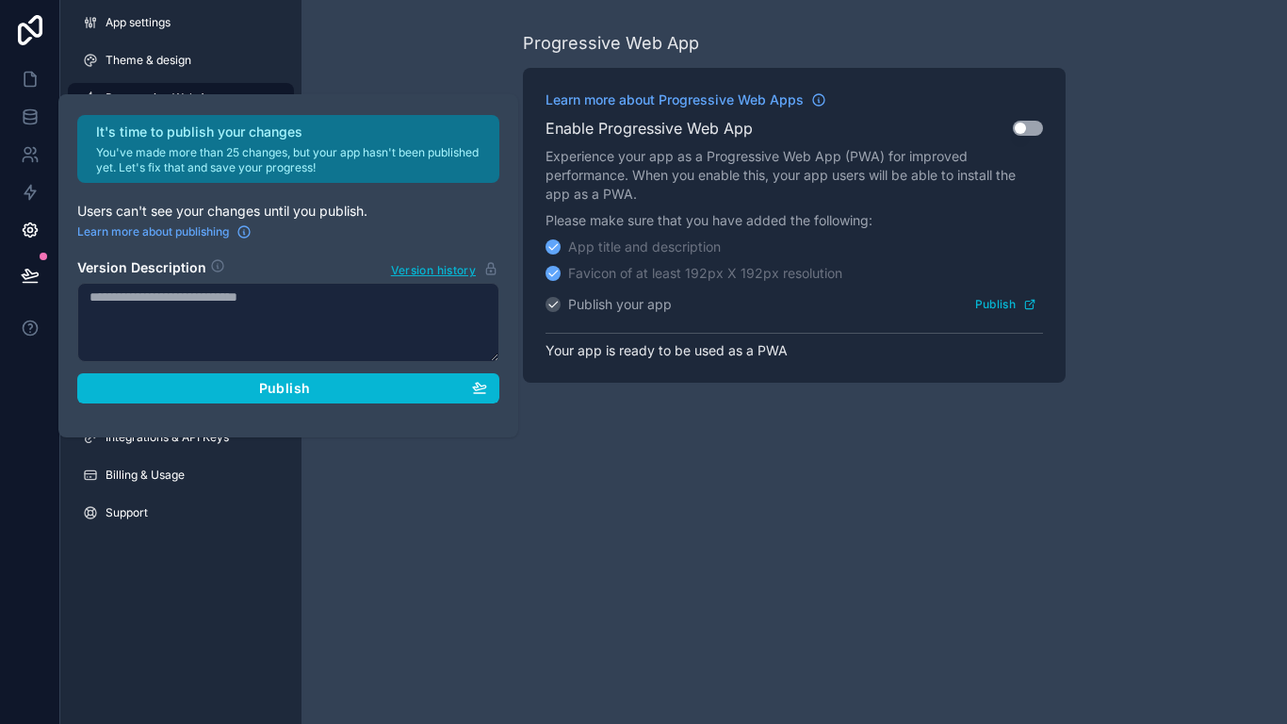
click at [1026, 125] on button "Use setting" at bounding box center [1028, 128] width 30 height 15
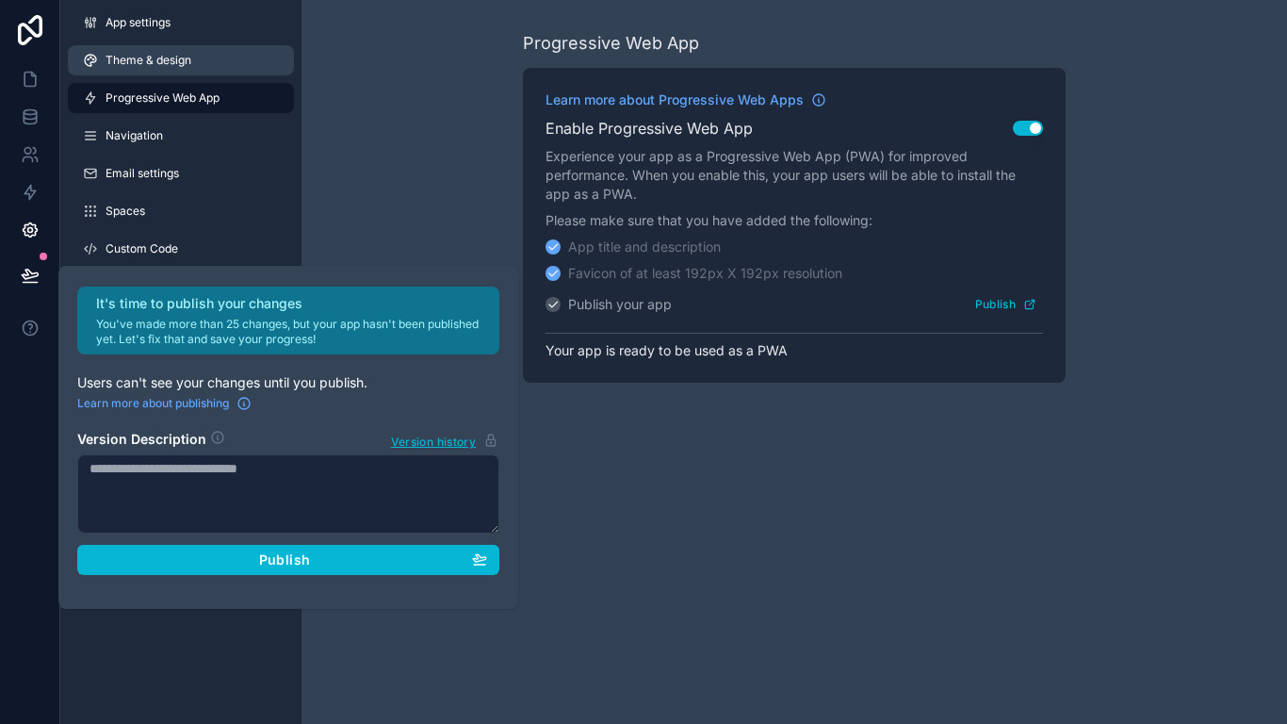
click at [130, 57] on span "Theme & design" at bounding box center [149, 60] width 86 height 15
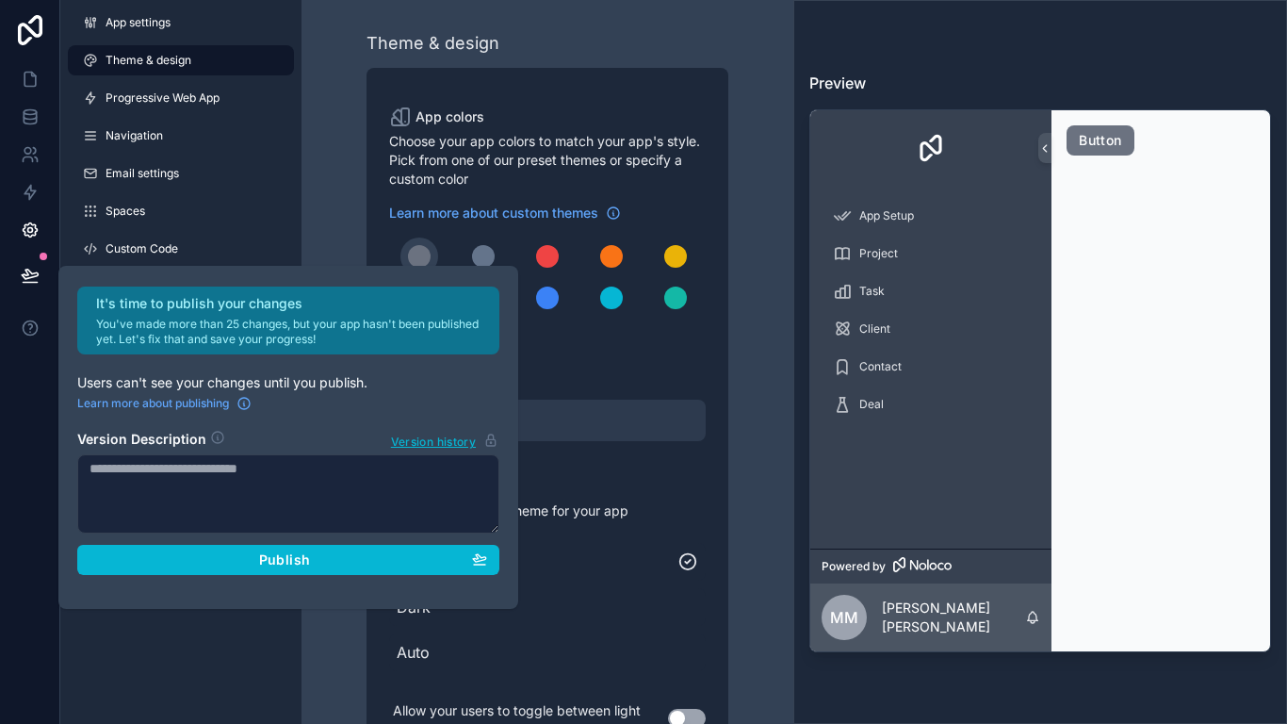
drag, startPoint x: 607, startPoint y: 484, endPoint x: 513, endPoint y: 649, distance: 189.9
click at [513, 603] on span "Auto" at bounding box center [548, 652] width 302 height 23
drag, startPoint x: 461, startPoint y: 654, endPoint x: 413, endPoint y: 648, distance: 48.4
click at [413, 603] on span "Auto" at bounding box center [537, 652] width 281 height 23
click at [617, 253] on div "scrollable content" at bounding box center [611, 256] width 23 height 23
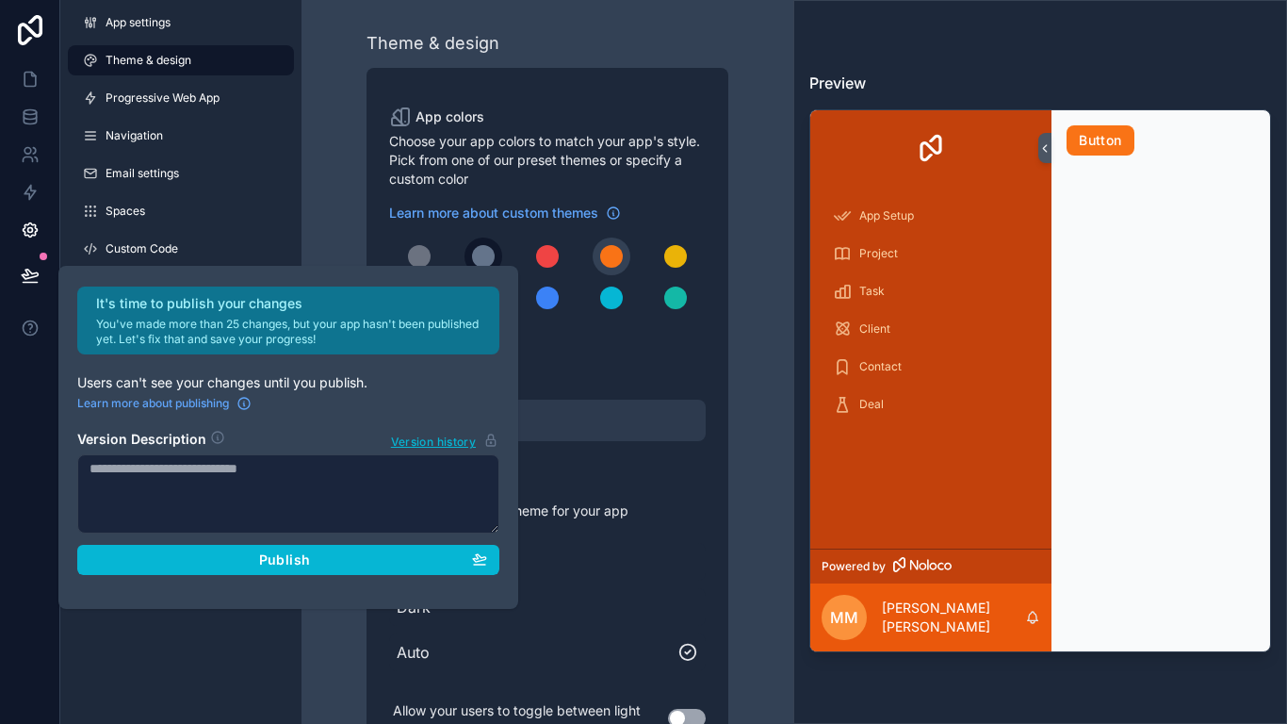
click at [486, 258] on div "scrollable content" at bounding box center [483, 256] width 23 height 23
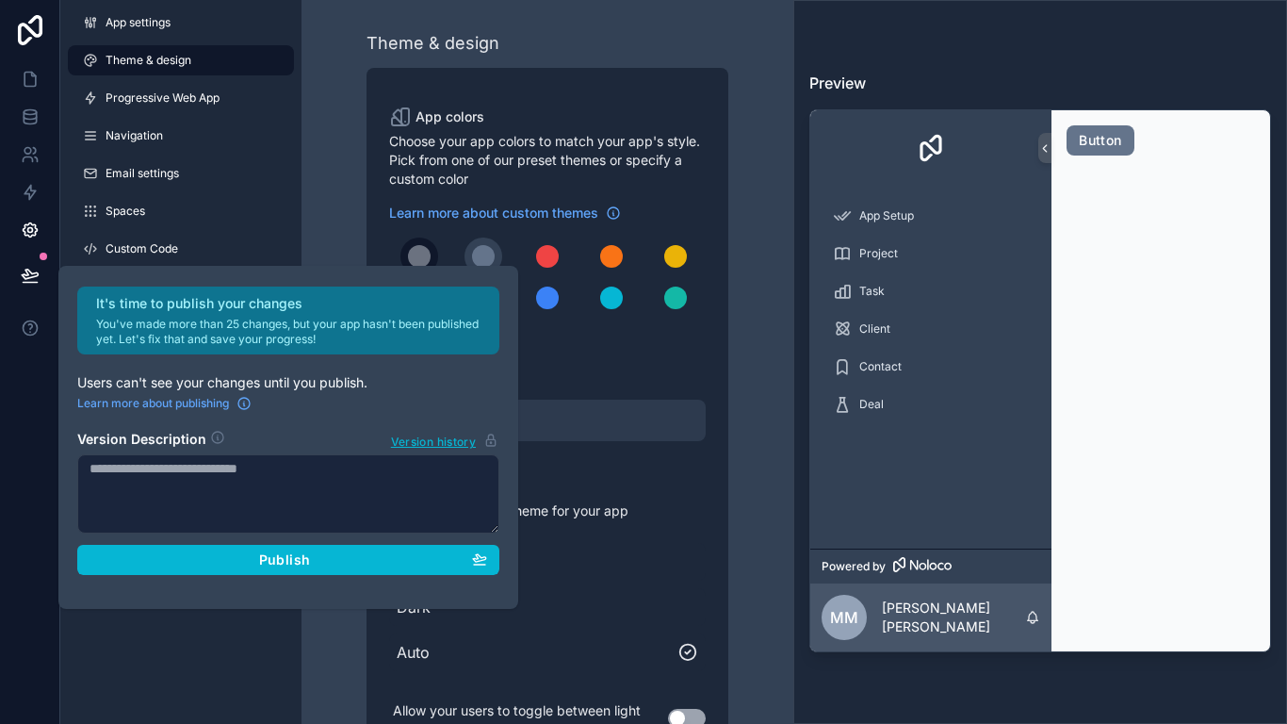
click at [419, 247] on div "scrollable content" at bounding box center [419, 256] width 23 height 23
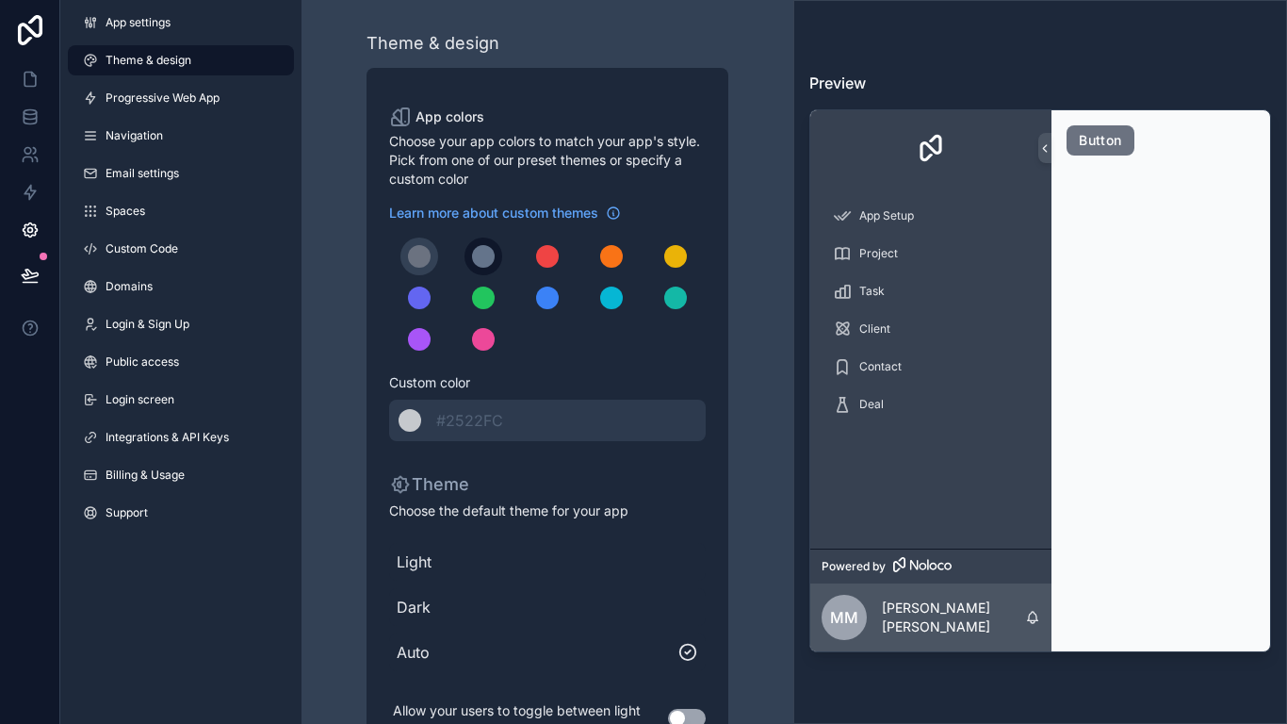
click at [494, 255] on div "scrollable content" at bounding box center [483, 256] width 23 height 23
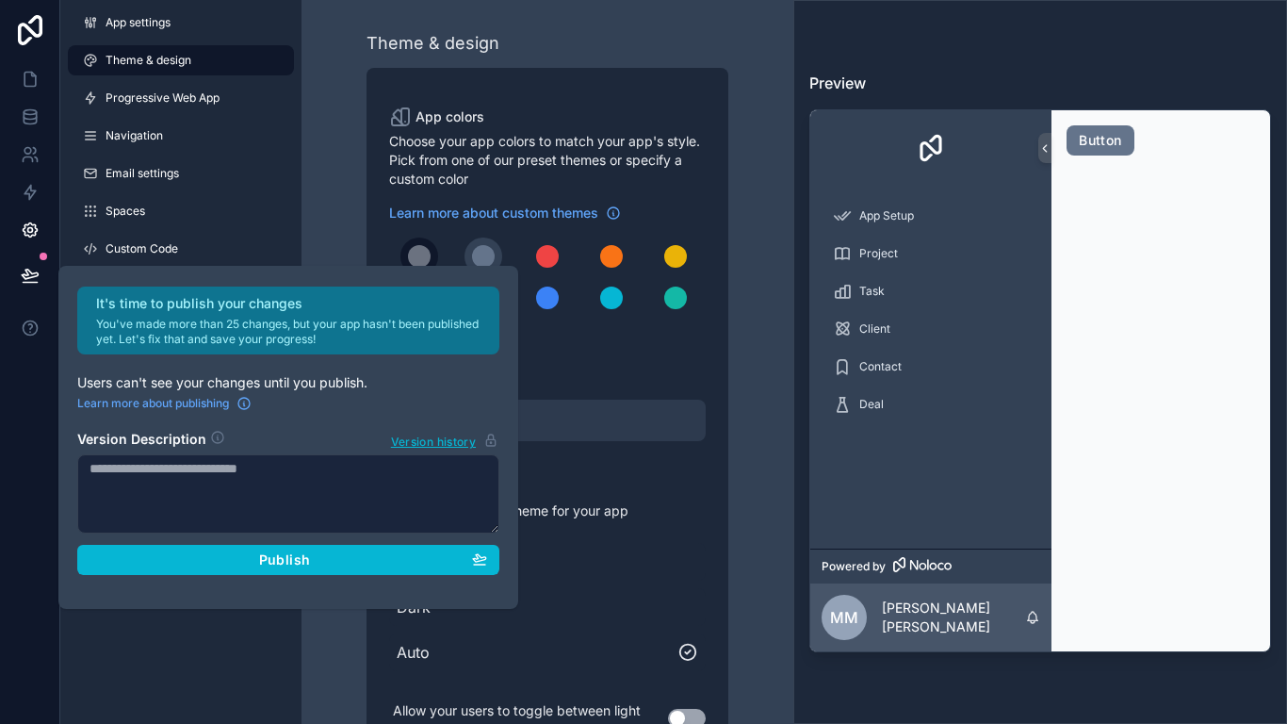
click at [407, 254] on button "scrollable content" at bounding box center [419, 256] width 38 height 38
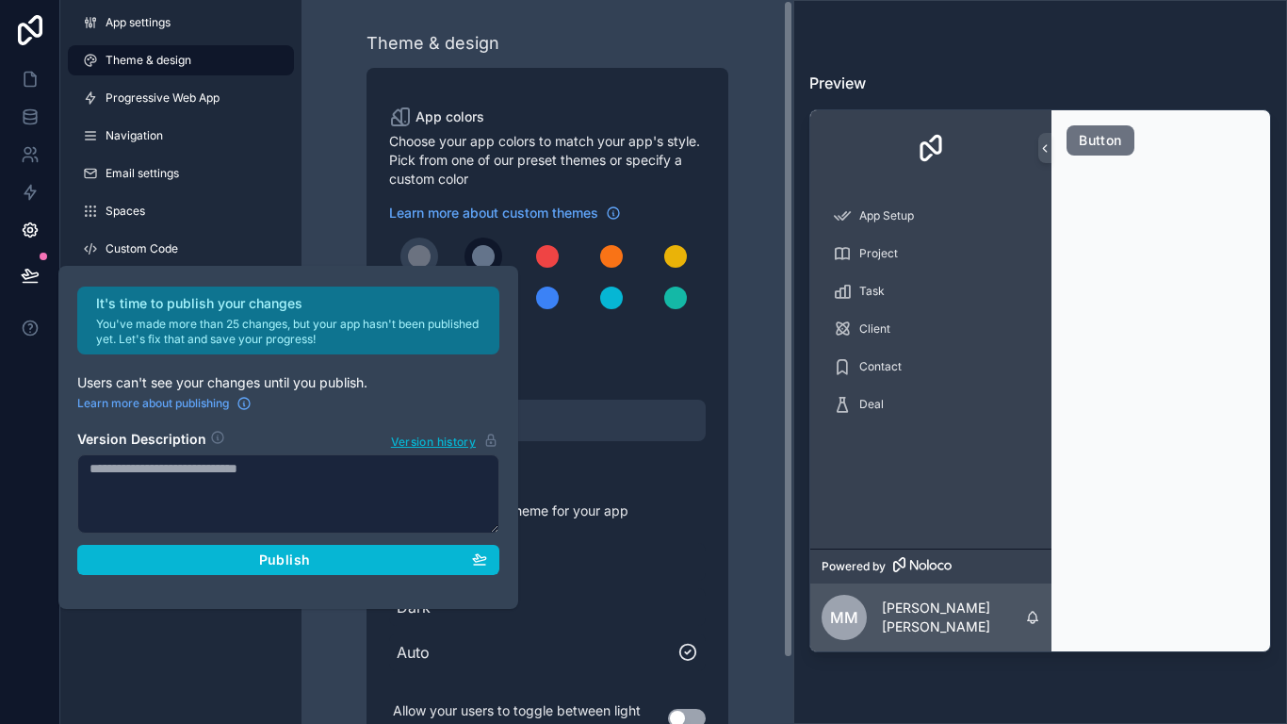
click at [471, 254] on button "scrollable content" at bounding box center [484, 256] width 38 height 38
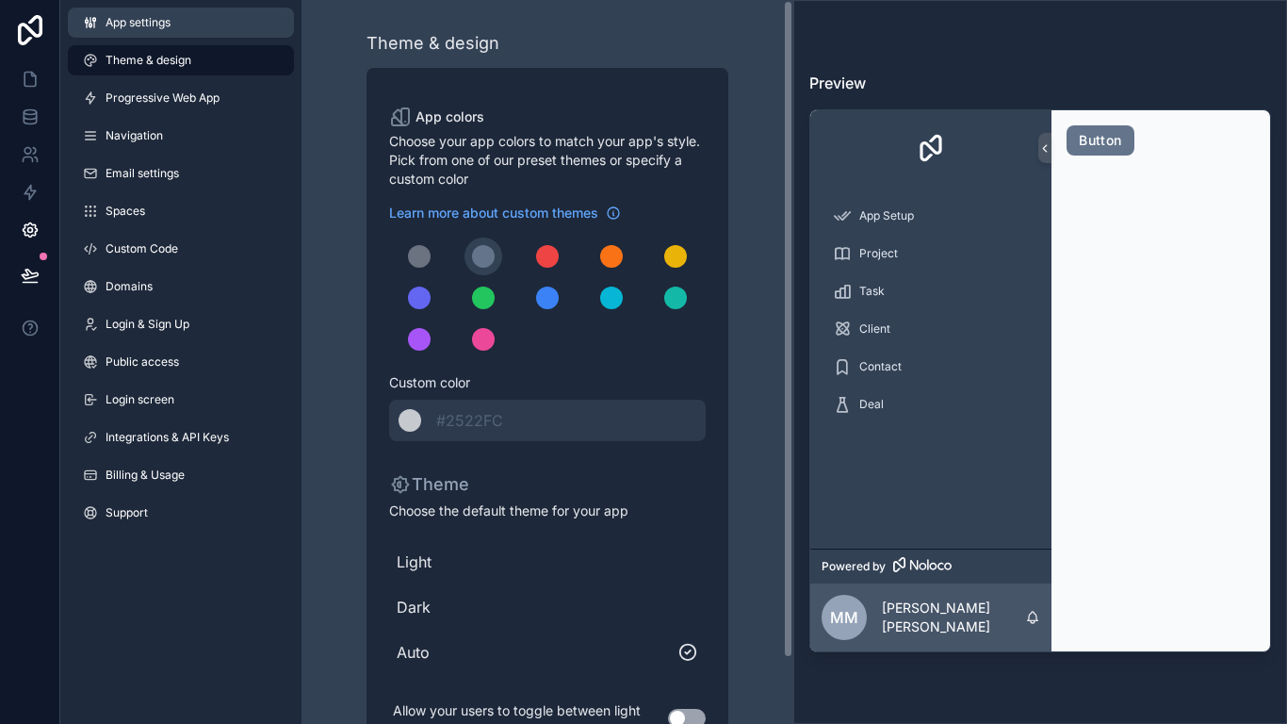
click at [88, 22] on icon at bounding box center [87, 21] width 3 height 3
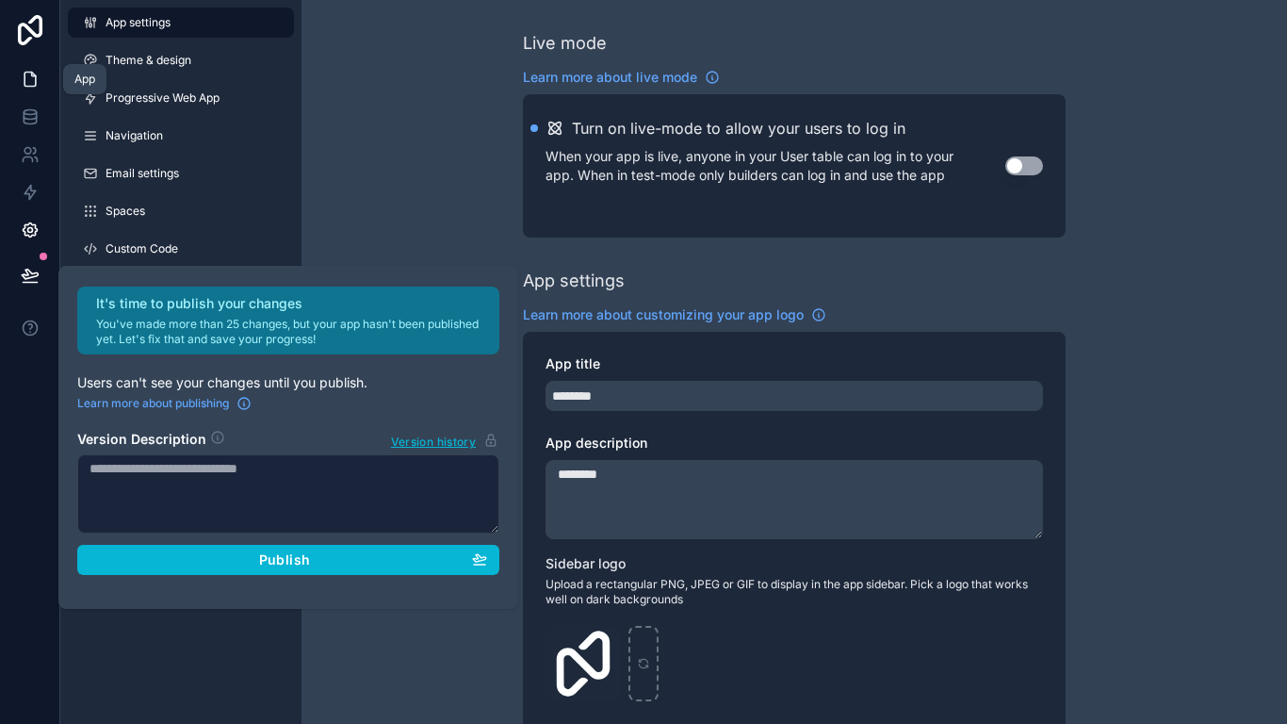
click at [30, 92] on link at bounding box center [29, 79] width 59 height 38
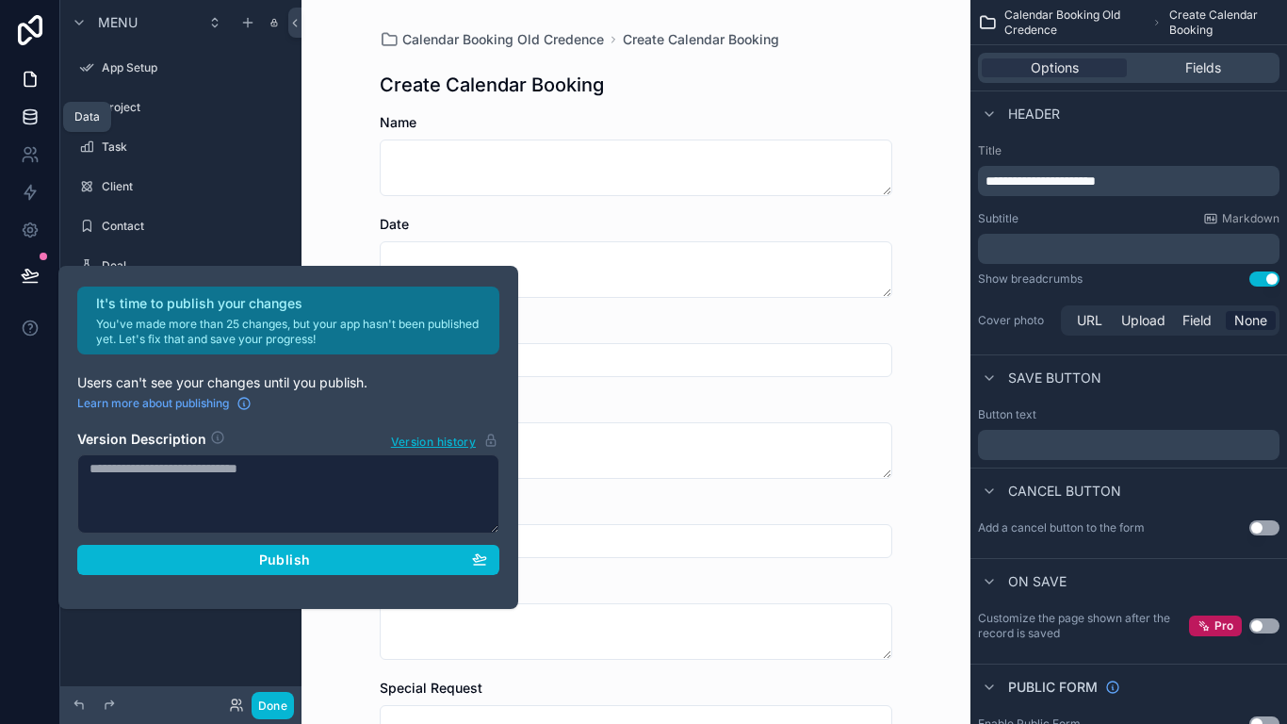
click at [24, 117] on icon at bounding box center [30, 116] width 19 height 19
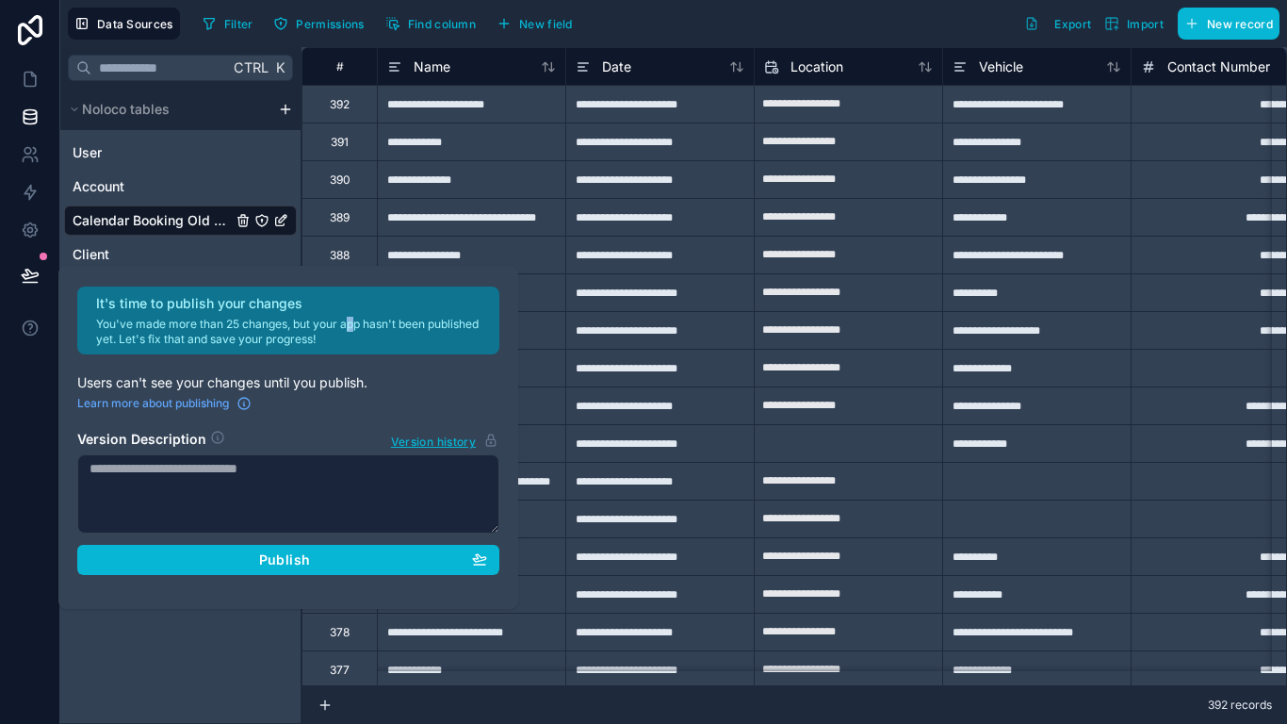
click at [351, 317] on div "It's time to publish your changes You've made more than 25 changes, but your ap…" at bounding box center [292, 320] width 392 height 53
drag, startPoint x: 291, startPoint y: 333, endPoint x: 281, endPoint y: 340, distance: 12.8
click at [289, 334] on p "You've made more than 25 changes, but your app hasn't been published yet. Let's…" at bounding box center [292, 332] width 392 height 30
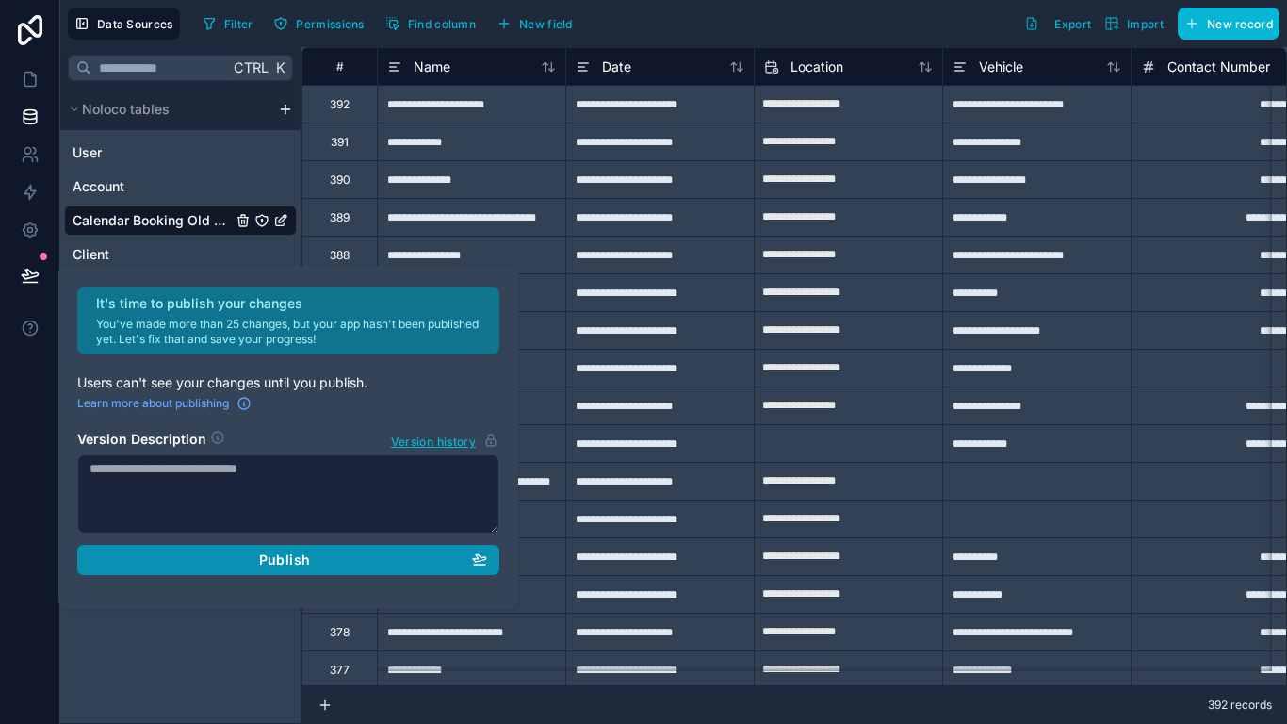
click at [312, 564] on div "Publish" at bounding box center [289, 559] width 398 height 17
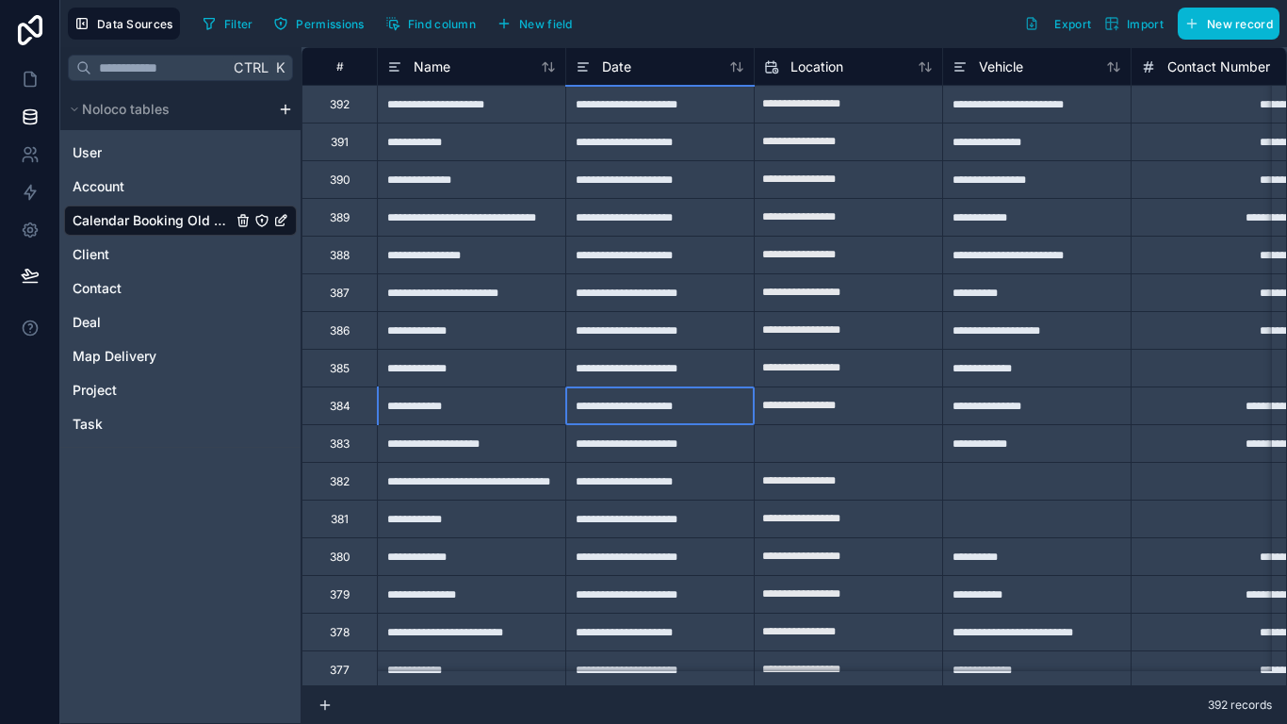
click at [655, 395] on div "**********" at bounding box center [659, 405] width 188 height 38
click at [15, 161] on link at bounding box center [29, 155] width 59 height 38
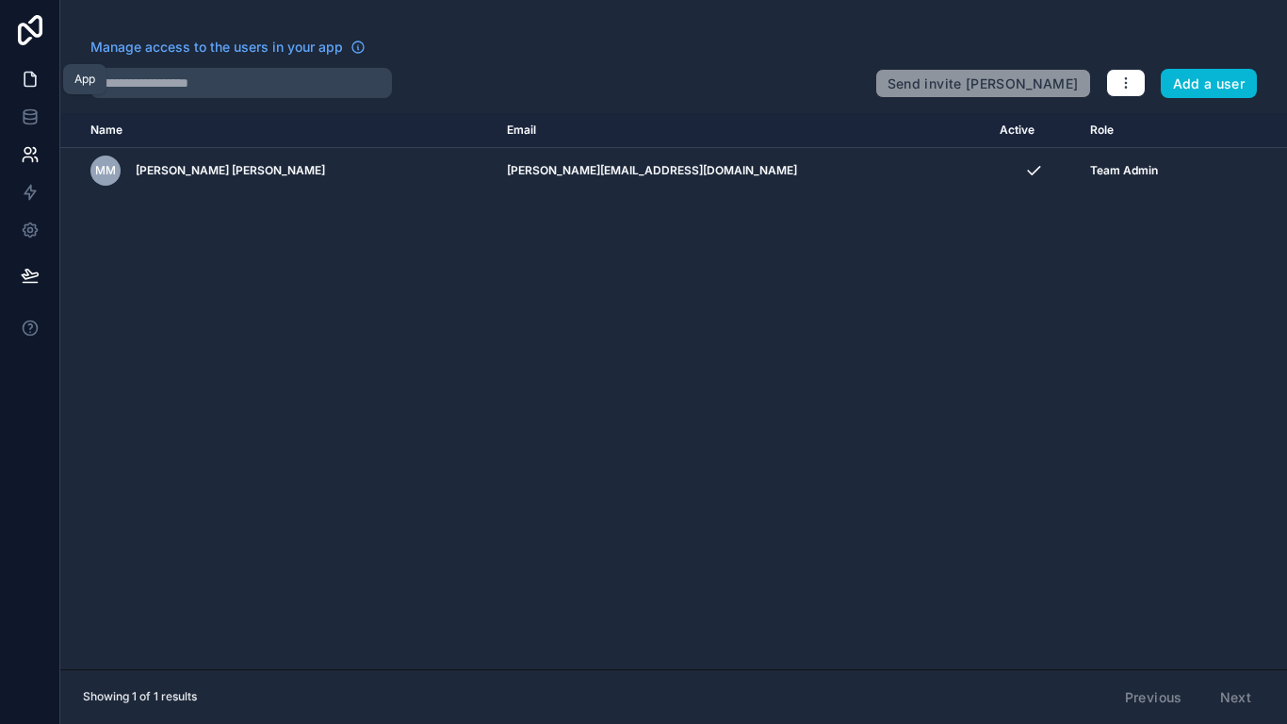
click at [34, 91] on link at bounding box center [29, 79] width 59 height 38
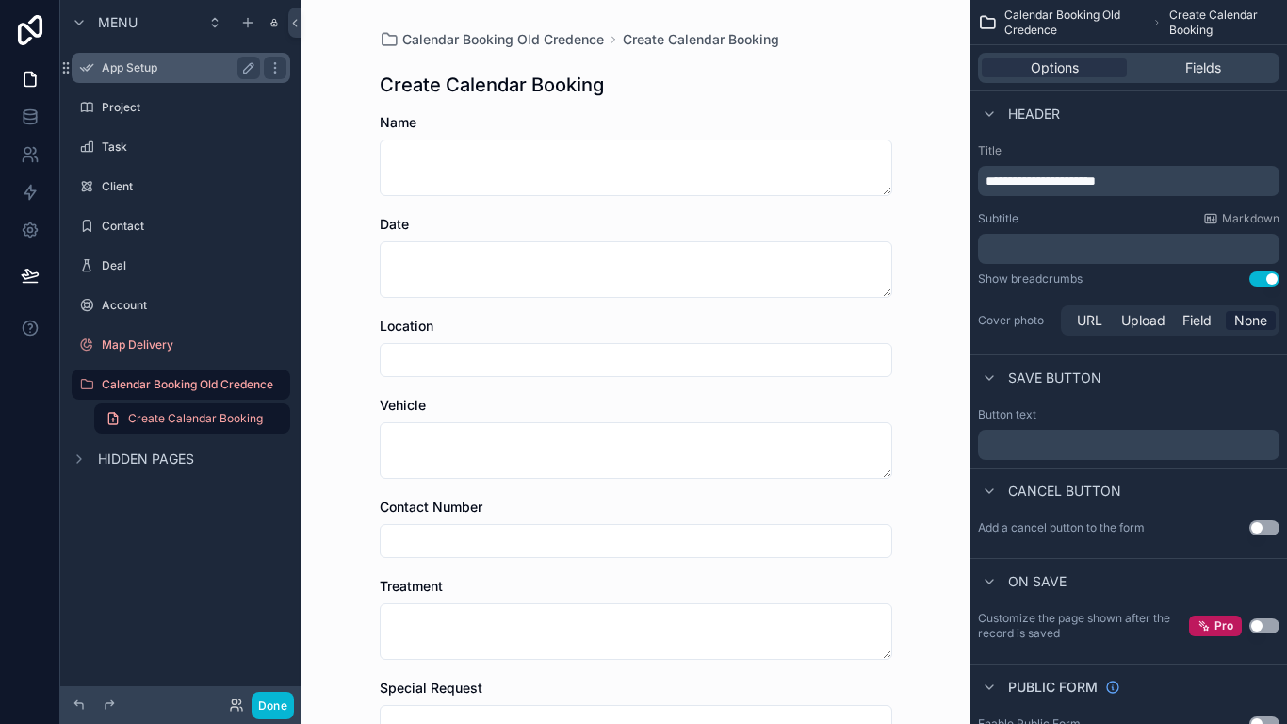
click at [175, 62] on label "App Setup" at bounding box center [177, 67] width 151 height 15
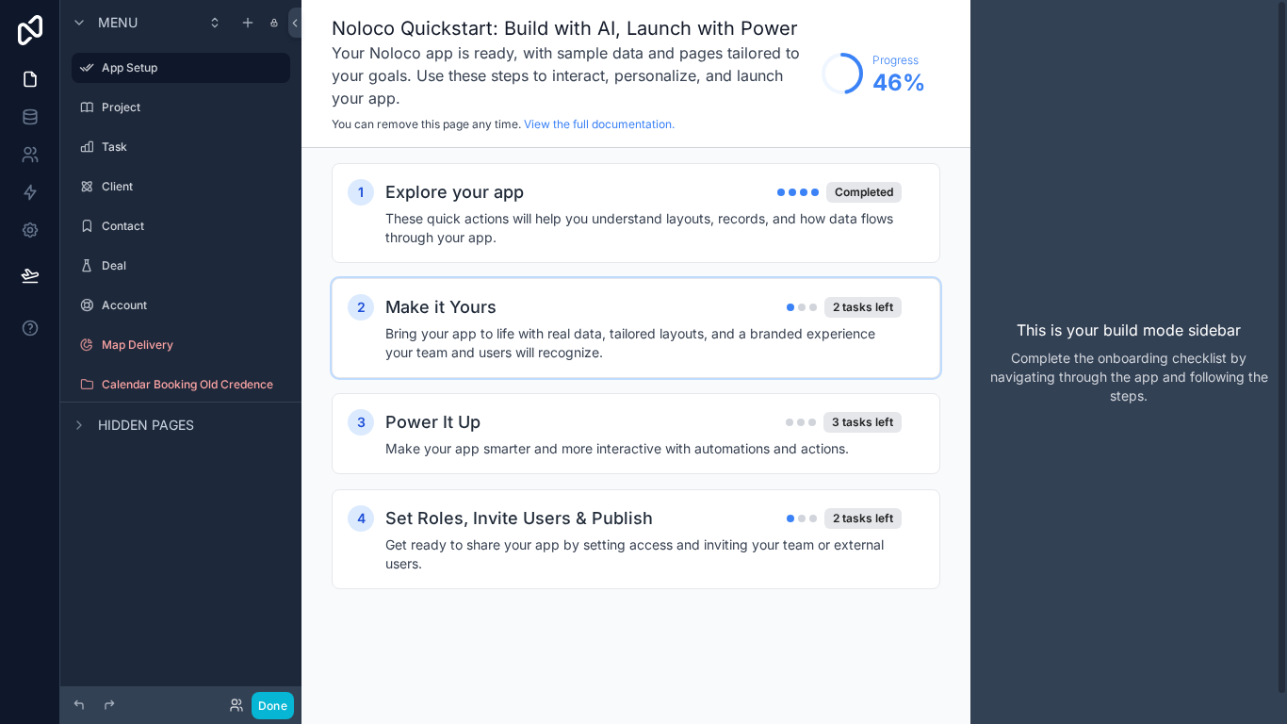
click at [865, 336] on h4 "Bring your app to life with real data, tailored layouts, and a branded experien…" at bounding box center [643, 343] width 516 height 38
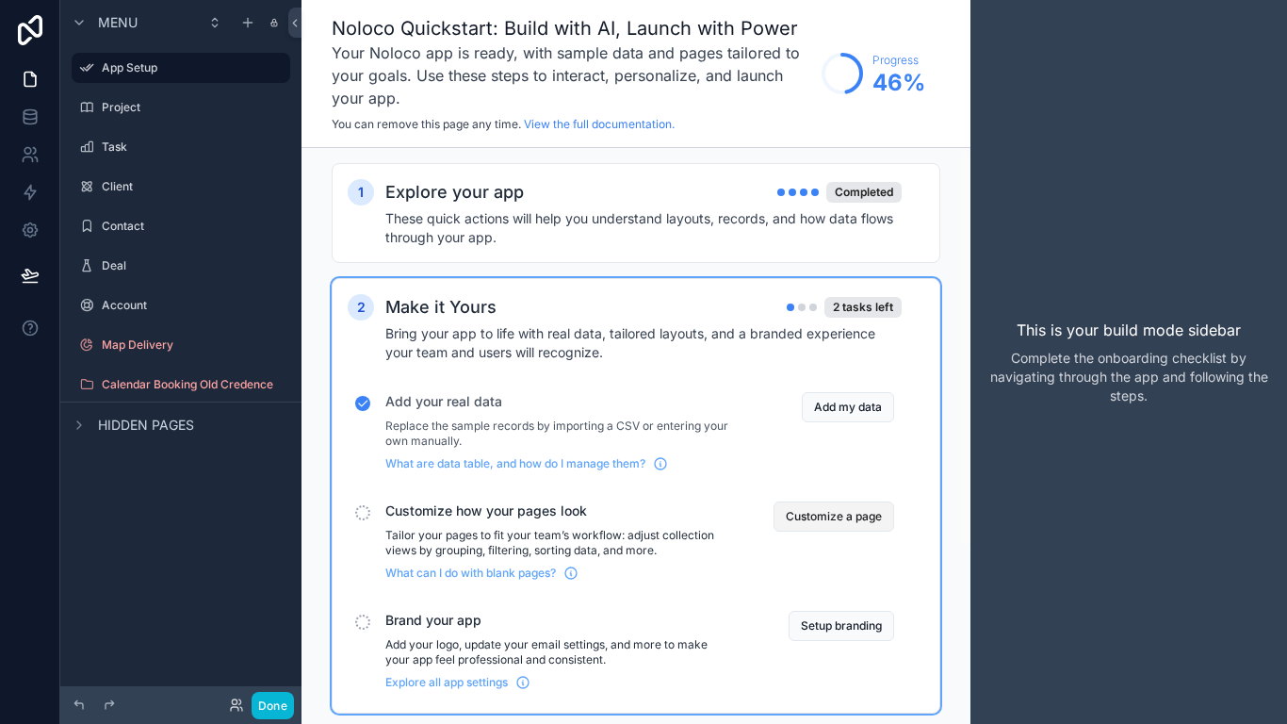
click at [802, 511] on button "Customize a page" at bounding box center [834, 516] width 121 height 30
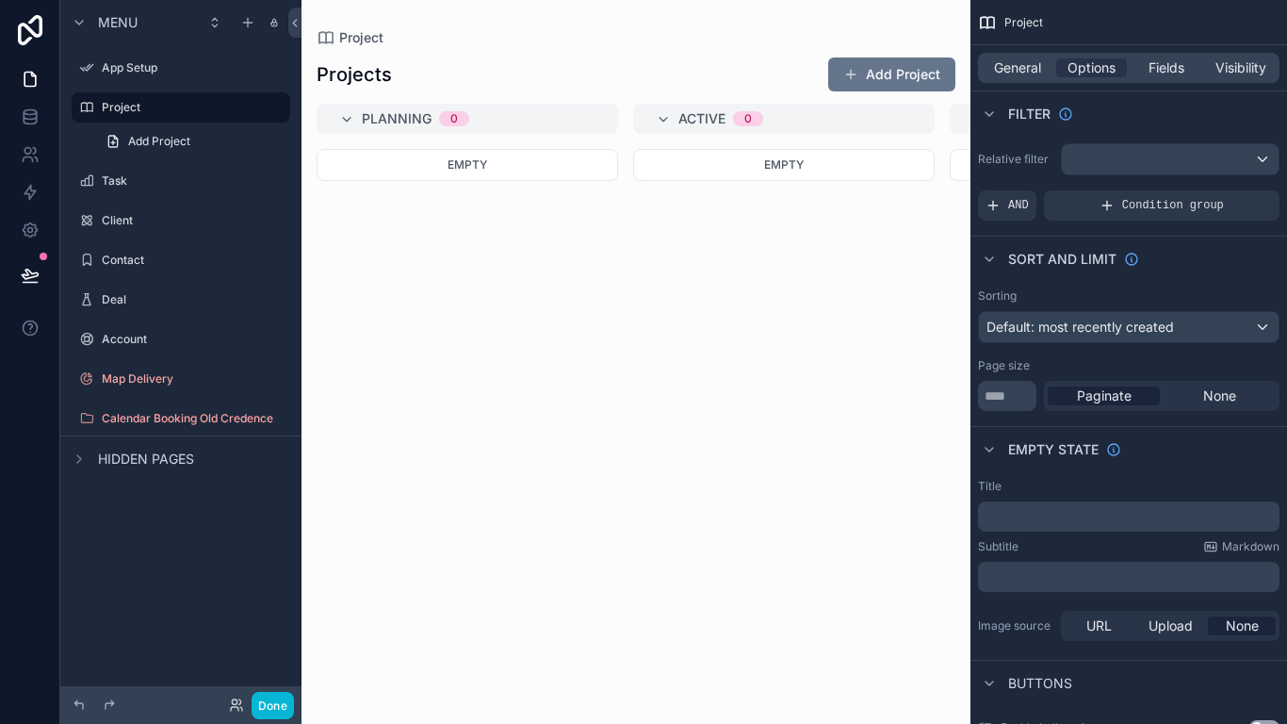
click at [876, 72] on div "scrollable content" at bounding box center [636, 362] width 669 height 724
click at [855, 75] on span "scrollable content" at bounding box center [850, 74] width 15 height 15
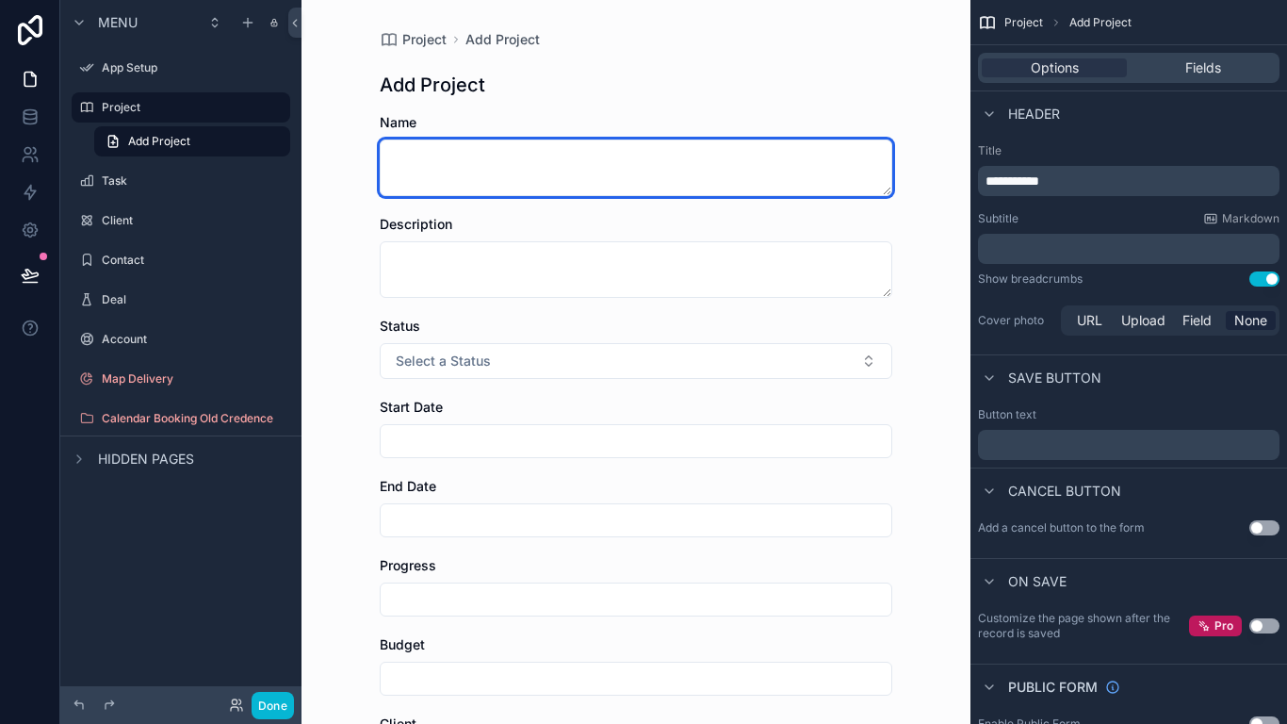
click at [420, 204] on form "Name Description Status Select a Status Start Date End Date Progress Budget Cli…" at bounding box center [636, 612] width 513 height 999
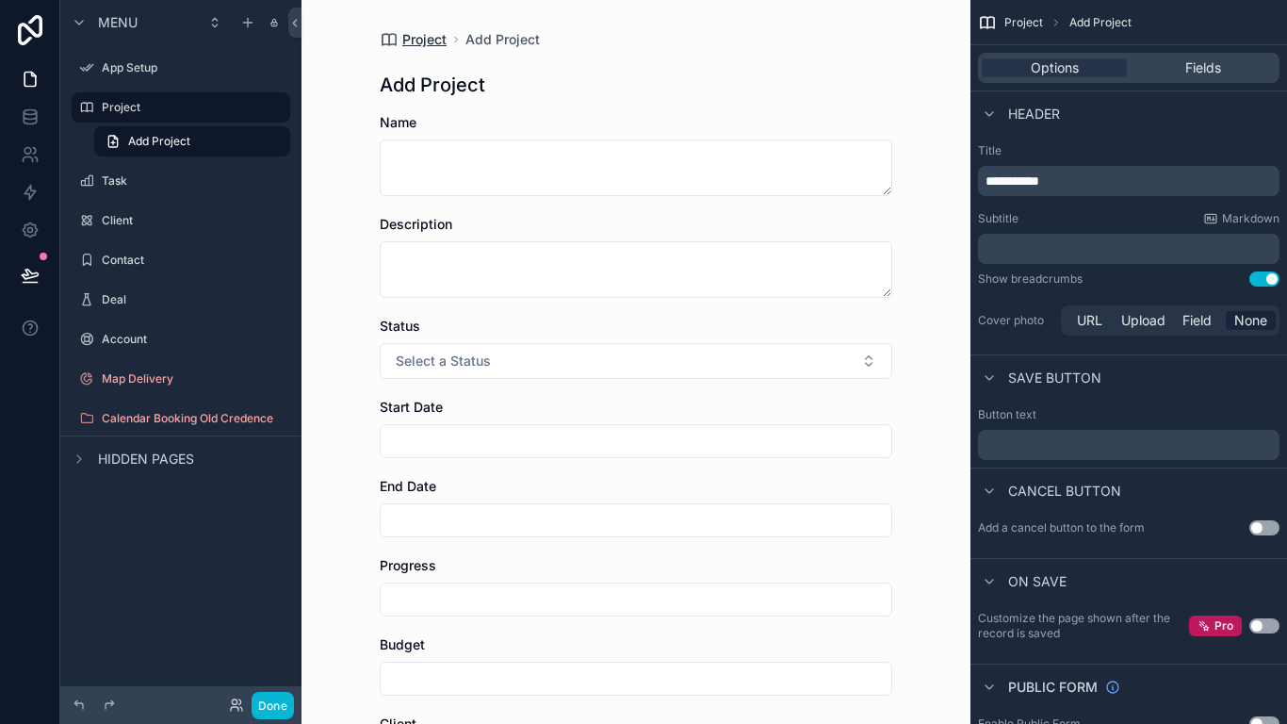
click at [422, 44] on span "Project" at bounding box center [424, 39] width 44 height 19
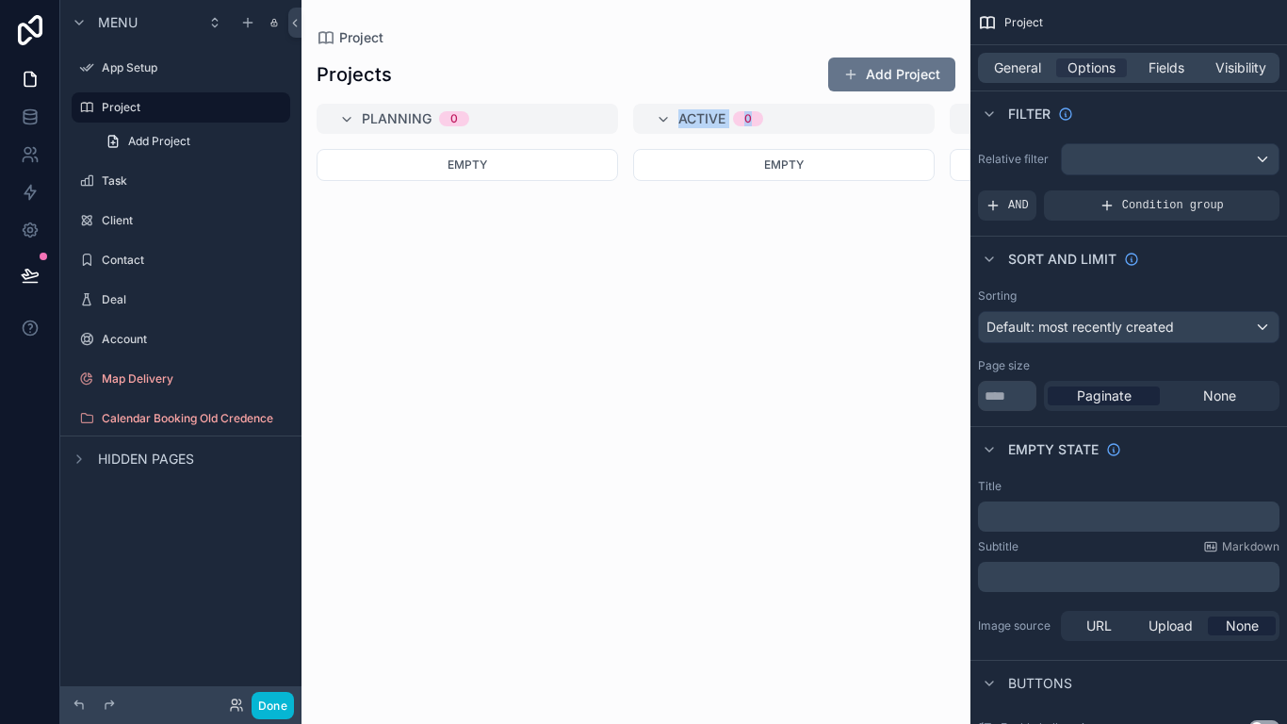
drag, startPoint x: 814, startPoint y: 122, endPoint x: 583, endPoint y: 126, distance: 230.9
click at [584, 126] on div "Planning 0 Empty Active 0 Empty On Hold 0 Empty Completed 0 Empty Cancelled 0 E…" at bounding box center [636, 402] width 669 height 597
click at [832, 291] on div "Empty" at bounding box center [784, 425] width 302 height 552
drag, startPoint x: 700, startPoint y: 118, endPoint x: 798, endPoint y: 100, distance: 99.6
click at [803, 104] on div "Active 0" at bounding box center [795, 119] width 234 height 30
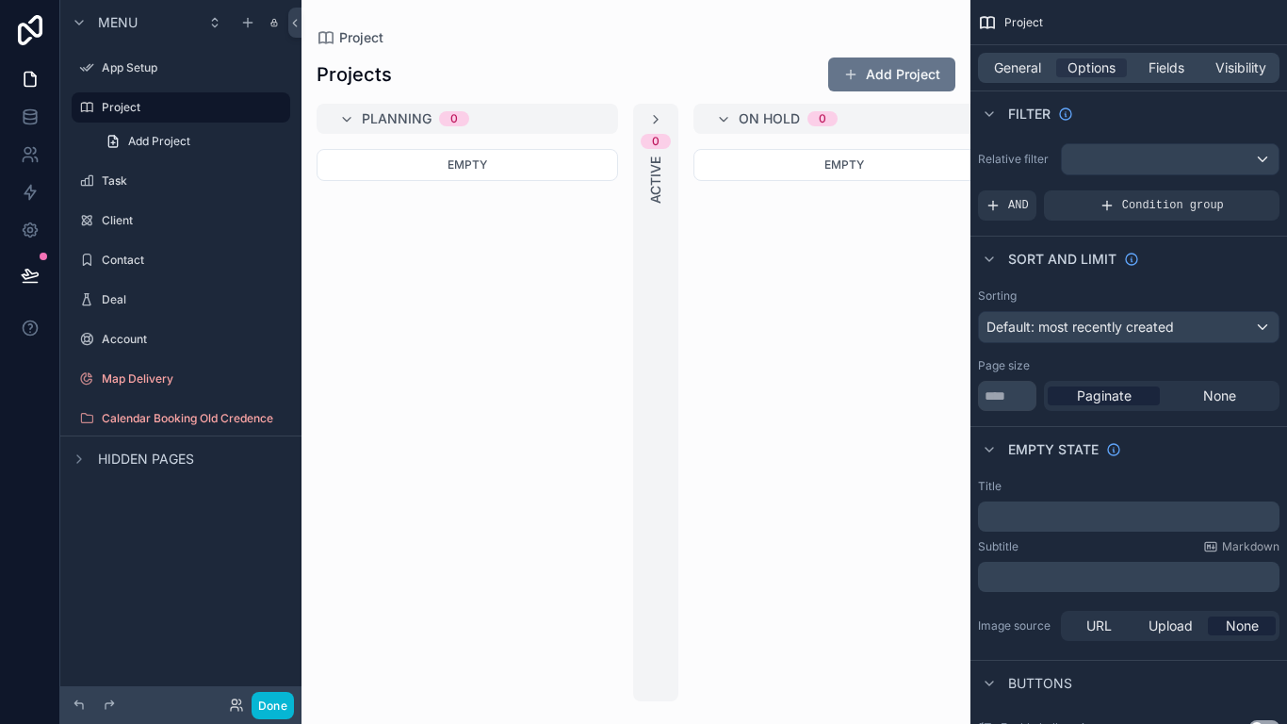
click at [743, 120] on span "On Hold" at bounding box center [769, 118] width 61 height 19
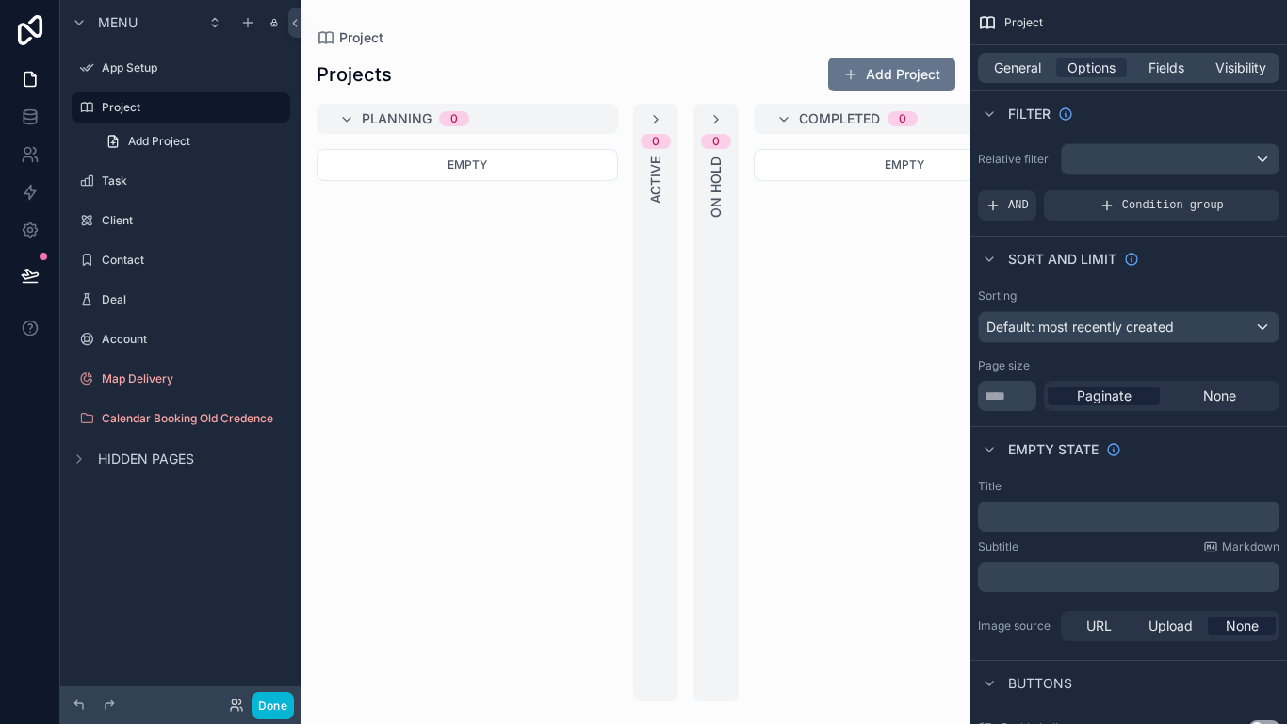
click at [811, 112] on span "Completed" at bounding box center [839, 118] width 81 height 19
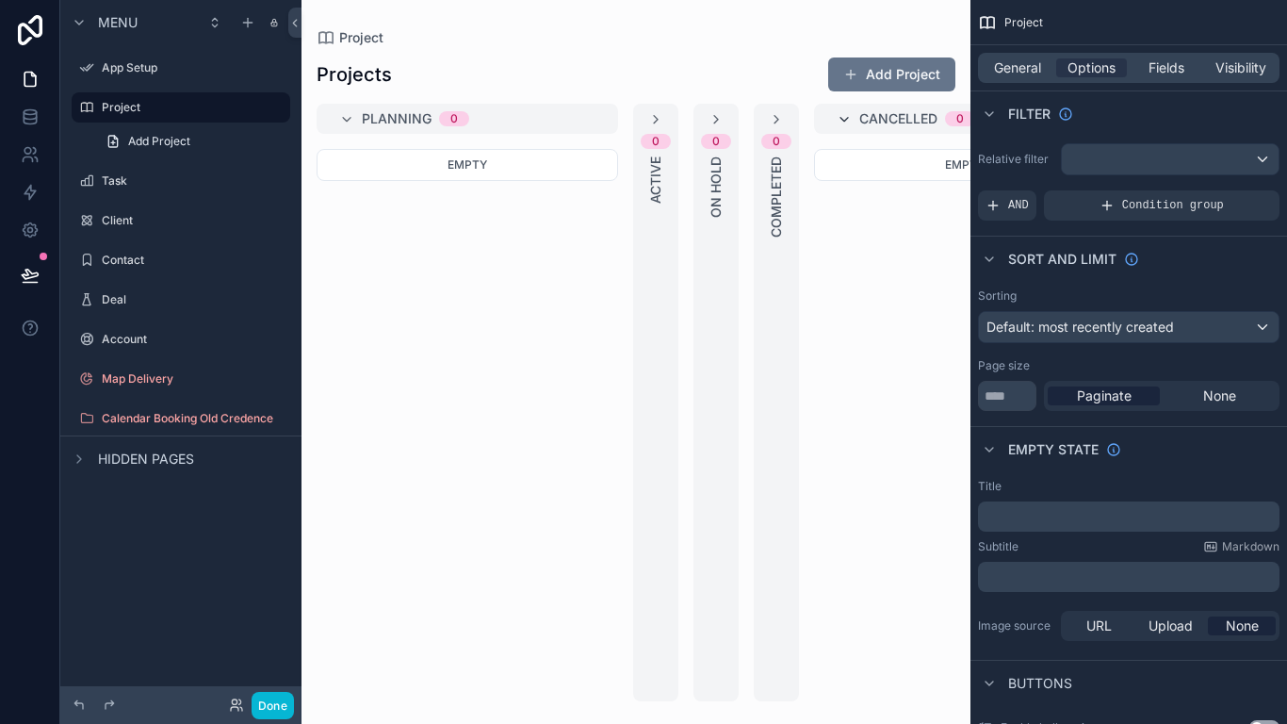
click at [850, 114] on icon "scrollable content" at bounding box center [844, 119] width 15 height 15
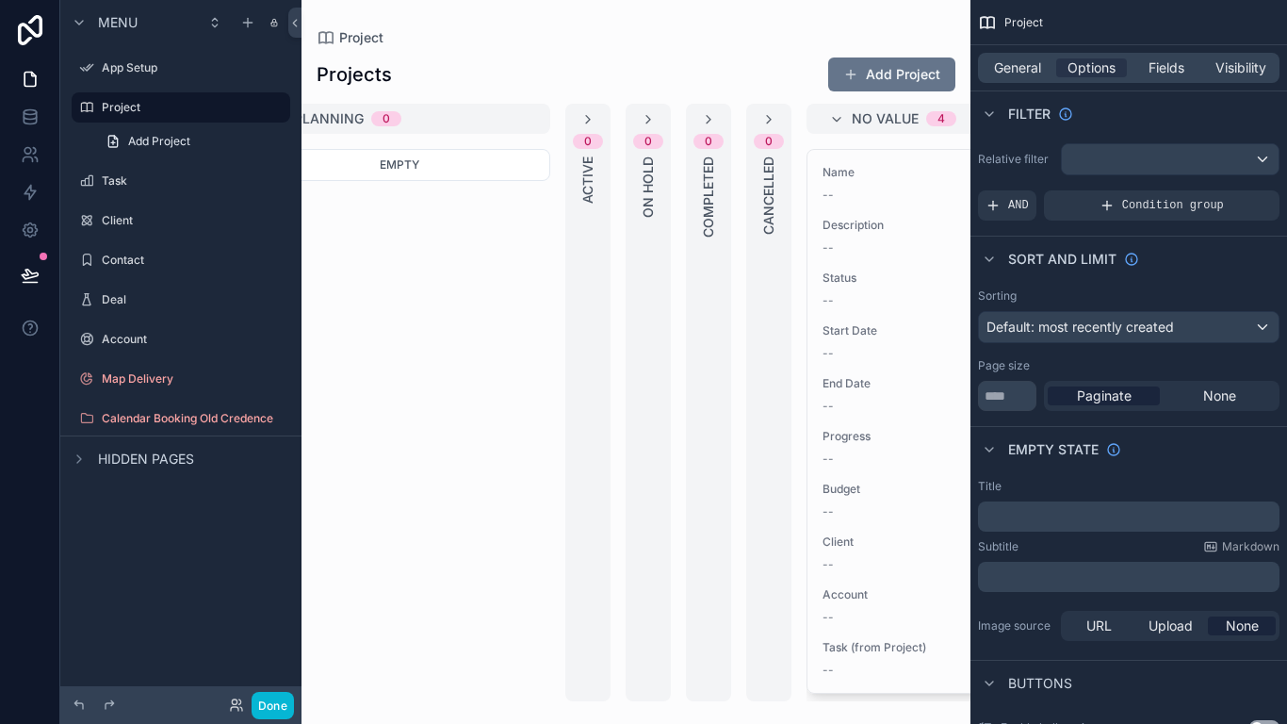
scroll to position [0, 416]
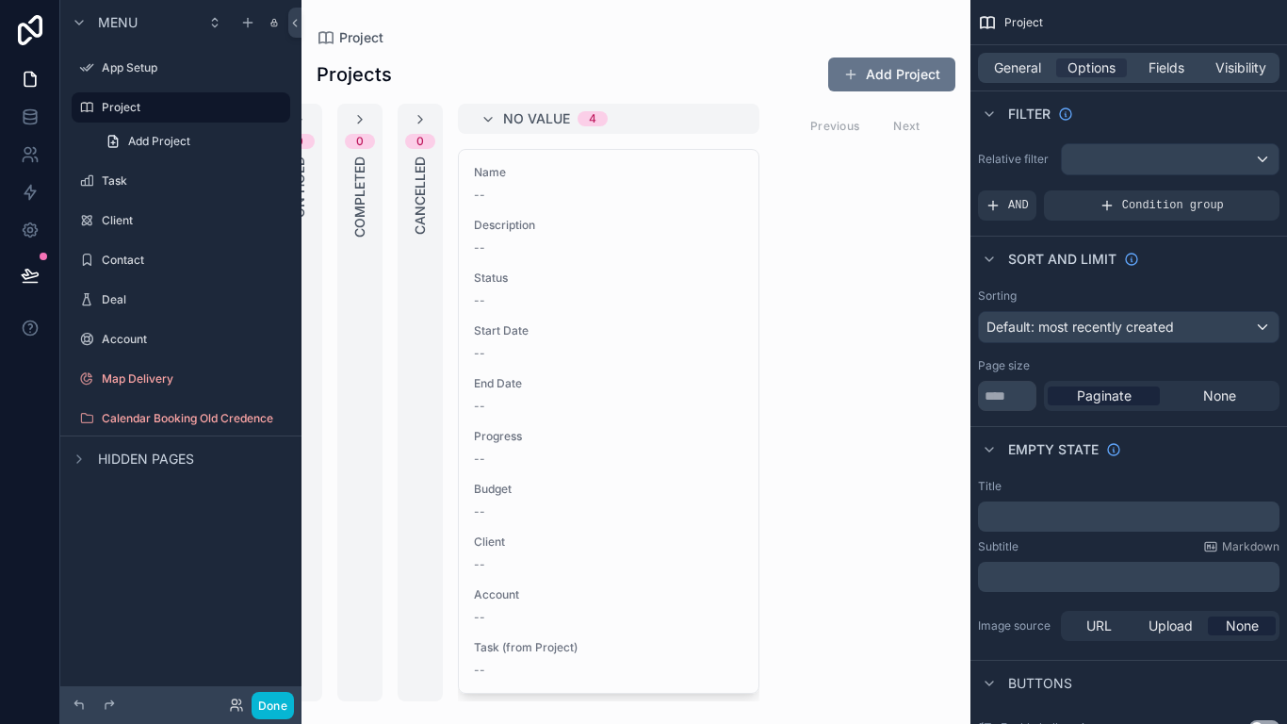
click at [489, 108] on div "No value 4" at bounding box center [609, 119] width 302 height 30
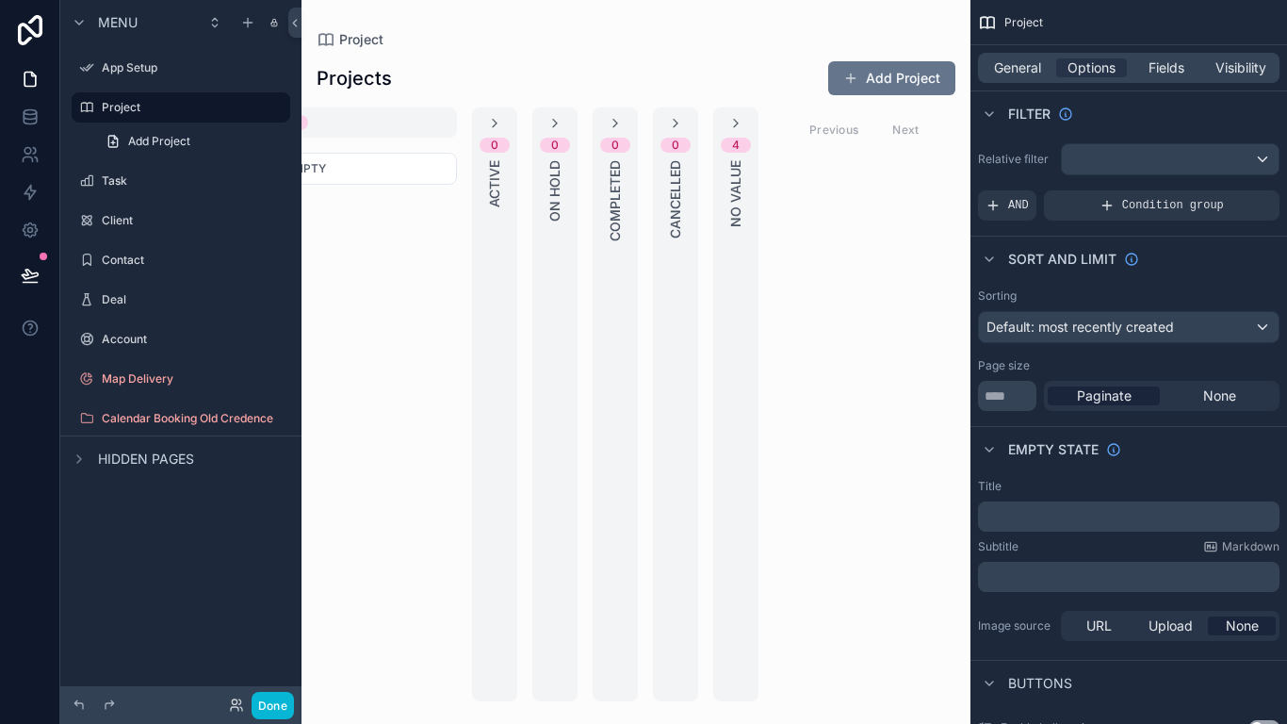
scroll to position [0, 160]
click at [419, 129] on div "Planning 0" at bounding box center [319, 122] width 234 height 30
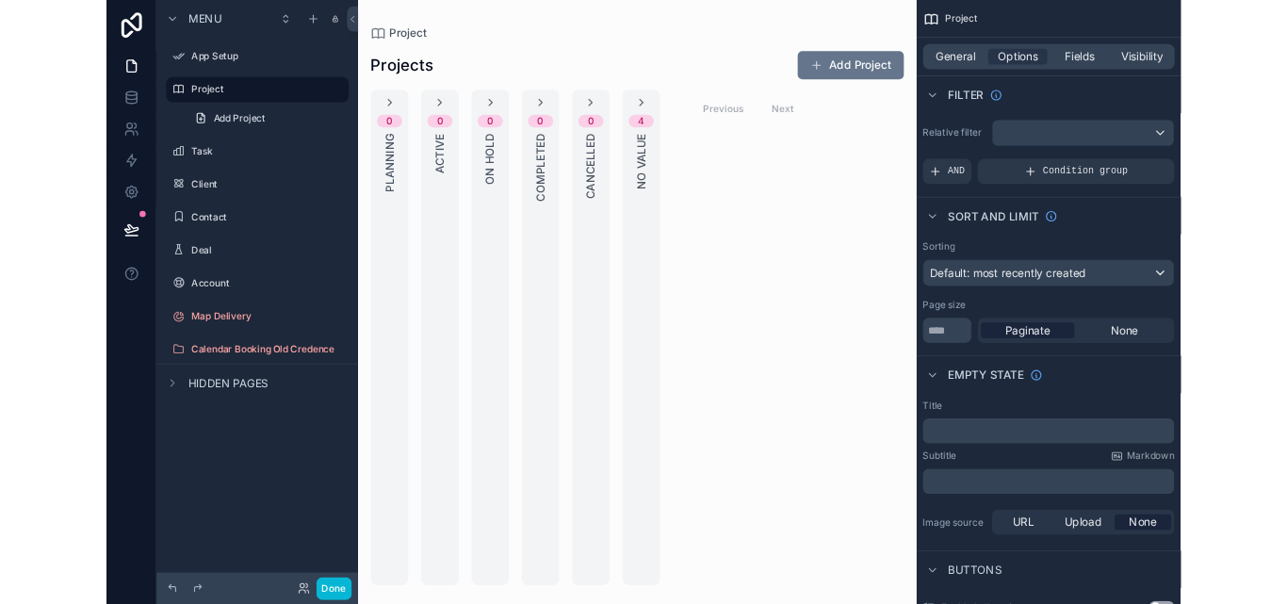
scroll to position [0, 0]
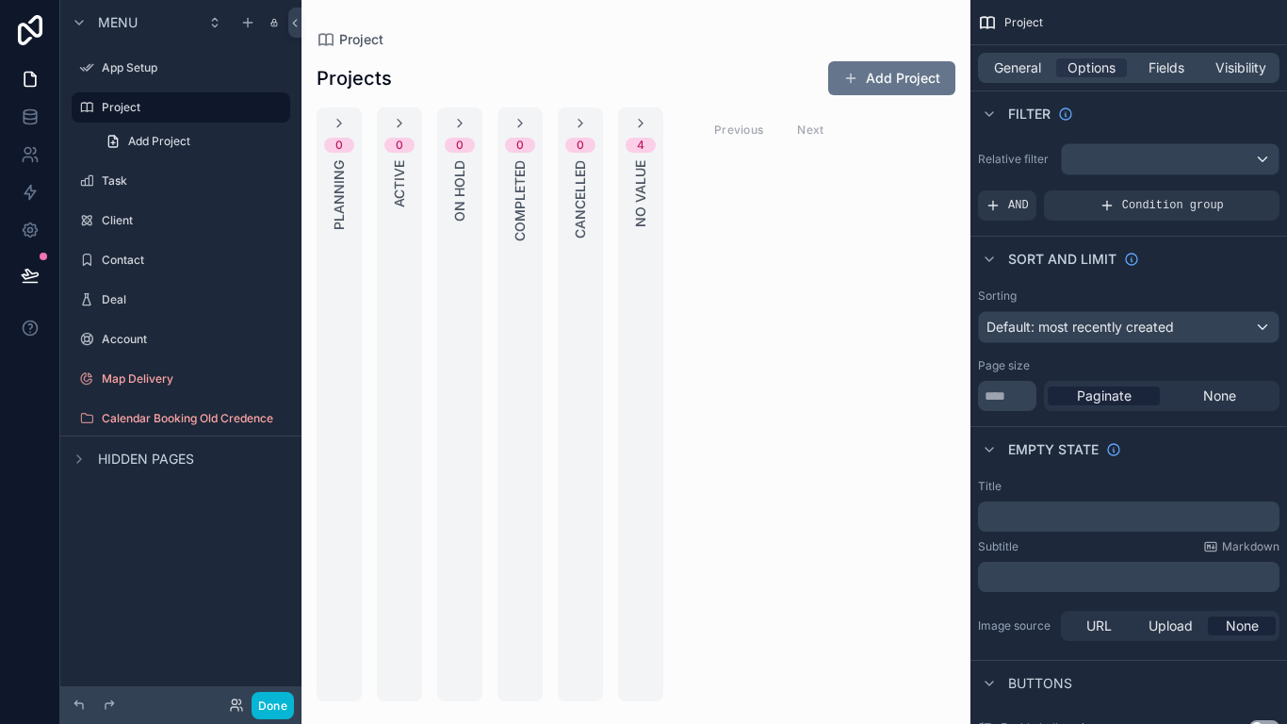
click at [860, 36] on div "Project" at bounding box center [636, 39] width 639 height 19
click at [263, 563] on div "Menu App Setup Project Add Project Task Client Contact Deal Account Map Deliver…" at bounding box center [180, 350] width 241 height 701
click at [1004, 63] on span "General" at bounding box center [1017, 67] width 47 height 19
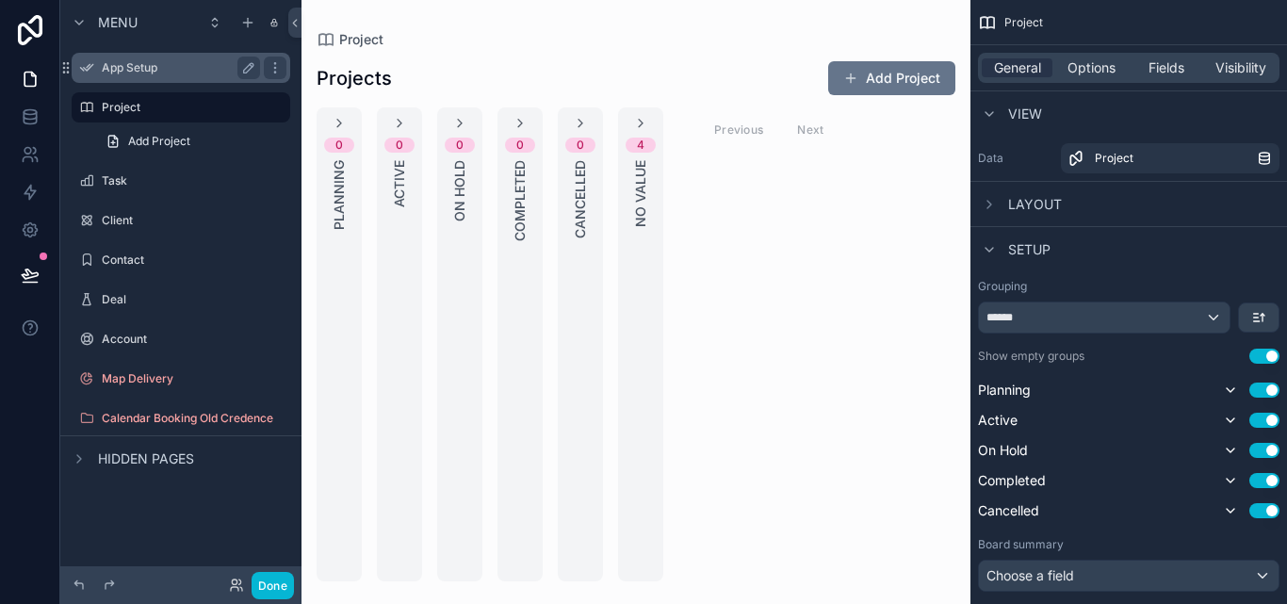
click at [121, 73] on label "App Setup" at bounding box center [177, 67] width 151 height 15
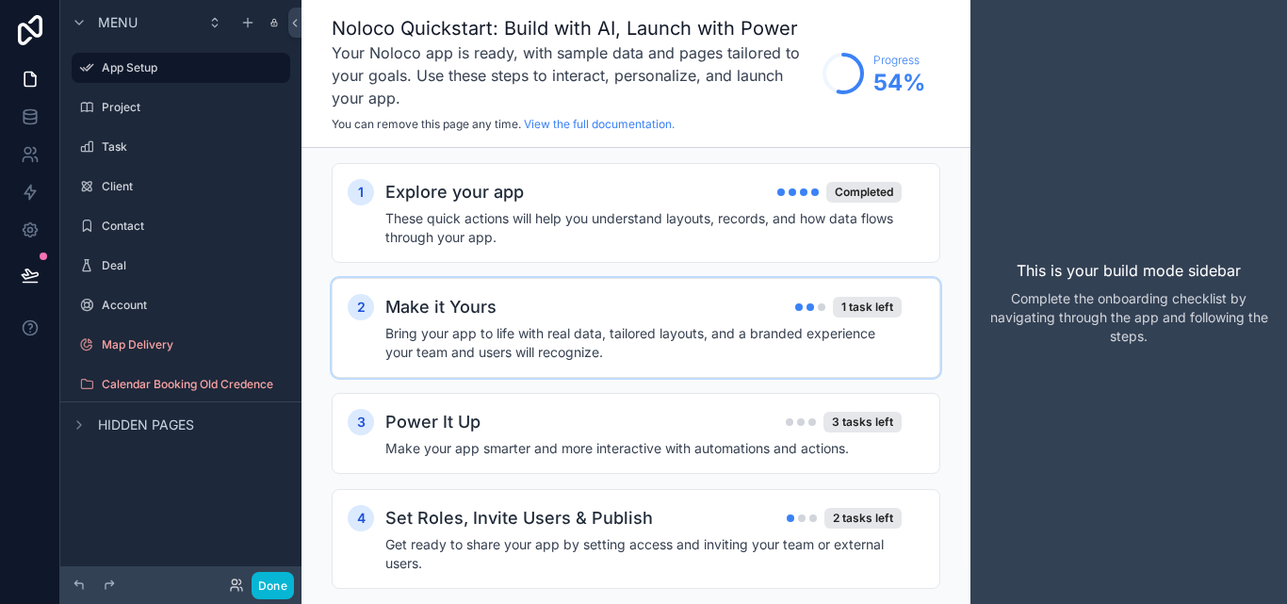
click at [769, 326] on h4 "Bring your app to life with real data, tailored layouts, and a branded experien…" at bounding box center [643, 343] width 516 height 38
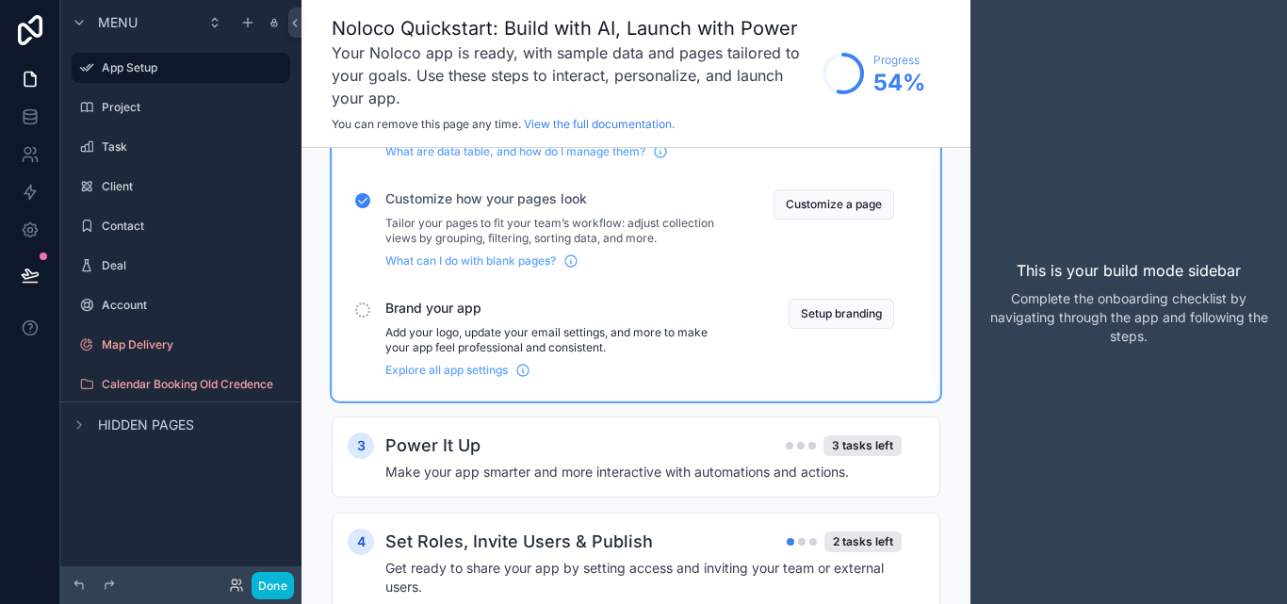
scroll to position [279, 0]
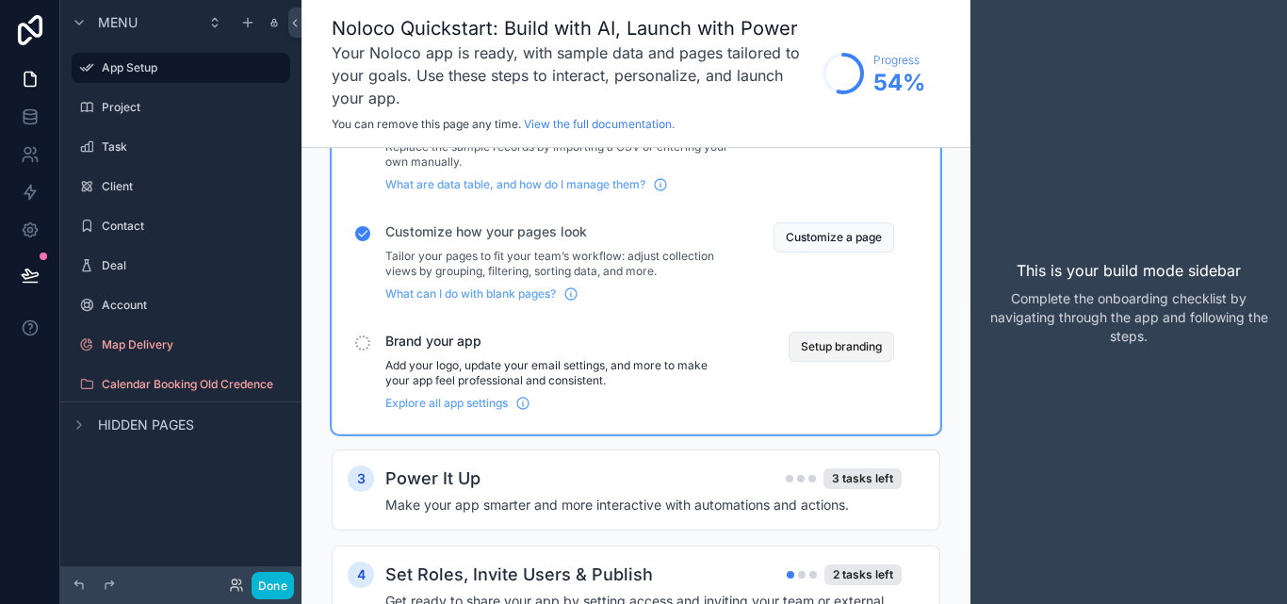
click at [854, 348] on button "Setup branding" at bounding box center [842, 347] width 106 height 30
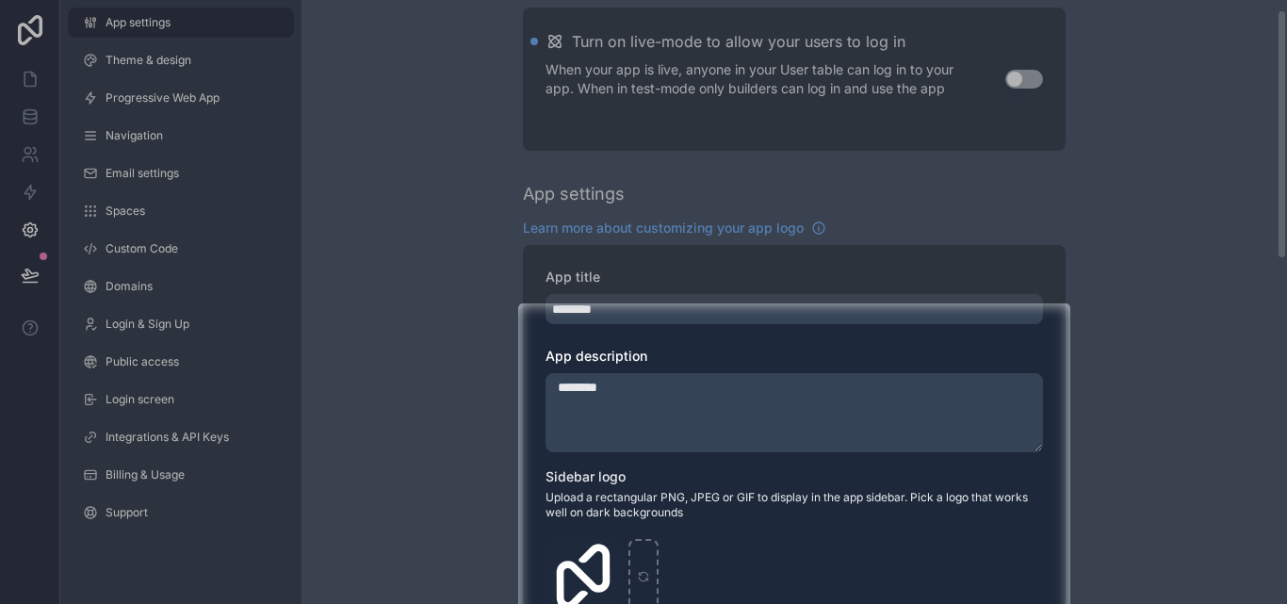
scroll to position [283, 0]
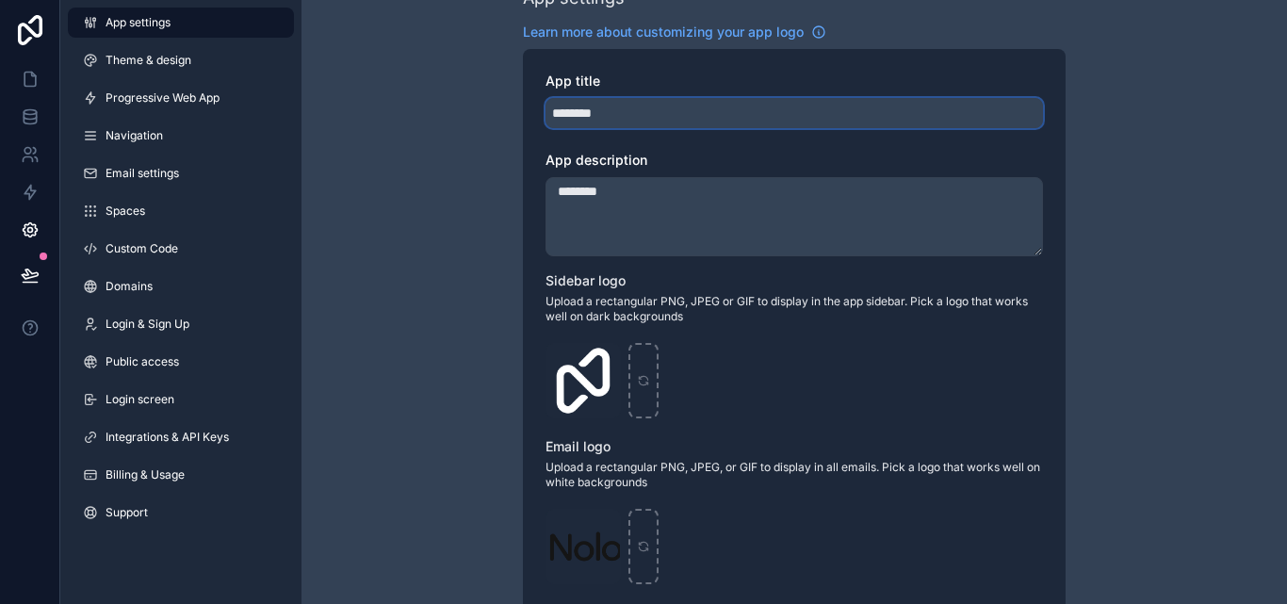
drag, startPoint x: 559, startPoint y: 117, endPoint x: 547, endPoint y: 119, distance: 12.4
click at [547, 119] on input "********" at bounding box center [795, 113] width 498 height 30
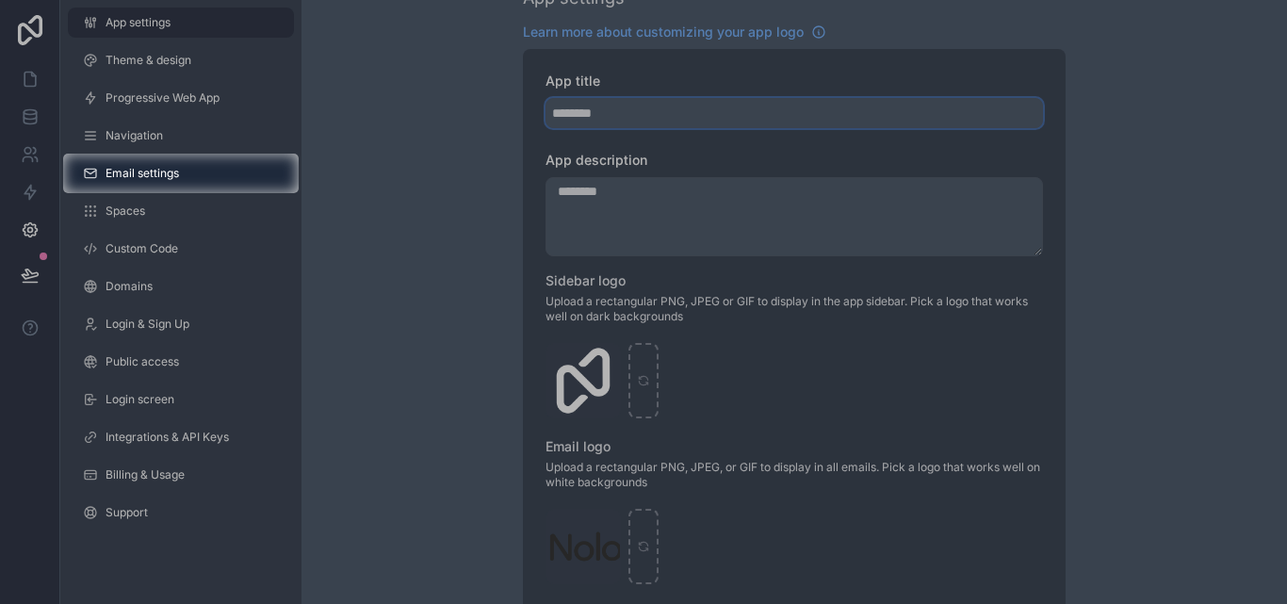
type input "********"
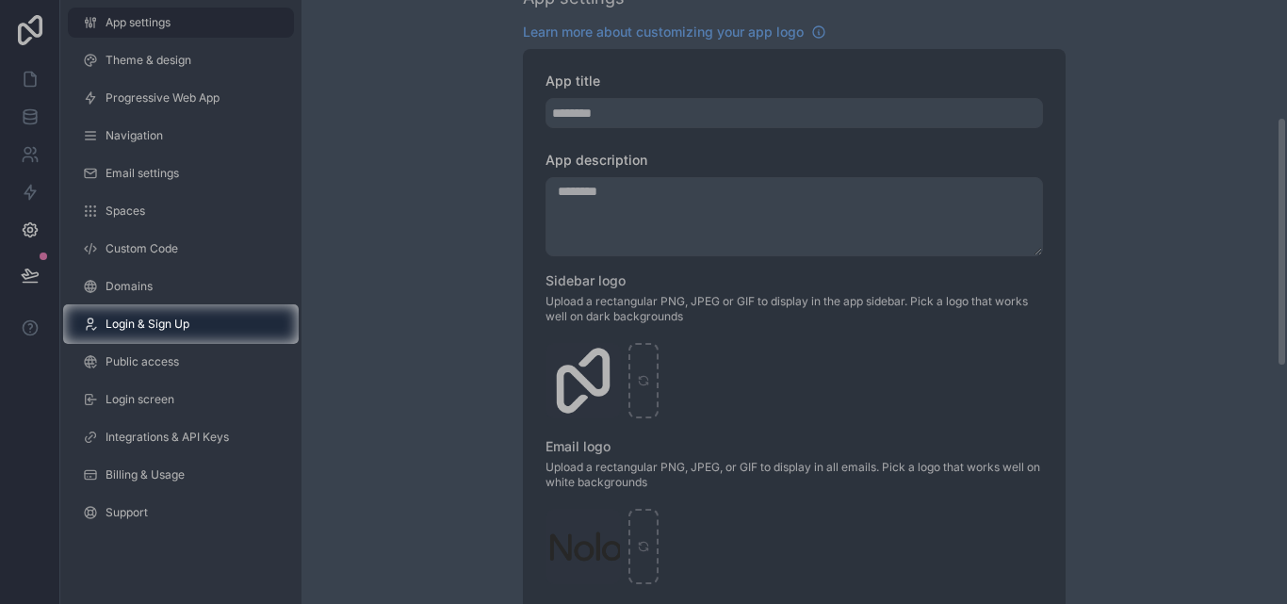
click at [632, 185] on div at bounding box center [643, 152] width 1287 height 304
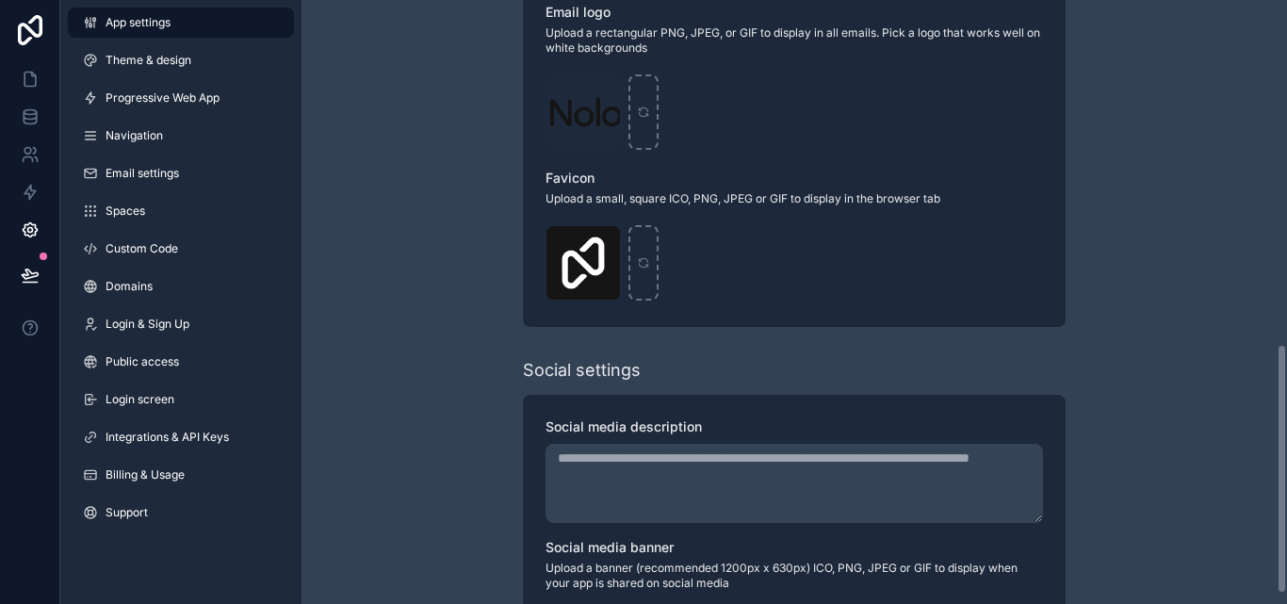
scroll to position [848, 0]
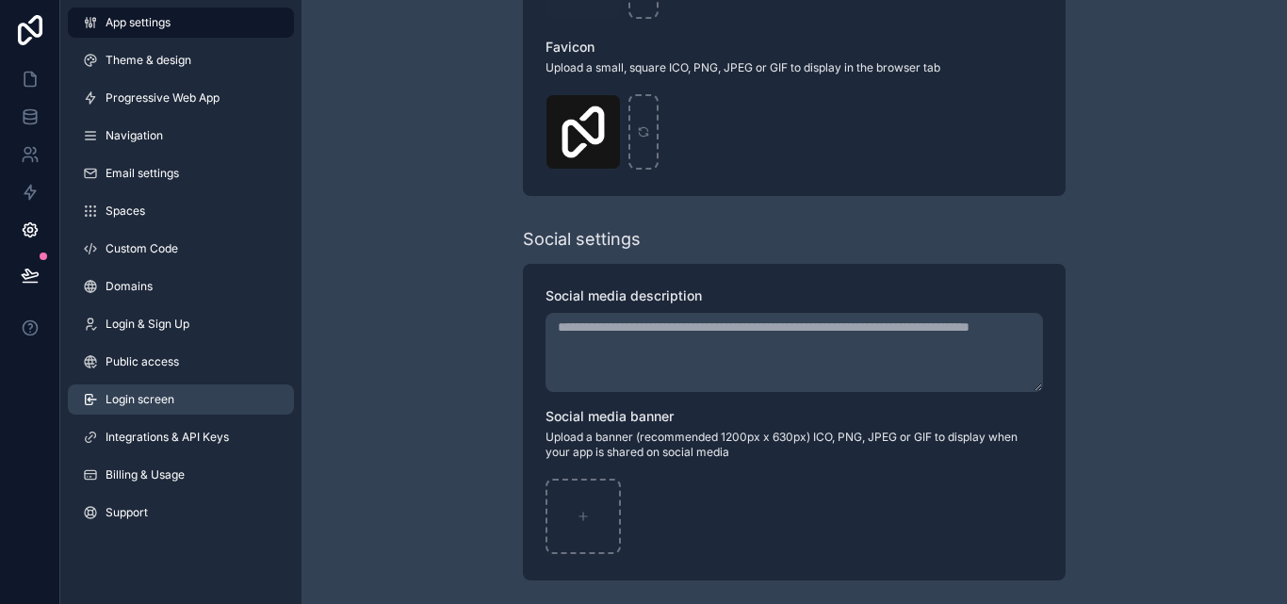
click at [127, 397] on span "Login screen" at bounding box center [140, 399] width 69 height 15
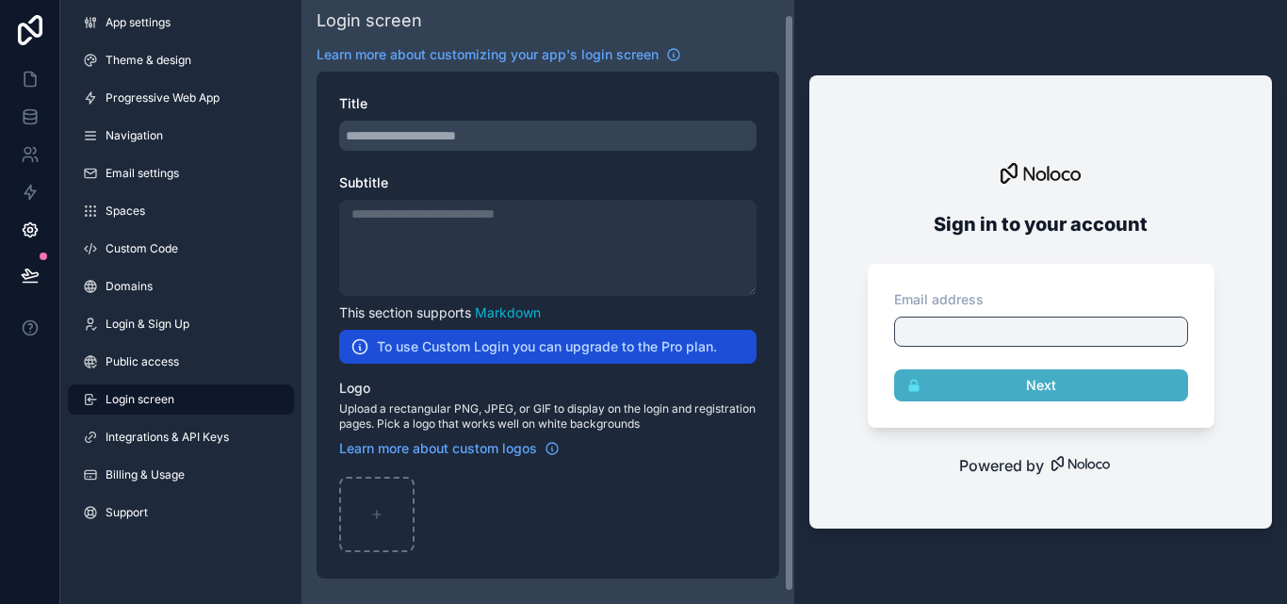
scroll to position [27, 0]
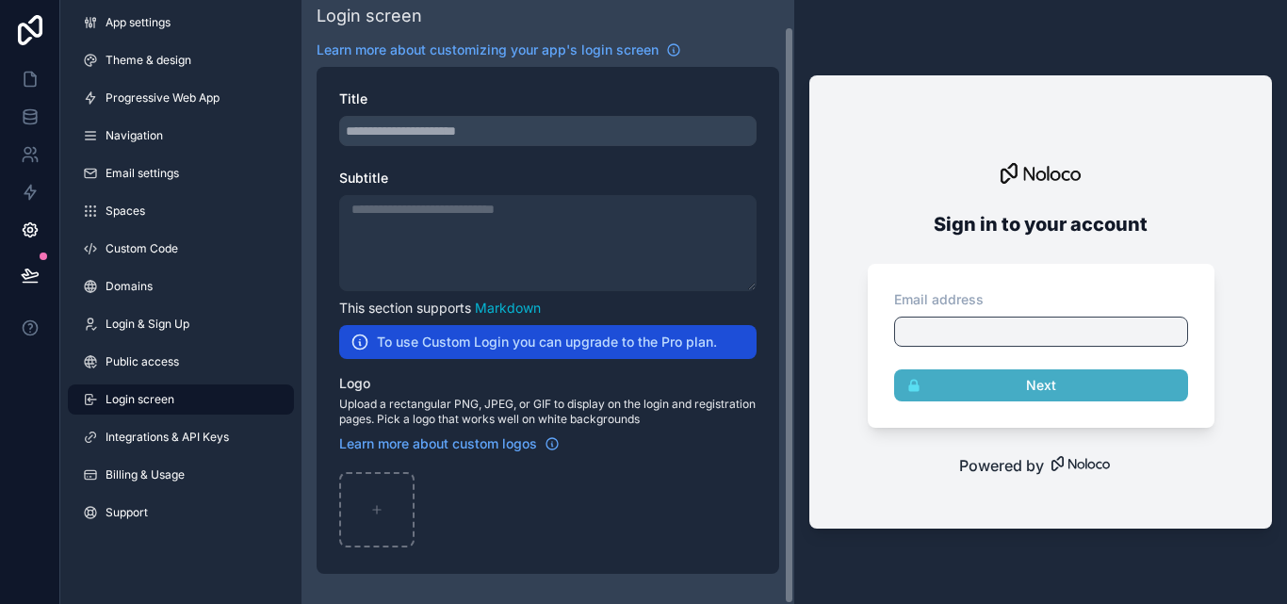
click at [29, 31] on icon at bounding box center [30, 30] width 24 height 30
